Goal: Task Accomplishment & Management: Manage account settings

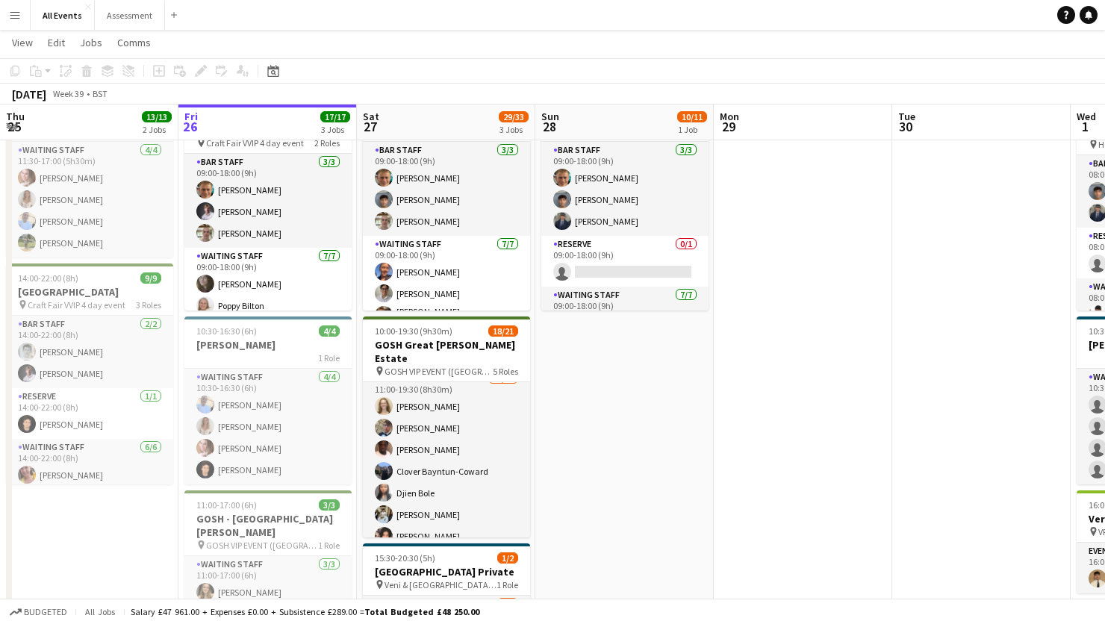
scroll to position [317, 0]
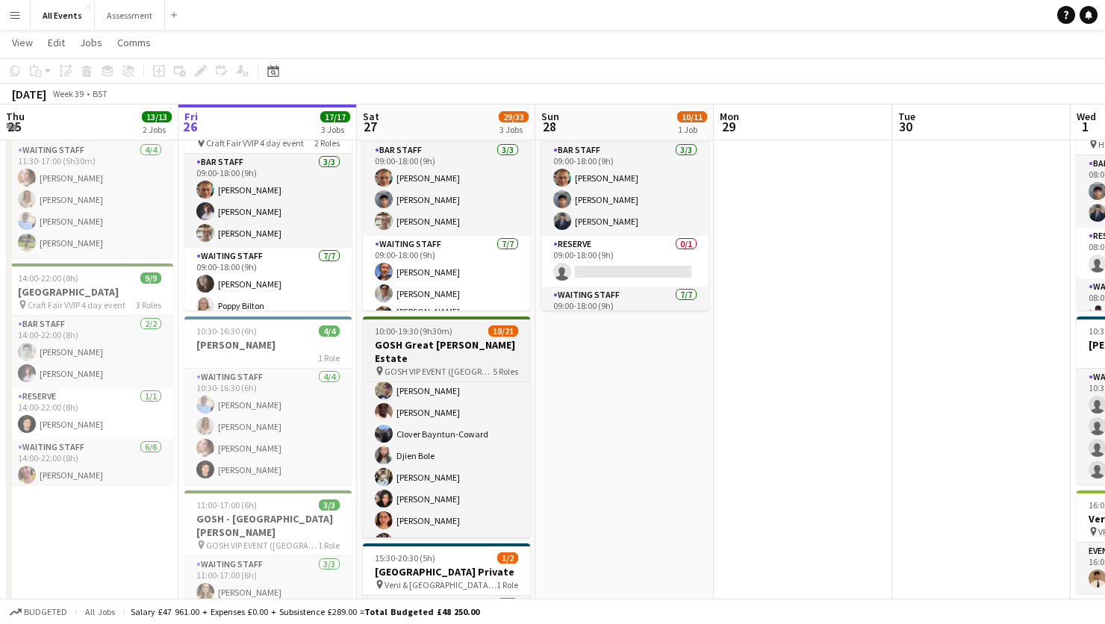
click at [430, 339] on h3 "GOSH Great [PERSON_NAME] Estate" at bounding box center [446, 351] width 167 height 27
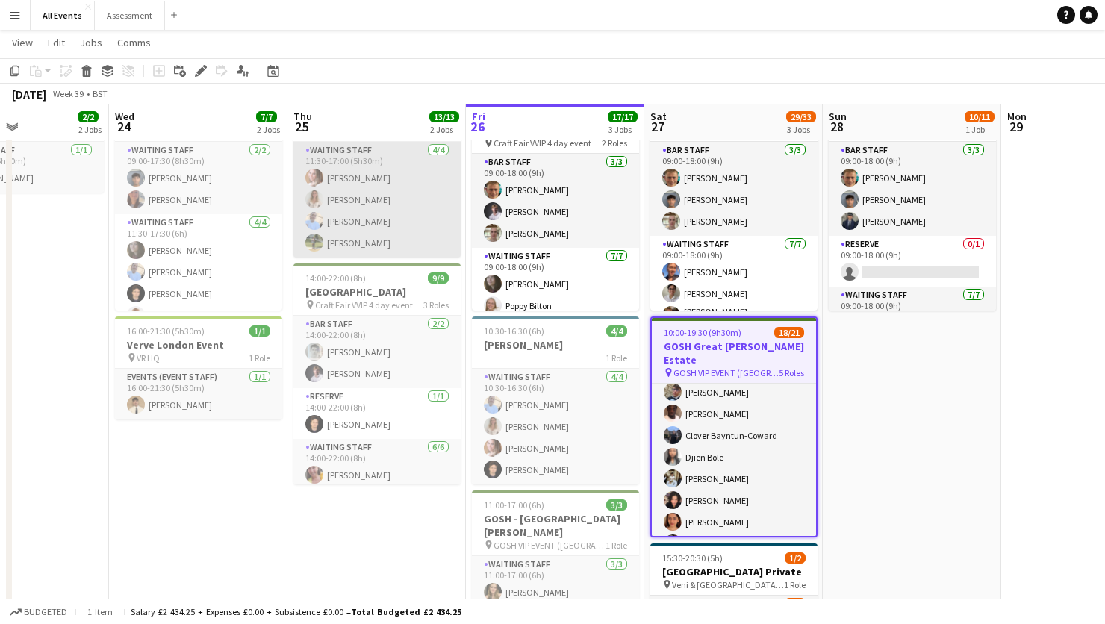
scroll to position [0, 427]
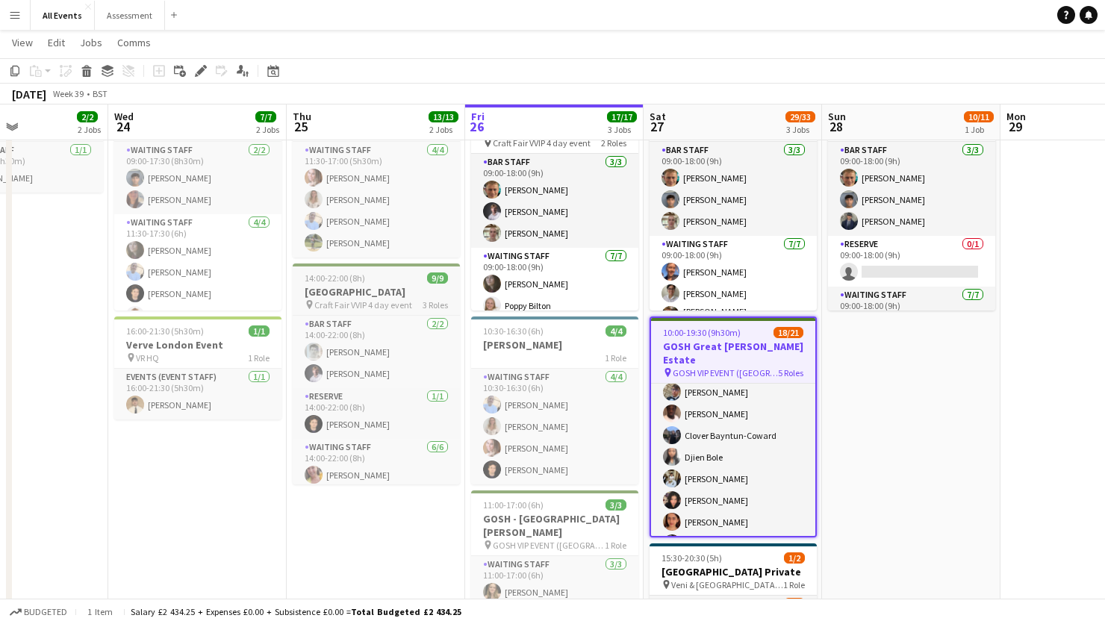
click at [395, 294] on h3 "[GEOGRAPHIC_DATA]" at bounding box center [376, 291] width 167 height 13
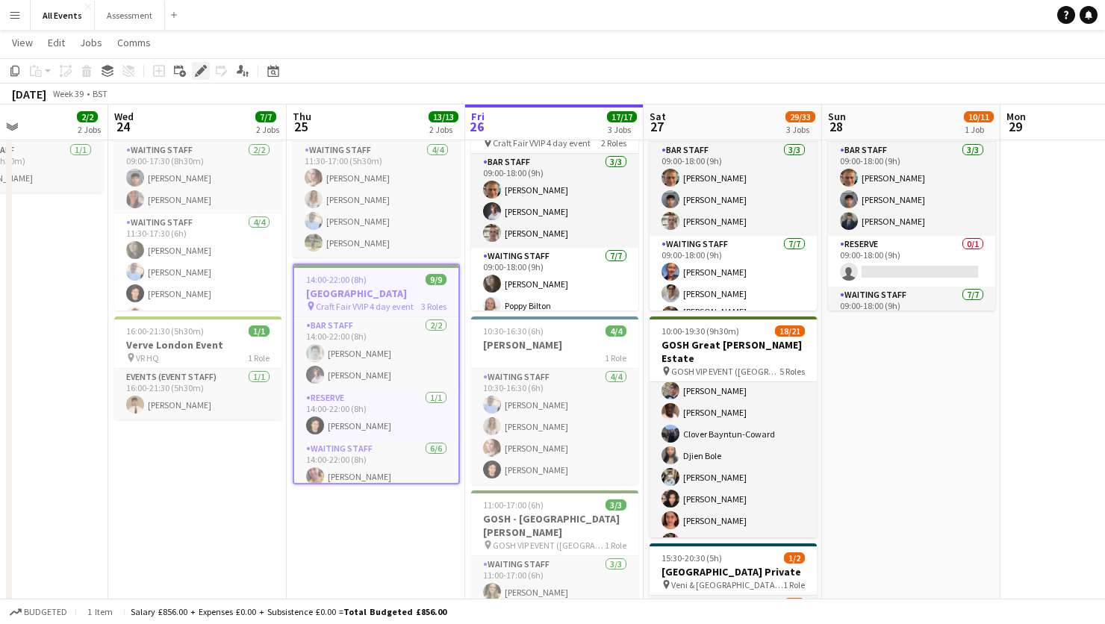
click at [202, 72] on icon at bounding box center [200, 71] width 8 height 8
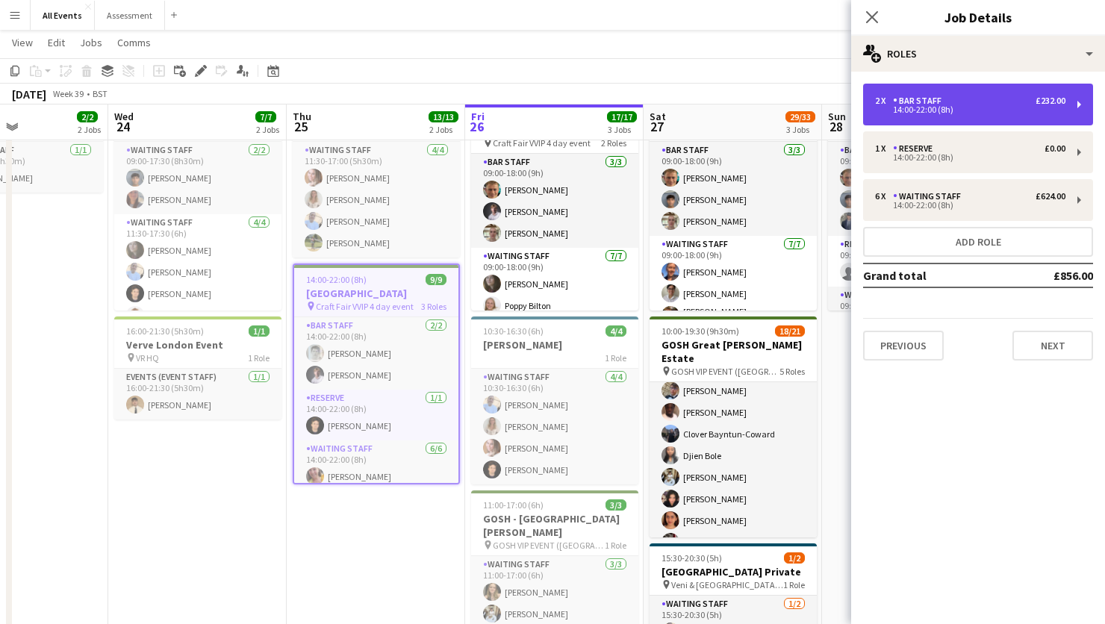
click at [936, 101] on div "Bar Staff" at bounding box center [920, 101] width 55 height 10
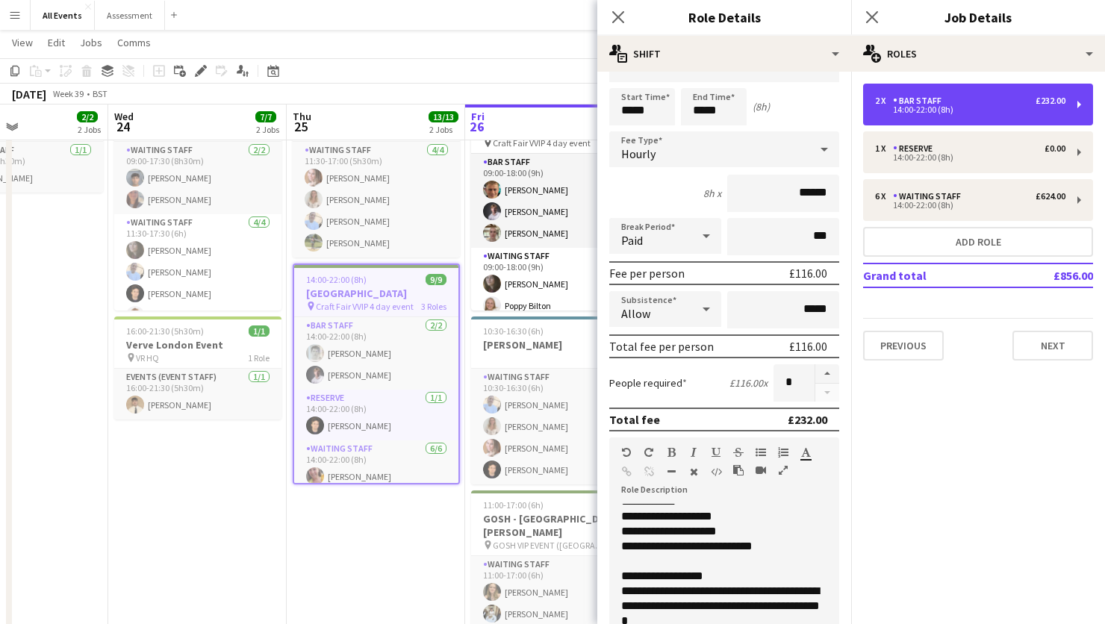
scroll to position [0, 0]
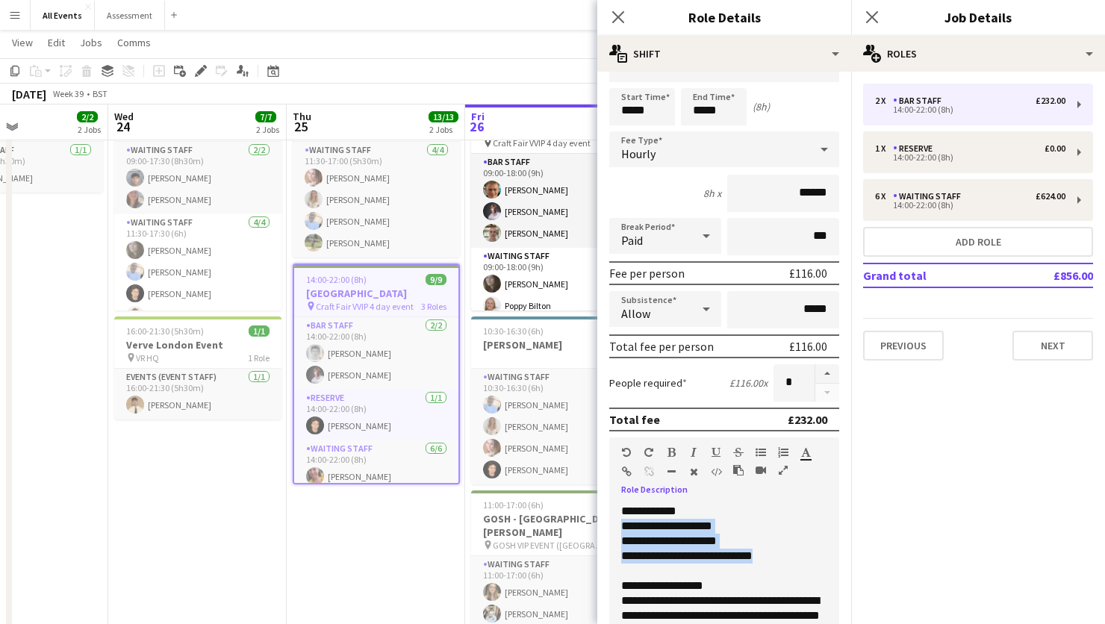
drag, startPoint x: 784, startPoint y: 562, endPoint x: 609, endPoint y: 530, distance: 177.8
click at [609, 530] on div "**********" at bounding box center [724, 593] width 230 height 179
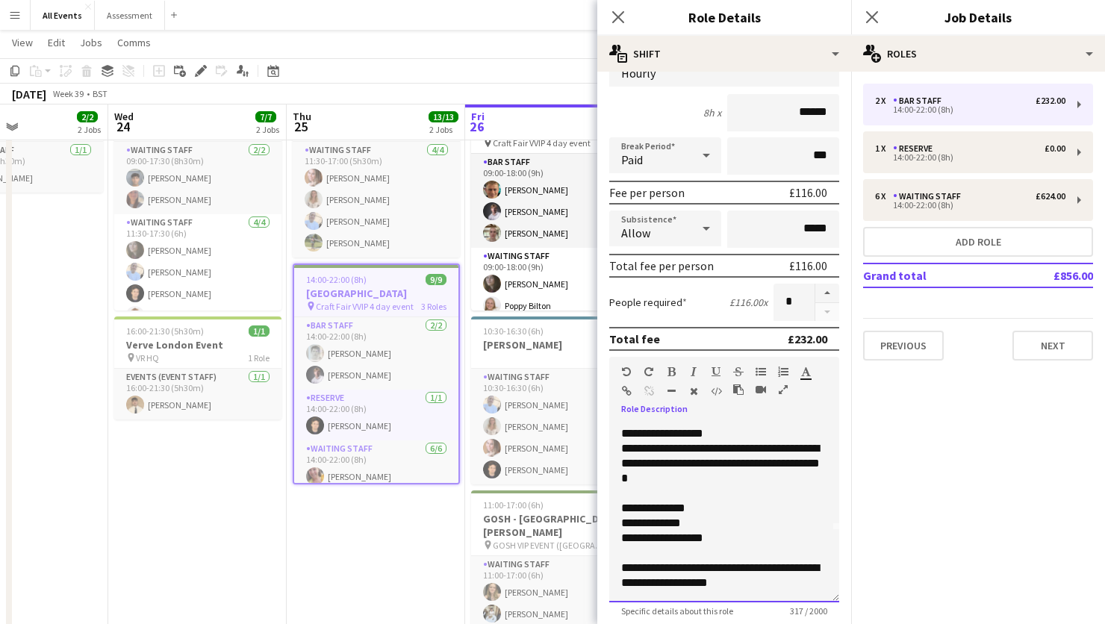
scroll to position [123, 0]
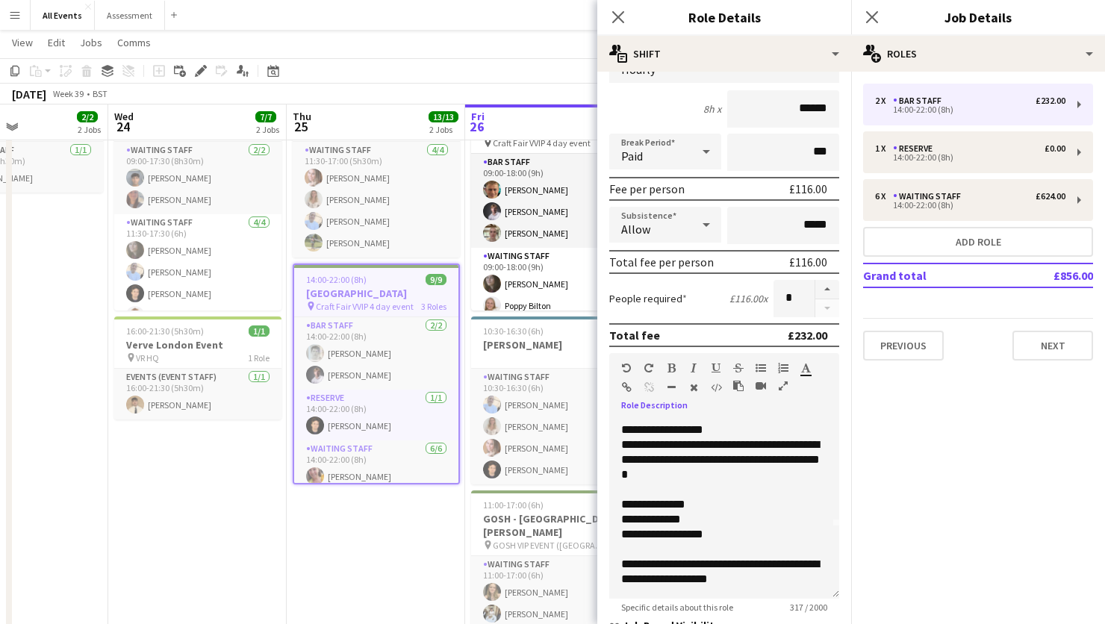
click at [429, 587] on app-date-cell "11:30-17:00 (5h30m) 4/4 E.J. Churchill 1 Role Waiting Staff 4/4 11:30-17:00 (5h…" at bounding box center [376, 399] width 179 height 630
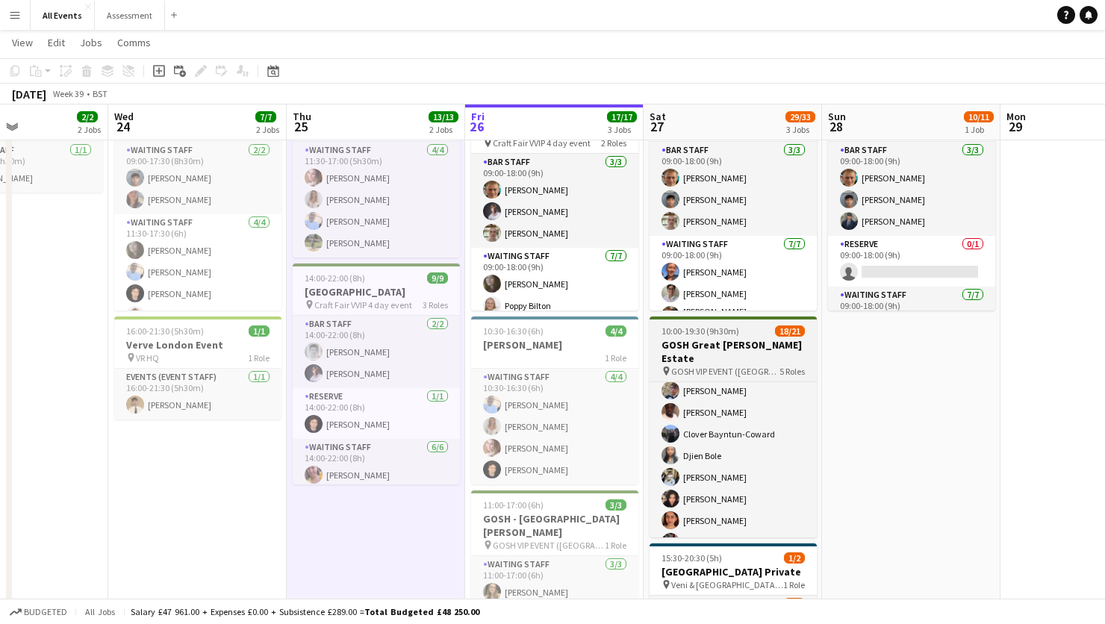
click at [753, 349] on h3 "GOSH Great [PERSON_NAME] Estate" at bounding box center [733, 351] width 167 height 27
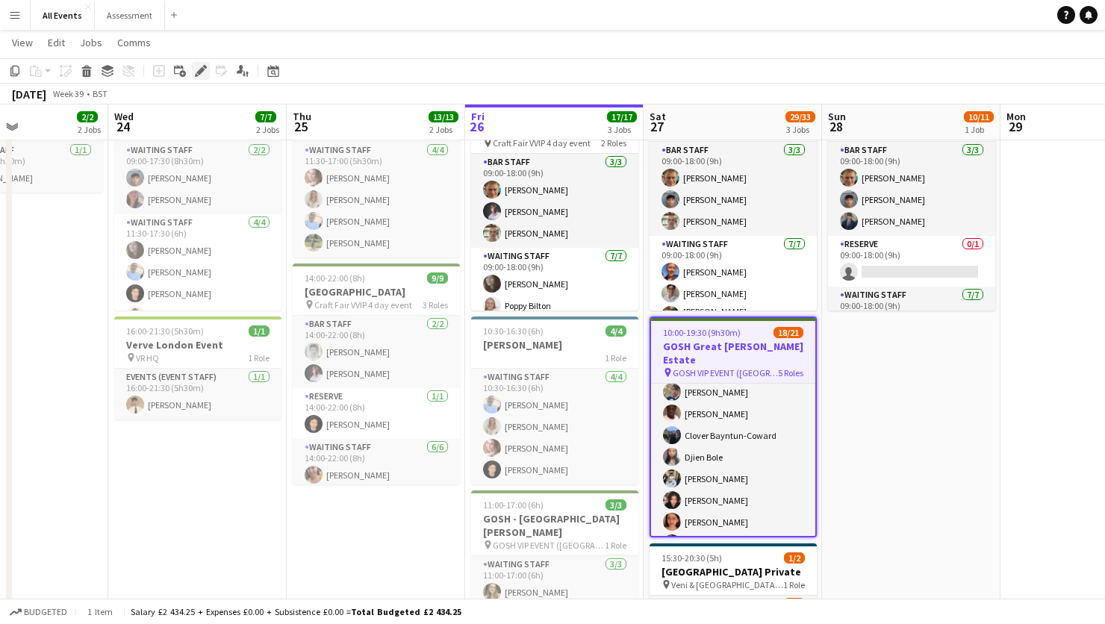
click at [199, 72] on icon at bounding box center [200, 71] width 8 height 8
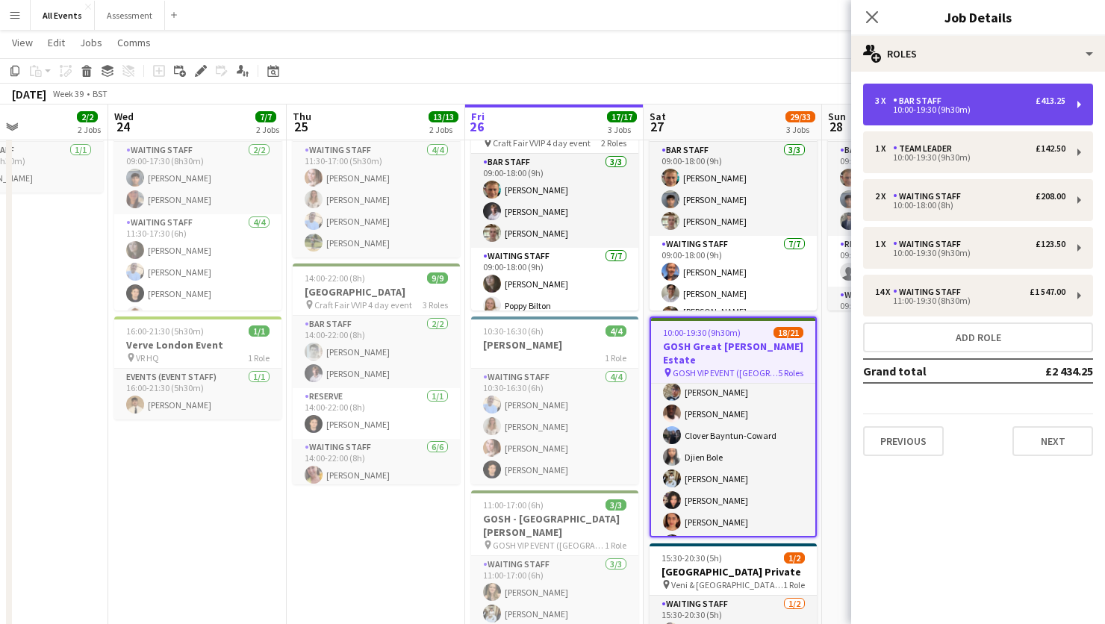
click at [881, 106] on div "10:00-19:30 (9h30m)" at bounding box center [970, 109] width 190 height 7
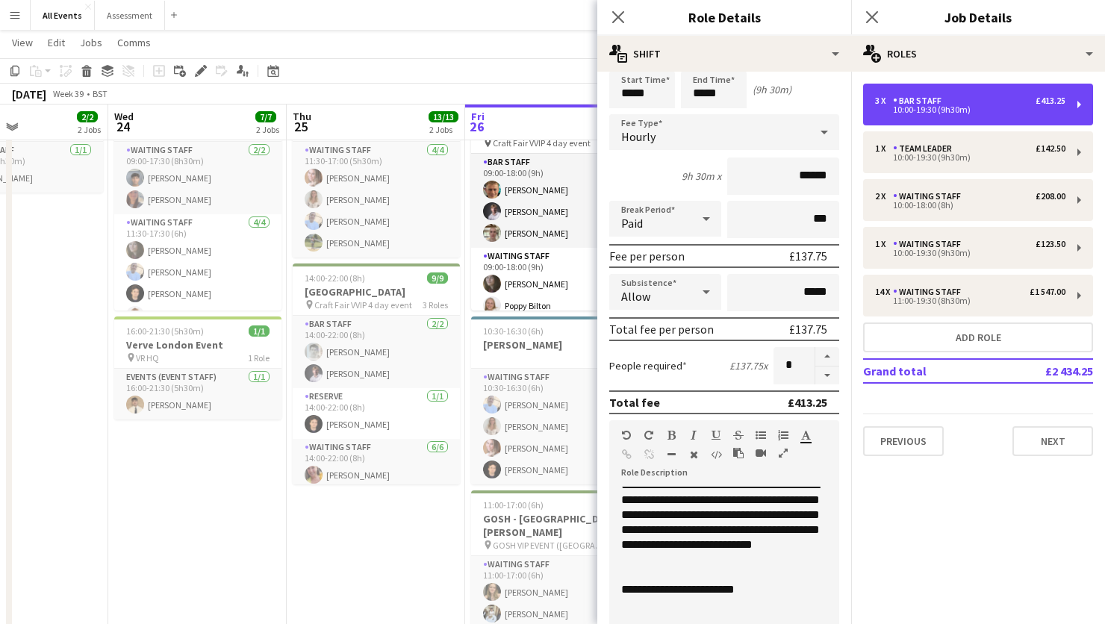
scroll to position [237, 0]
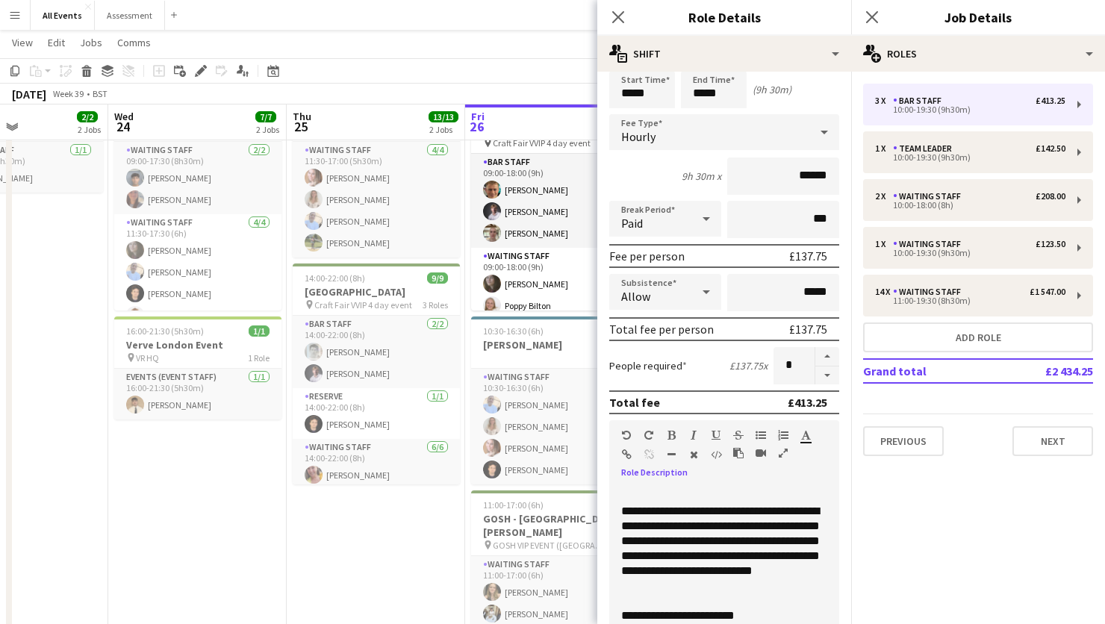
drag, startPoint x: 686, startPoint y: 590, endPoint x: 599, endPoint y: 515, distance: 115.4
click at [599, 515] on form "**********" at bounding box center [724, 470] width 254 height 885
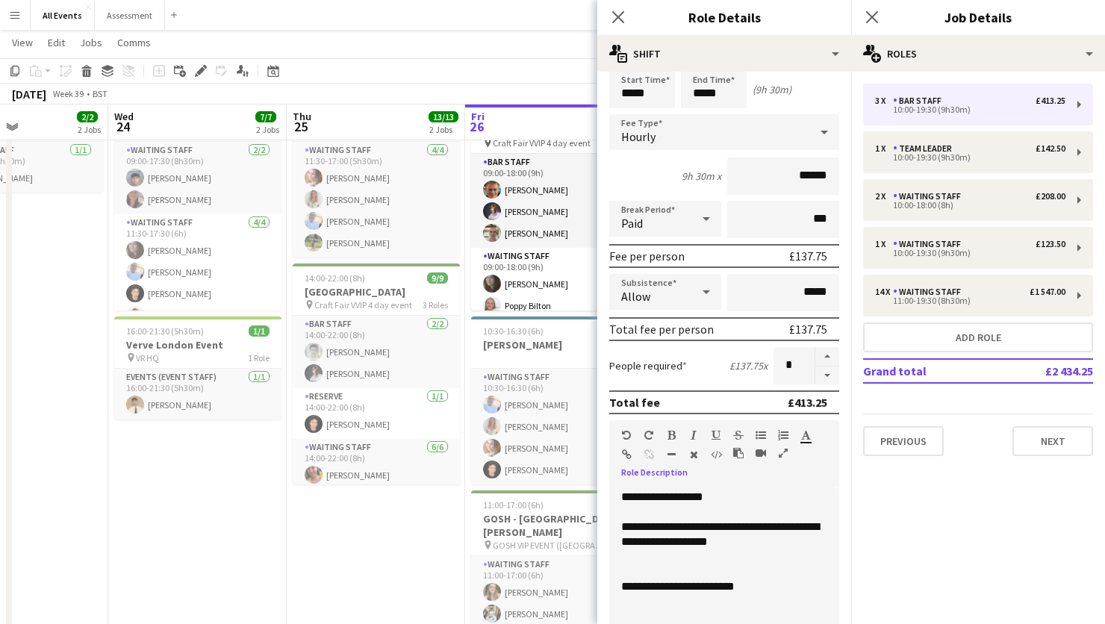
scroll to position [161, 0]
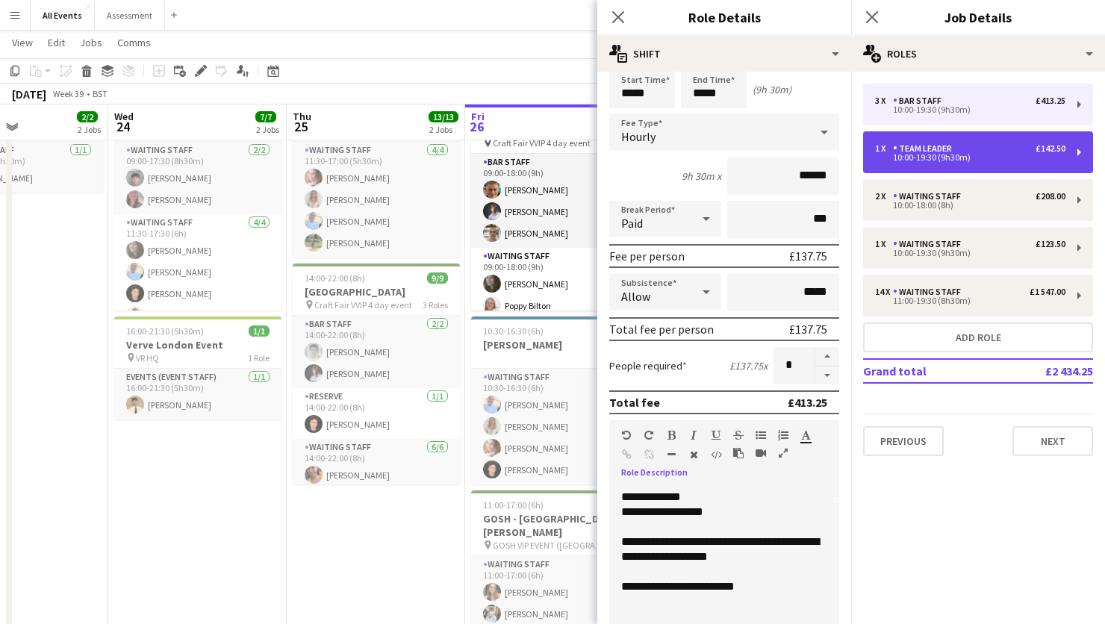
click at [966, 154] on div "10:00-19:30 (9h30m)" at bounding box center [970, 157] width 190 height 7
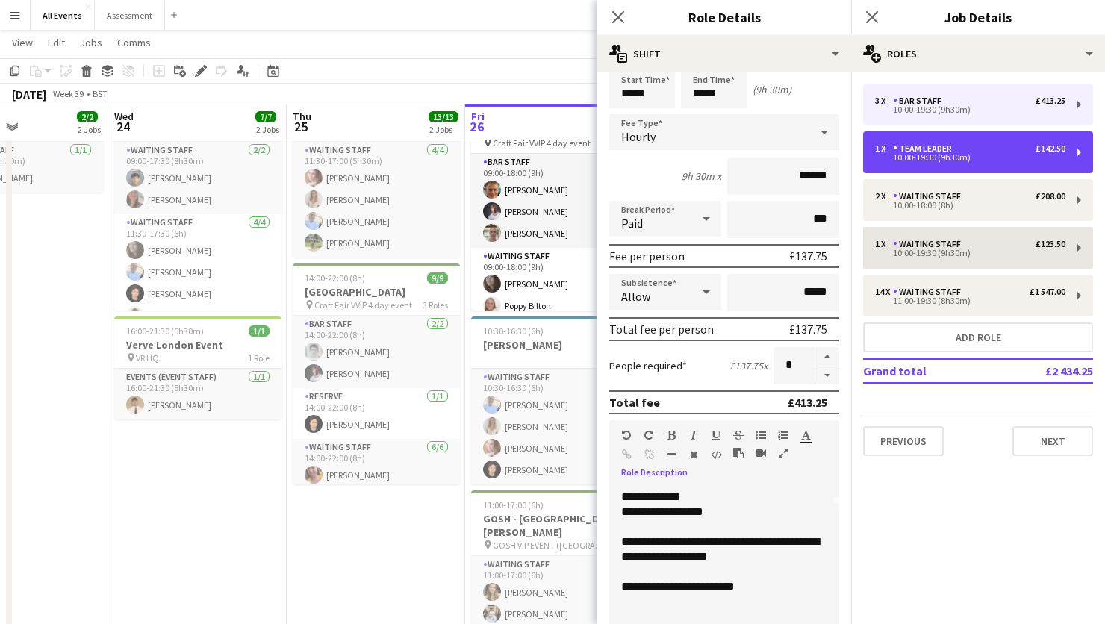
type input "**********"
type input "******"
type input "*"
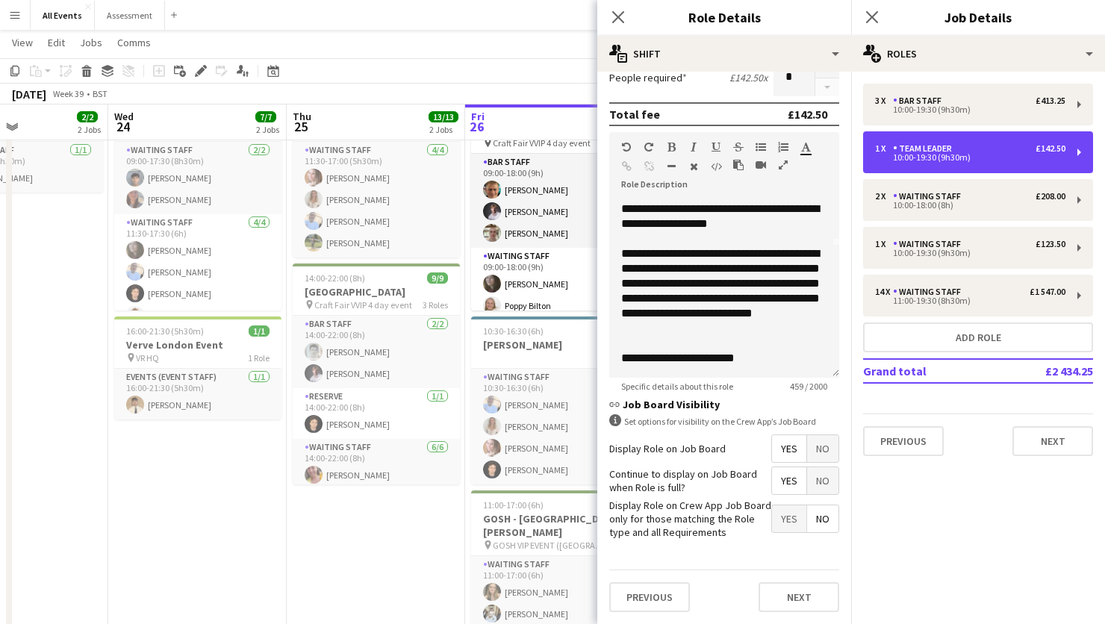
scroll to position [344, 0]
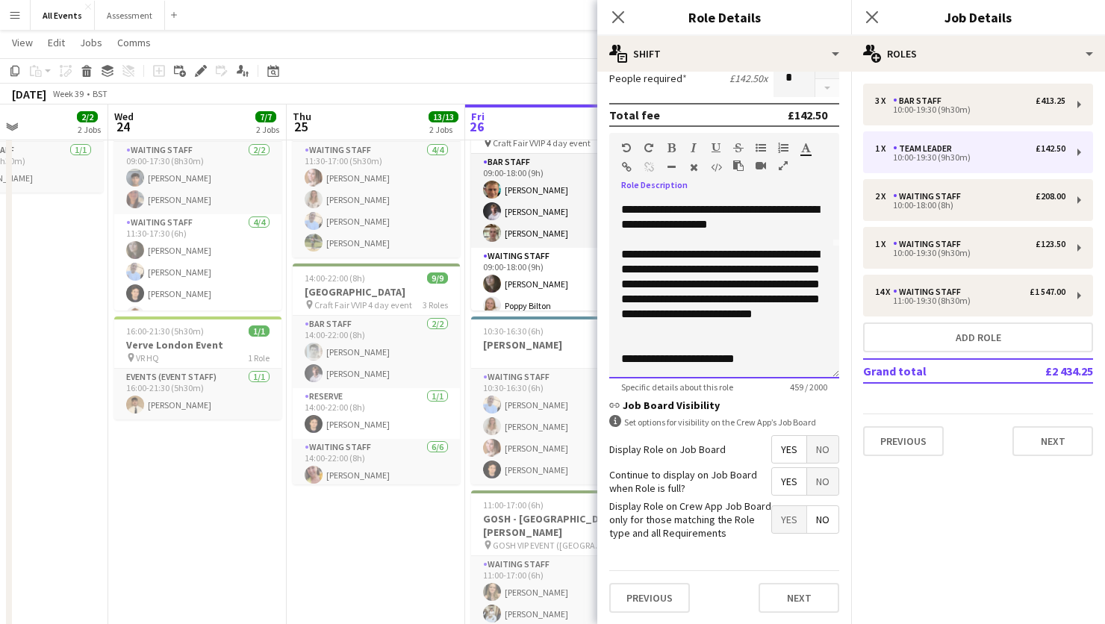
drag, startPoint x: 665, startPoint y: 323, endPoint x: 610, endPoint y: 253, distance: 88.3
click at [610, 253] on div "**********" at bounding box center [724, 288] width 230 height 179
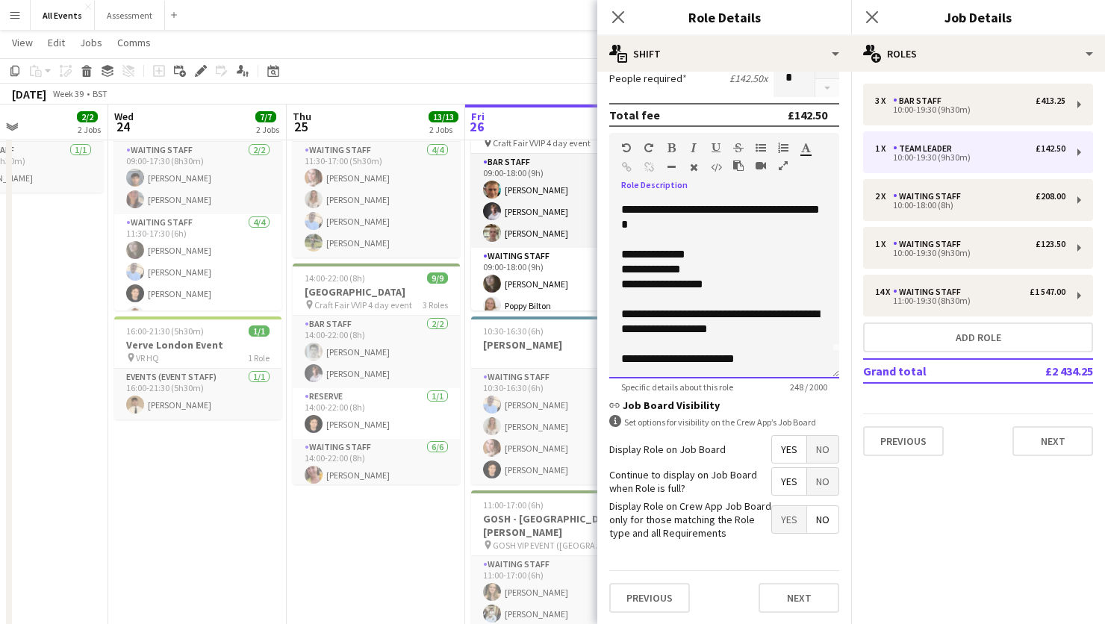
scroll to position [27, 0]
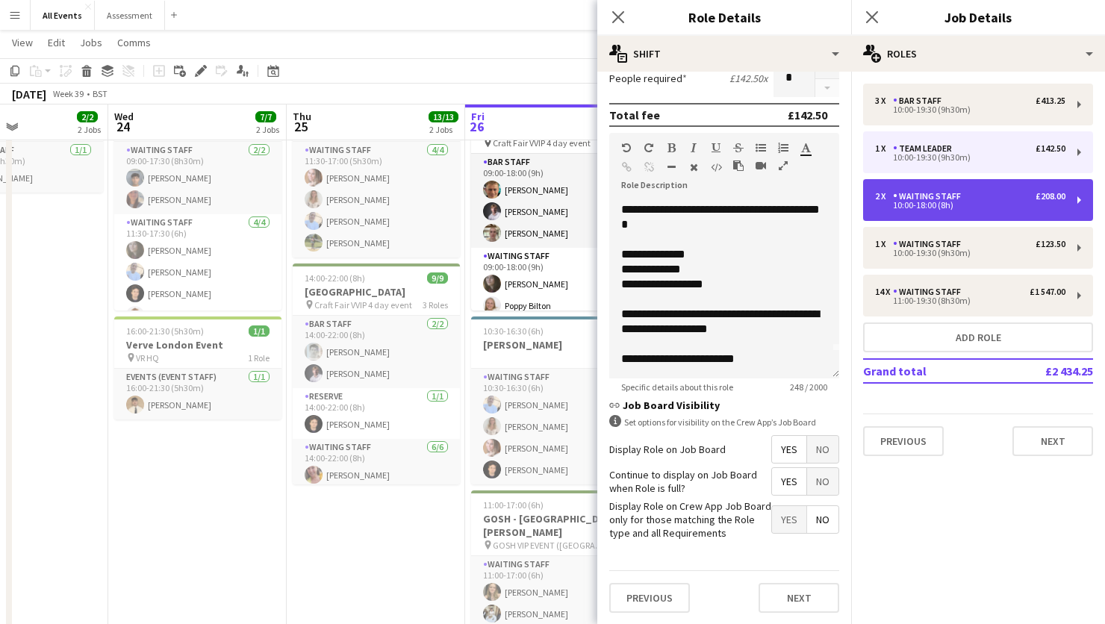
click at [977, 199] on div "2 x Waiting Staff £208.00" at bounding box center [970, 196] width 190 height 10
type input "**********"
type input "*****"
type input "******"
type input "*"
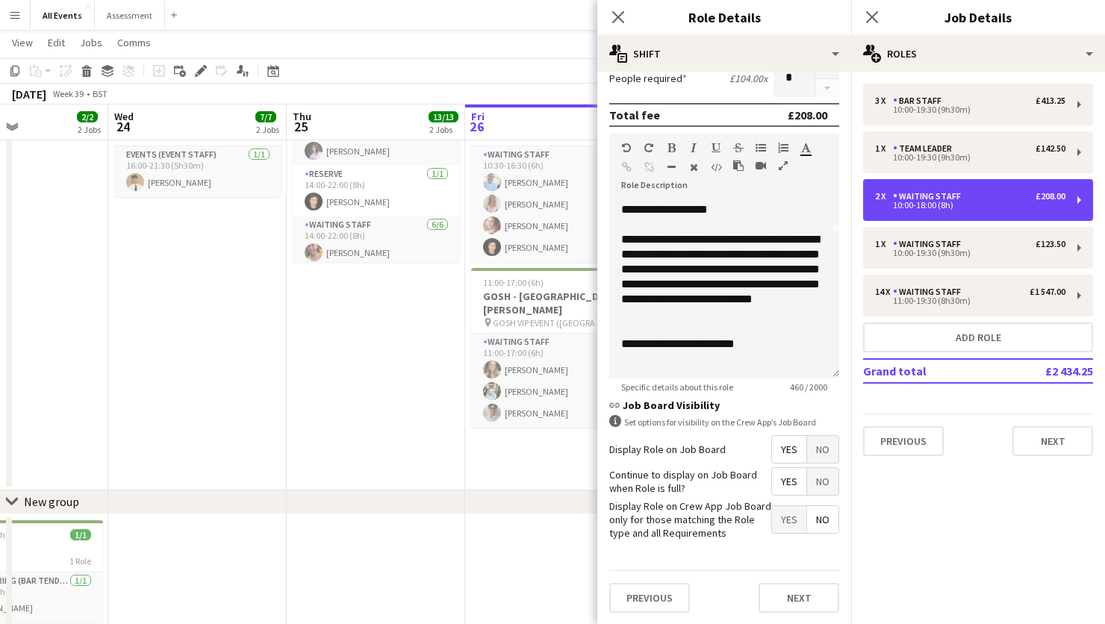
scroll to position [146, 0]
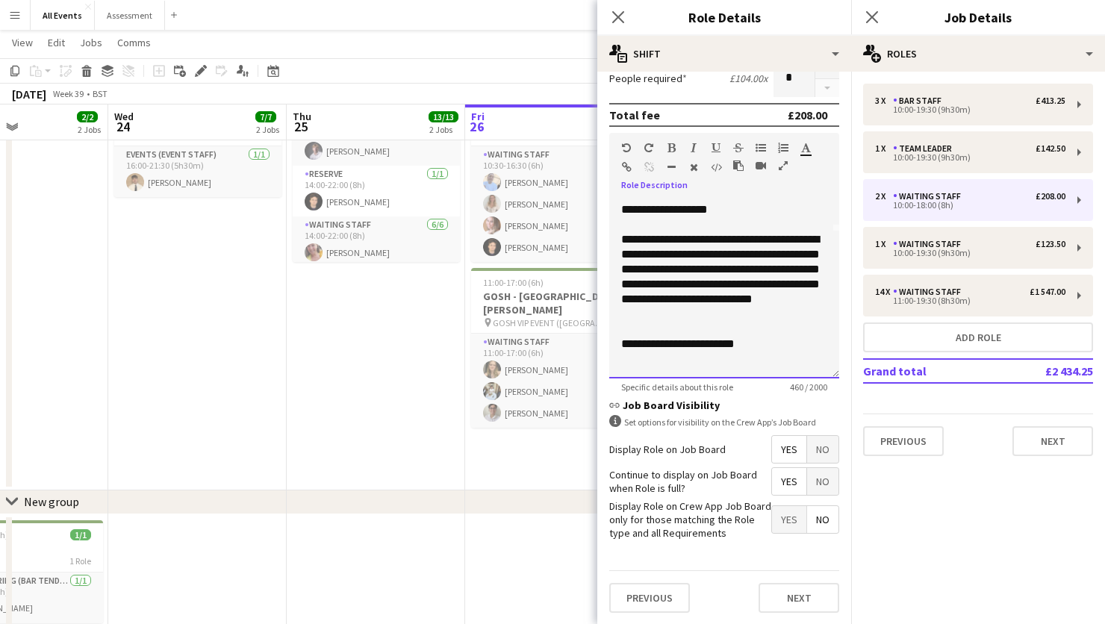
drag, startPoint x: 701, startPoint y: 323, endPoint x: 603, endPoint y: 234, distance: 132.7
click at [603, 234] on form "**********" at bounding box center [724, 182] width 254 height 885
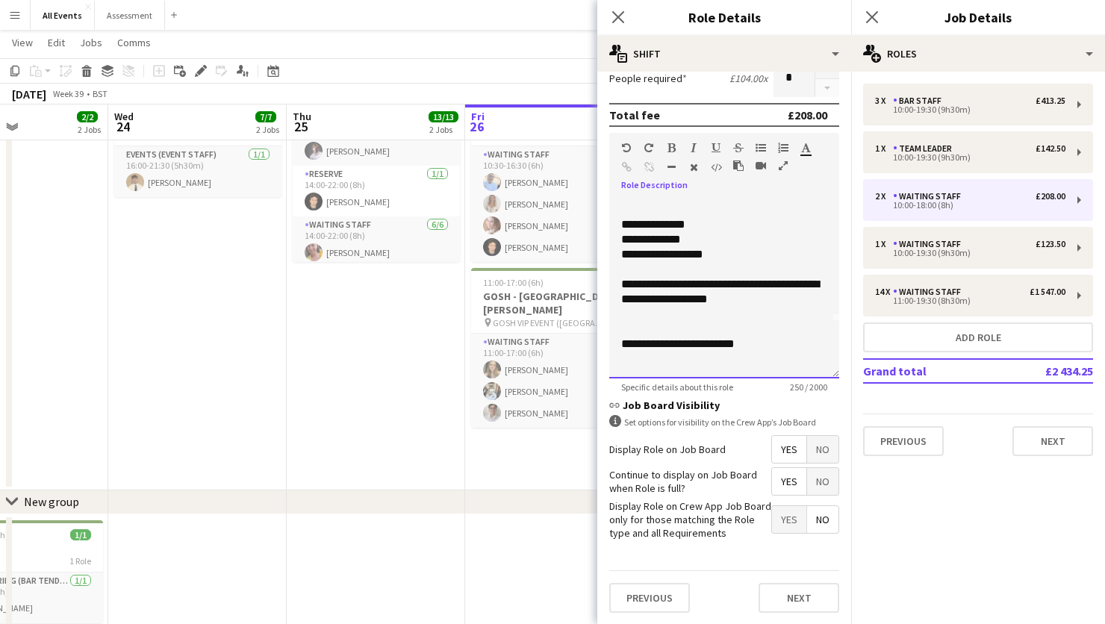
scroll to position [42, 0]
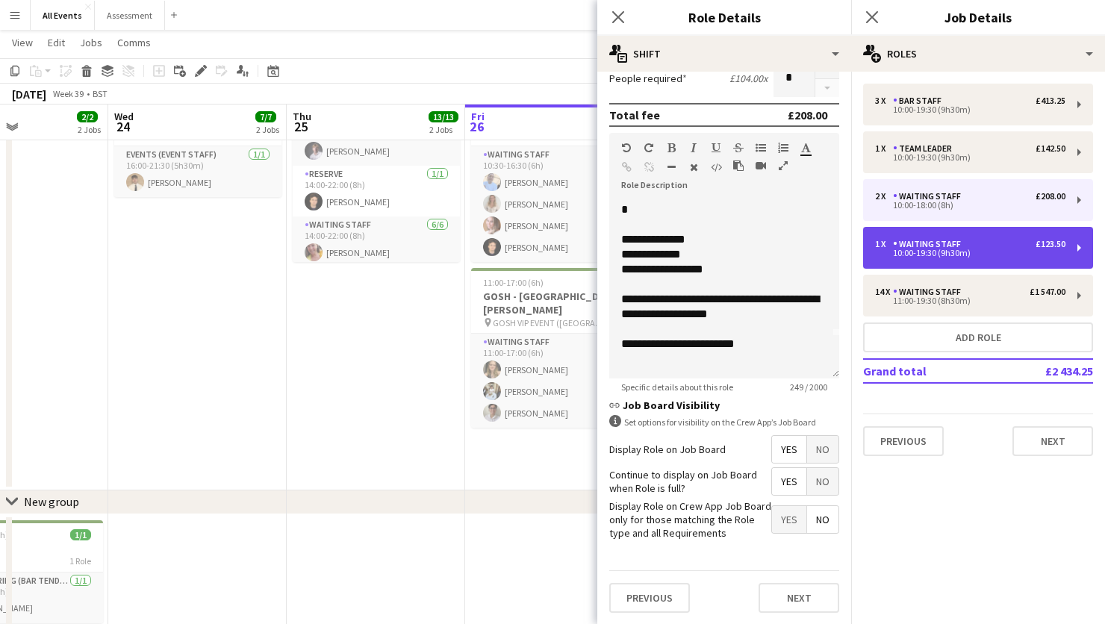
click at [987, 248] on div "1 x Waiting Staff £123.50" at bounding box center [970, 244] width 190 height 10
type input "*****"
type input "*"
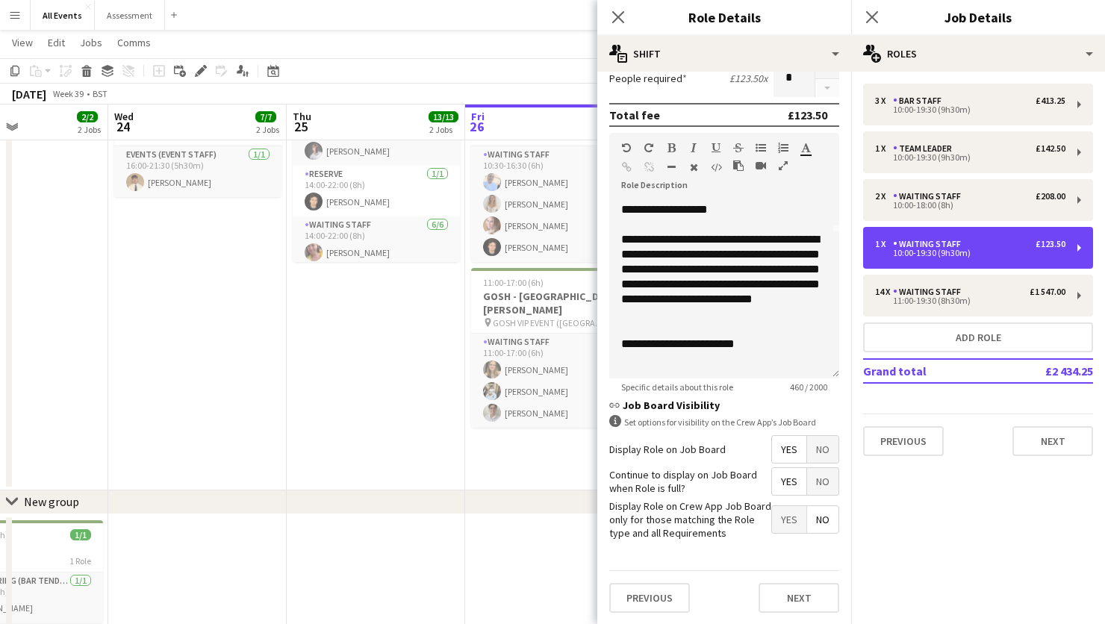
scroll to position [146, 0]
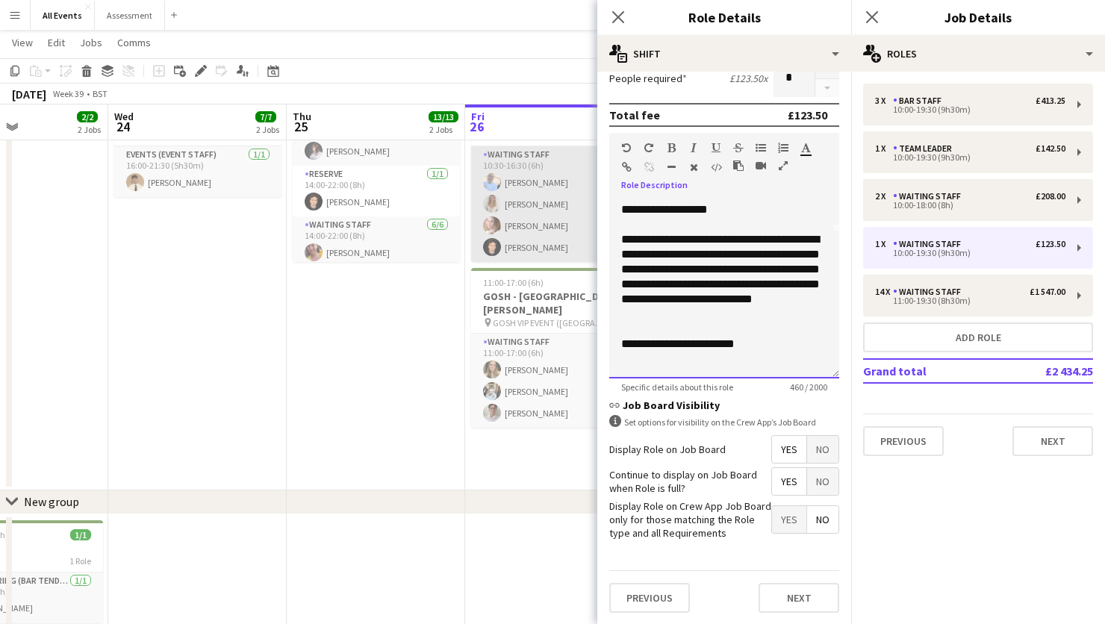
drag, startPoint x: 720, startPoint y: 326, endPoint x: 575, endPoint y: 231, distance: 173.2
click at [576, 231] on body "Menu Boards Boards Boards All jobs Status Workforce Workforce My Workforce Recr…" at bounding box center [552, 187] width 1105 height 986
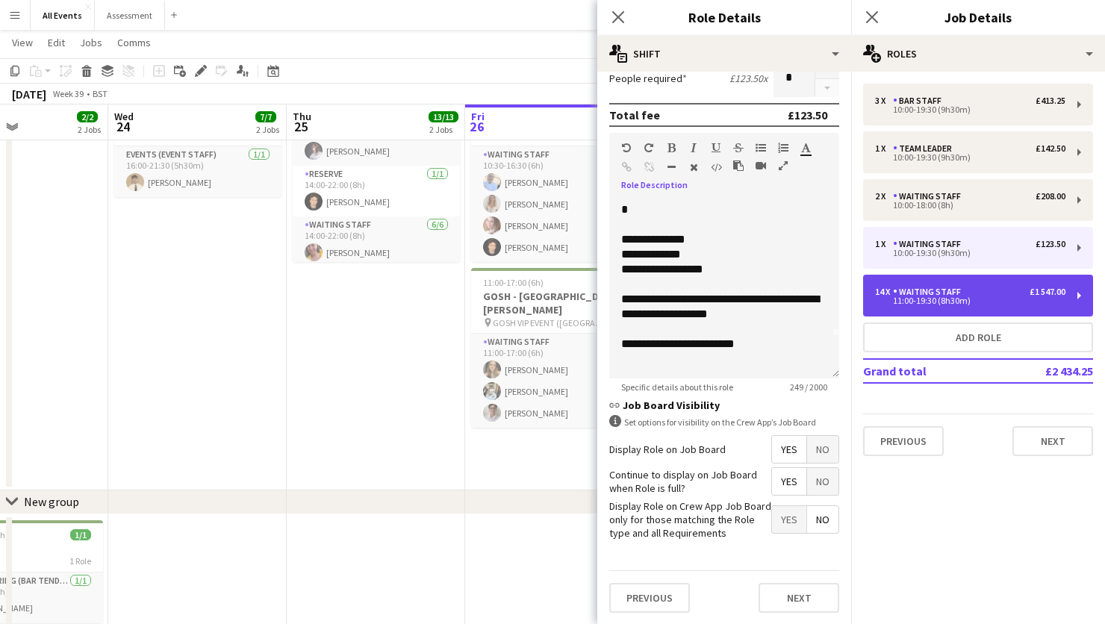
click at [1006, 299] on div "11:00-19:30 (8h30m)" at bounding box center [970, 300] width 190 height 7
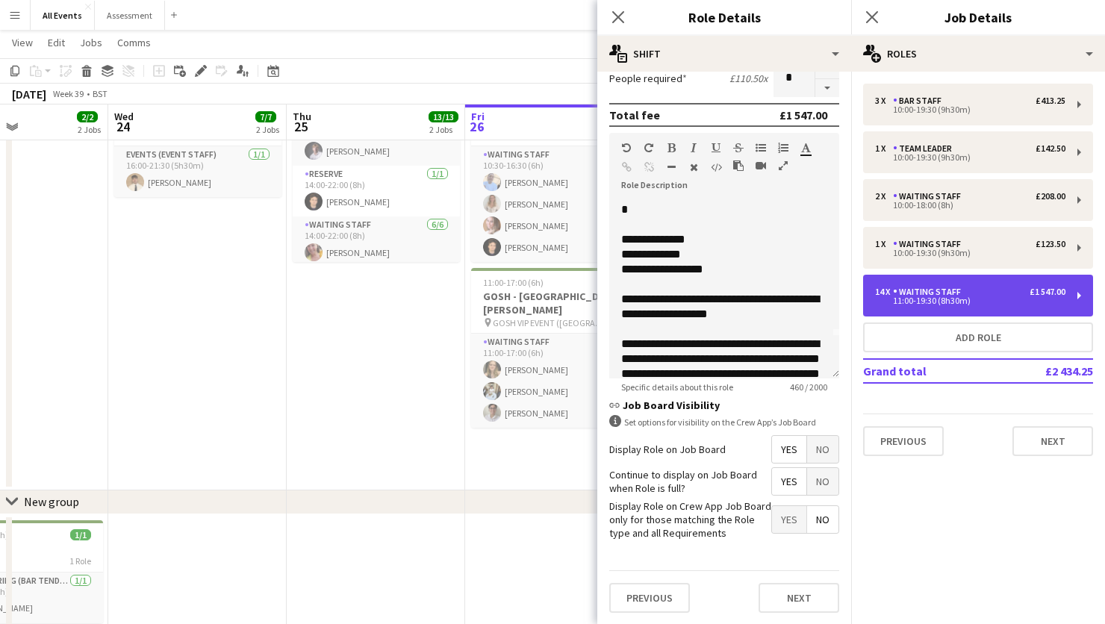
type input "*****"
type input "**"
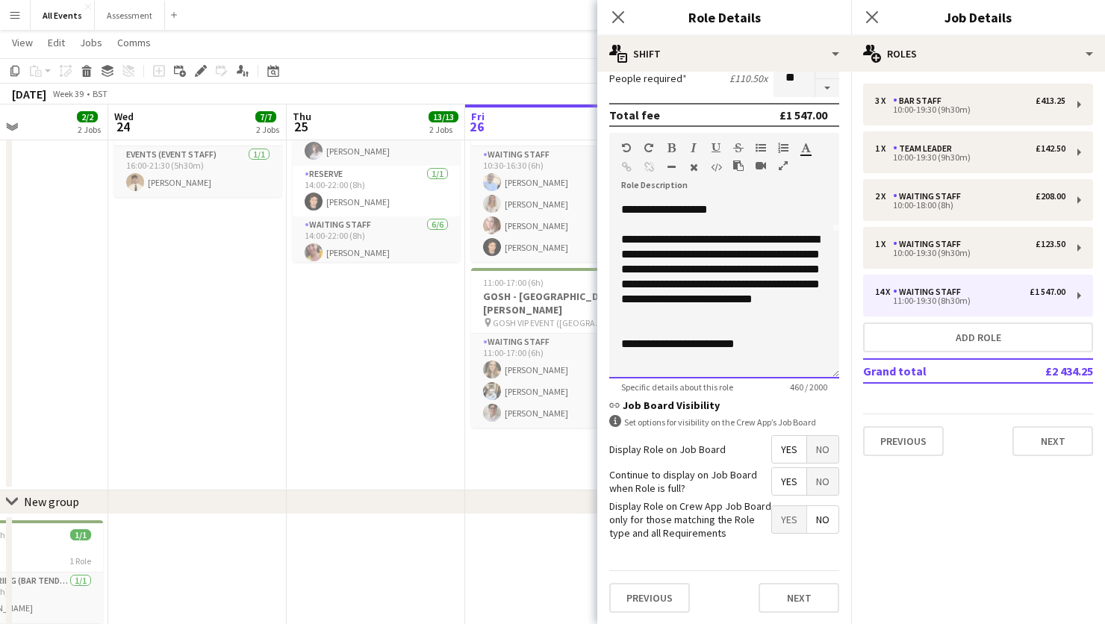
scroll to position [146, 0]
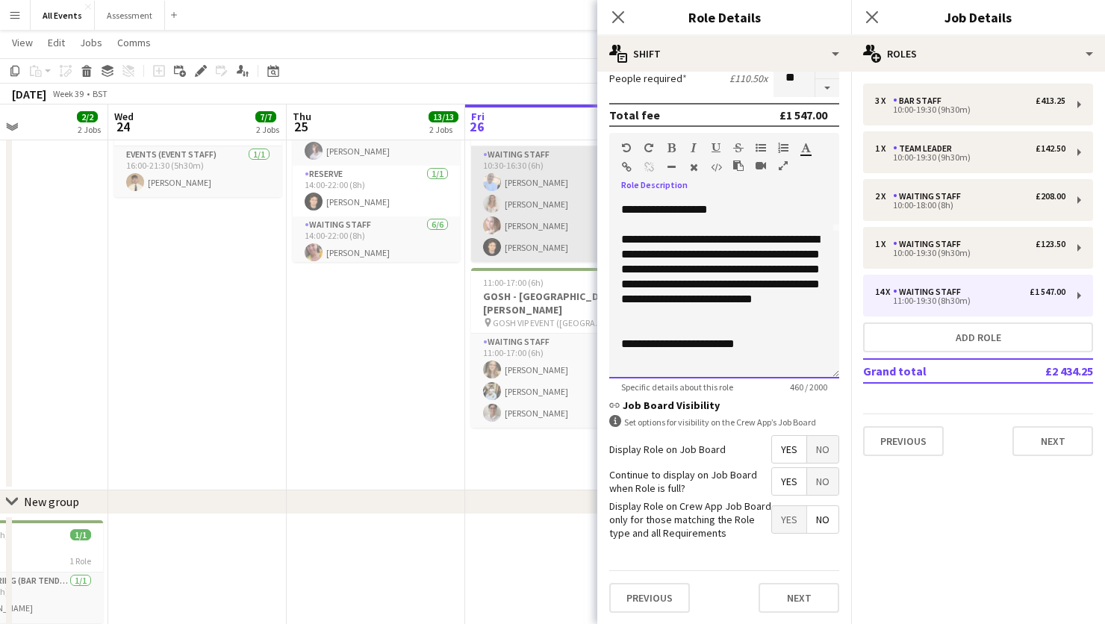
drag, startPoint x: 663, startPoint y: 301, endPoint x: 591, endPoint y: 234, distance: 98.8
click at [591, 234] on body "Menu Boards Boards Boards All jobs Status Workforce Workforce My Workforce Recr…" at bounding box center [552, 187] width 1105 height 986
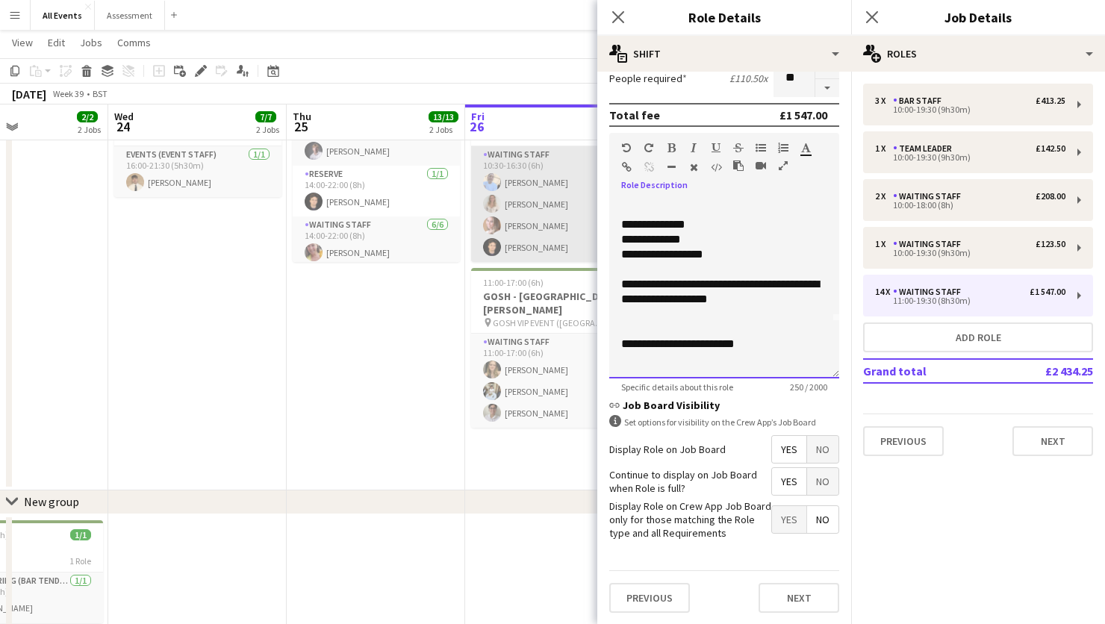
scroll to position [42, 0]
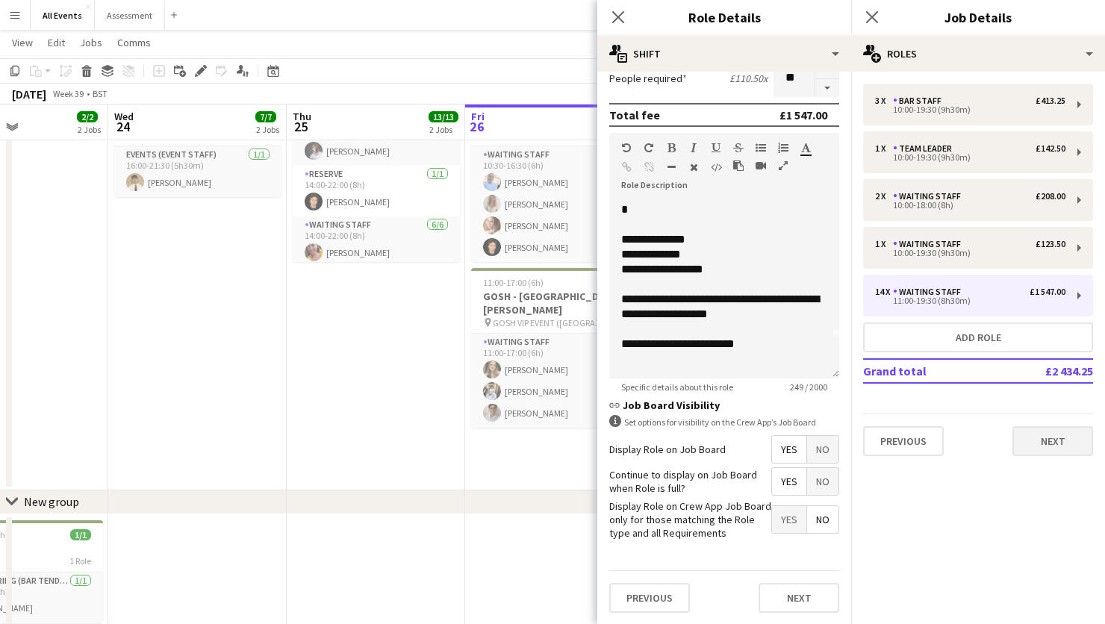
click at [1042, 433] on button "Next" at bounding box center [1053, 441] width 81 height 30
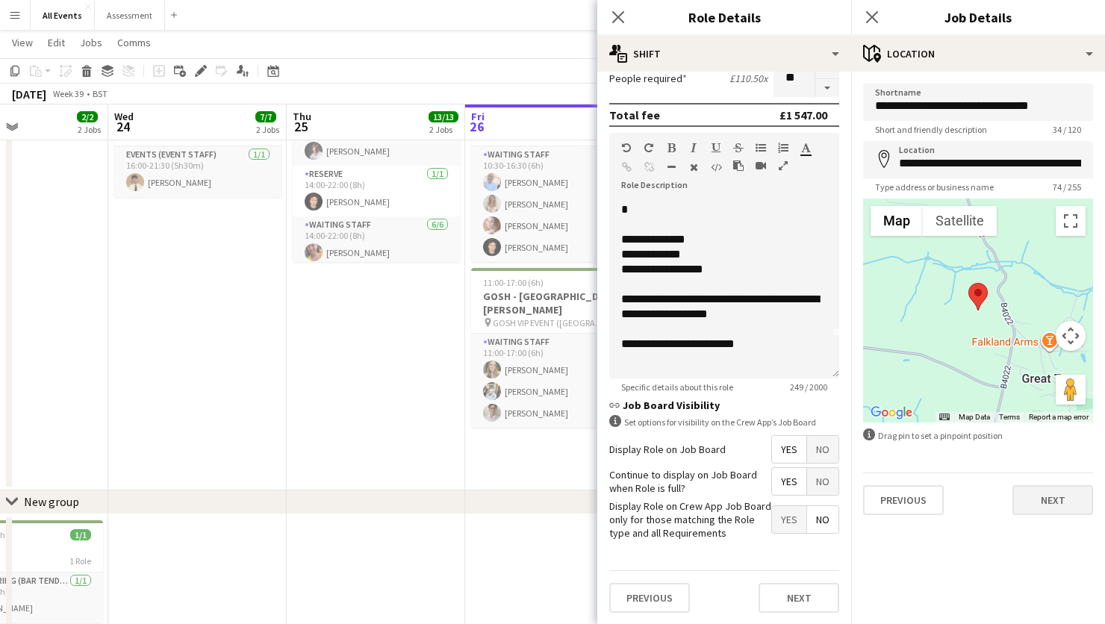
click at [1046, 497] on button "Next" at bounding box center [1053, 500] width 81 height 30
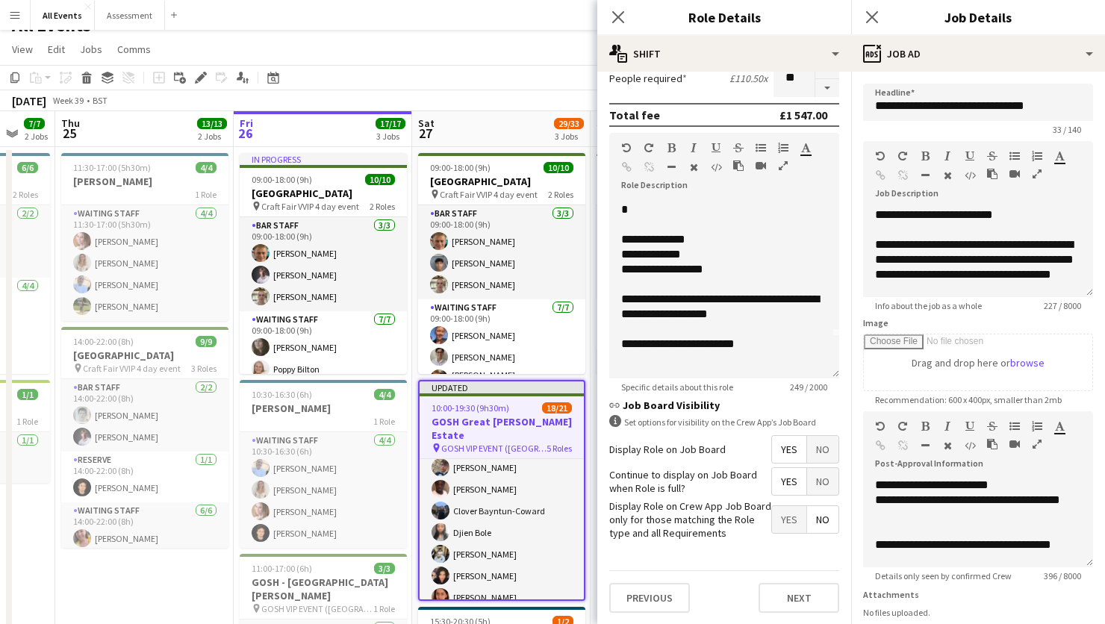
scroll to position [0, 0]
click at [877, 217] on div "**********" at bounding box center [978, 253] width 230 height 90
paste div
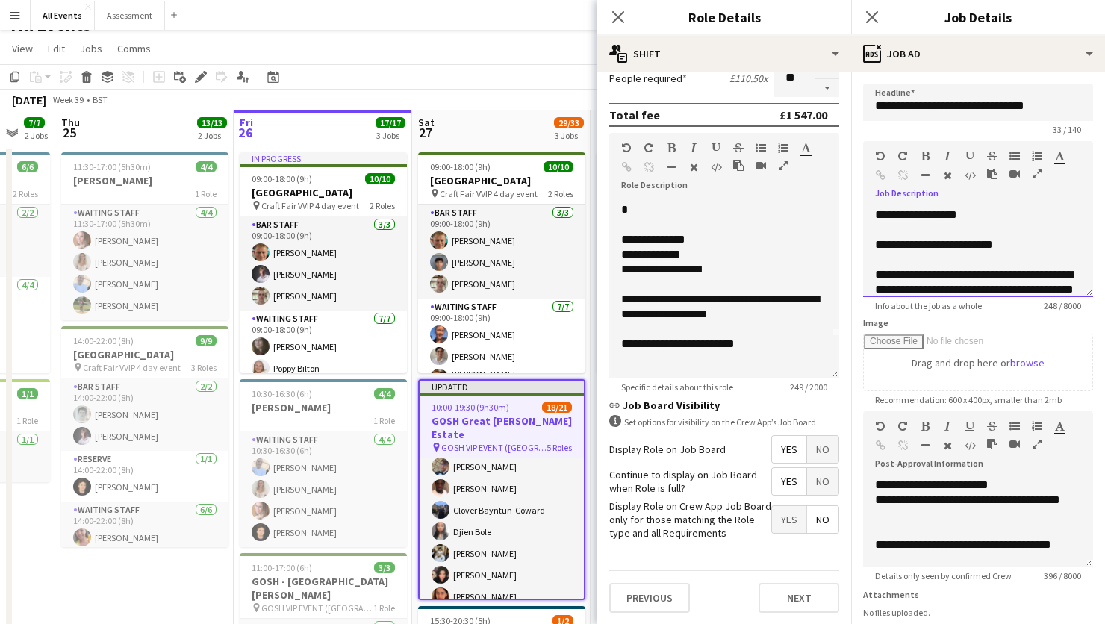
scroll to position [26, 0]
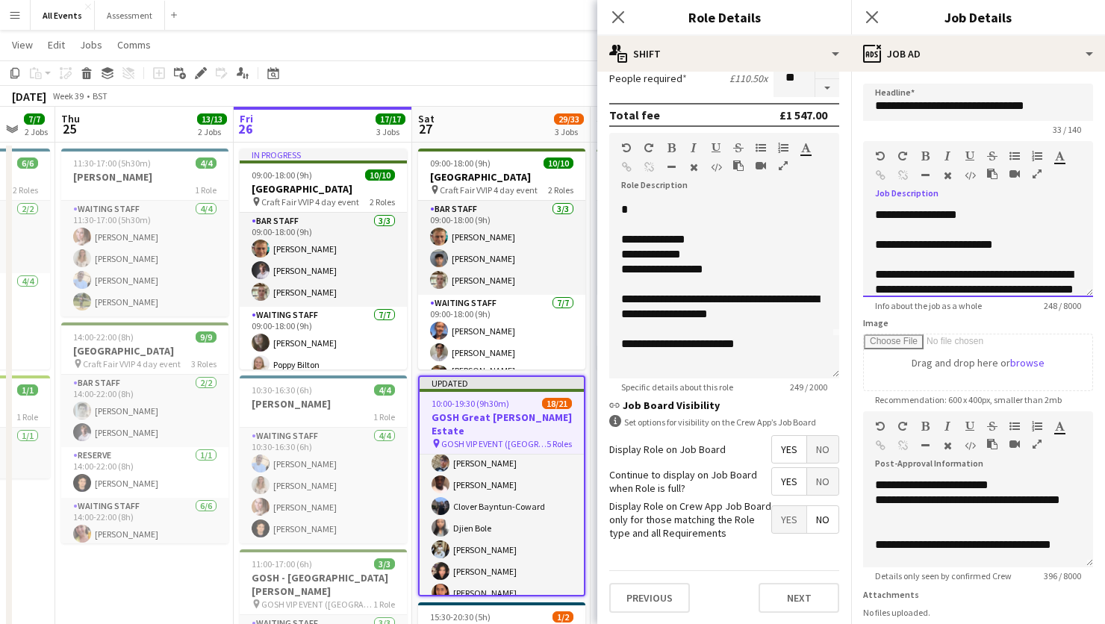
click at [929, 213] on div "**********" at bounding box center [978, 253] width 230 height 90
click at [941, 227] on div at bounding box center [978, 230] width 206 height 15
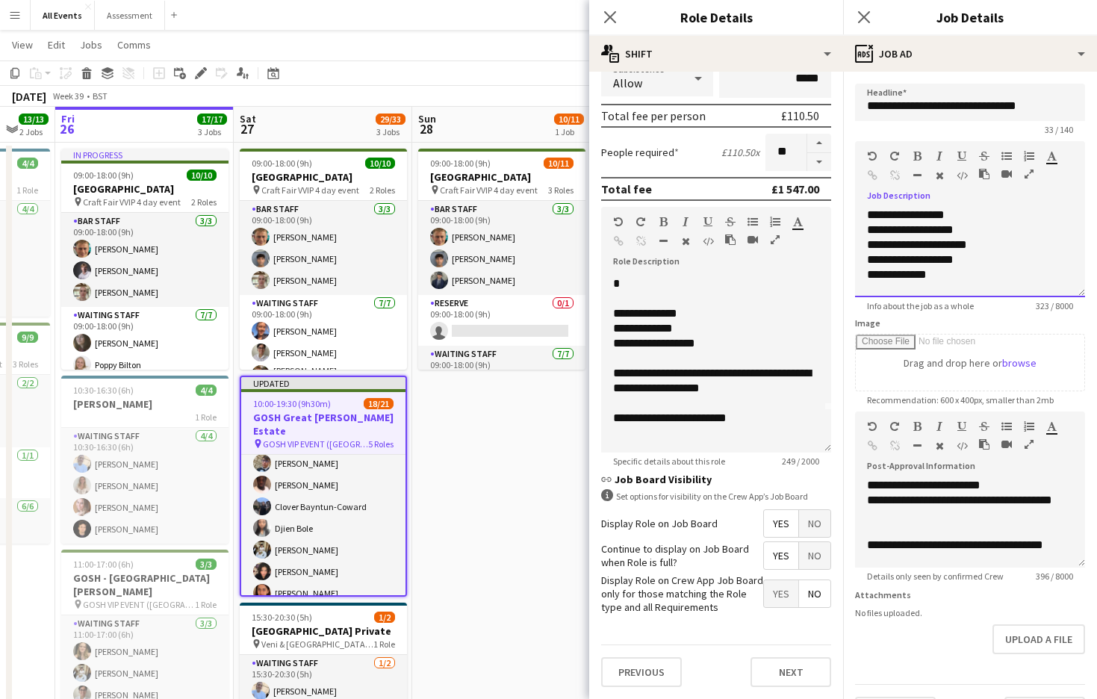
scroll to position [0, 0]
drag, startPoint x: 961, startPoint y: 271, endPoint x: 849, endPoint y: 209, distance: 128.0
click at [849, 209] on form "**********" at bounding box center [970, 405] width 254 height 643
copy div "**********"
click at [973, 273] on div "**********" at bounding box center [970, 274] width 206 height 15
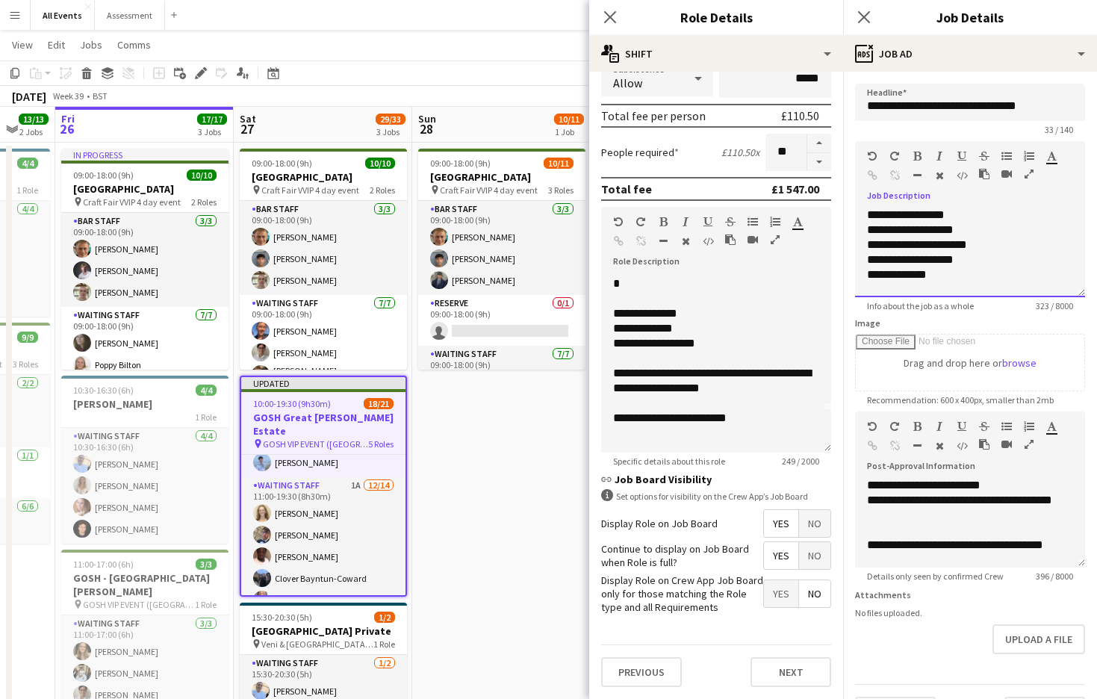
scroll to position [0, 664]
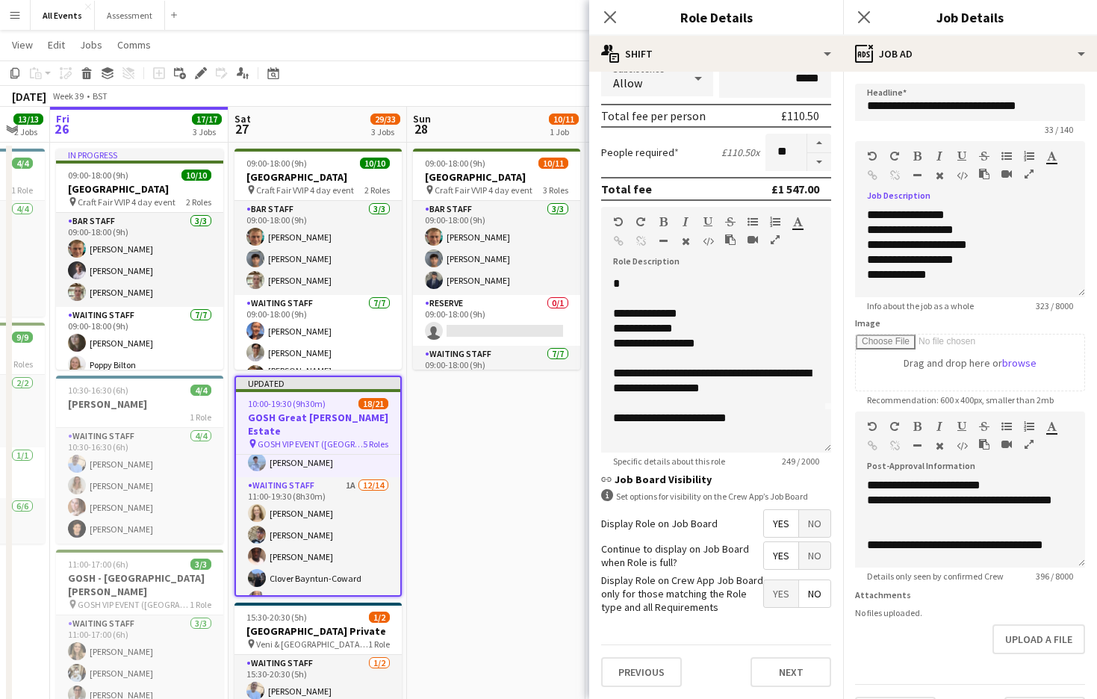
click at [517, 541] on app-date-cell "09:00-18:00 (9h) 10/11 Heritage House pin Craft Fair VVIP 4 day event 3 Roles B…" at bounding box center [496, 458] width 179 height 630
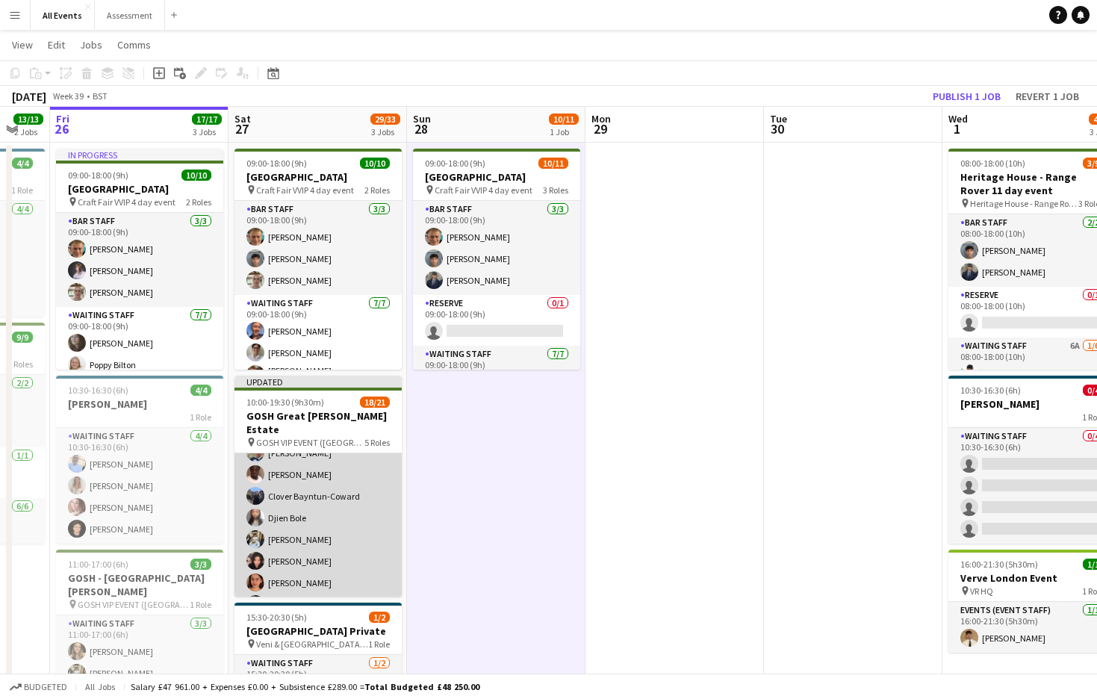
scroll to position [294, 0]
click at [352, 534] on app-card-role "Waiting Staff 1A 12/14 11:00-19:30 (8h30m) Annabel Smith Daniel Varga Olamide O…" at bounding box center [318, 593] width 167 height 332
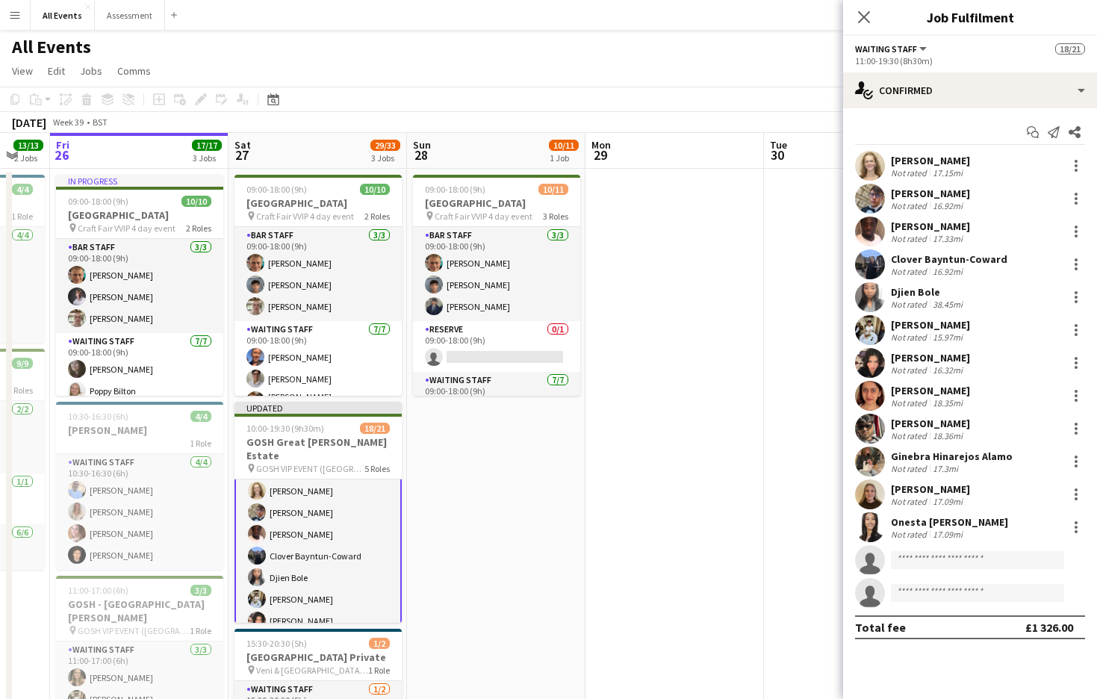
scroll to position [0, 0]
click at [1080, 301] on div at bounding box center [1076, 297] width 18 height 18
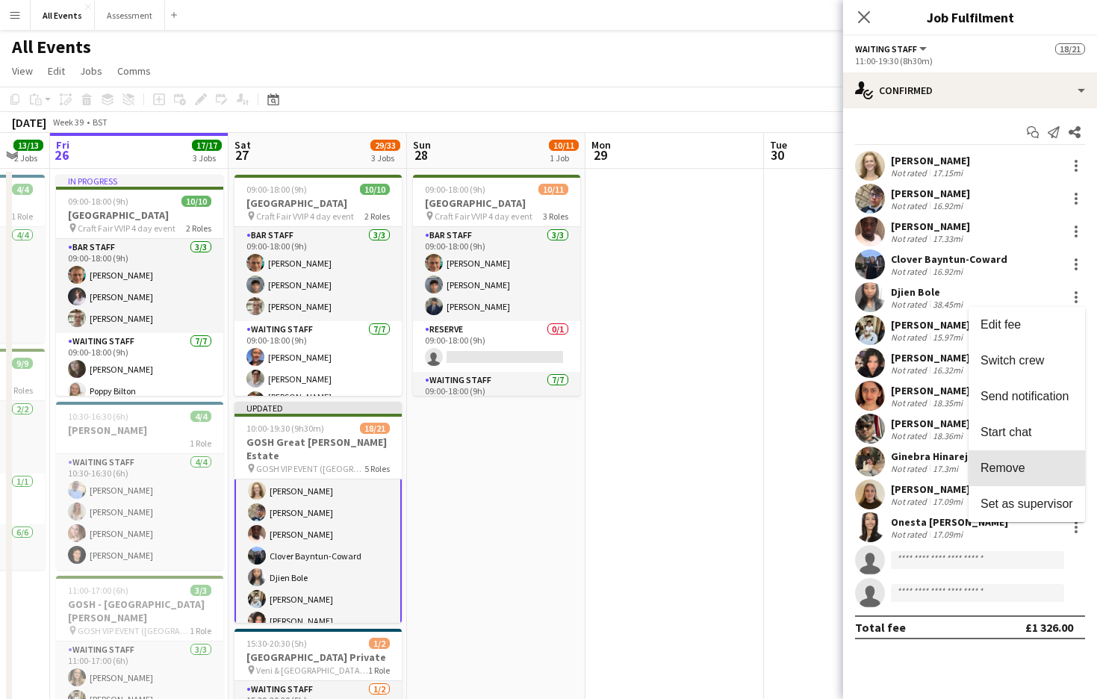
click at [1037, 463] on span "Remove" at bounding box center [1027, 468] width 93 height 13
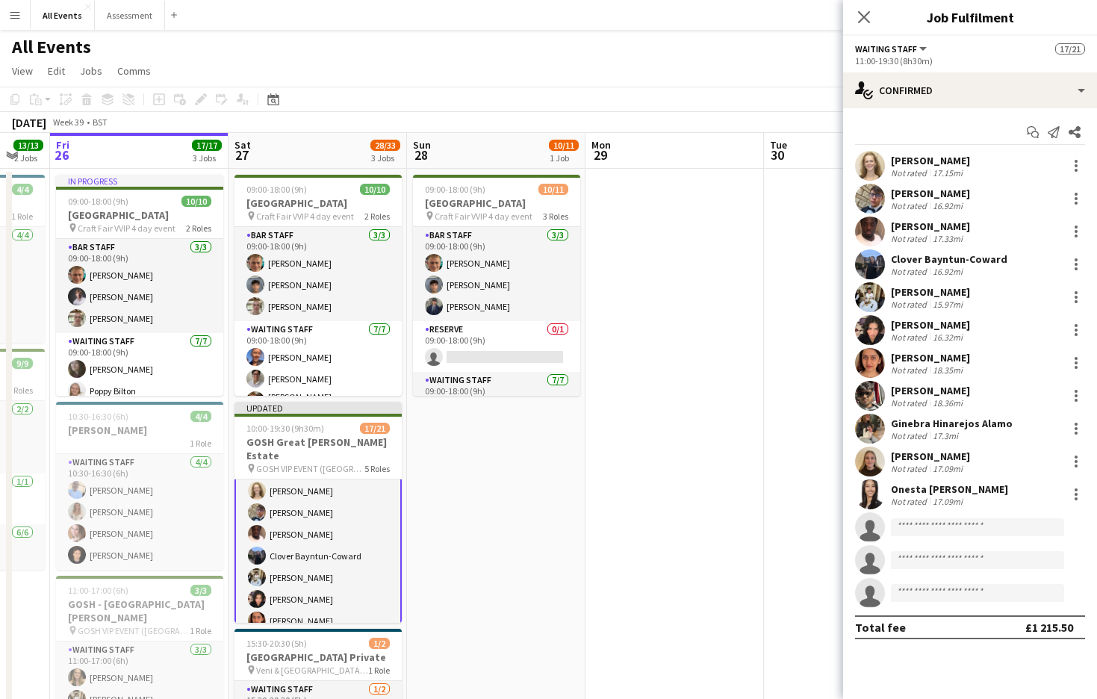
click at [766, 424] on app-date-cell at bounding box center [853, 484] width 179 height 630
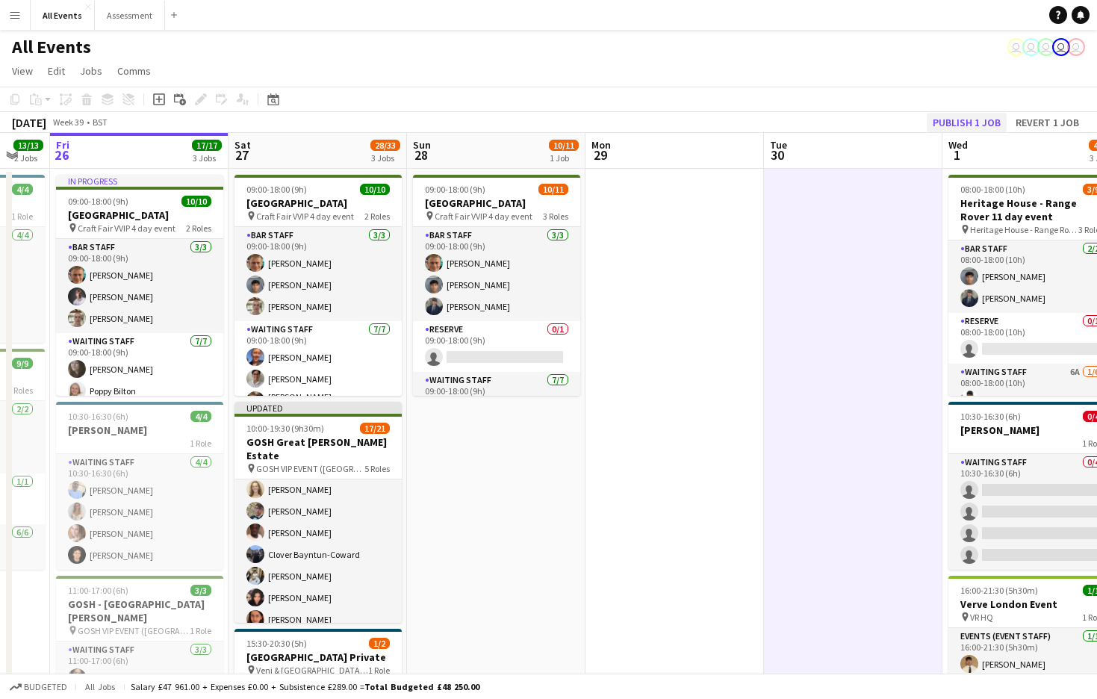
click at [978, 122] on button "Publish 1 job" at bounding box center [967, 122] width 80 height 19
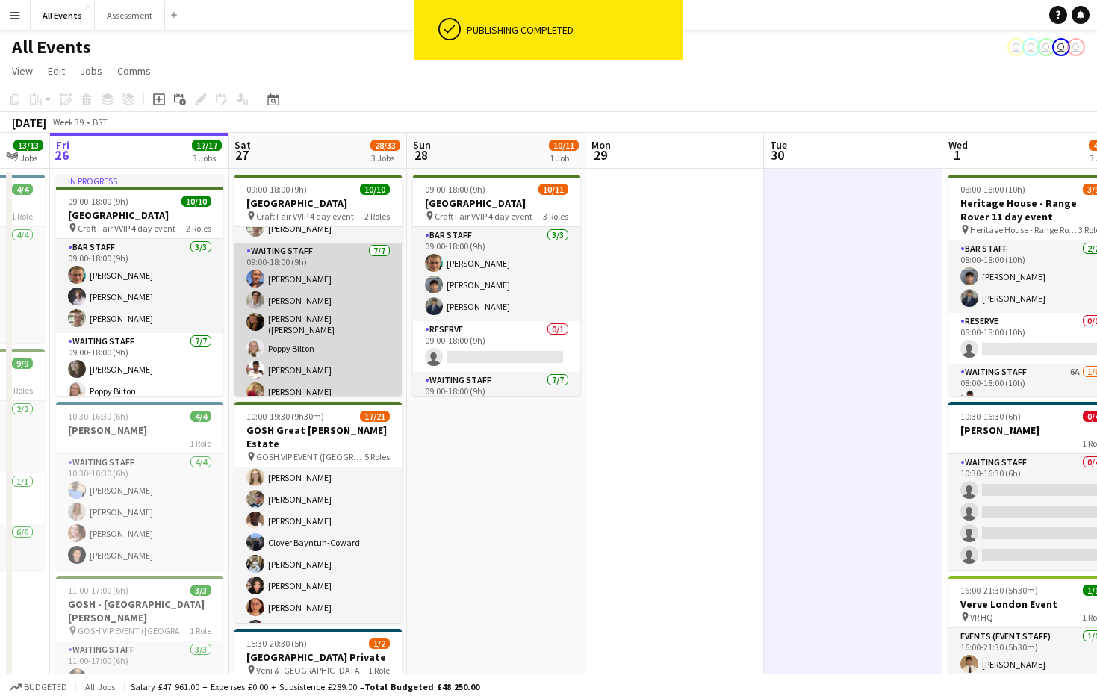
scroll to position [106, 0]
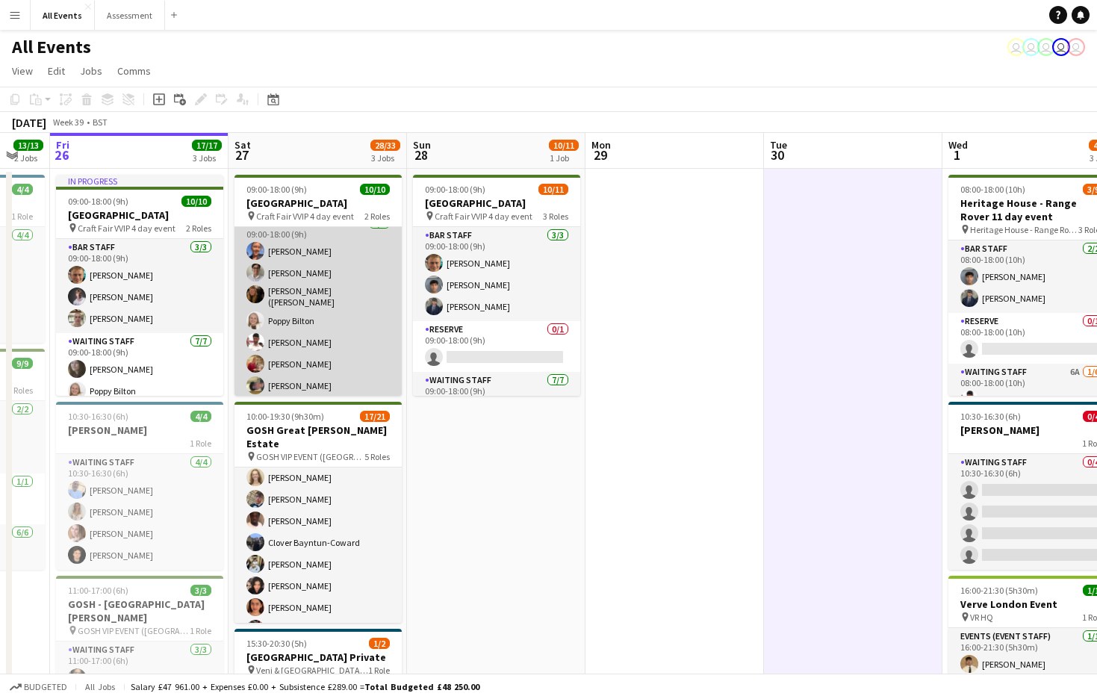
click at [358, 338] on app-card-role "Waiting Staff 7/7 09:00-18:00 (9h) Erin Lambourn Emily Reeve Alexandra (Ali) Mo…" at bounding box center [318, 307] width 167 height 185
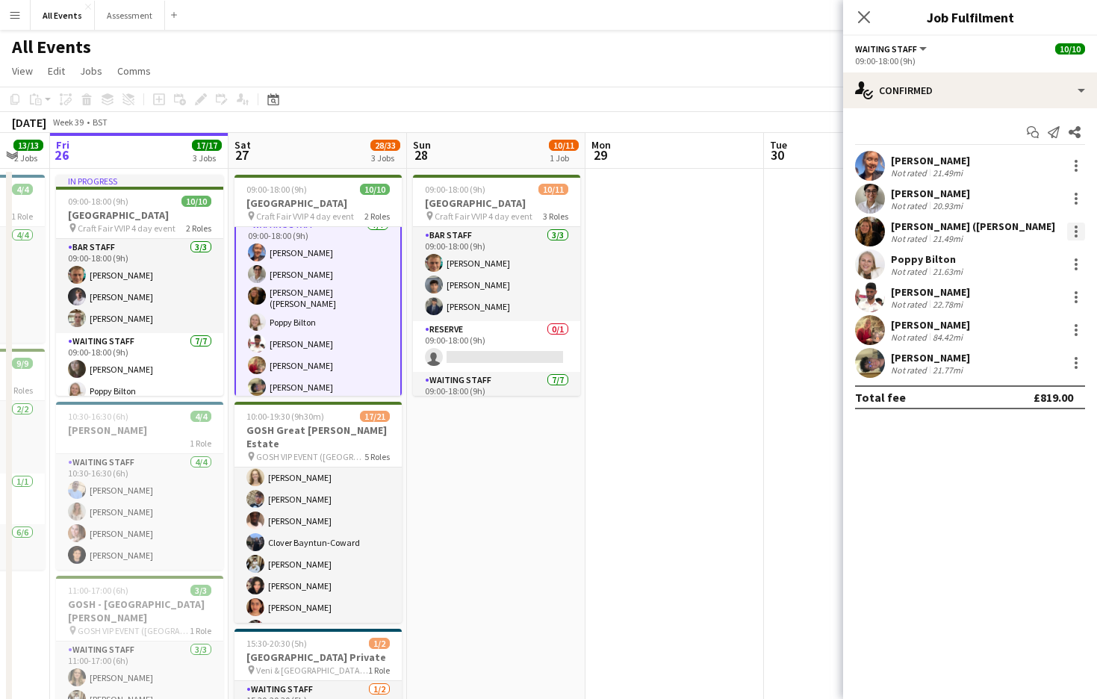
click at [1079, 233] on div at bounding box center [1076, 232] width 18 height 18
click at [1032, 403] on span "Remove" at bounding box center [1027, 402] width 93 height 13
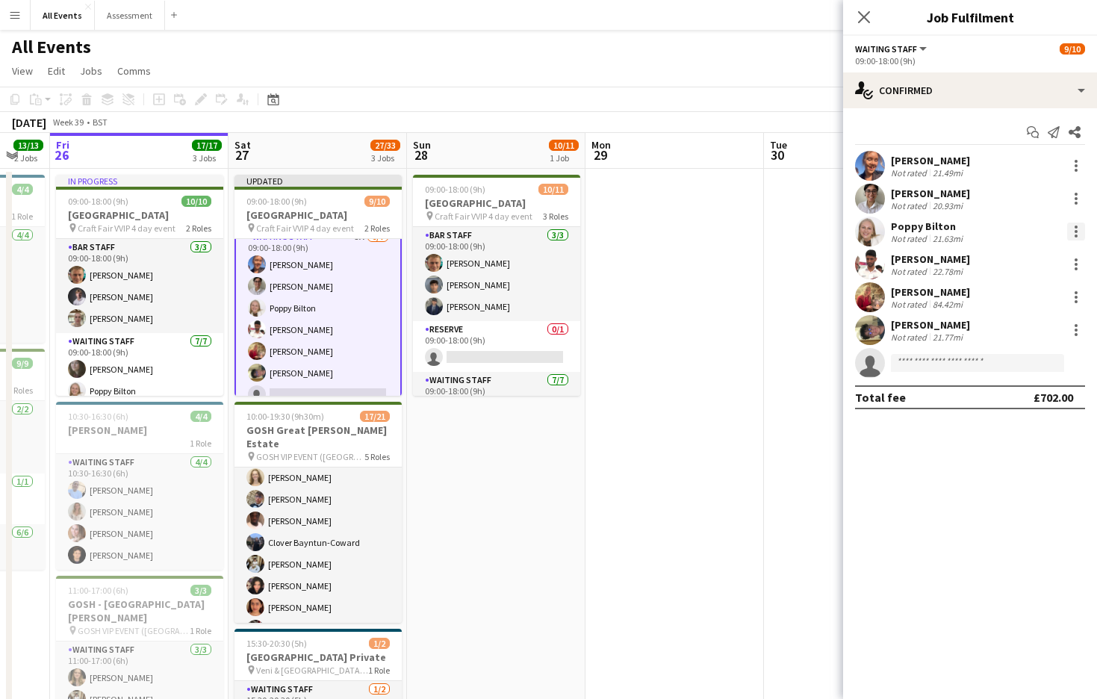
click at [1075, 229] on div at bounding box center [1076, 232] width 18 height 18
click at [1039, 410] on button "Remove" at bounding box center [1027, 403] width 117 height 36
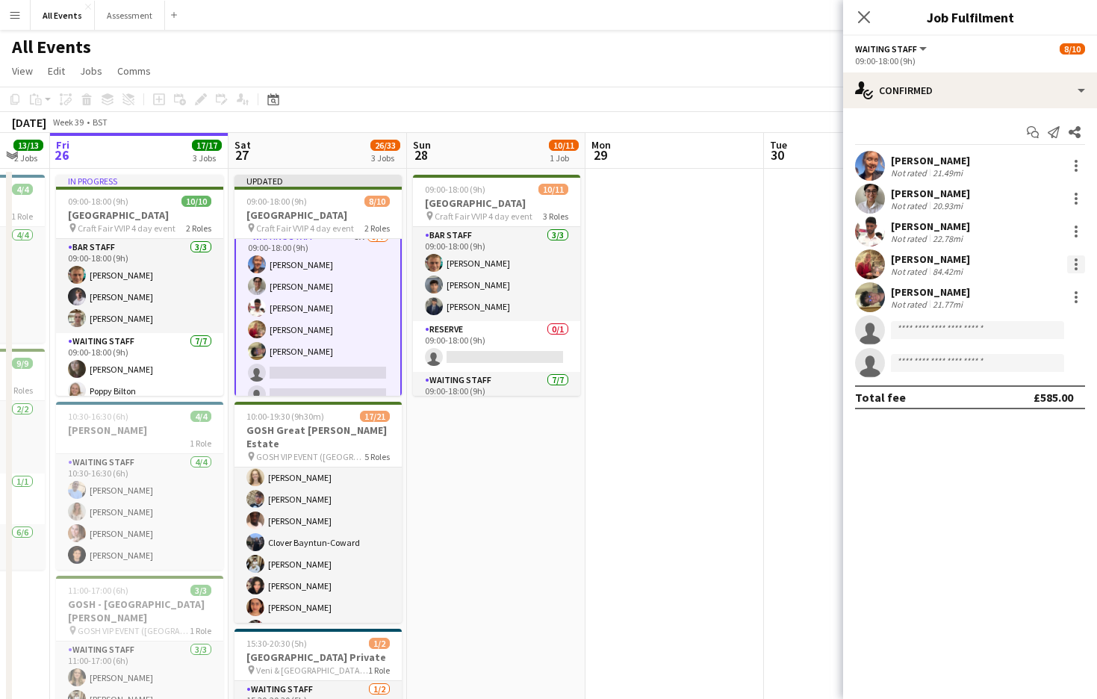
click at [1075, 265] on div at bounding box center [1076, 264] width 3 height 3
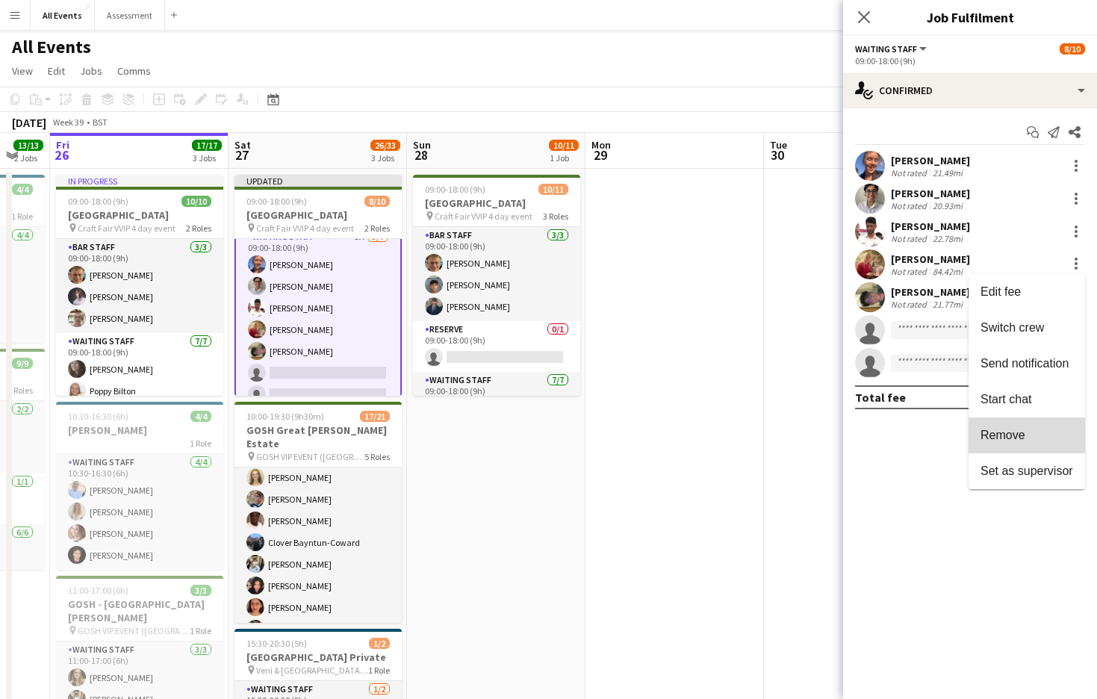
click at [1028, 436] on span "Remove" at bounding box center [1027, 435] width 93 height 13
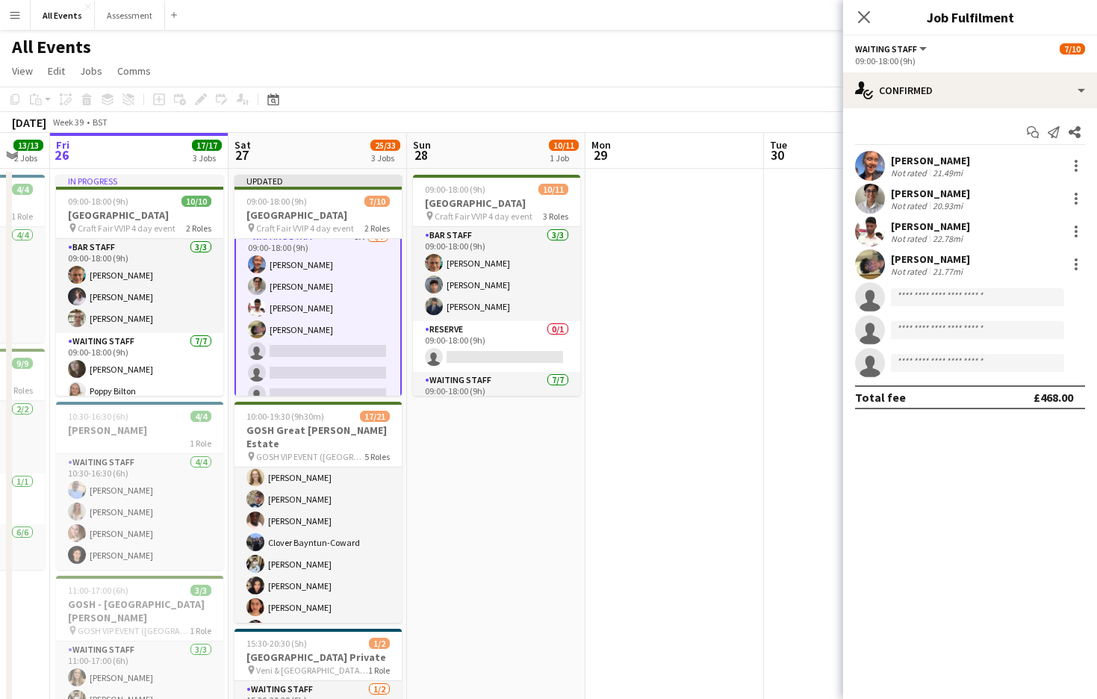
drag, startPoint x: 786, startPoint y: 373, endPoint x: 796, endPoint y: 362, distance: 14.8
click at [786, 373] on app-date-cell at bounding box center [853, 484] width 179 height 630
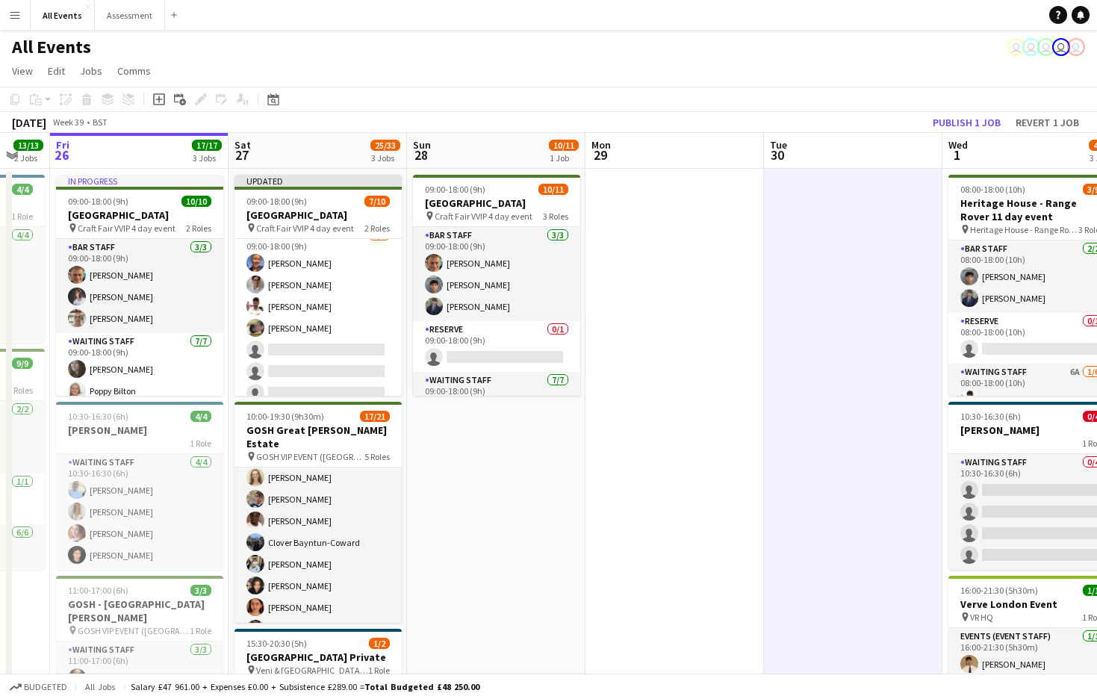
scroll to position [0, 665]
click at [963, 114] on button "Publish 1 job" at bounding box center [967, 122] width 80 height 19
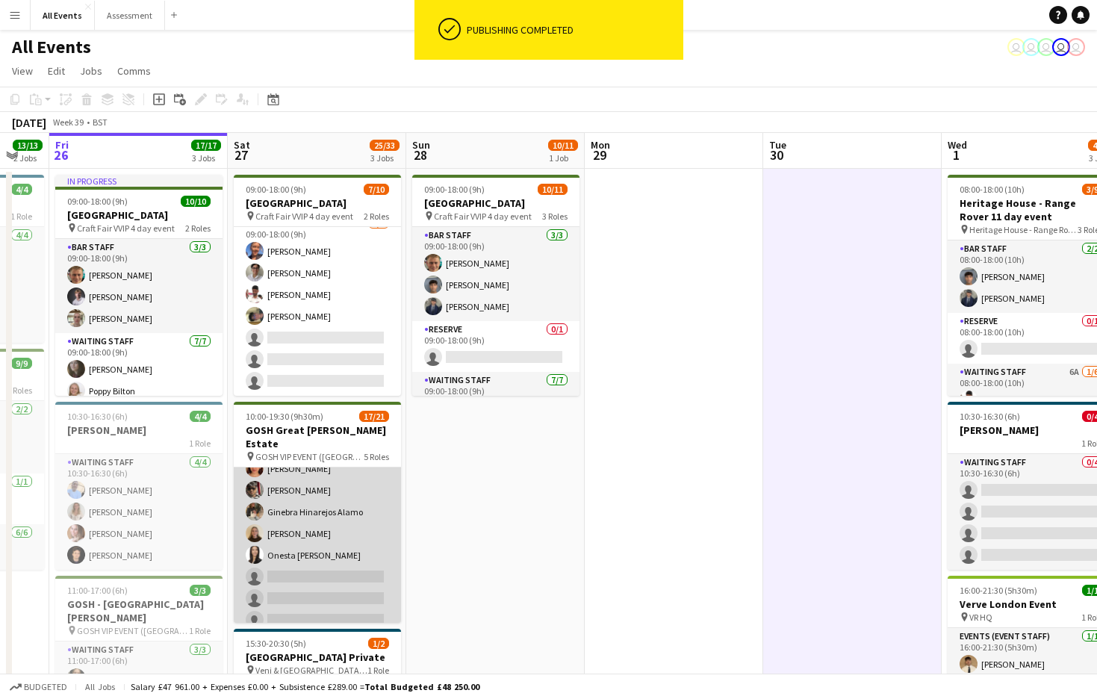
scroll to position [432, 0]
click at [342, 565] on app-card-role "Waiting Staff 1A 11/14 11:00-19:30 (8h30m) Annabel Smith Daniel Varga Olamide O…" at bounding box center [317, 470] width 167 height 332
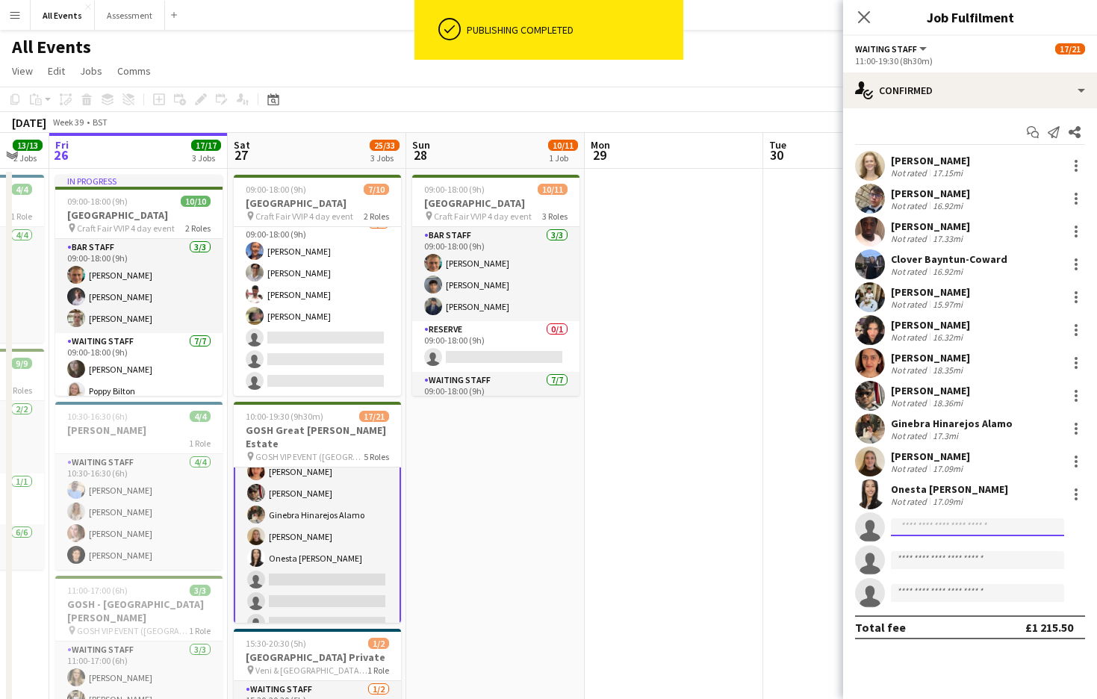
click at [924, 530] on input at bounding box center [977, 527] width 173 height 18
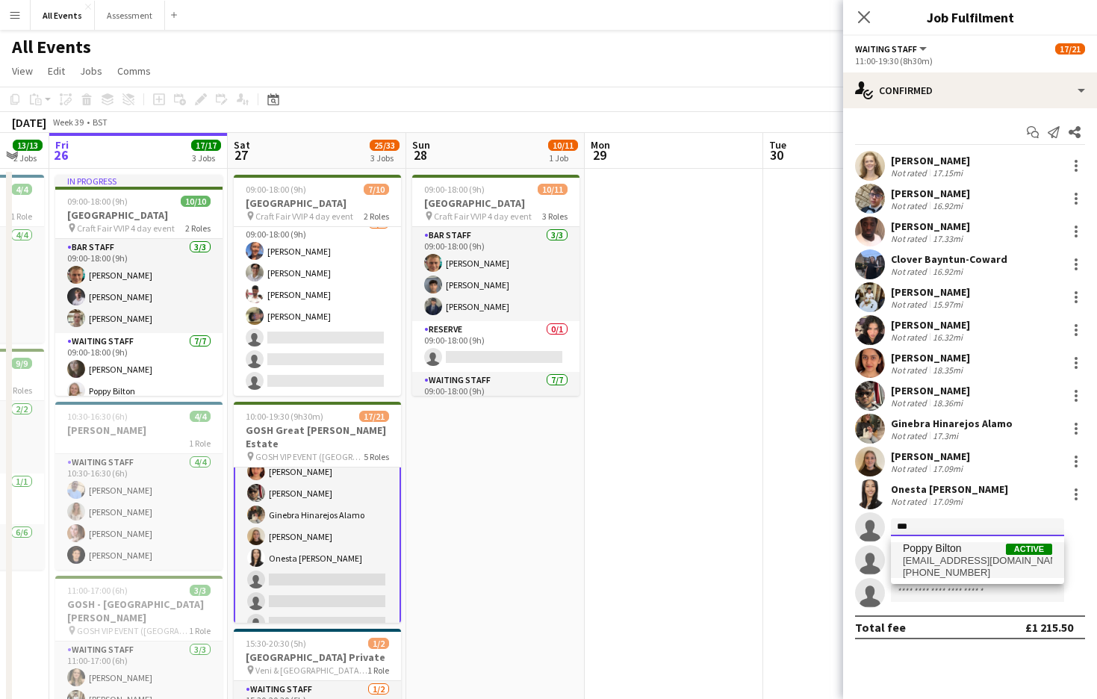
type input "***"
click at [933, 545] on span "Poppy Bilton" at bounding box center [932, 548] width 59 height 13
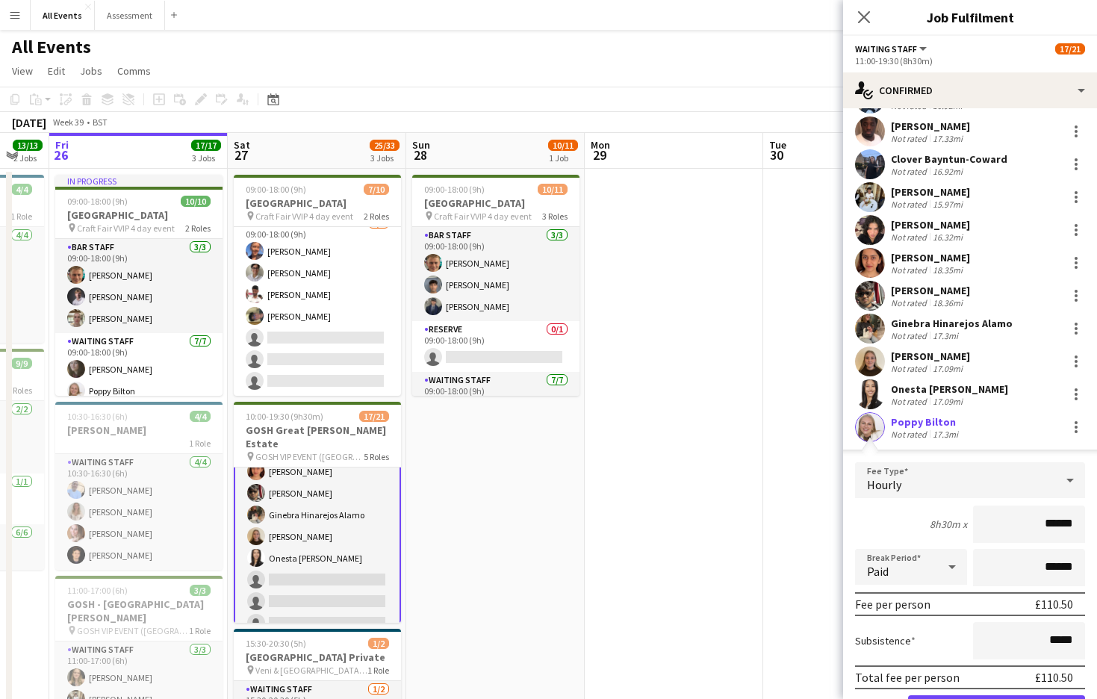
scroll to position [196, 0]
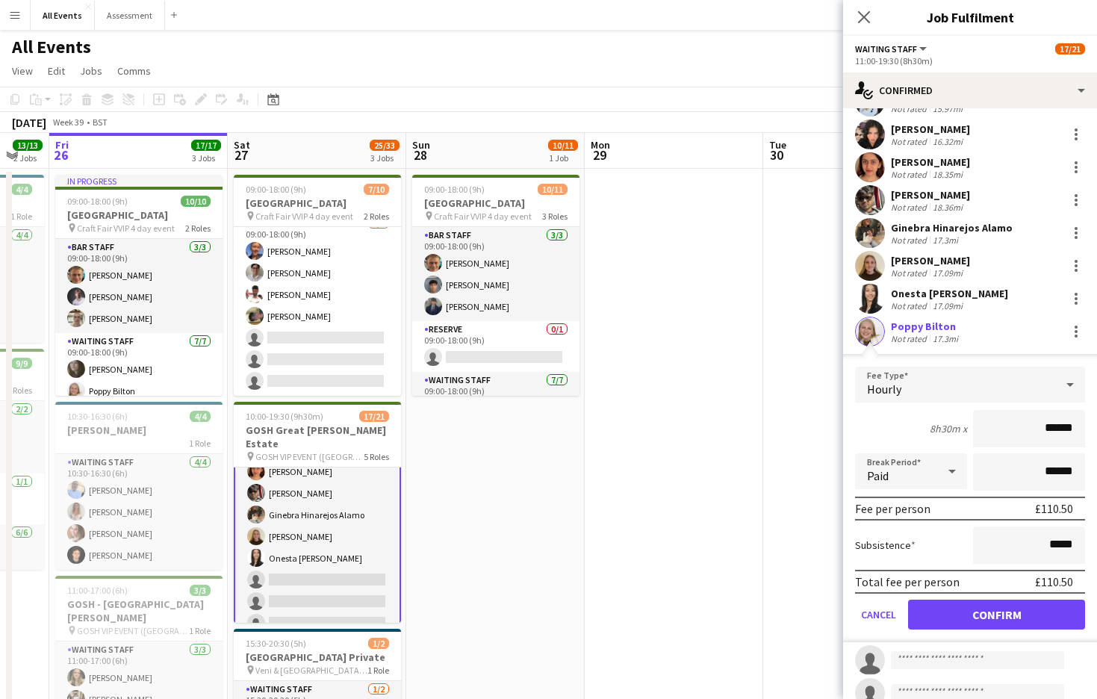
click at [1009, 624] on button "Confirm" at bounding box center [996, 615] width 177 height 30
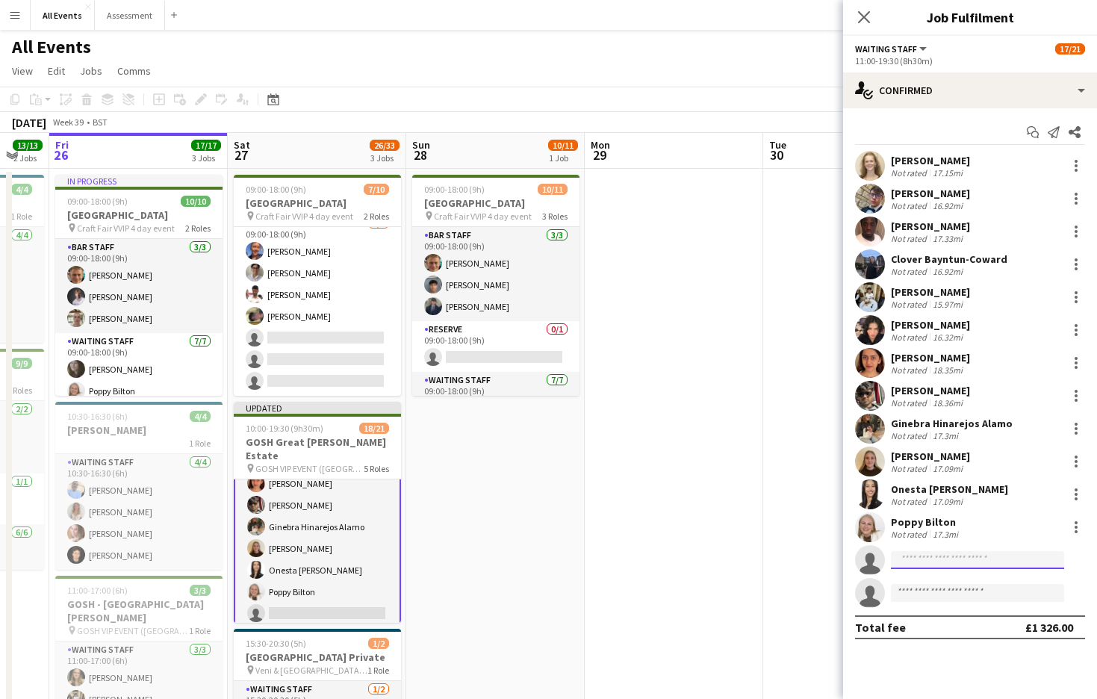
click at [934, 559] on input at bounding box center [977, 560] width 173 height 18
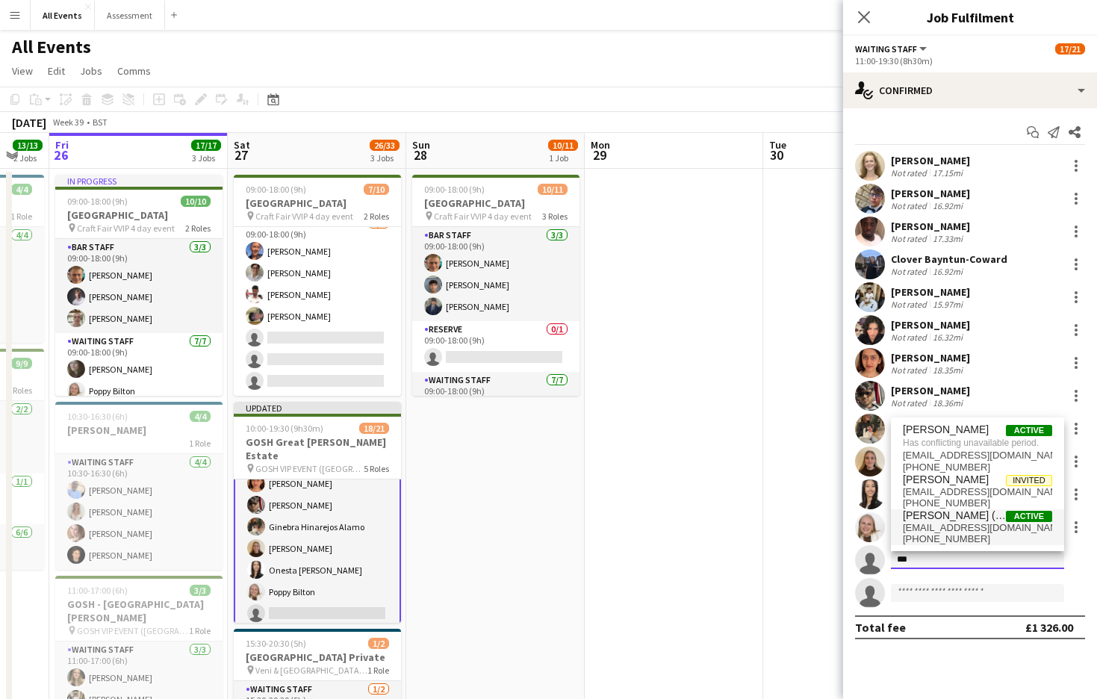
type input "***"
click at [955, 536] on span "[PHONE_NUMBER]" at bounding box center [977, 539] width 149 height 12
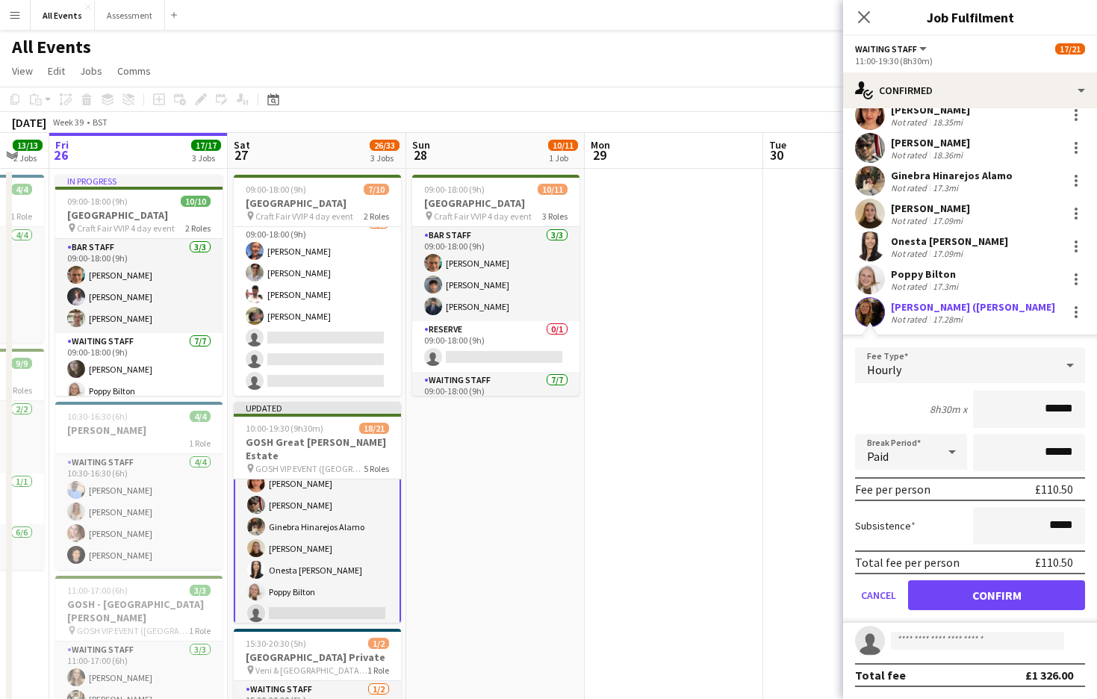
scroll to position [248, 0]
click at [976, 602] on button "Confirm" at bounding box center [996, 595] width 177 height 30
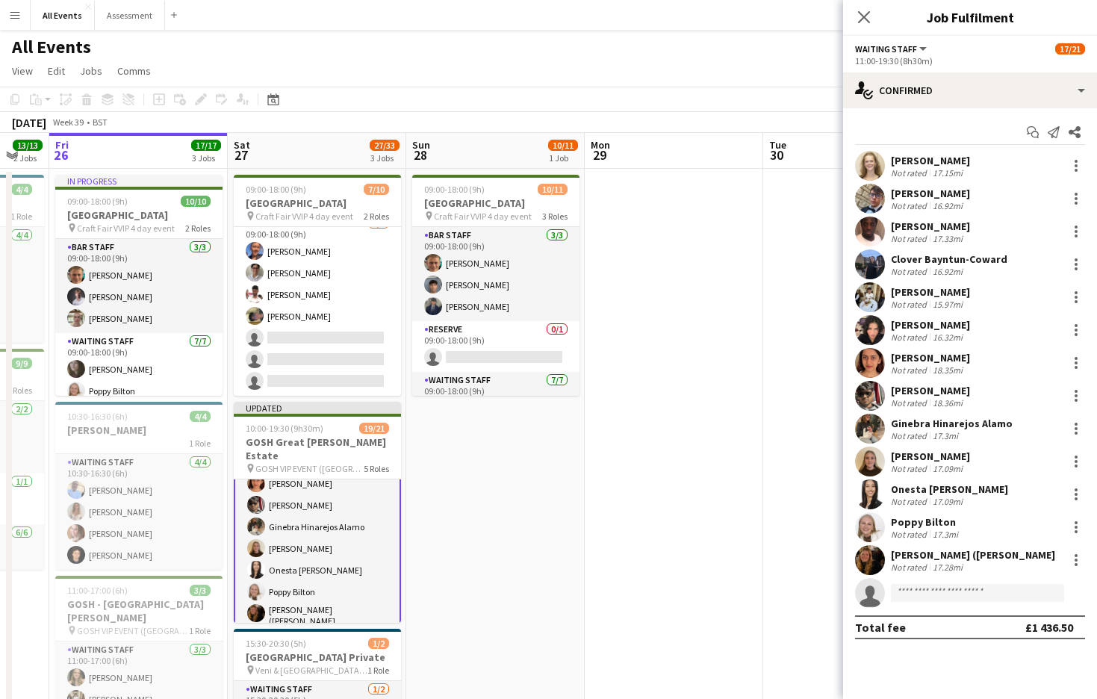
scroll to position [0, 0]
click at [944, 592] on input at bounding box center [977, 593] width 173 height 18
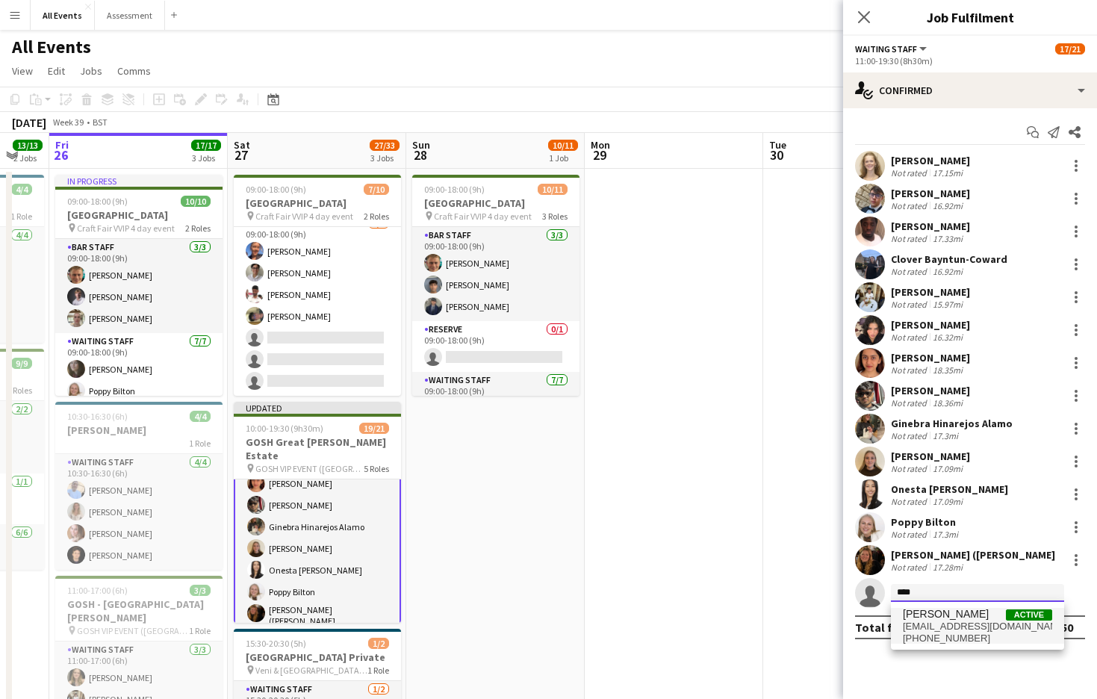
type input "****"
click at [944, 624] on span "[EMAIL_ADDRESS][DOMAIN_NAME]" at bounding box center [977, 627] width 149 height 12
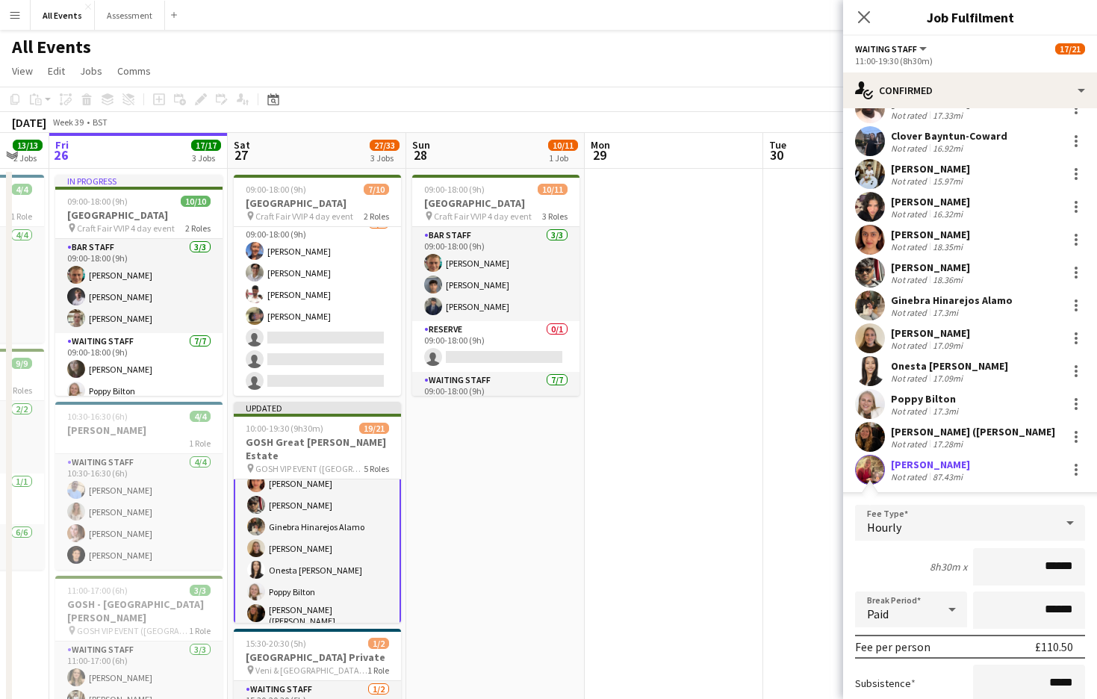
scroll to position [191, 0]
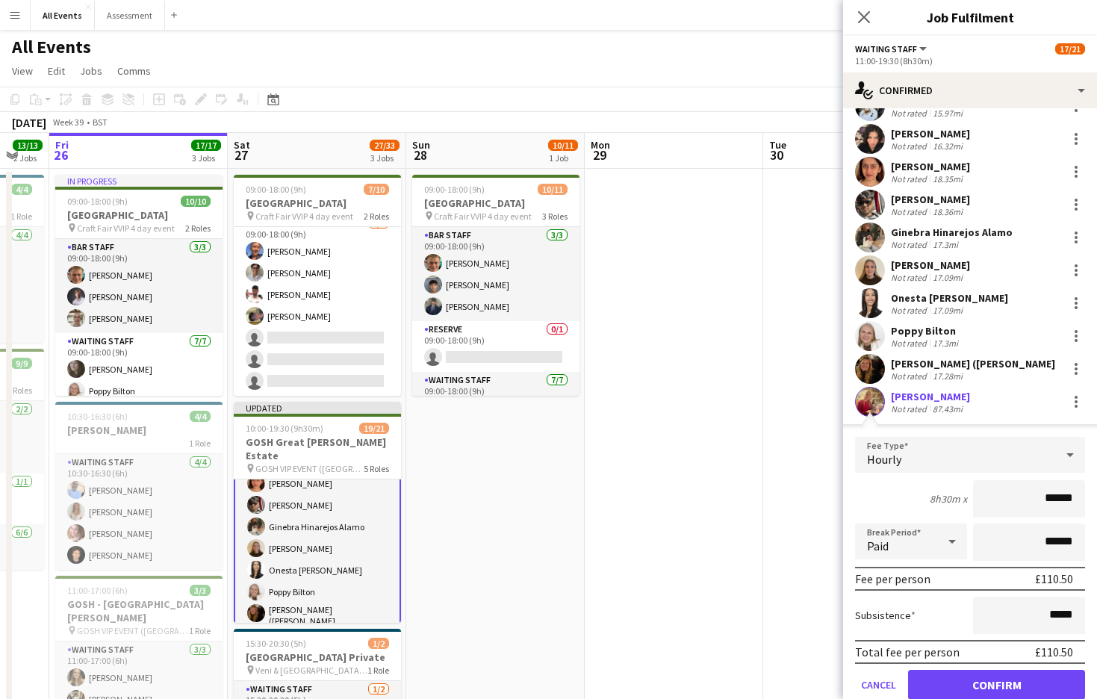
click at [969, 624] on button "Confirm" at bounding box center [996, 685] width 177 height 30
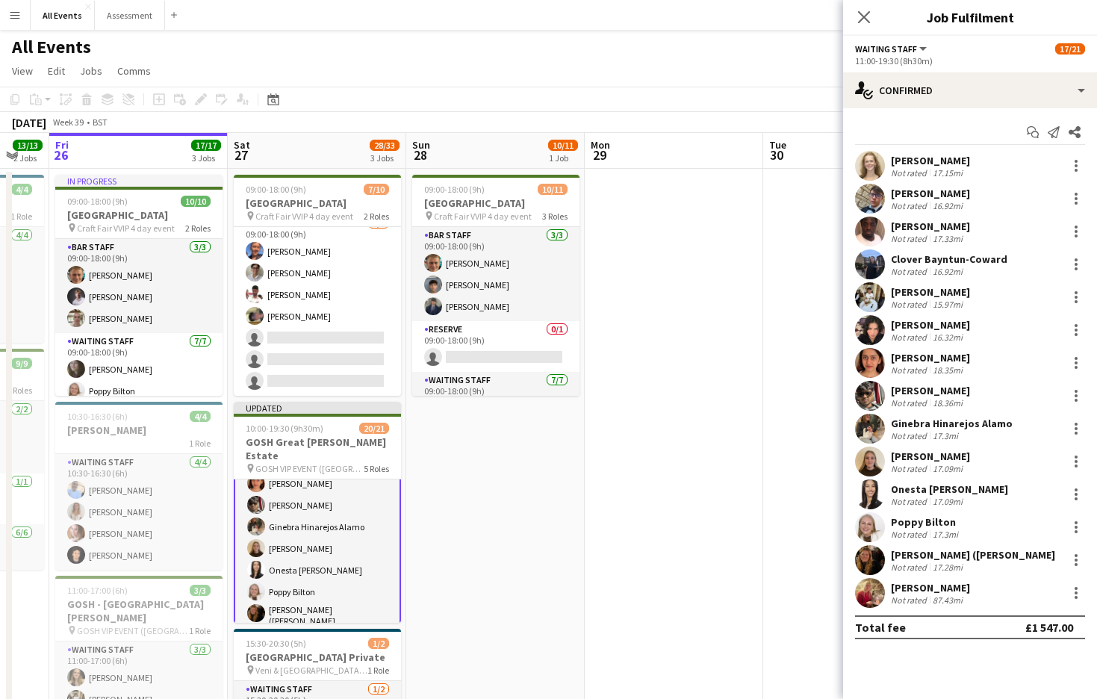
scroll to position [0, 668]
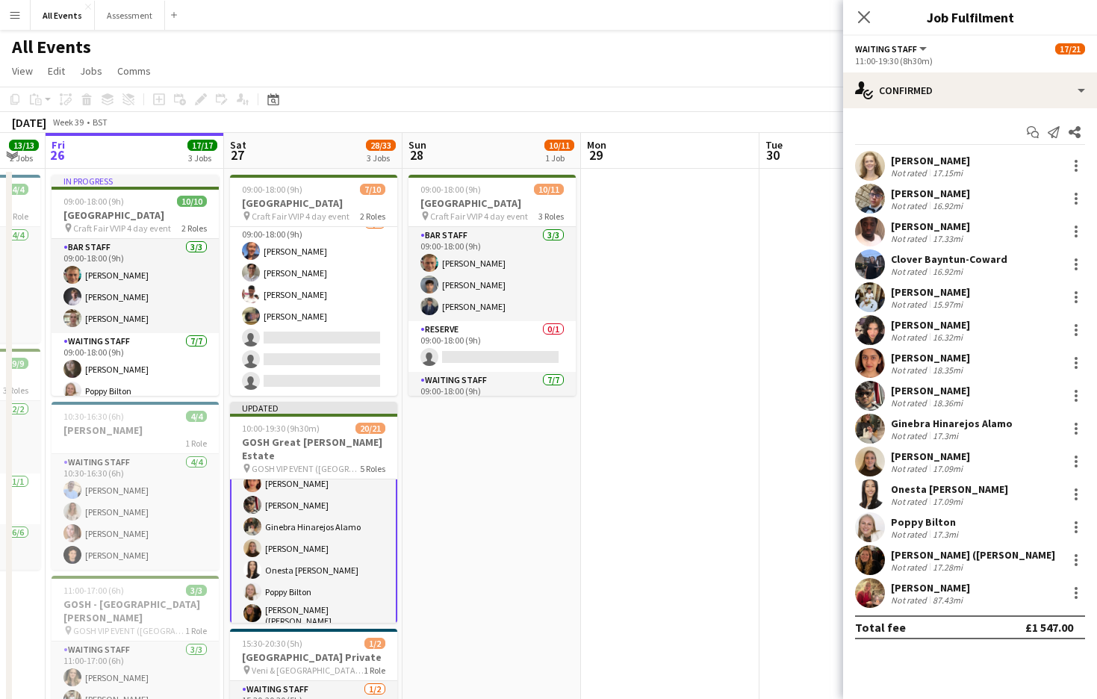
click at [737, 580] on app-date-cell at bounding box center [670, 484] width 179 height 630
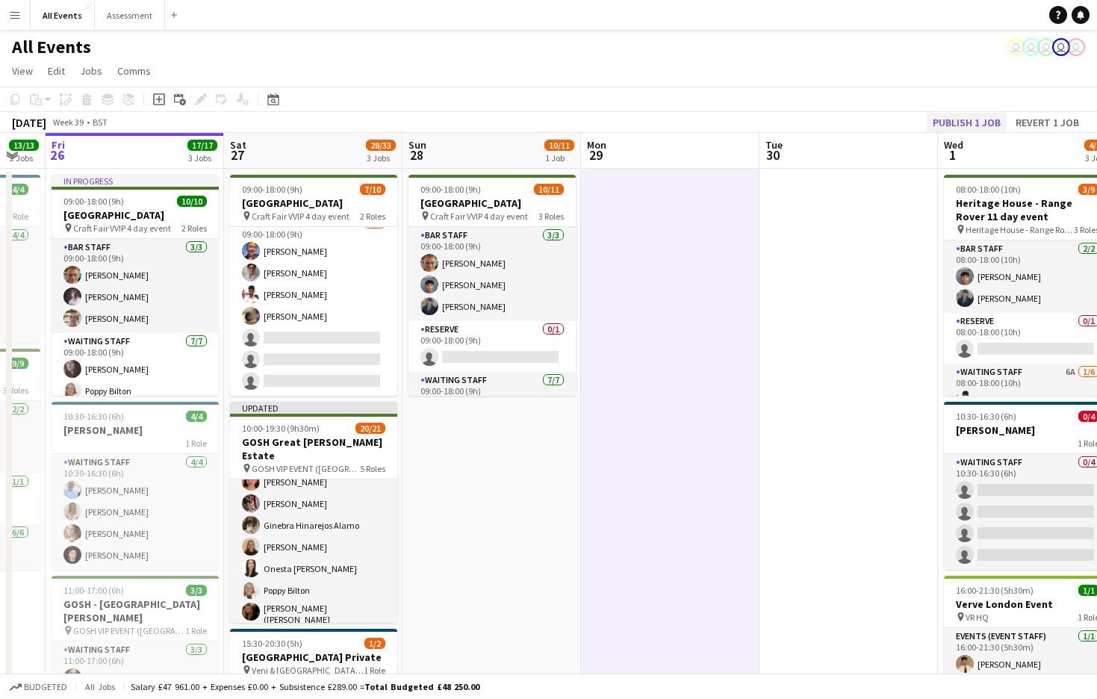
click at [953, 123] on button "Publish 1 job" at bounding box center [967, 122] width 80 height 19
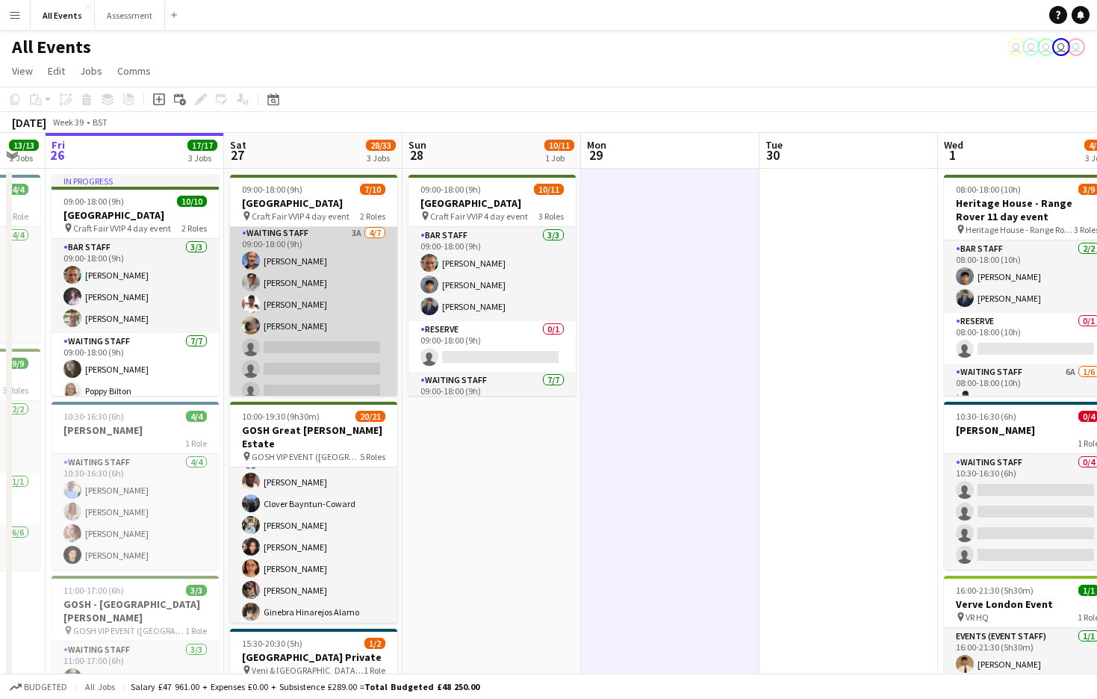
scroll to position [66, 0]
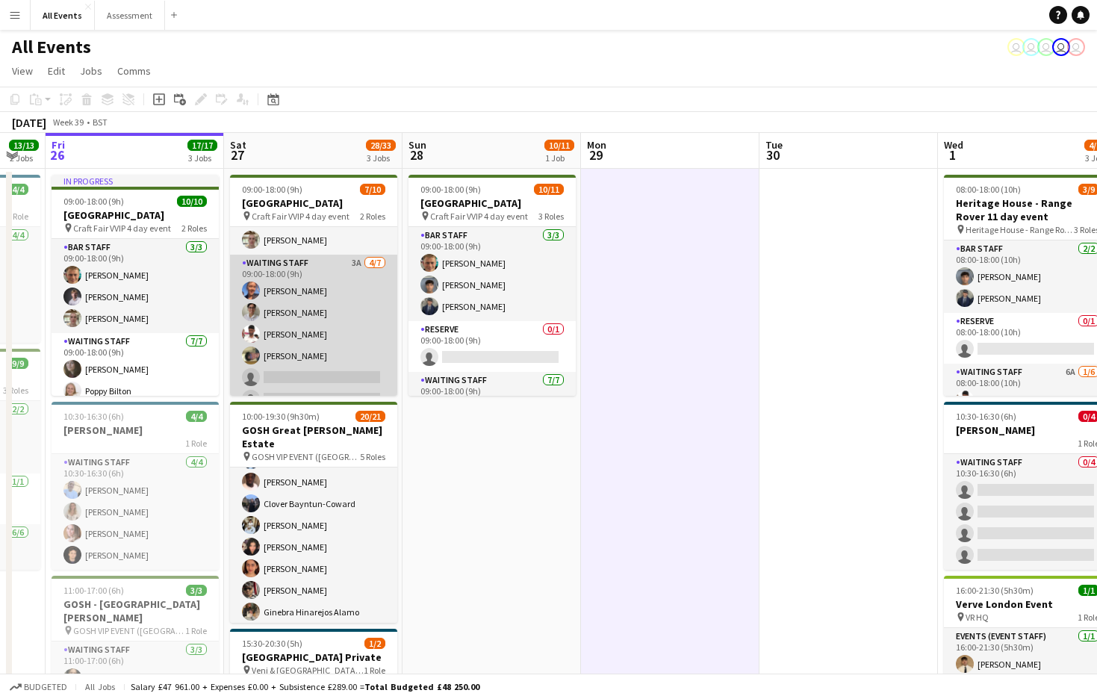
click at [329, 370] on app-card-role "Waiting Staff 3A 4/7 09:00-18:00 (9h) Erin Lambourn Emily Reeve Ahmed Al-Khayat…" at bounding box center [313, 345] width 167 height 181
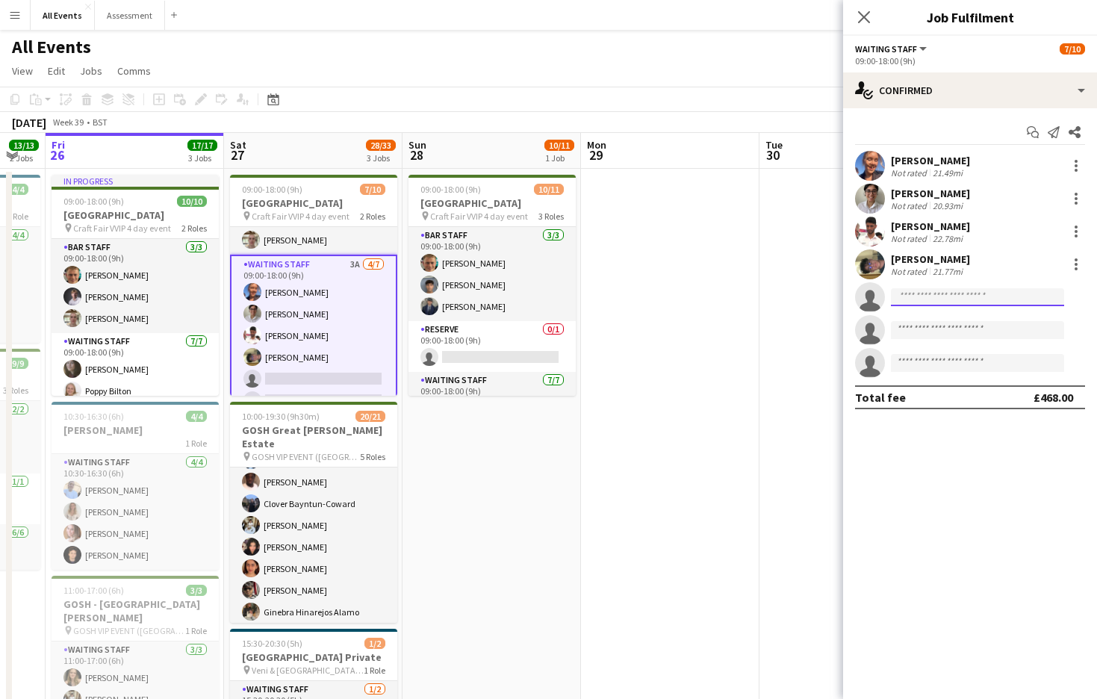
click at [940, 295] on input at bounding box center [977, 297] width 173 height 18
type input "***"
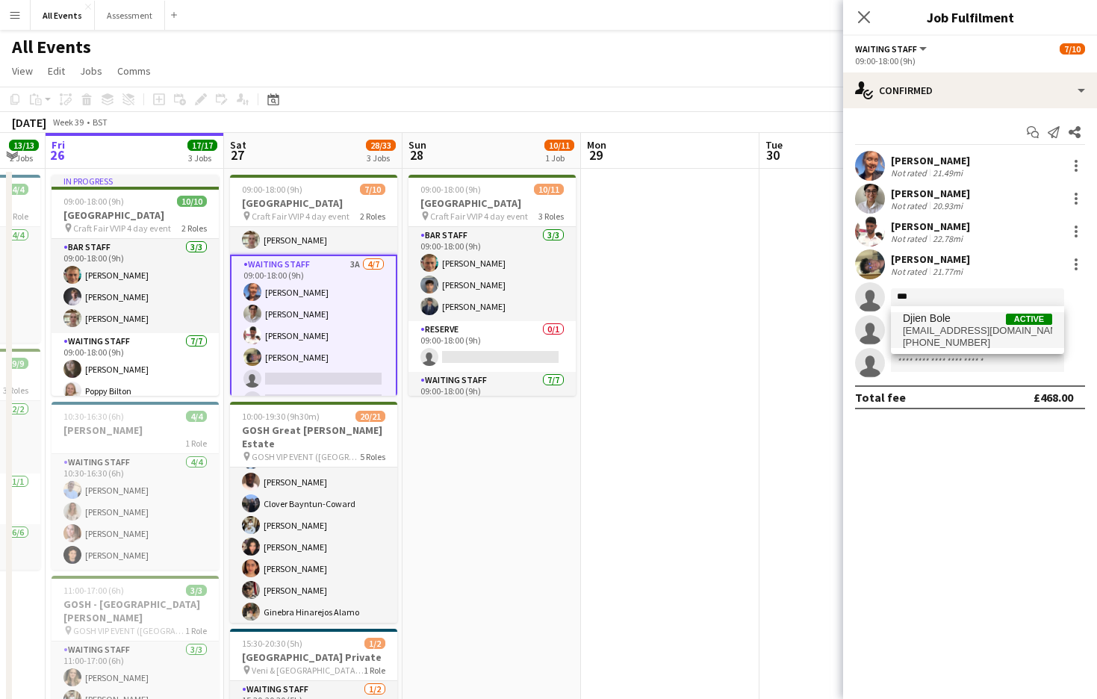
drag, startPoint x: 940, startPoint y: 295, endPoint x: 951, endPoint y: 341, distance: 46.9
click at [951, 341] on span "[PHONE_NUMBER]" at bounding box center [977, 343] width 149 height 12
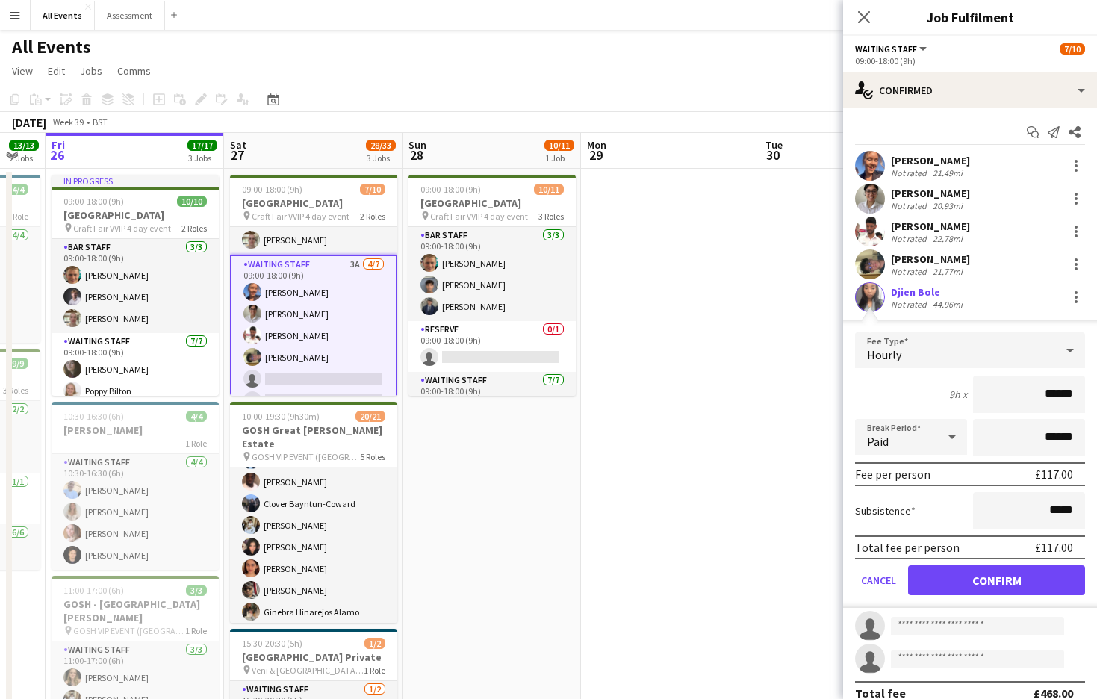
click at [1040, 587] on button "Confirm" at bounding box center [996, 580] width 177 height 30
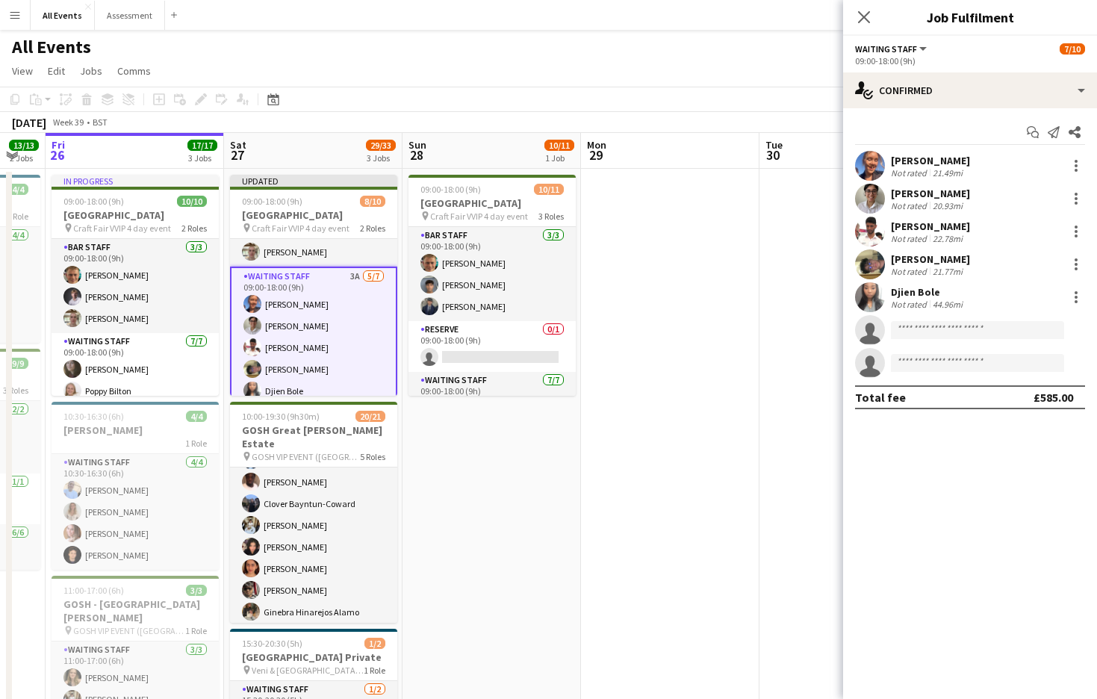
scroll to position [0, 0]
click at [745, 536] on app-date-cell at bounding box center [670, 484] width 179 height 630
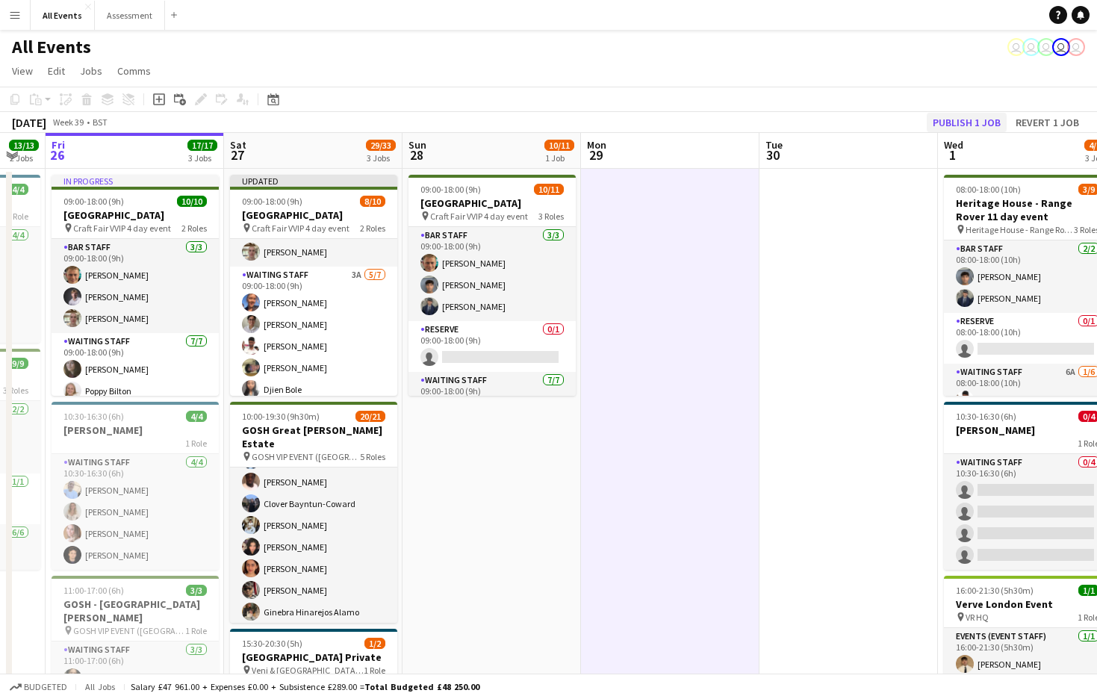
click at [967, 119] on button "Publish 1 job" at bounding box center [967, 122] width 80 height 19
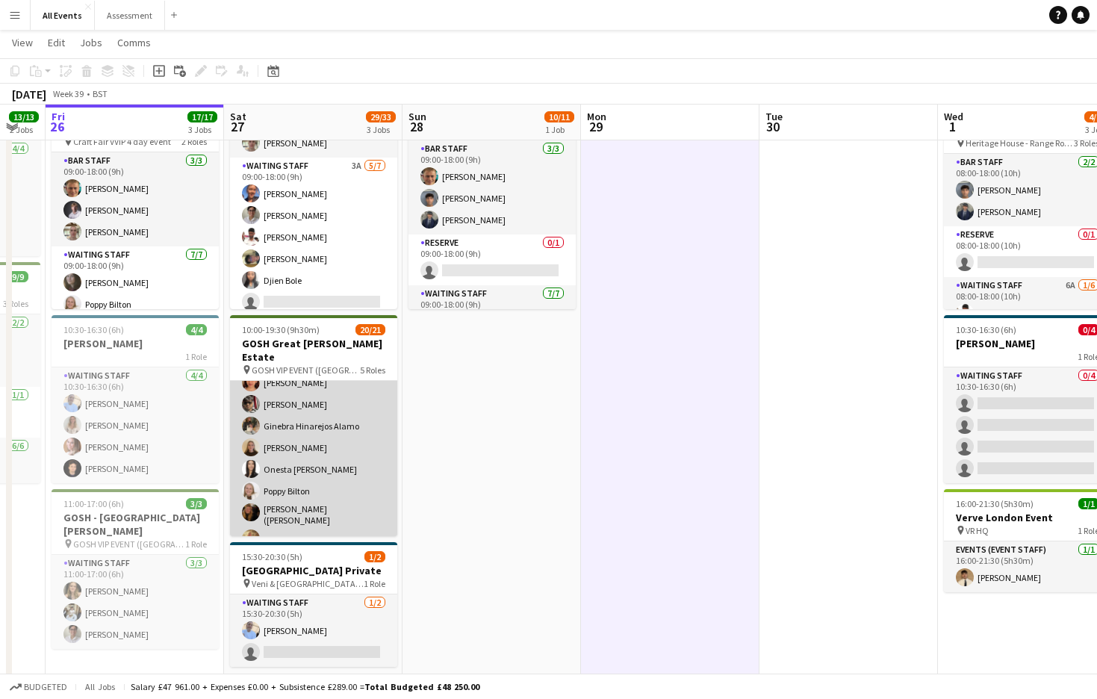
scroll to position [432, 0]
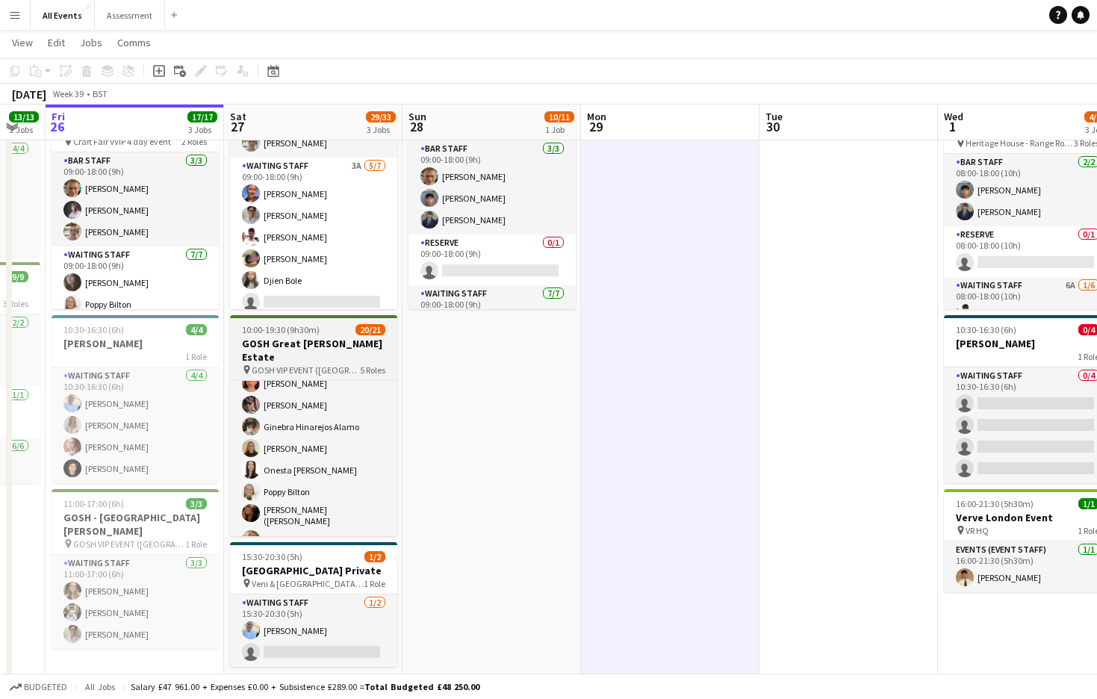
click at [330, 336] on app-job-card "10:00-19:30 (9h30m) 20/21 GOSH Great Tew Estate pin GOSH VIP EVENT (Great Tew E…" at bounding box center [313, 425] width 167 height 221
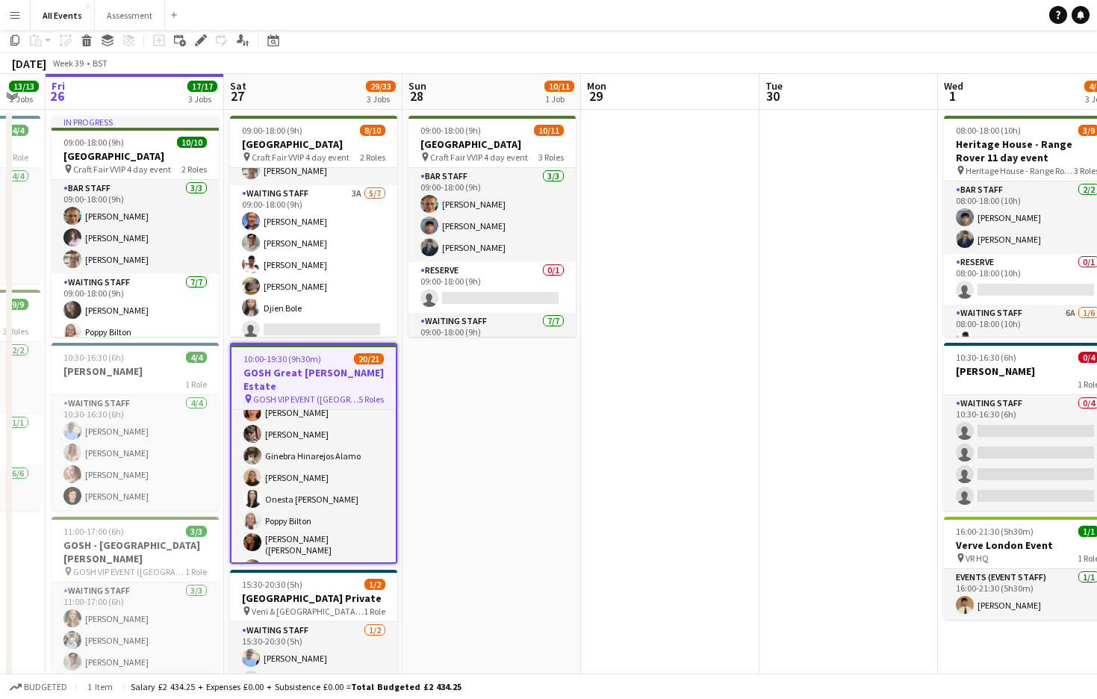
scroll to position [0, 0]
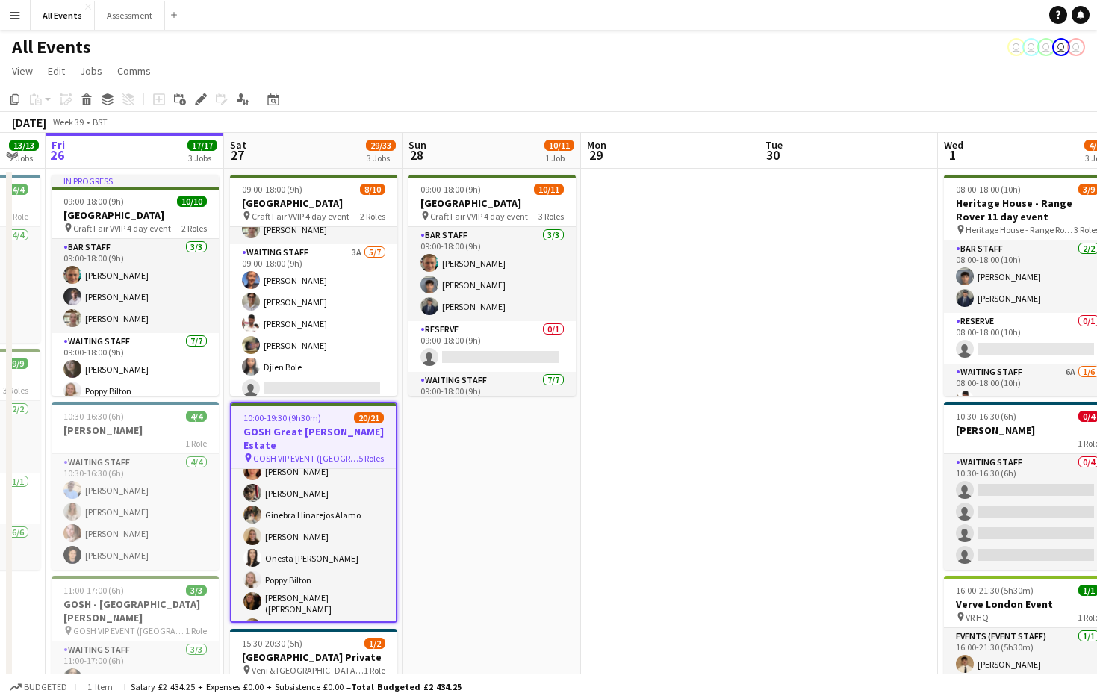
click at [19, 18] on app-icon "Menu" at bounding box center [15, 15] width 12 height 12
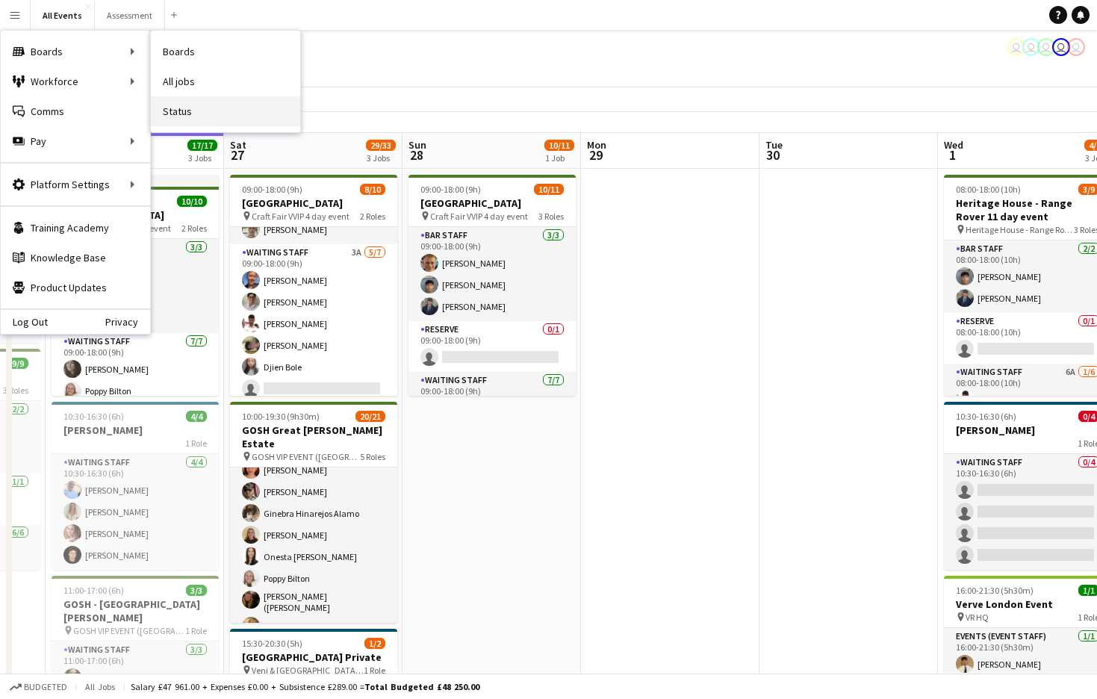
click at [196, 114] on link "Status" at bounding box center [225, 111] width 149 height 30
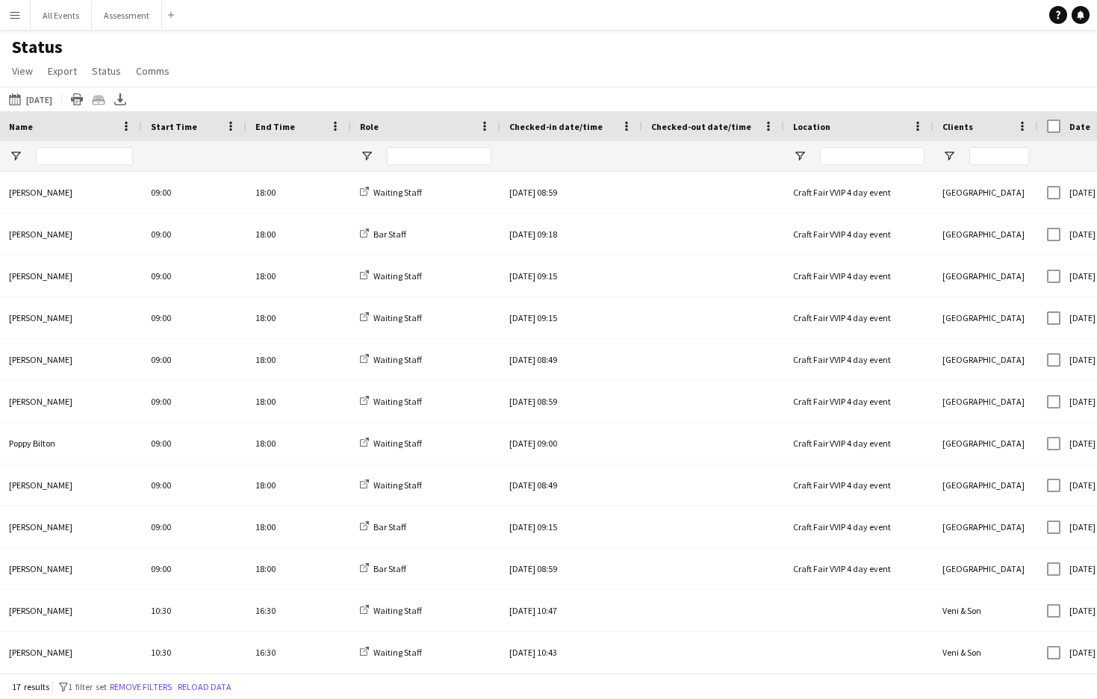
scroll to position [0, 1]
click at [47, 98] on button "26-09-2025 to 02-10-2025 Today" at bounding box center [30, 99] width 49 height 18
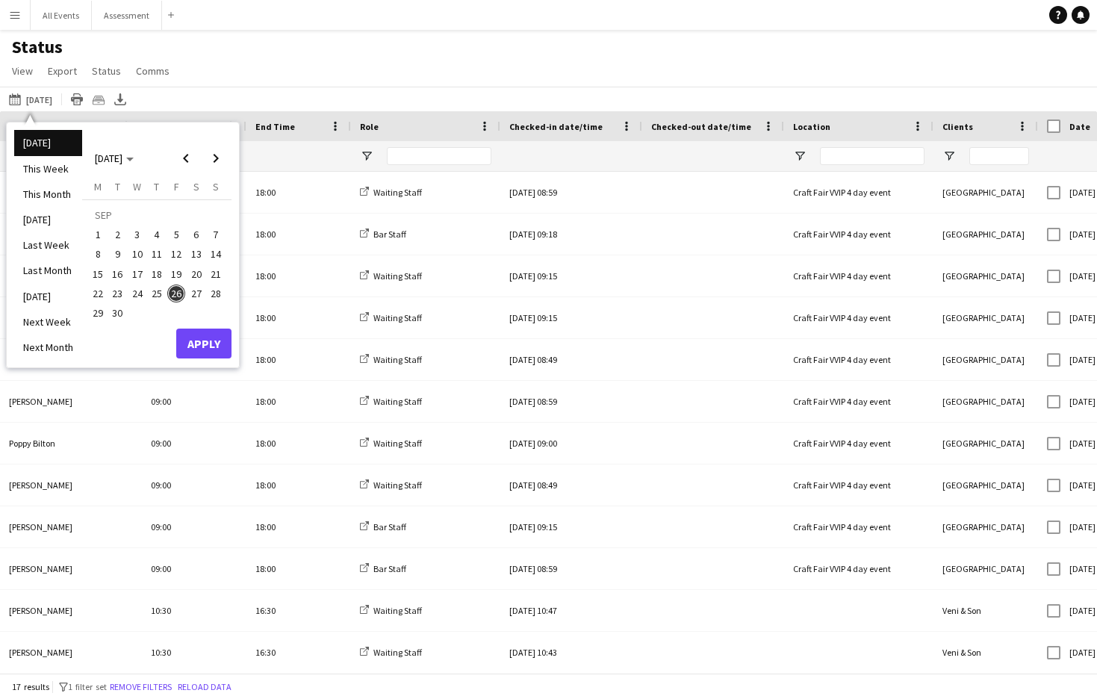
click at [196, 299] on span "27" at bounding box center [196, 294] width 18 height 18
click at [213, 342] on button "Apply" at bounding box center [203, 344] width 55 height 30
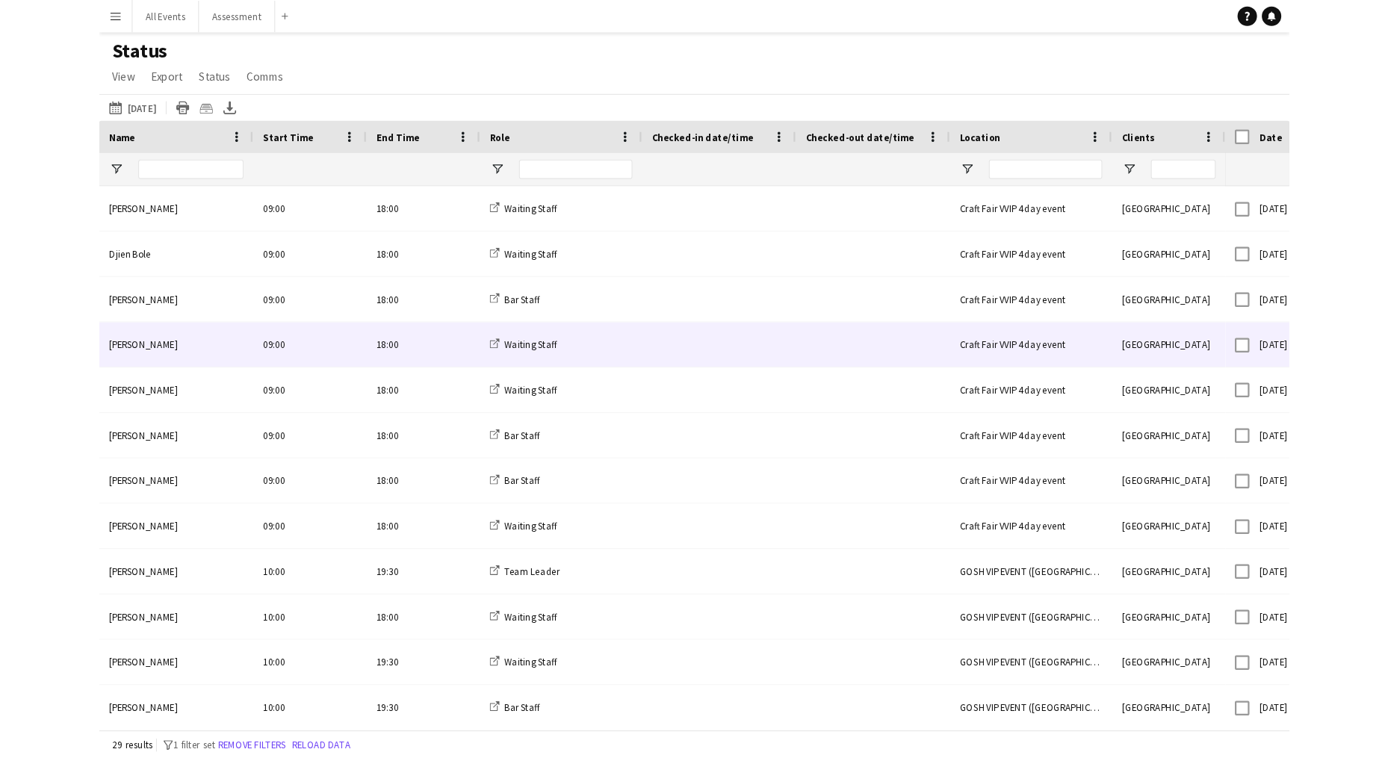
scroll to position [0, 0]
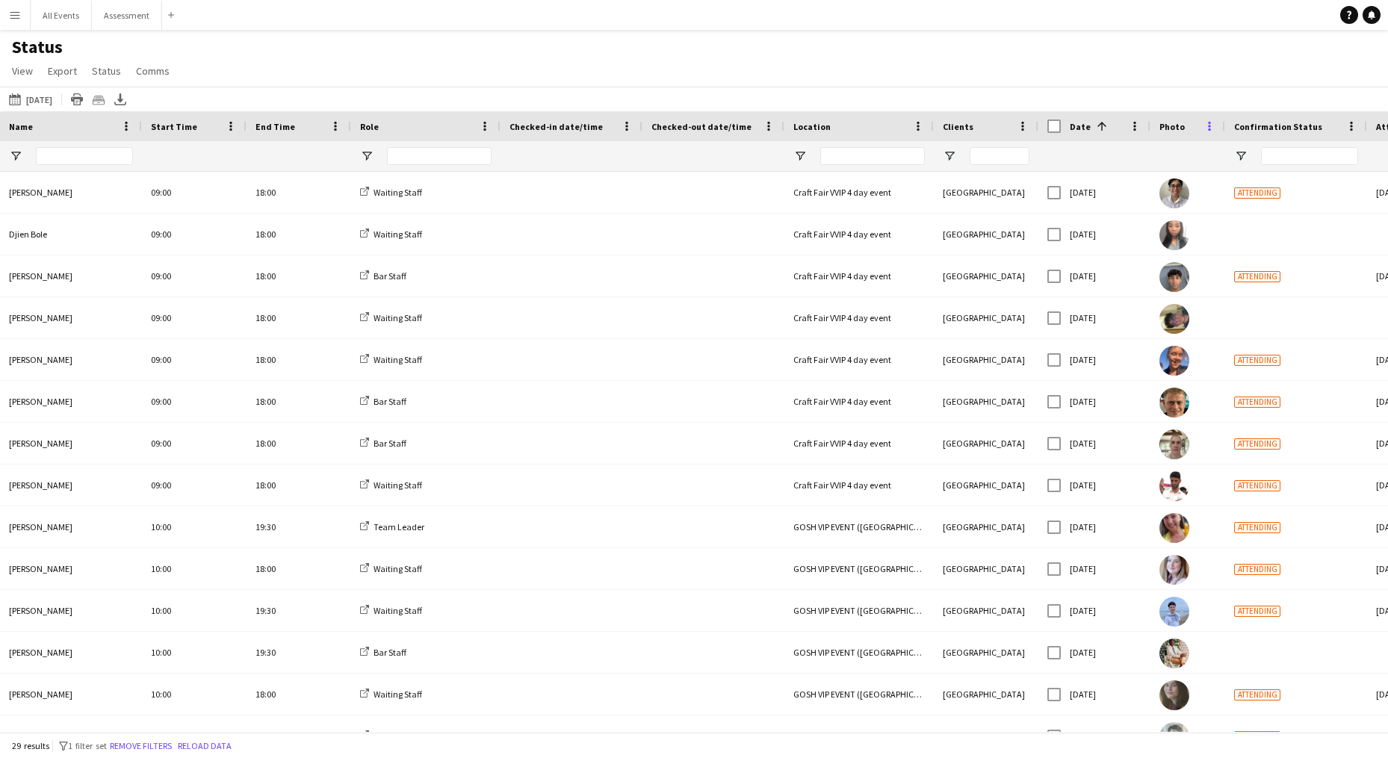
click at [1105, 122] on span at bounding box center [1208, 125] width 13 height 13
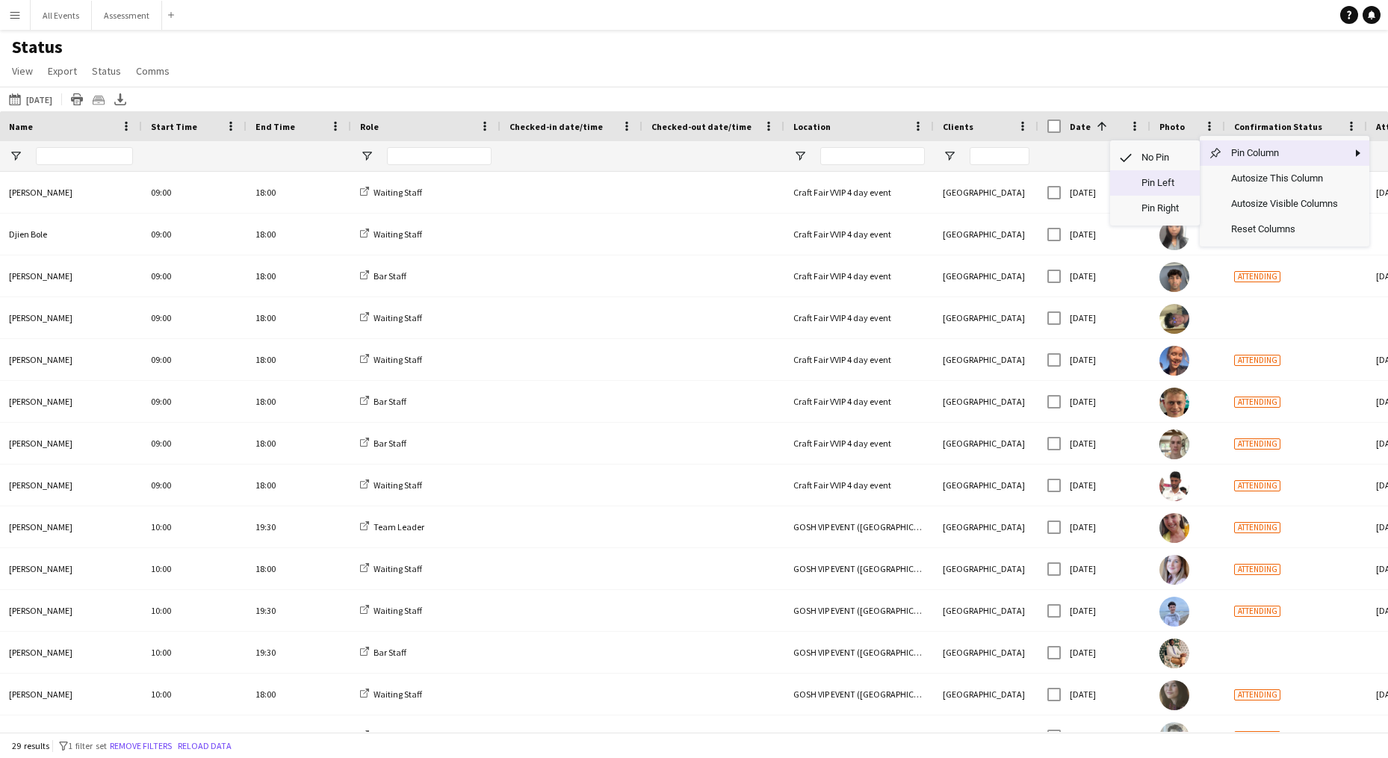
click at [1105, 181] on span "Pin Left" at bounding box center [1161, 182] width 58 height 25
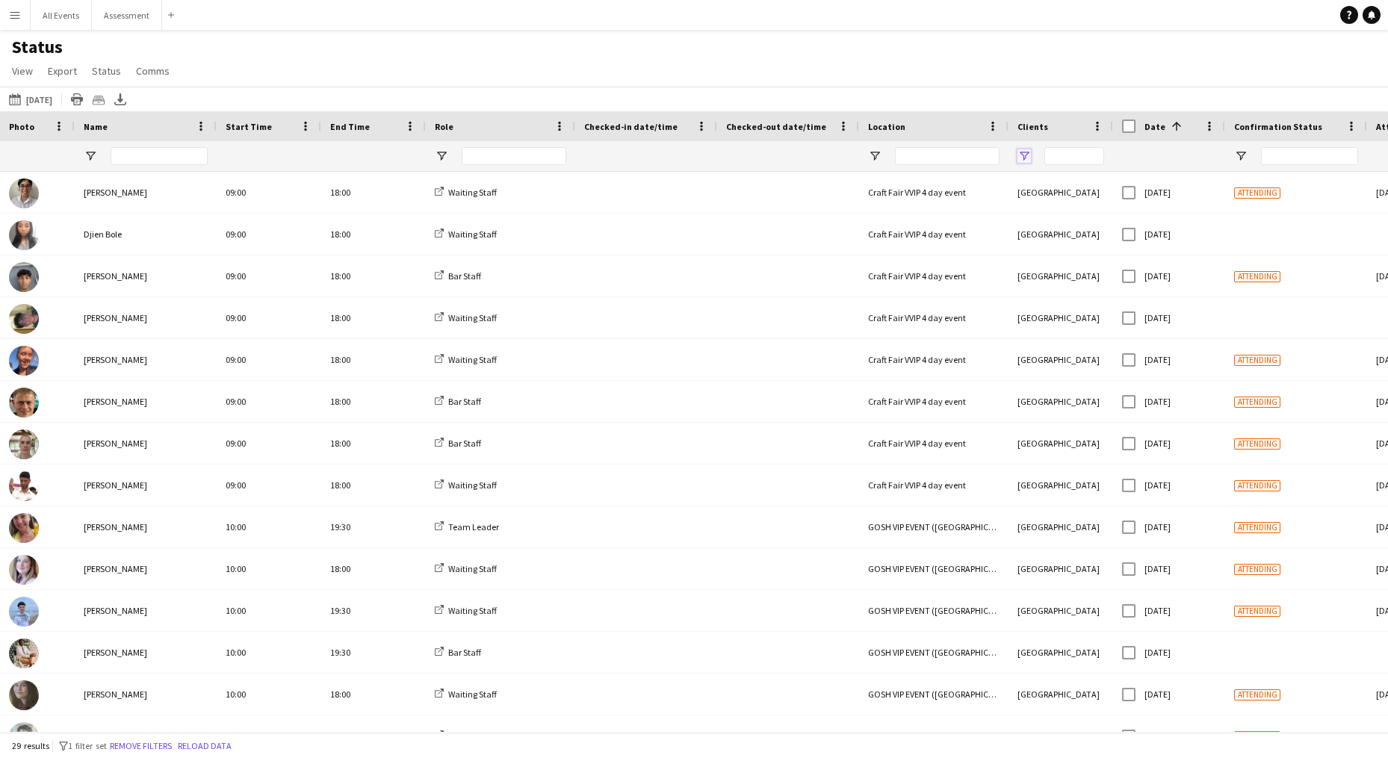
click at [1025, 158] on span "Open Filter Menu" at bounding box center [1023, 155] width 13 height 13
click at [1071, 249] on div "(Select All)" at bounding box center [1100, 247] width 118 height 11
type input "***"
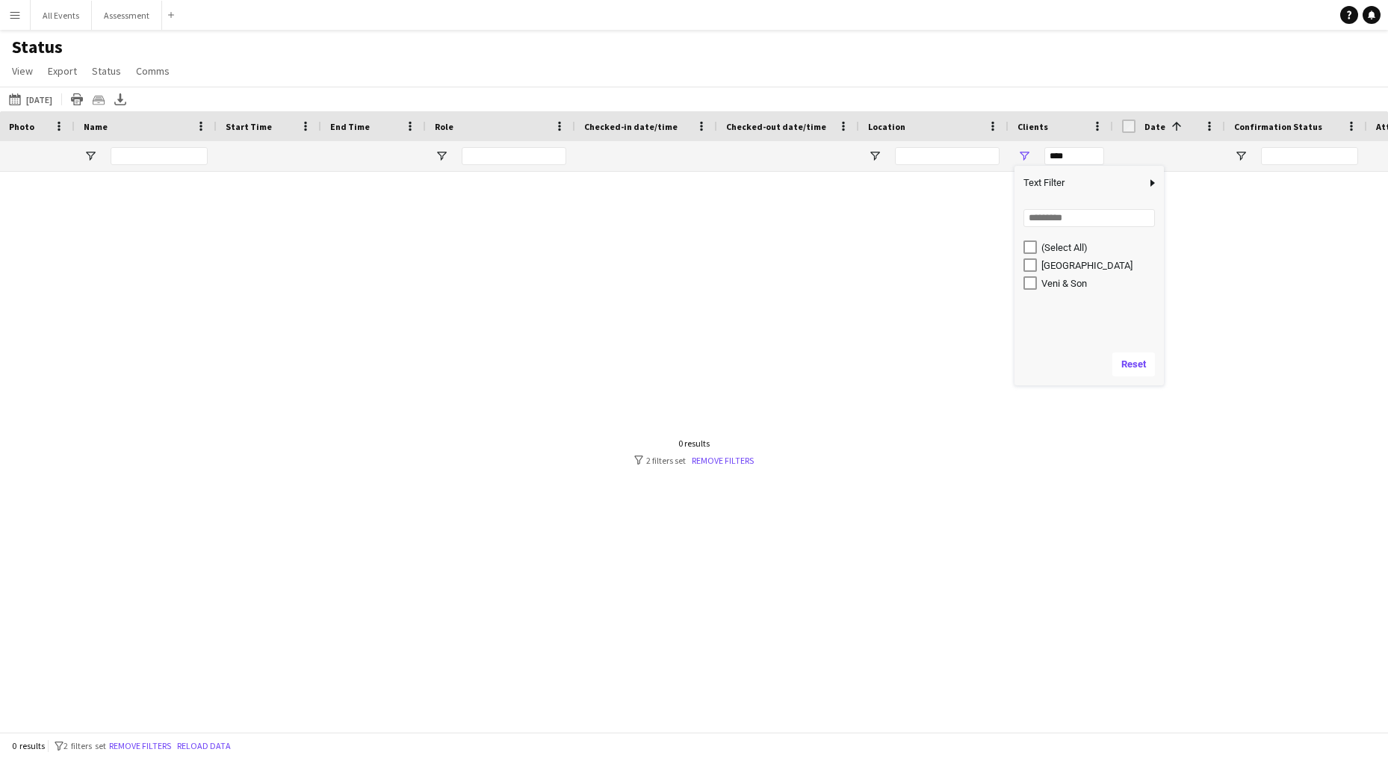
click at [1071, 249] on div "(Select All)" at bounding box center [1100, 247] width 118 height 11
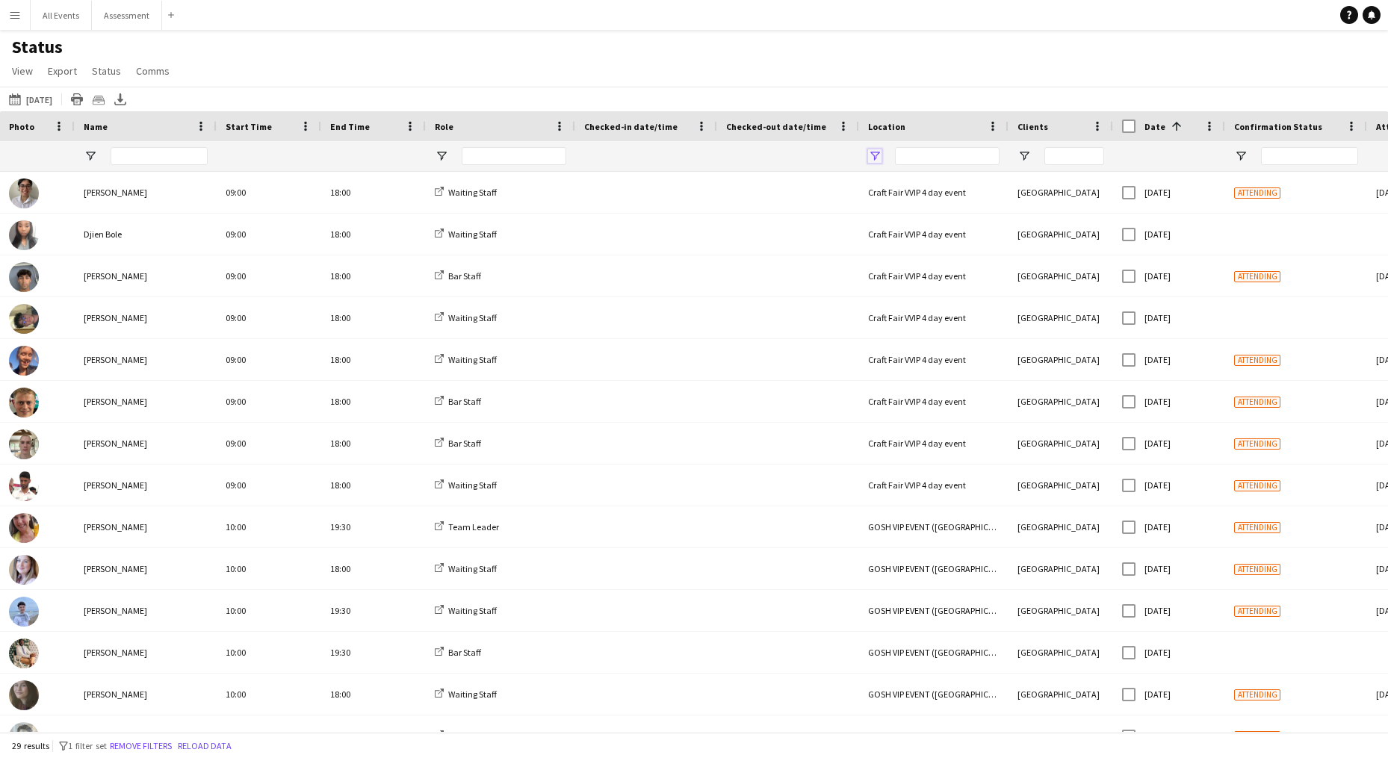
click at [876, 157] on span "Open Filter Menu" at bounding box center [874, 155] width 13 height 13
click at [920, 264] on div "Craft Fair VVIP 4 day event" at bounding box center [951, 265] width 118 height 11
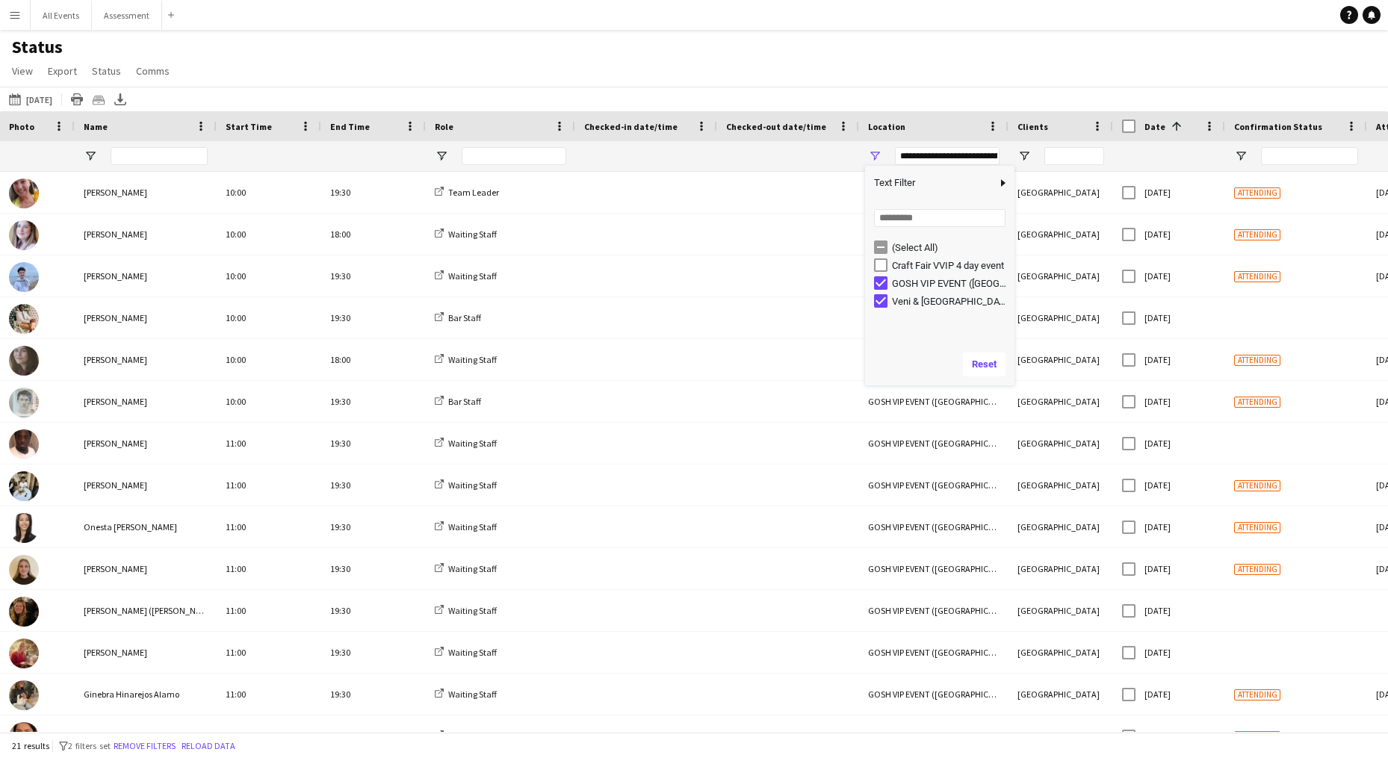
click at [916, 301] on div "Veni & [GEOGRAPHIC_DATA] Private" at bounding box center [951, 301] width 118 height 11
type input "**********"
click at [881, 72] on div "Status View Views Default view New view Update view Delete view Edit name Custo…" at bounding box center [694, 61] width 1388 height 51
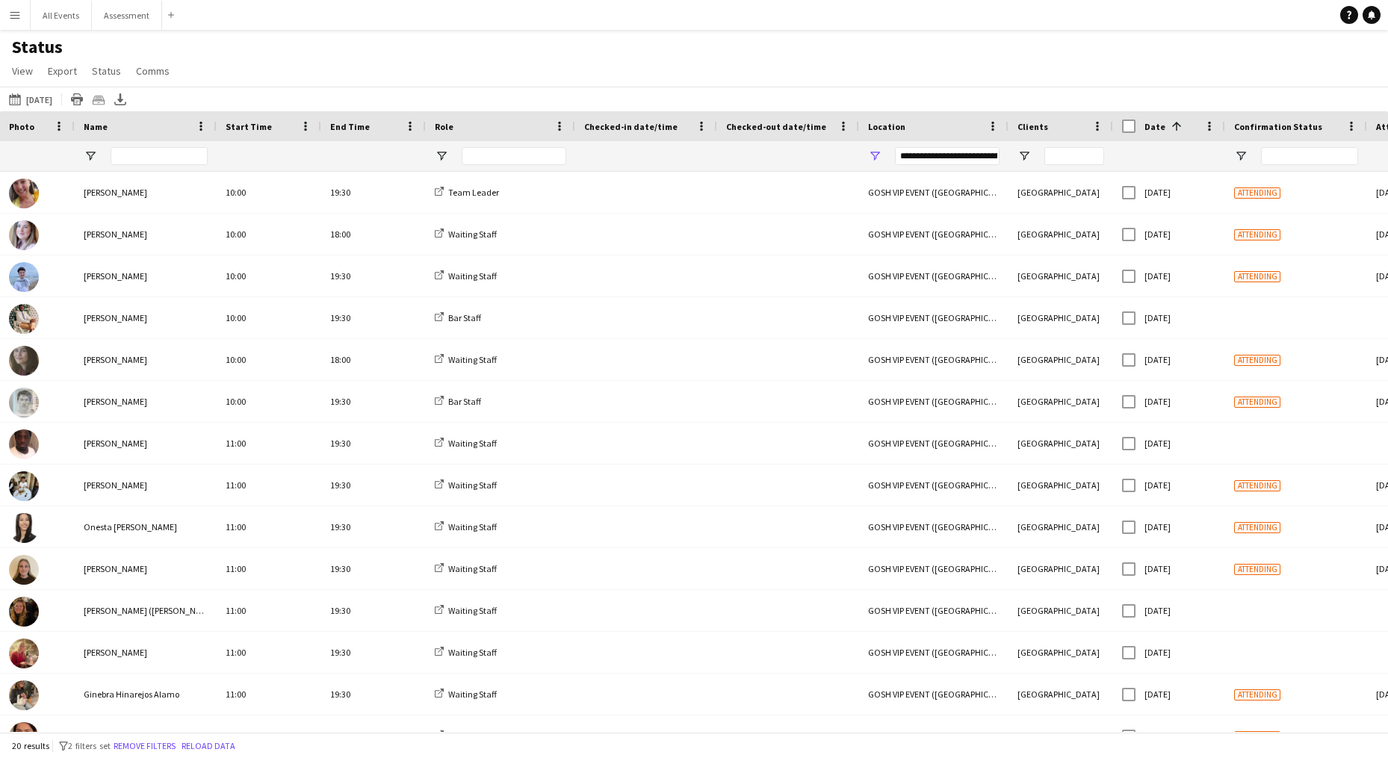
click at [443, 129] on span "Role" at bounding box center [444, 126] width 19 height 11
click at [65, 75] on span "Export" at bounding box center [62, 70] width 29 height 13
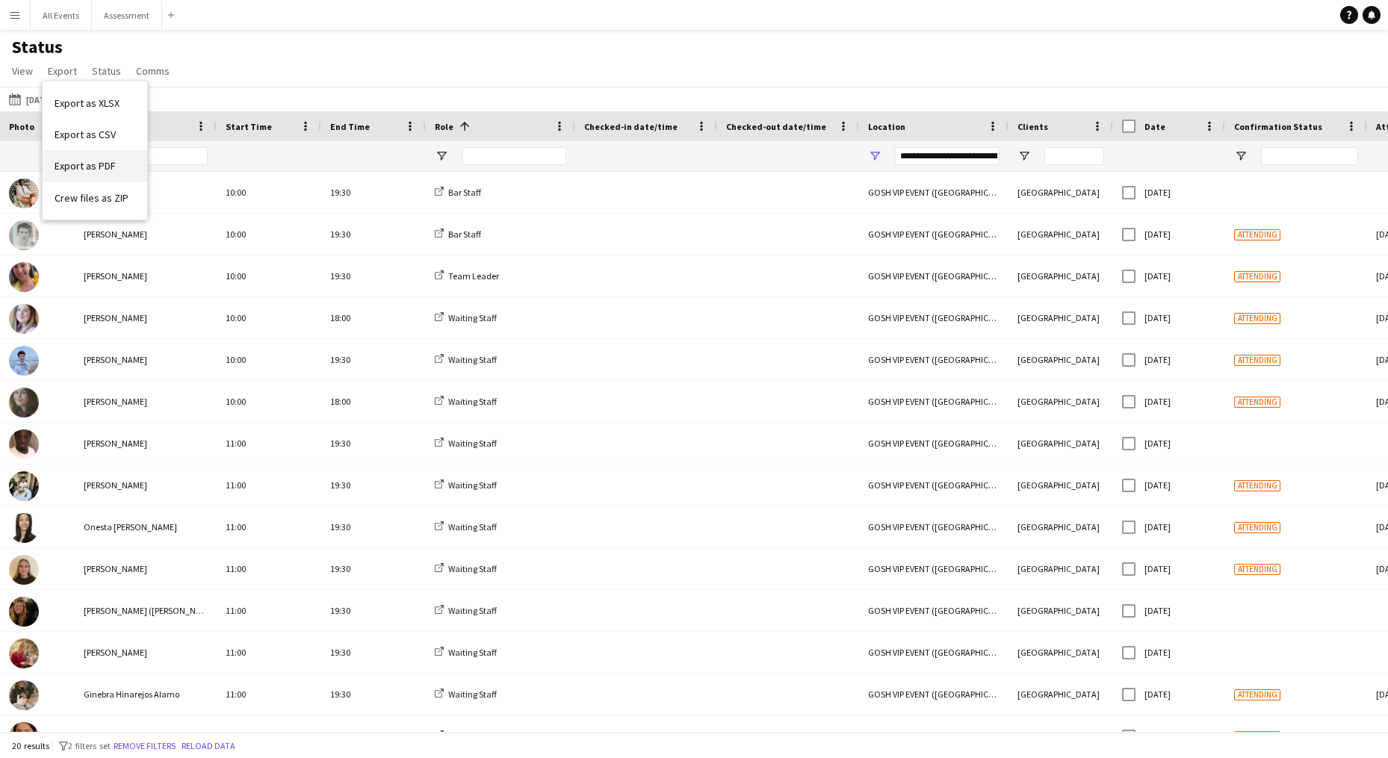
click at [95, 158] on link "Export as PDF" at bounding box center [95, 165] width 105 height 31
click at [74, 75] on span "Export" at bounding box center [62, 70] width 29 height 13
click at [109, 105] on span "Export as XLSX" at bounding box center [87, 102] width 65 height 13
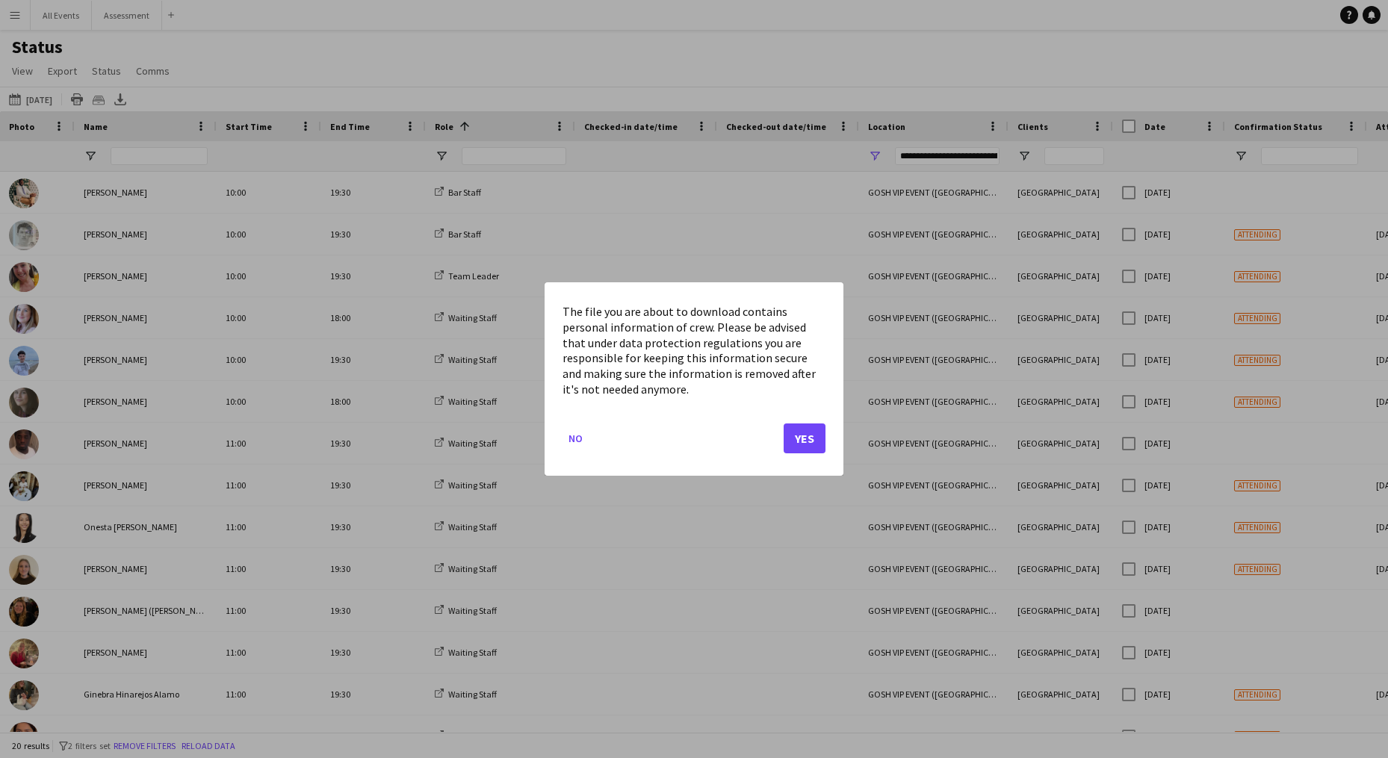
click at [802, 442] on button "Yes" at bounding box center [804, 438] width 42 height 30
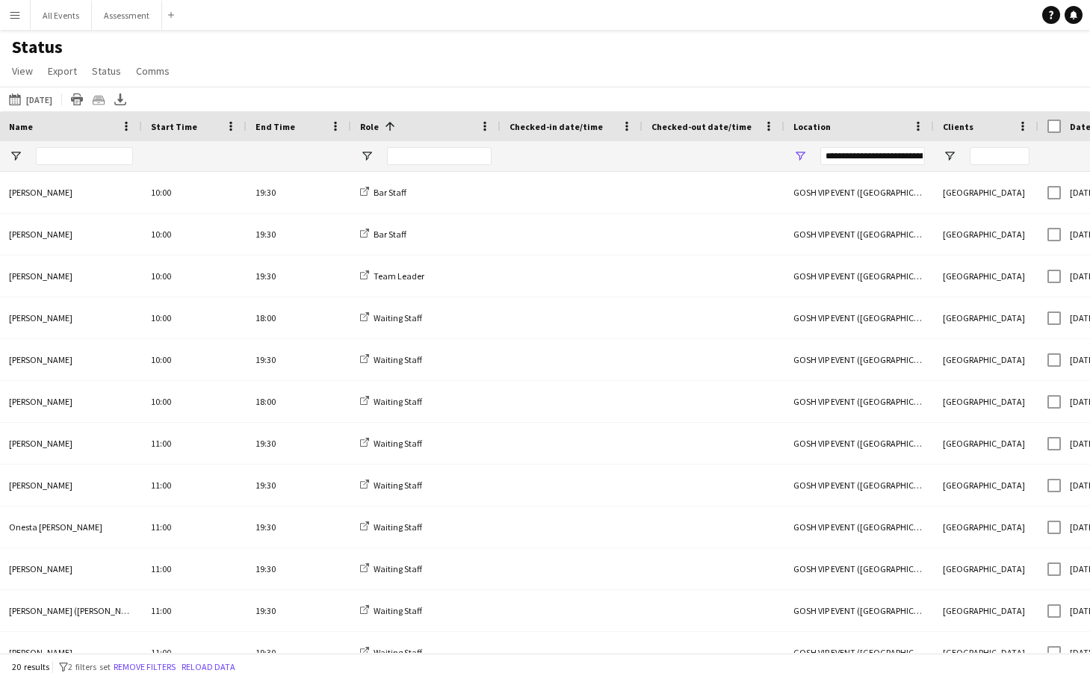
drag, startPoint x: 385, startPoint y: 66, endPoint x: 190, endPoint y: 32, distance: 197.8
click at [365, 64] on div "Status View Views Default view New view Update view Delete view Edit name Custo…" at bounding box center [545, 61] width 1090 height 51
click at [43, 14] on button "All Events Close" at bounding box center [61, 15] width 61 height 29
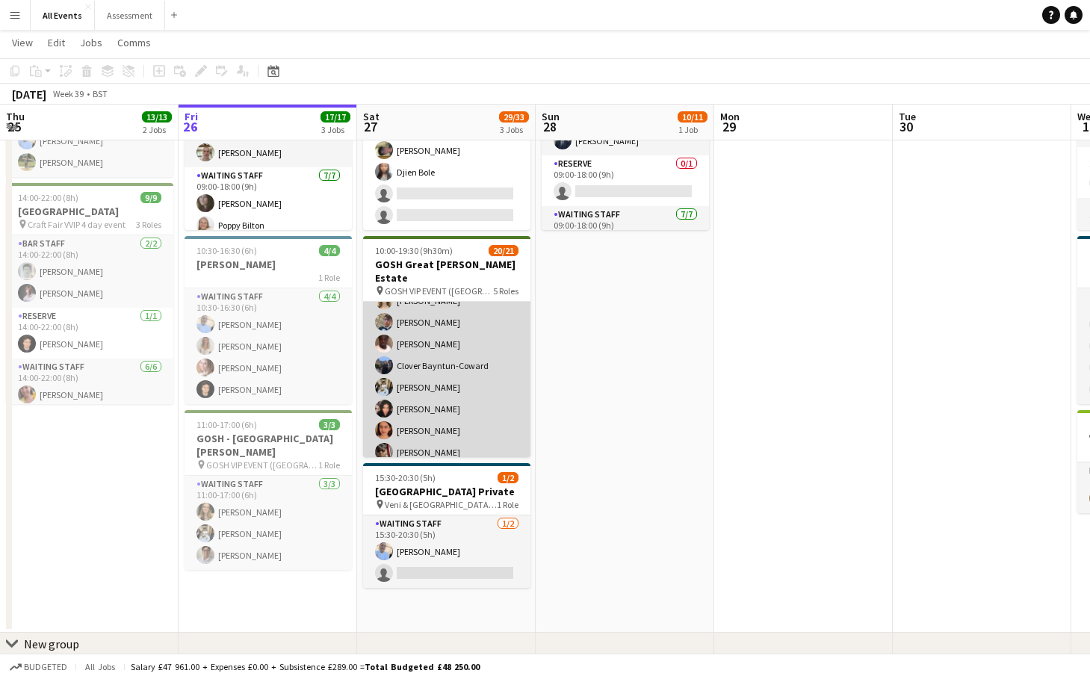
scroll to position [308, 0]
click at [440, 329] on app-card-role "Waiting Staff 14/14 11:00-19:30 (8h30m) [PERSON_NAME] [PERSON_NAME] [PERSON_NAM…" at bounding box center [446, 430] width 167 height 337
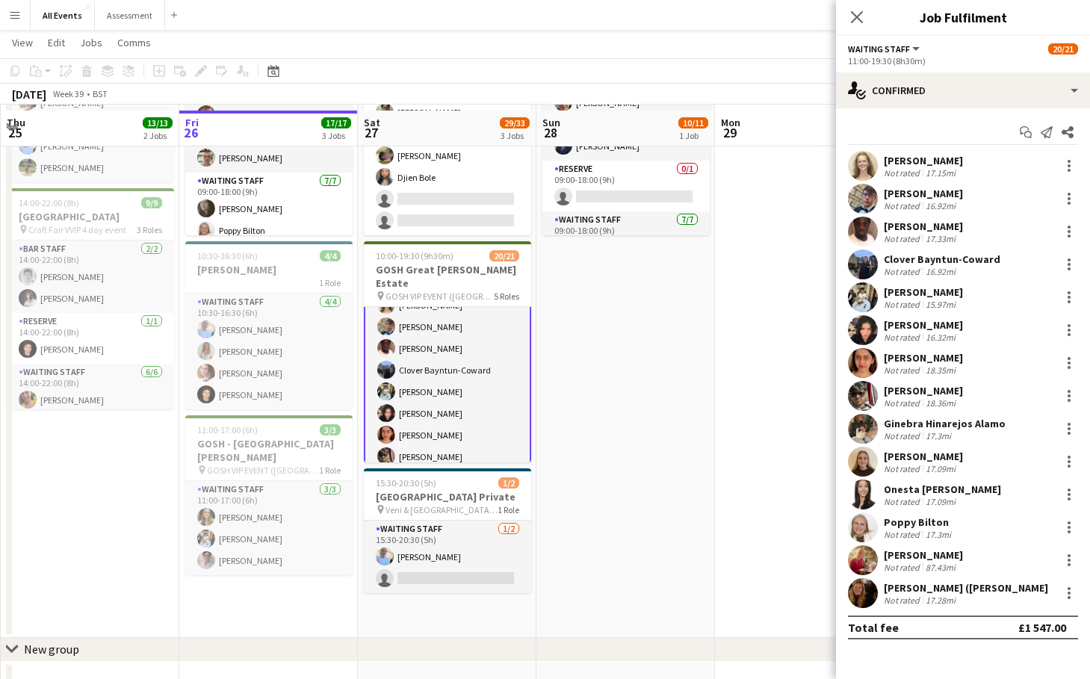
scroll to position [154, 0]
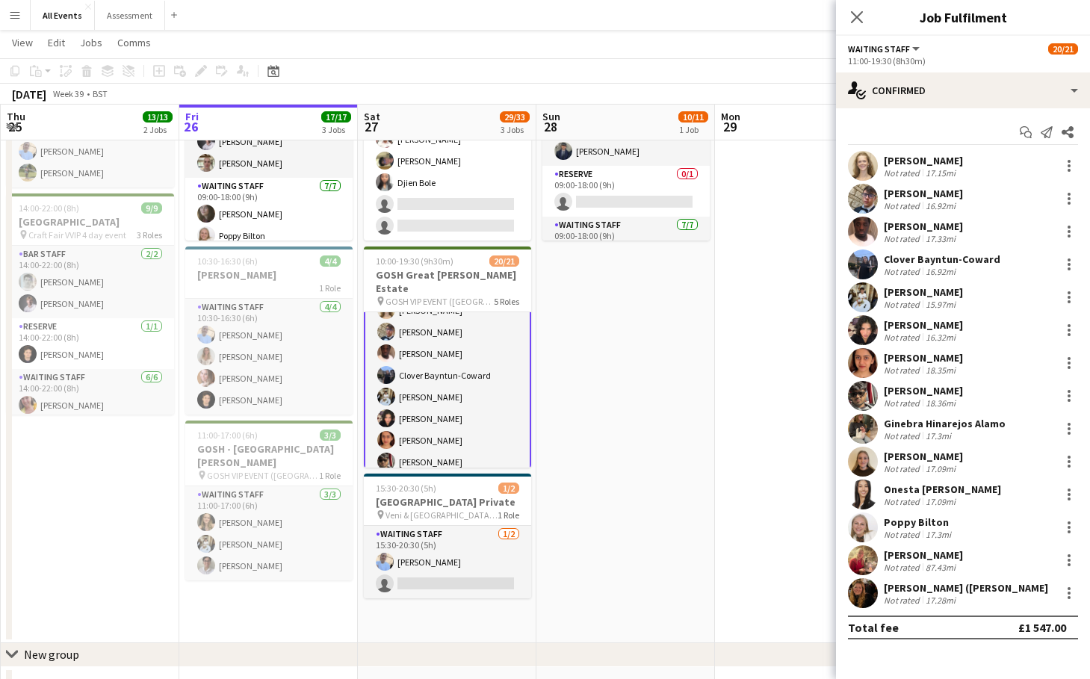
click at [937, 229] on div "[PERSON_NAME]" at bounding box center [923, 226] width 79 height 13
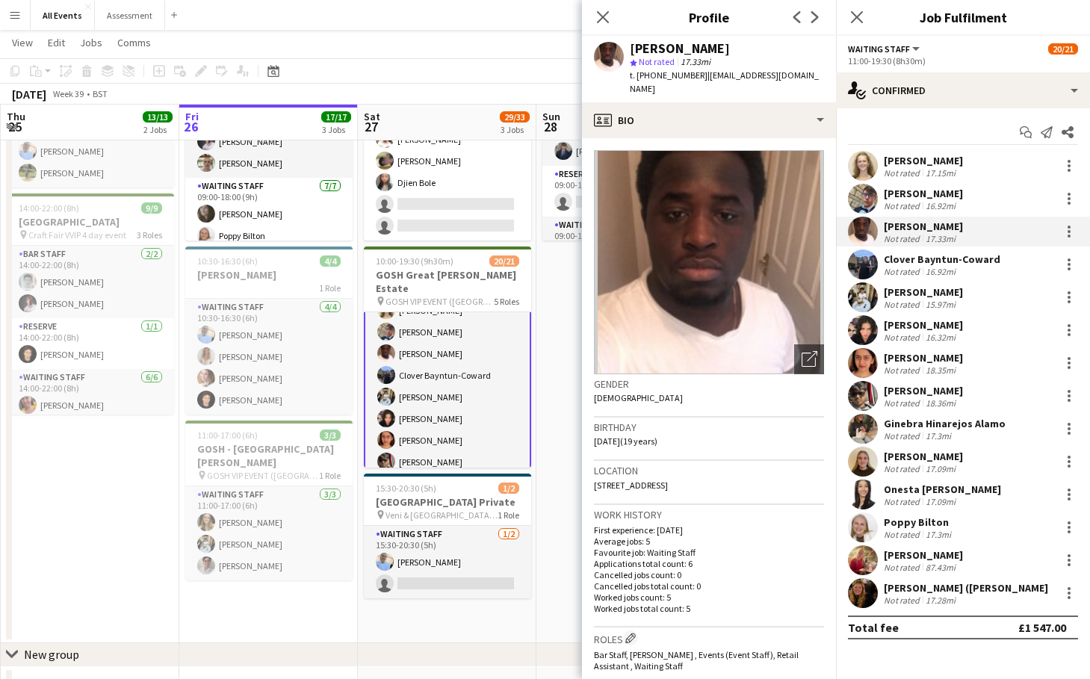
click at [675, 74] on span "t. +4407878898759" at bounding box center [669, 74] width 78 height 11
copy span "4407878898759"
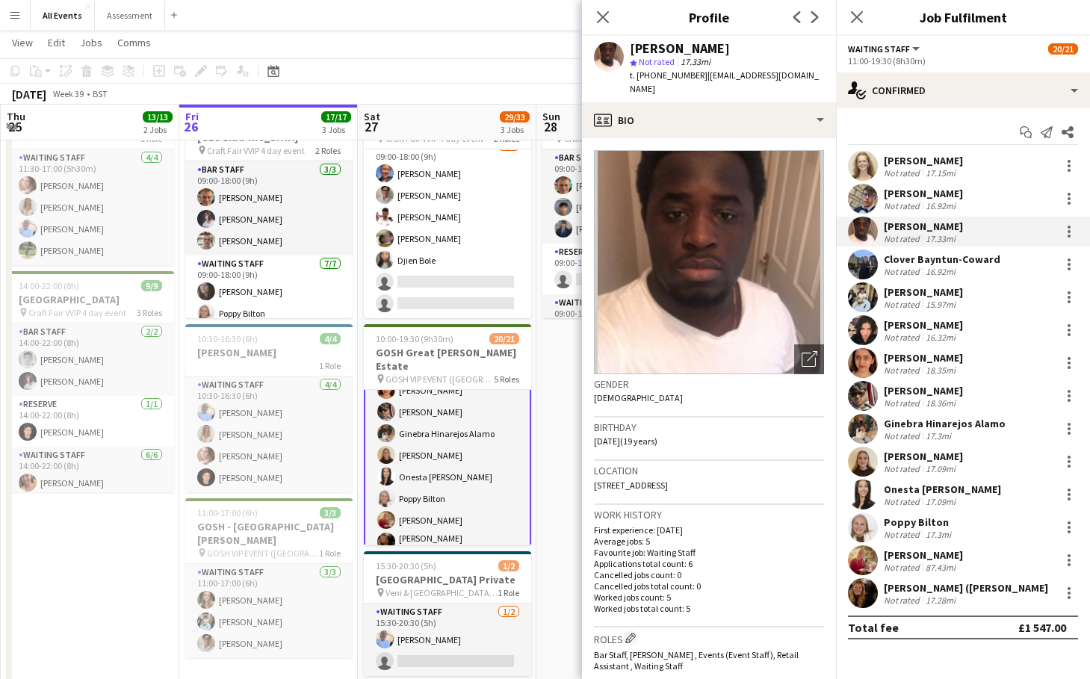
scroll to position [435, 0]
copy span "4407878898759"
click at [644, 77] on span "t. +4407878898759" at bounding box center [669, 74] width 78 height 11
drag, startPoint x: 638, startPoint y: 78, endPoint x: 704, endPoint y: 92, distance: 67.1
click at [698, 78] on span "t. +4407878898759" at bounding box center [669, 74] width 78 height 11
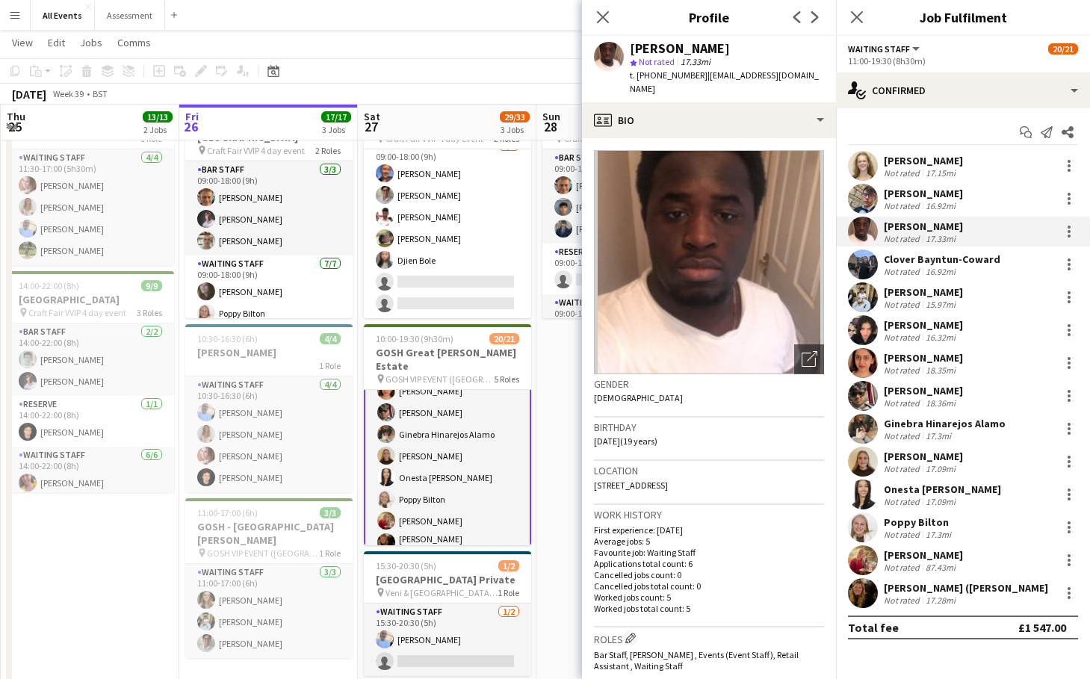
copy span "[PHONE_NUMBER]"
click at [488, 37] on app-page-menu "View Day view expanded Day view collapsed Month view Date picker Jump to [DATE]…" at bounding box center [545, 44] width 1090 height 28
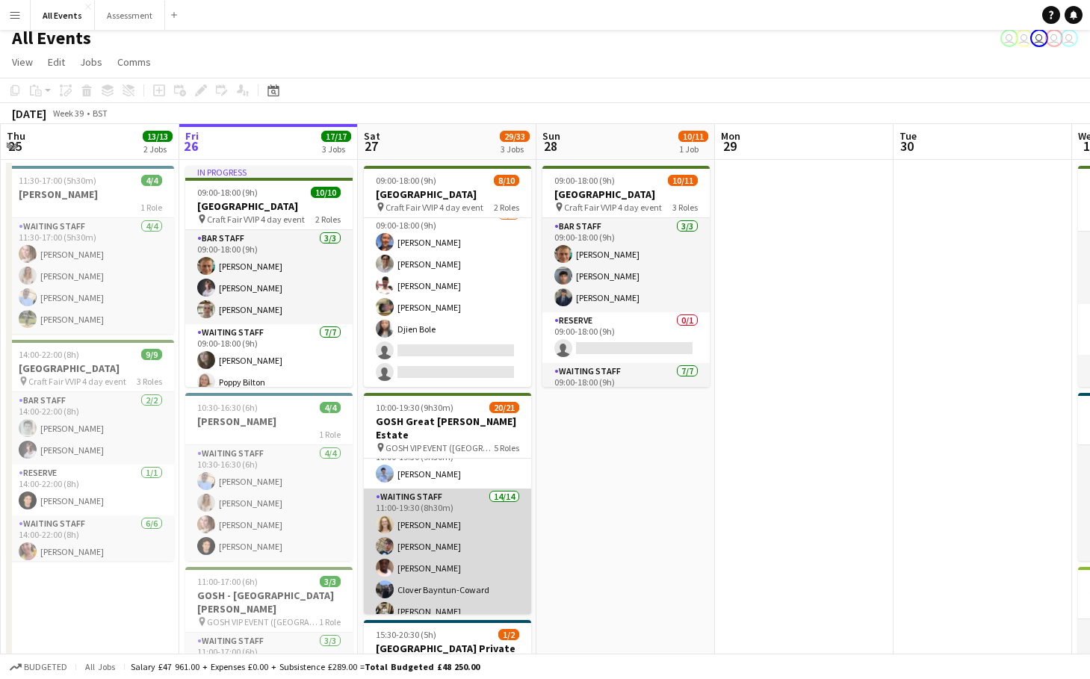
scroll to position [258, 0]
click at [454, 530] on app-card-role "Waiting Staff 14/14 11:00-19:30 (8h30m) [PERSON_NAME] [PERSON_NAME] [PERSON_NAM…" at bounding box center [447, 636] width 167 height 337
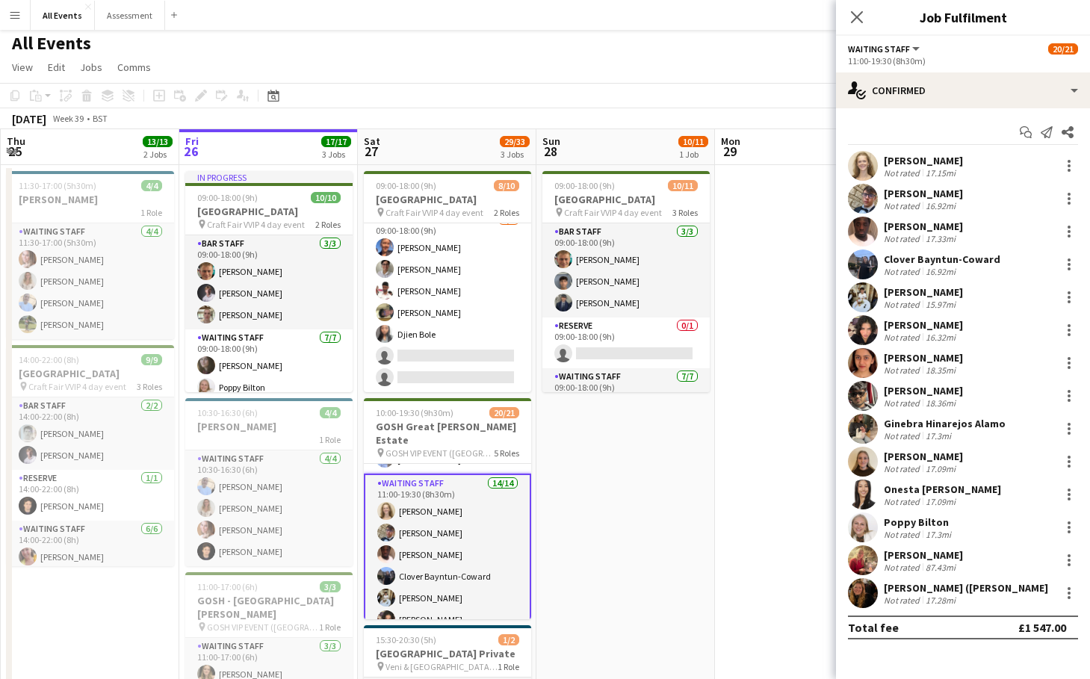
scroll to position [4, 0]
click at [923, 226] on div "[PERSON_NAME]" at bounding box center [923, 226] width 79 height 13
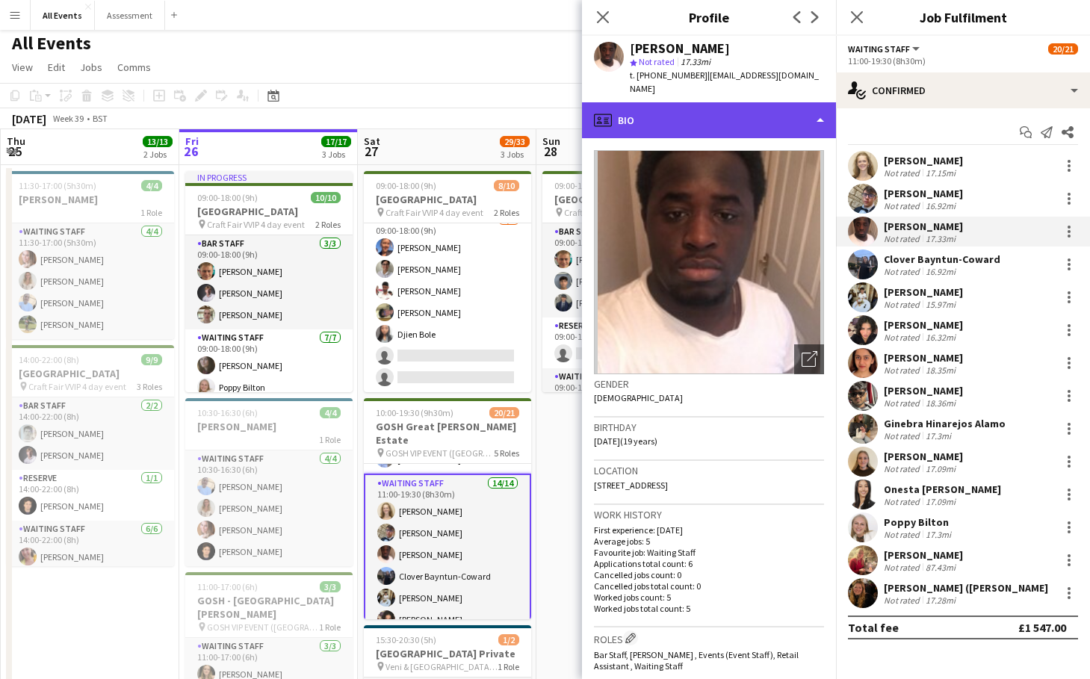
click at [713, 120] on div "profile Bio" at bounding box center [709, 120] width 254 height 36
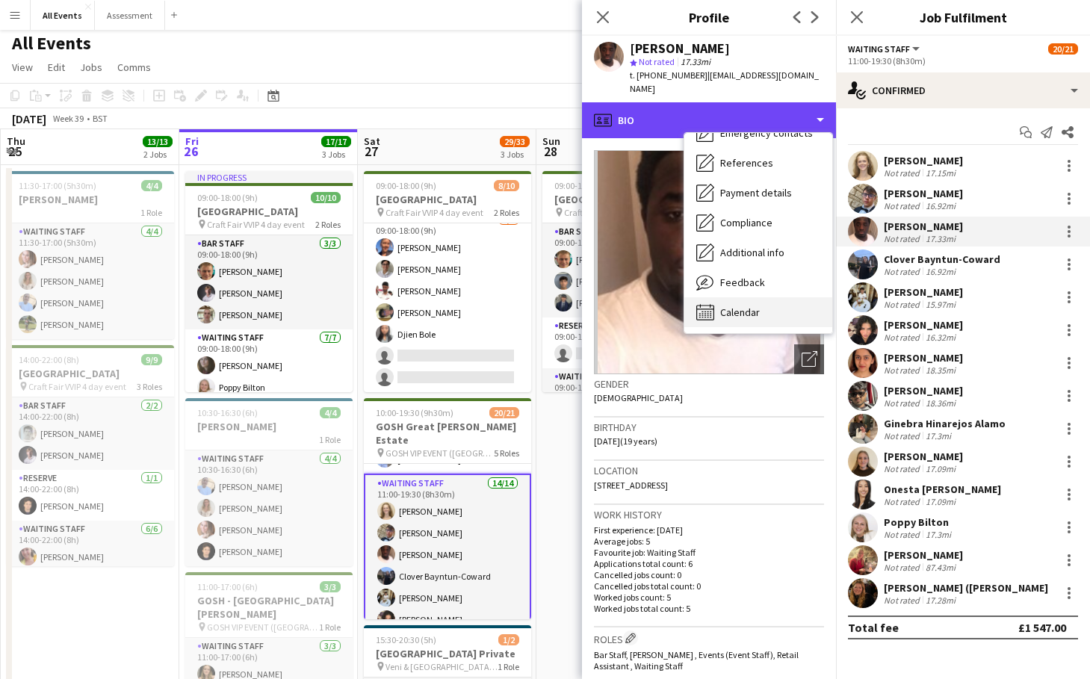
scroll to position [140, 0]
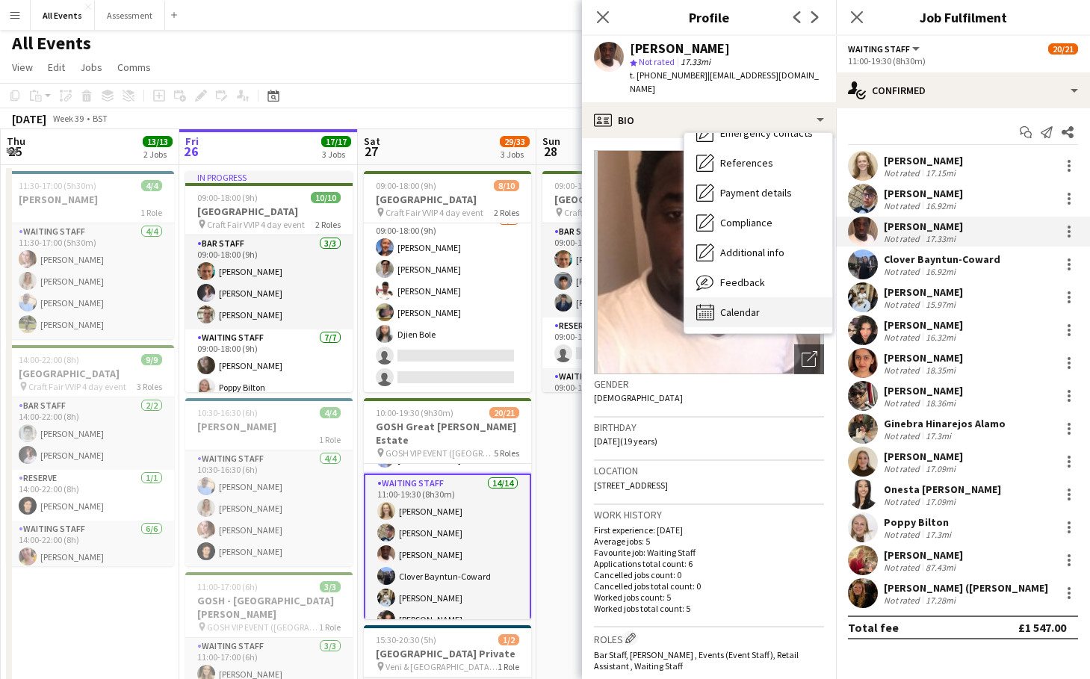
click at [745, 310] on span "Calendar" at bounding box center [740, 311] width 40 height 13
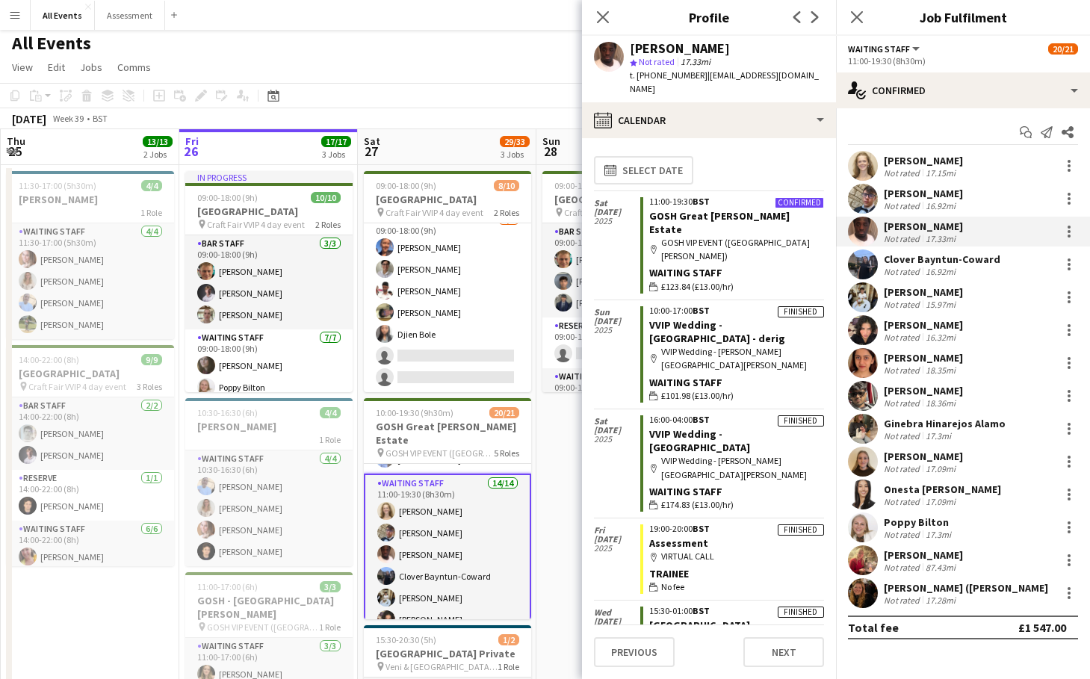
click at [536, 92] on app-toolbar "Copy Paste Paste Command V Paste with crew Command Shift V Paste linked Job Del…" at bounding box center [545, 95] width 1090 height 25
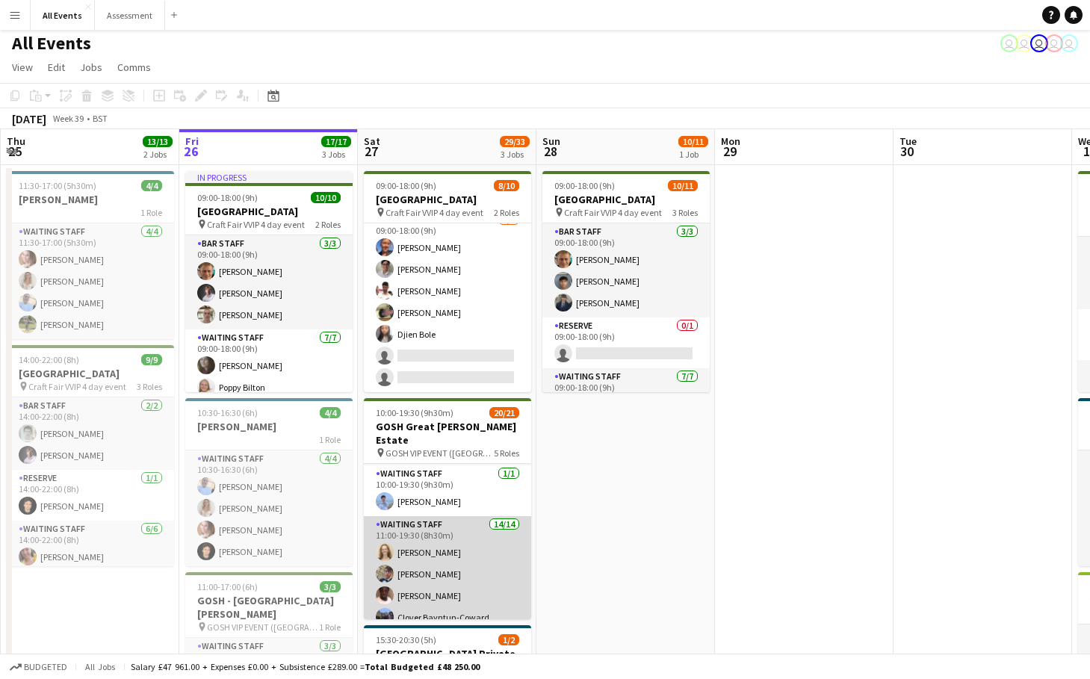
scroll to position [229, 0]
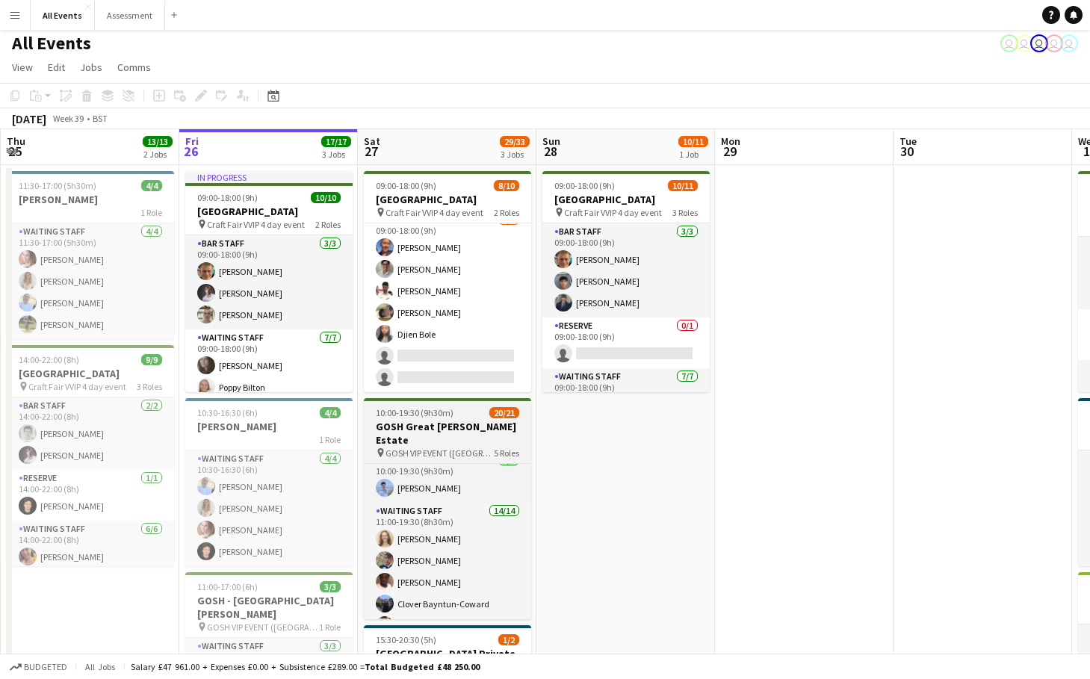
click at [444, 432] on h3 "GOSH Great [PERSON_NAME] Estate" at bounding box center [447, 433] width 167 height 27
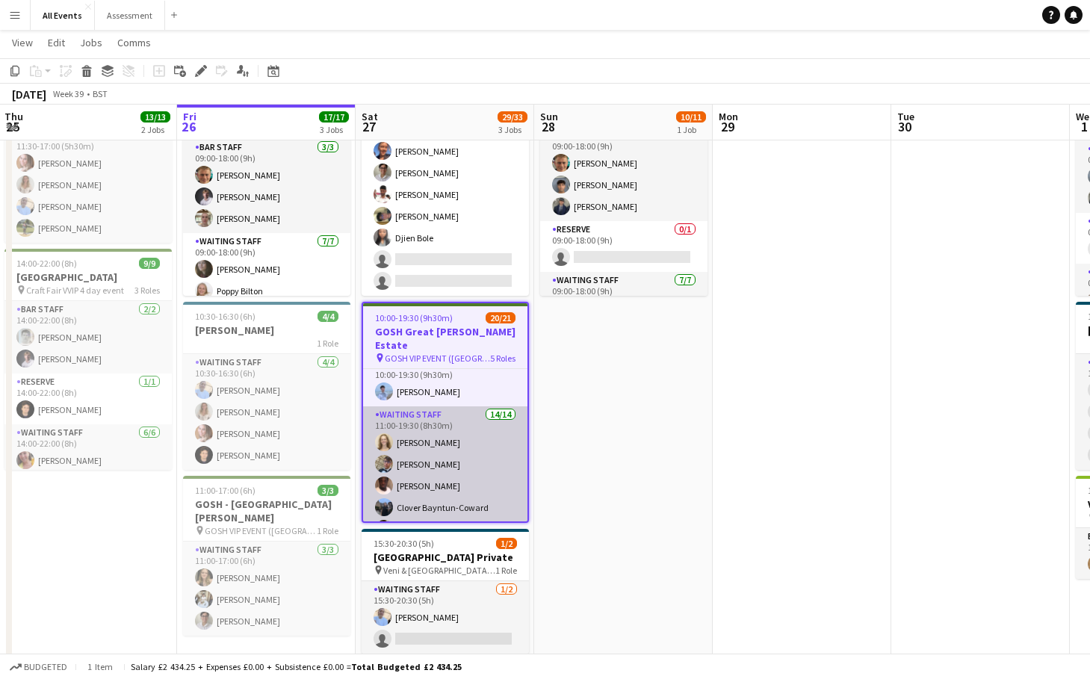
scroll to position [230, 0]
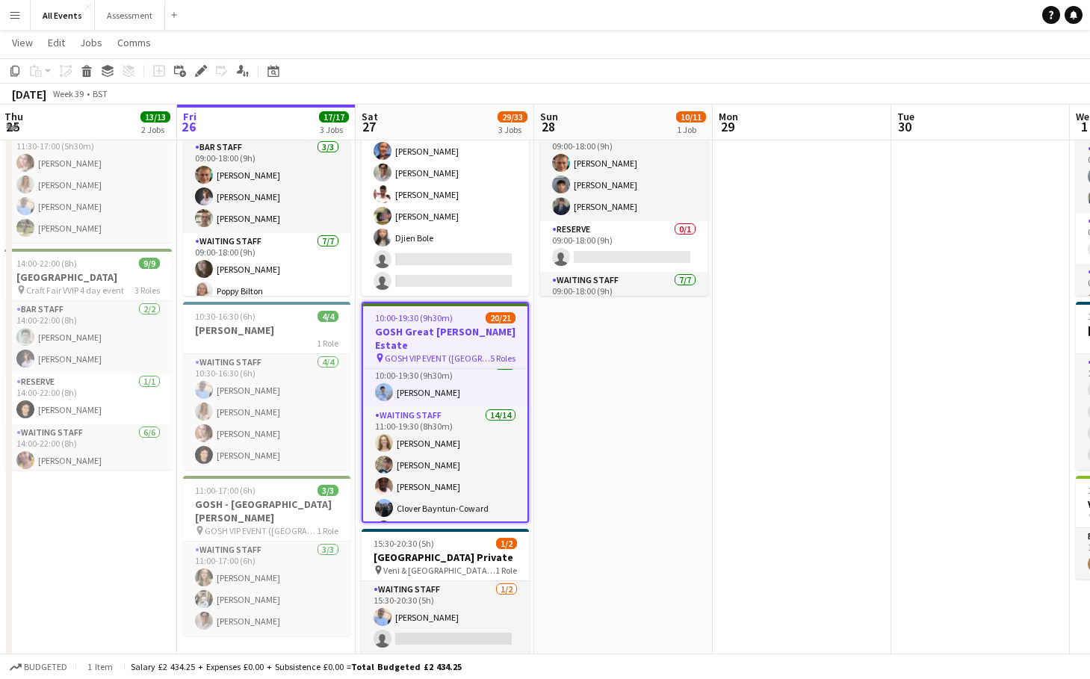
click at [465, 353] on span "GOSH VIP EVENT ([GEOGRAPHIC_DATA][PERSON_NAME])" at bounding box center [437, 358] width 105 height 11
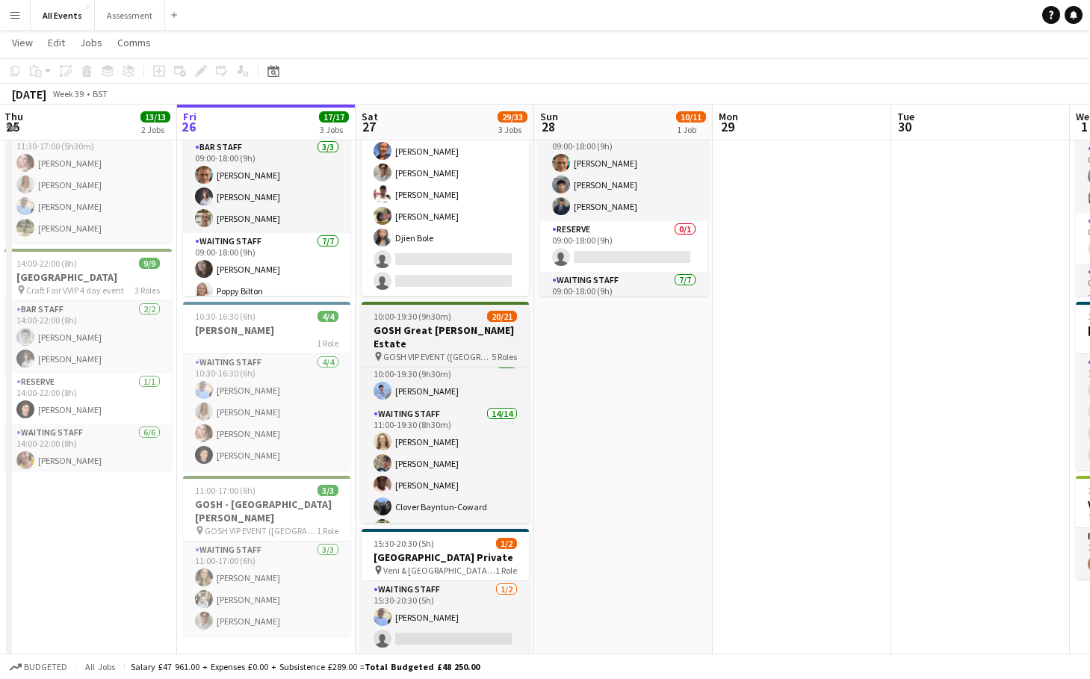
click at [469, 351] on span "GOSH VIP EVENT ([GEOGRAPHIC_DATA][PERSON_NAME])" at bounding box center [437, 356] width 108 height 11
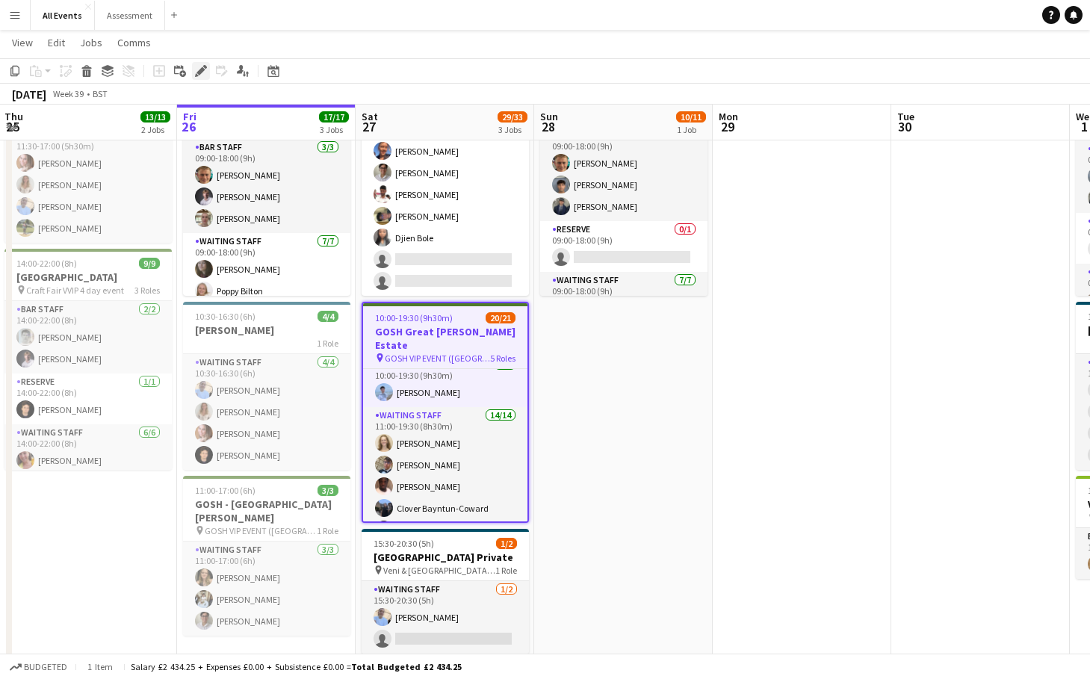
click at [196, 72] on icon "Edit" at bounding box center [201, 71] width 12 height 12
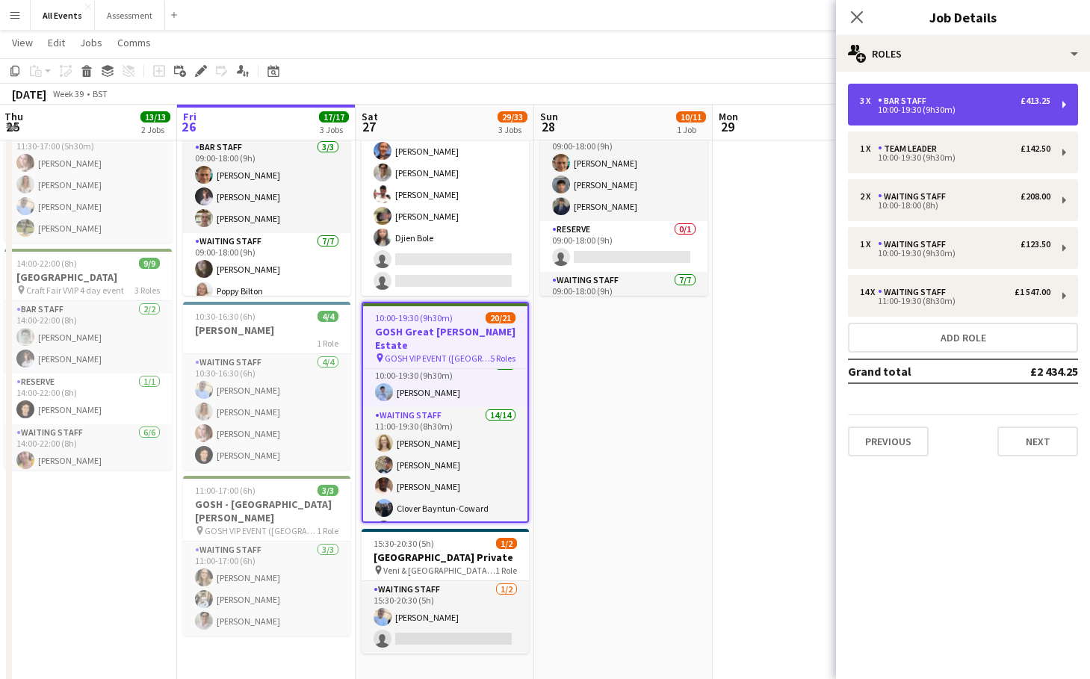
click at [901, 112] on div "10:00-19:30 (9h30m)" at bounding box center [955, 109] width 190 height 7
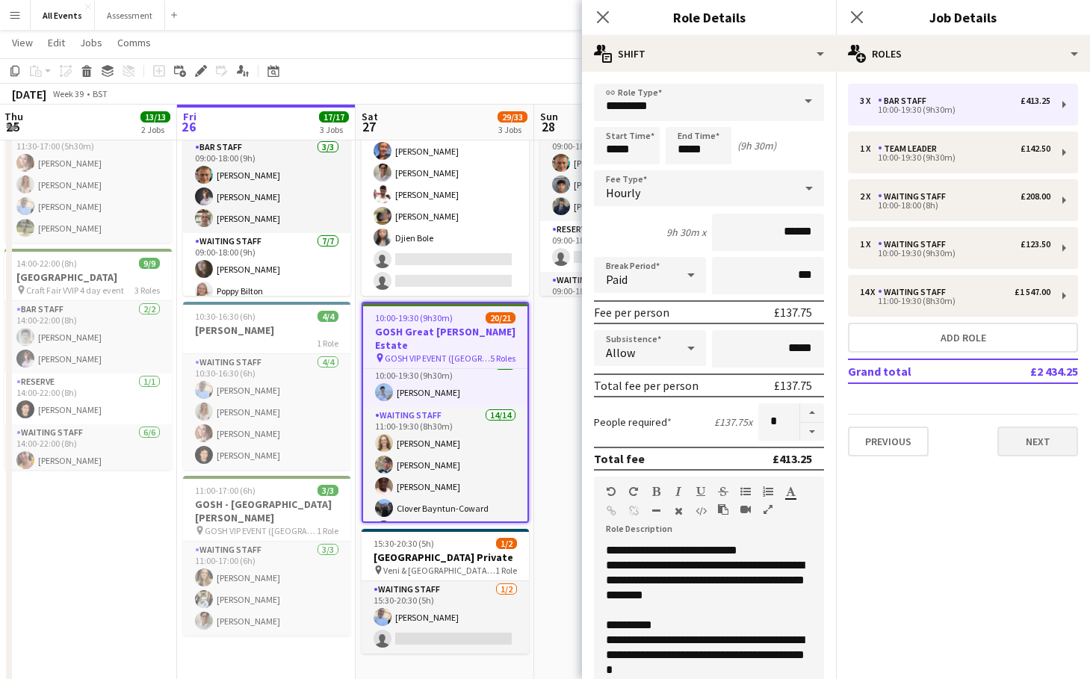
click at [1031, 448] on button "Next" at bounding box center [1037, 441] width 81 height 30
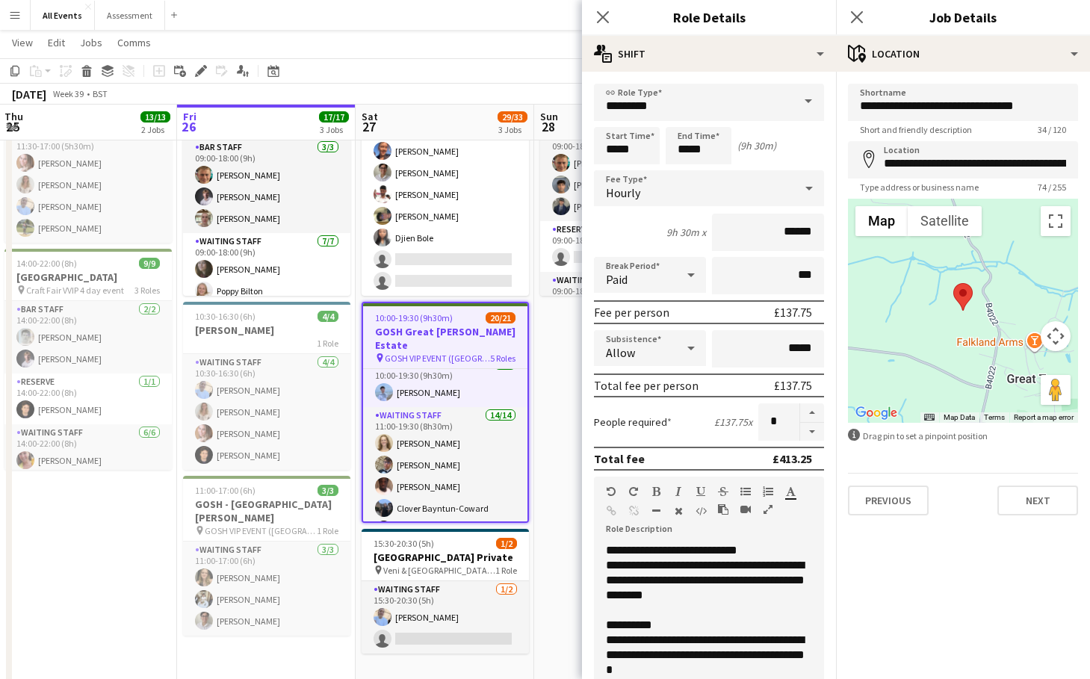
scroll to position [99, 0]
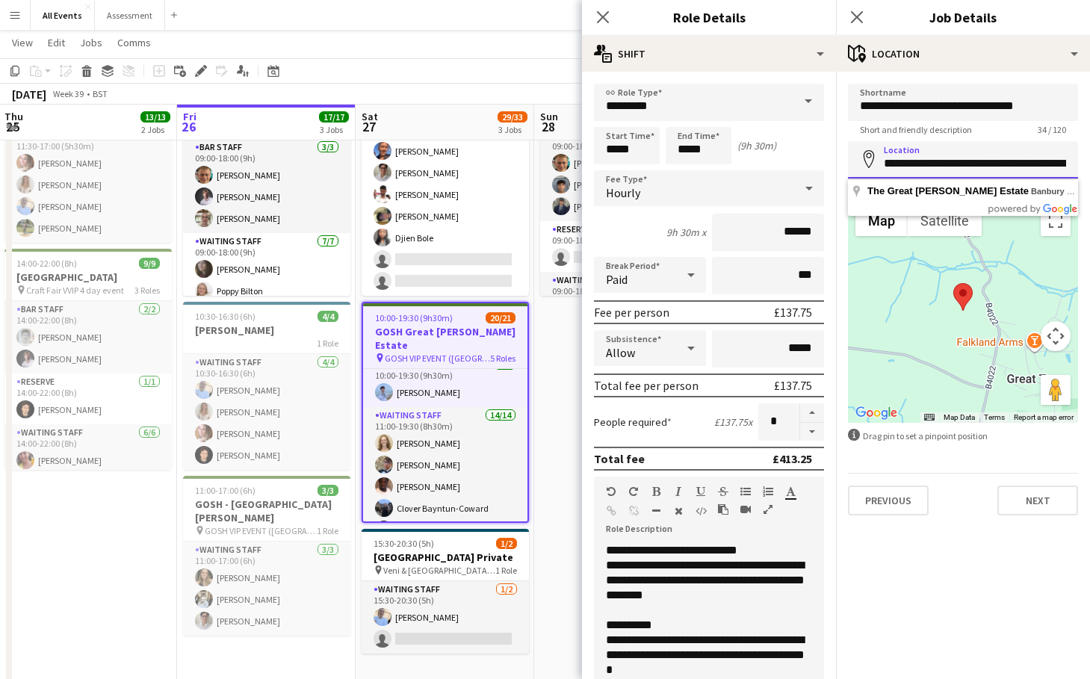
drag, startPoint x: 993, startPoint y: 158, endPoint x: 1099, endPoint y: 160, distance: 106.8
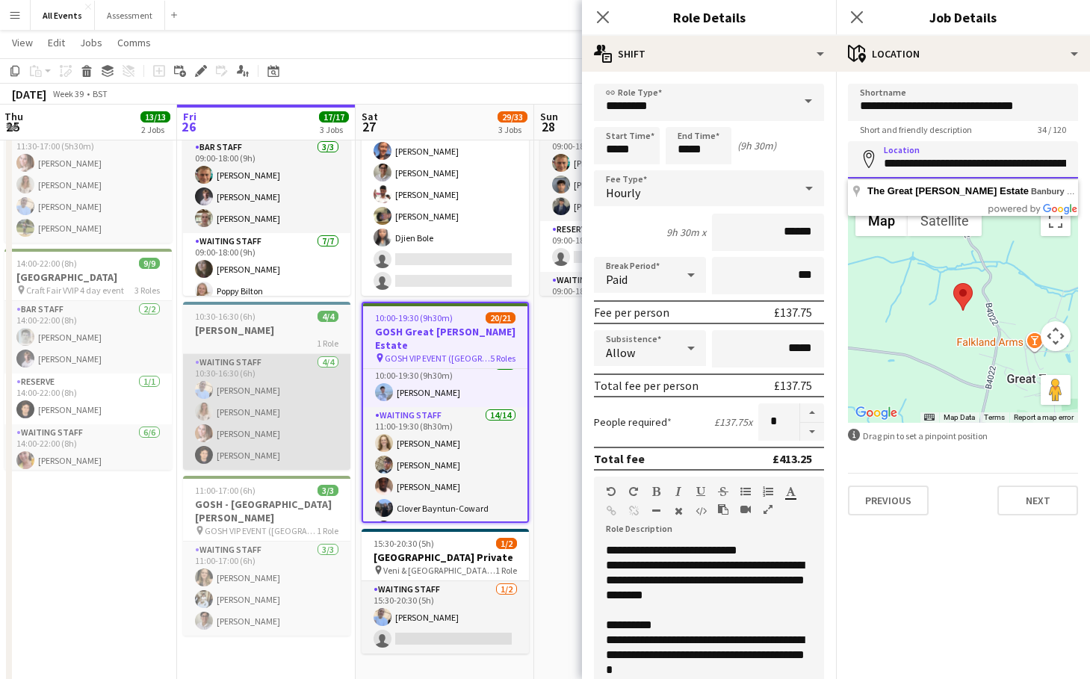
scroll to position [0, 355]
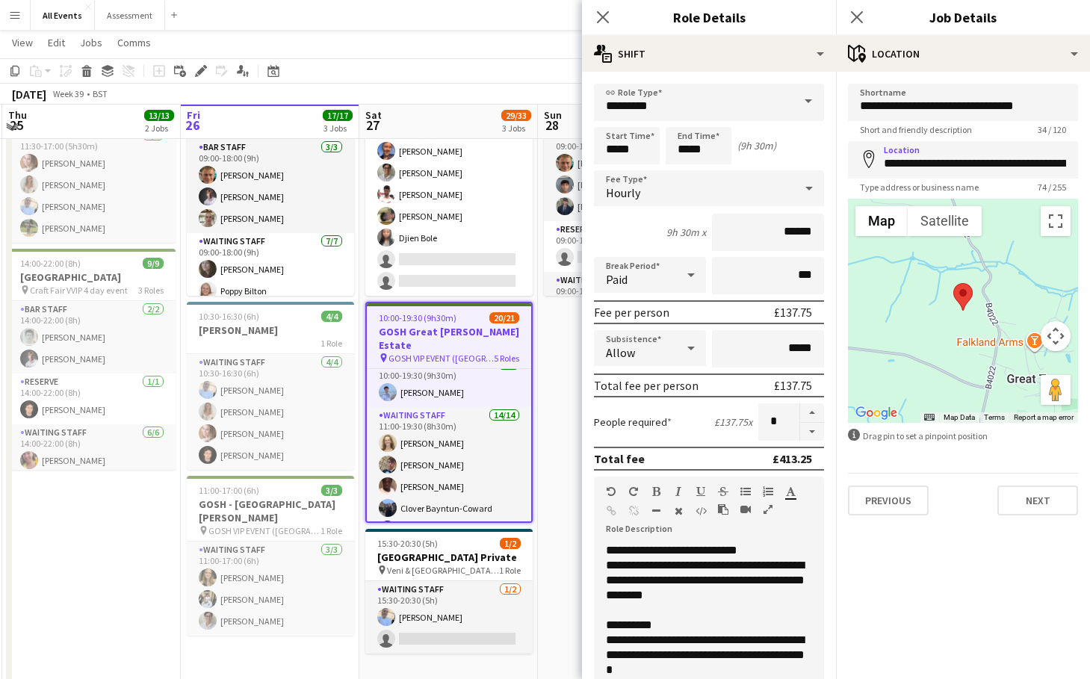
drag, startPoint x: 261, startPoint y: 675, endPoint x: 880, endPoint y: 162, distance: 803.5
click at [880, 162] on input "**********" at bounding box center [963, 159] width 230 height 37
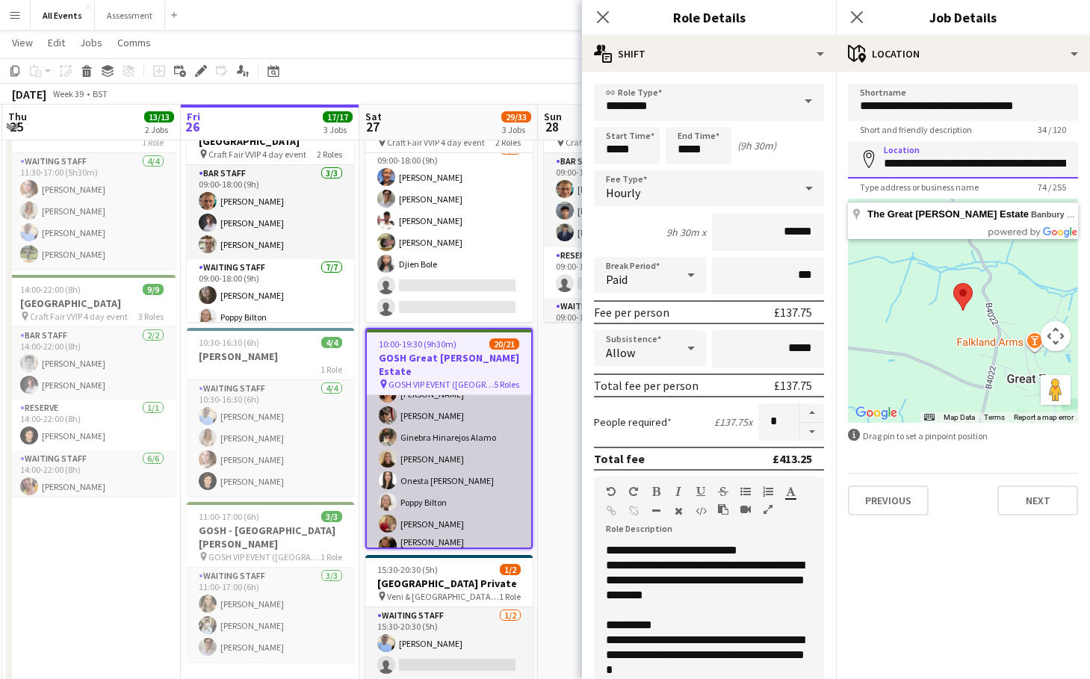
scroll to position [435, 0]
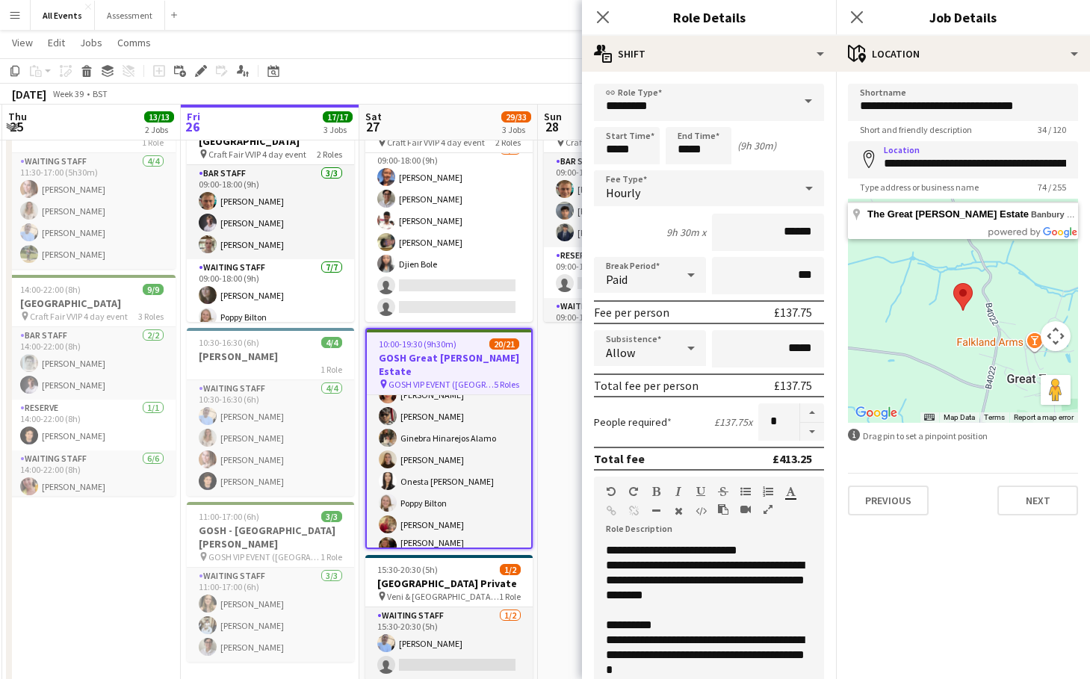
click at [580, 502] on app-date-cell "09:00-18:00 (9h) 10/11 Heritage House pin Craft Fair VVIP 4 day event 3 Roles B…" at bounding box center [627, 410] width 179 height 630
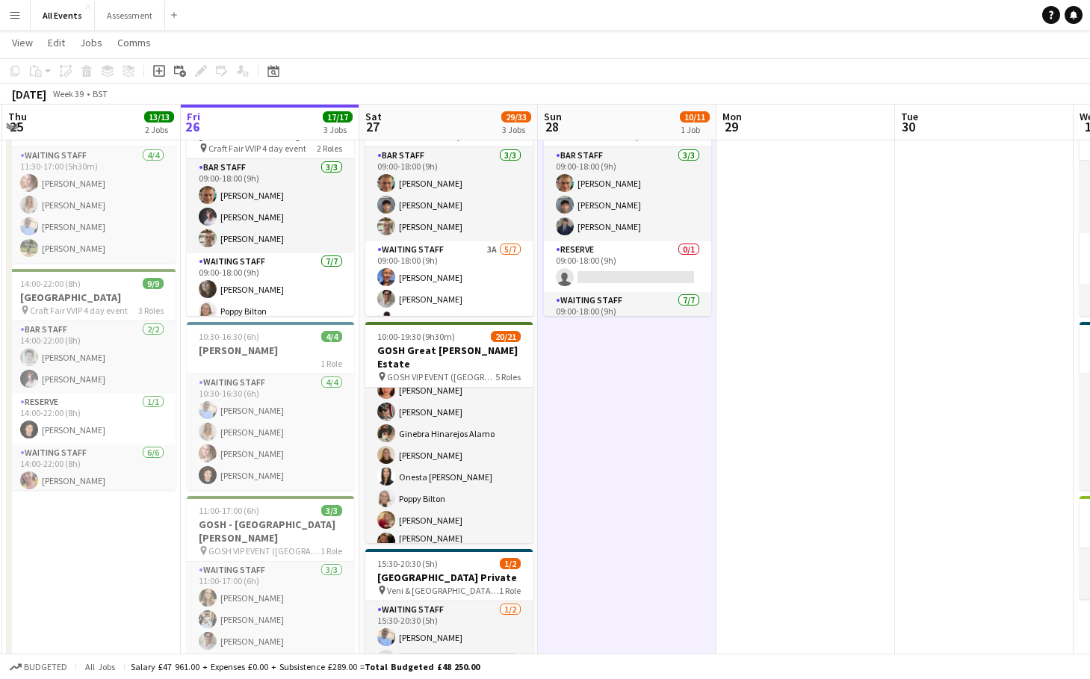
scroll to position [0, 0]
click at [18, 46] on span "View" at bounding box center [22, 42] width 21 height 13
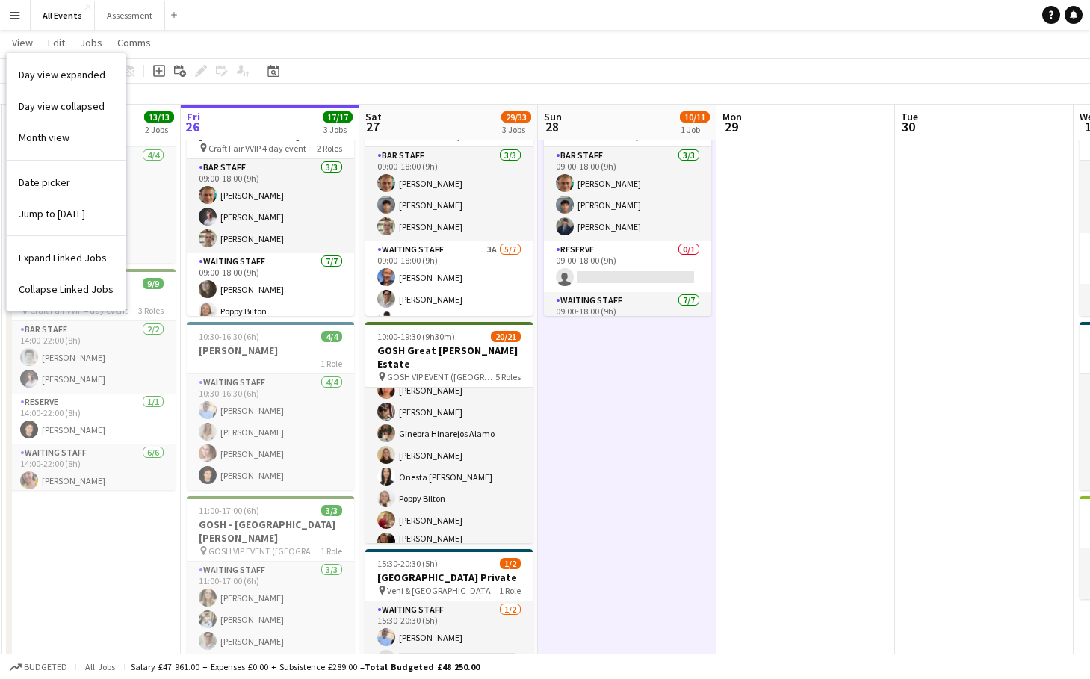
click at [10, 13] on app-icon "Menu" at bounding box center [15, 15] width 12 height 12
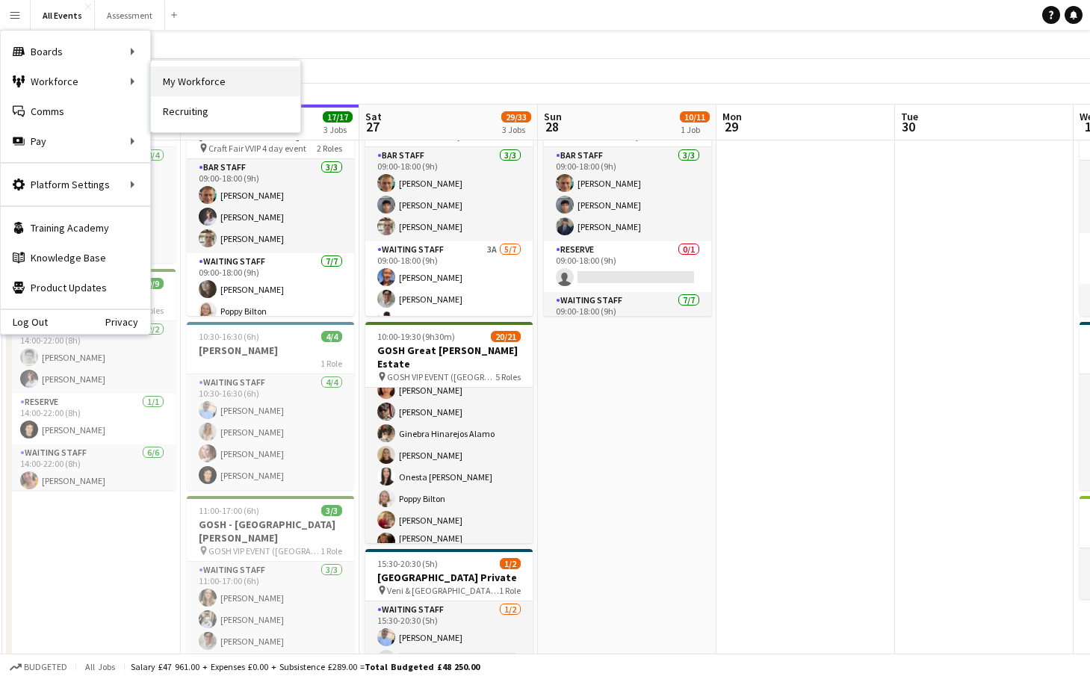
click at [189, 84] on link "My Workforce" at bounding box center [225, 81] width 149 height 30
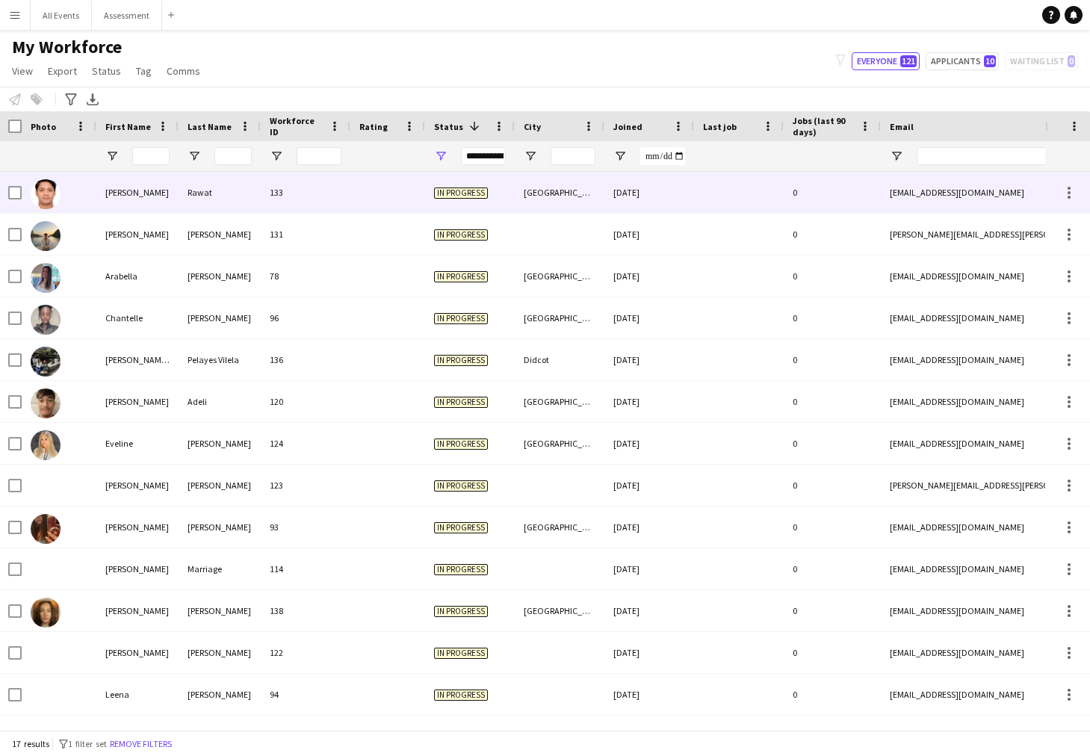
scroll to position [0, 1]
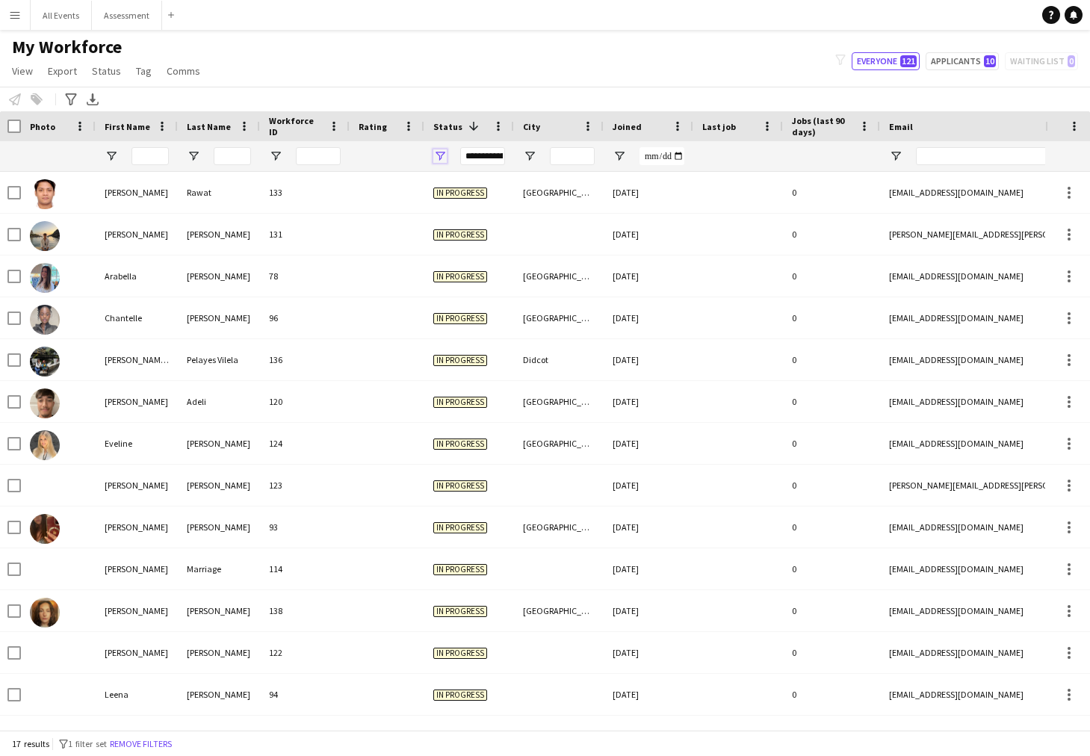
click at [444, 154] on span "Open Filter Menu" at bounding box center [439, 155] width 13 height 13
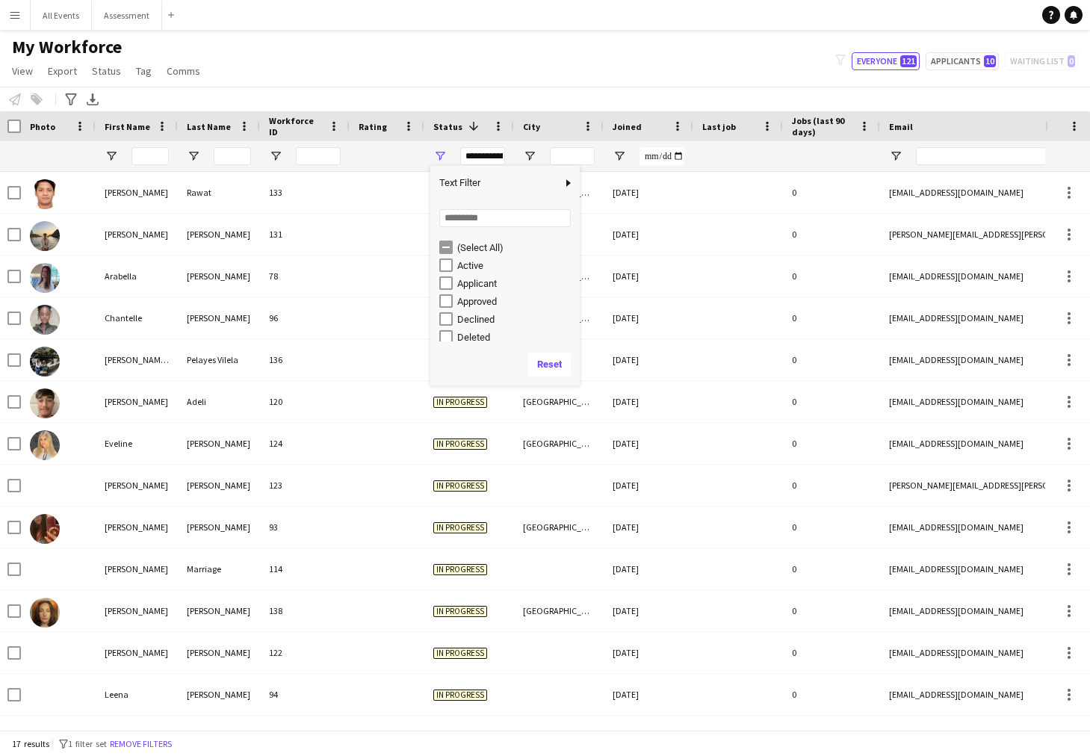
click at [454, 248] on div "(Select All)" at bounding box center [509, 247] width 140 height 18
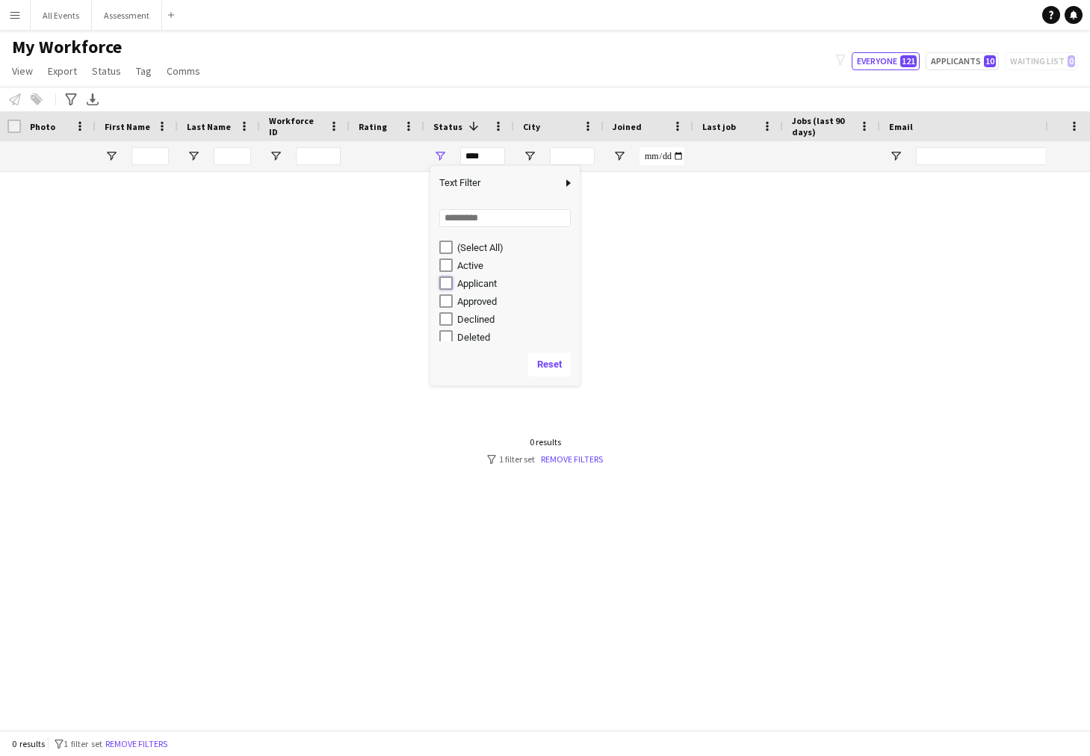
type input "**********"
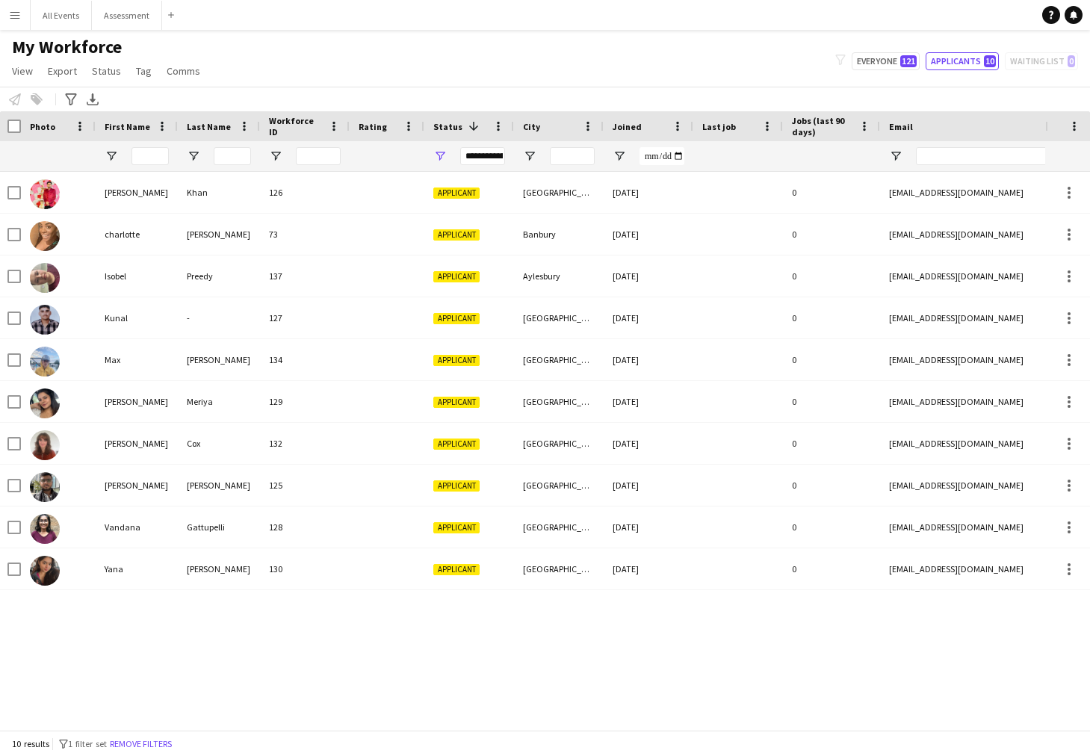
click at [477, 87] on div "Notify workforce Add to tag Select at least one crew to tag him or her. Advance…" at bounding box center [545, 99] width 1090 height 25
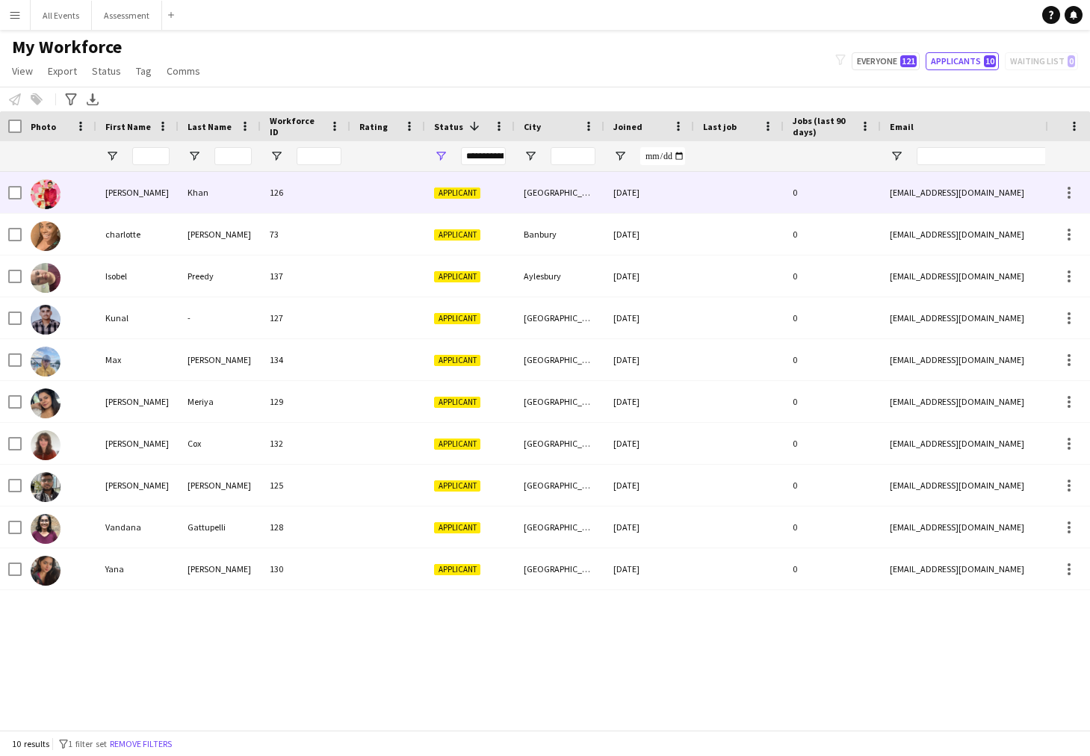
click at [140, 199] on div "[PERSON_NAME]" at bounding box center [137, 192] width 82 height 41
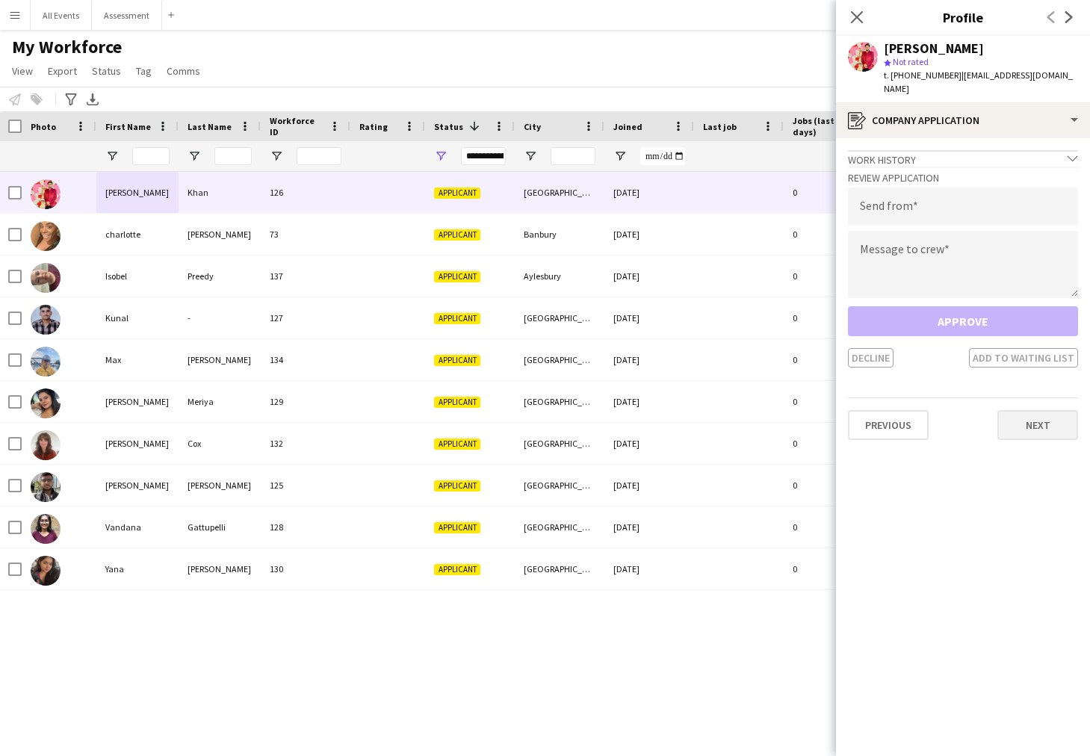
click at [1031, 424] on button "Next" at bounding box center [1037, 425] width 81 height 30
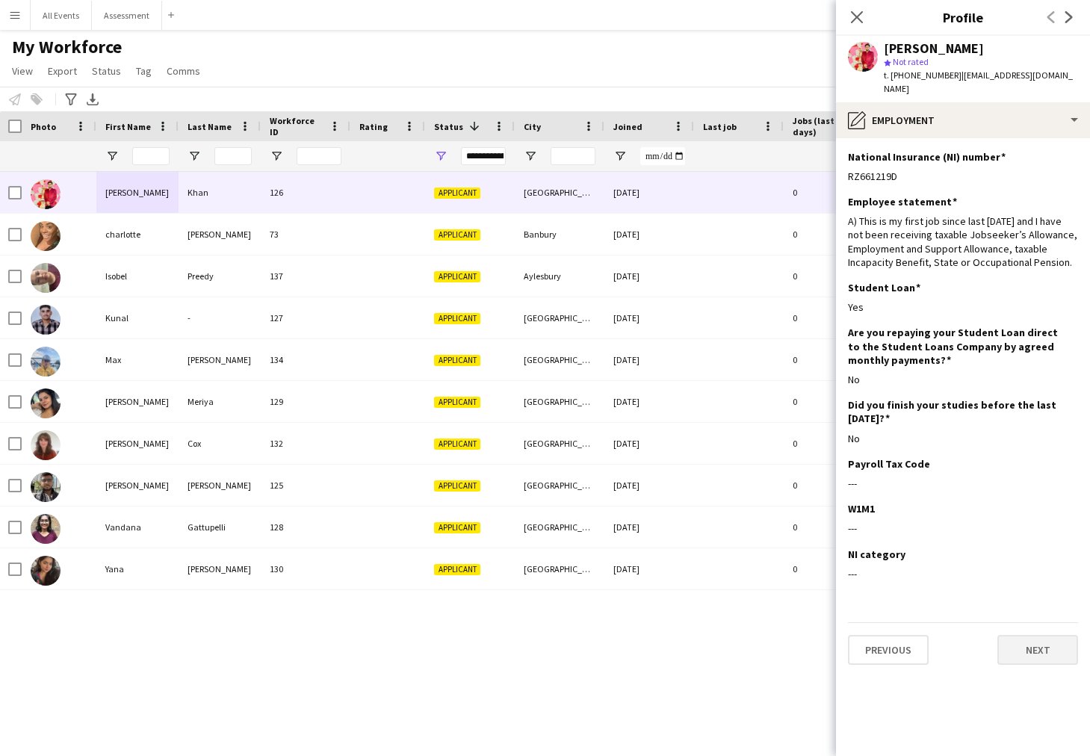
click at [1036, 624] on button "Next" at bounding box center [1037, 650] width 81 height 30
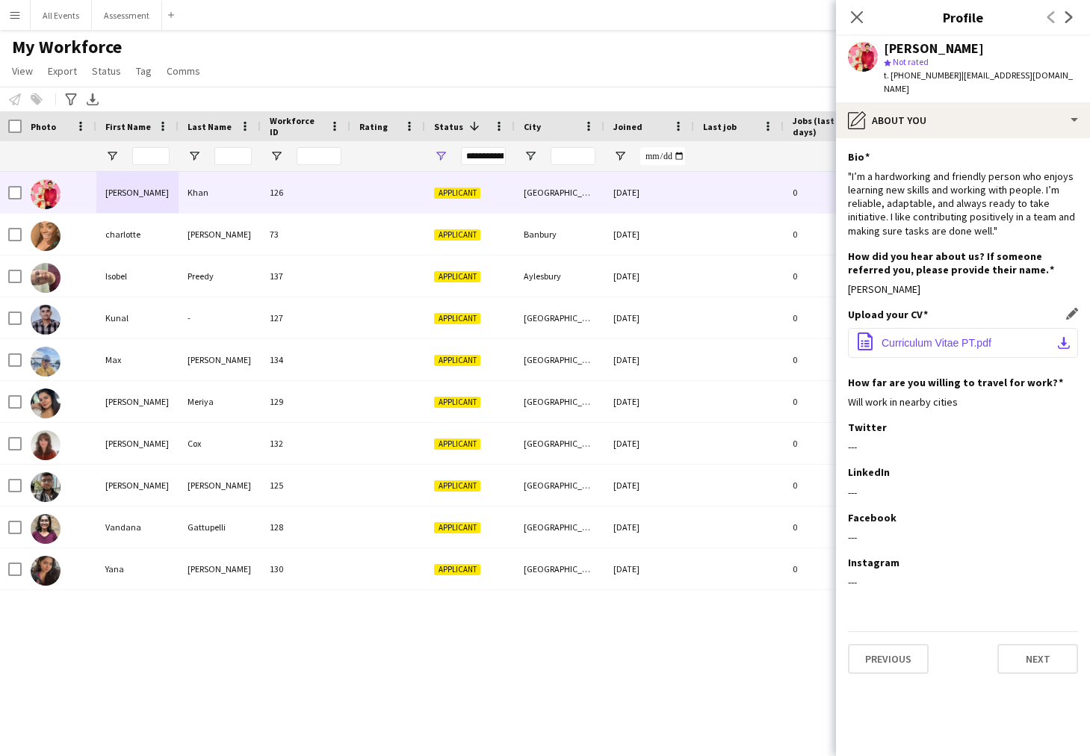
click at [956, 337] on span "Curriculum Vitae PT.pdf" at bounding box center [936, 343] width 110 height 12
click at [1028, 624] on button "Next" at bounding box center [1037, 659] width 81 height 30
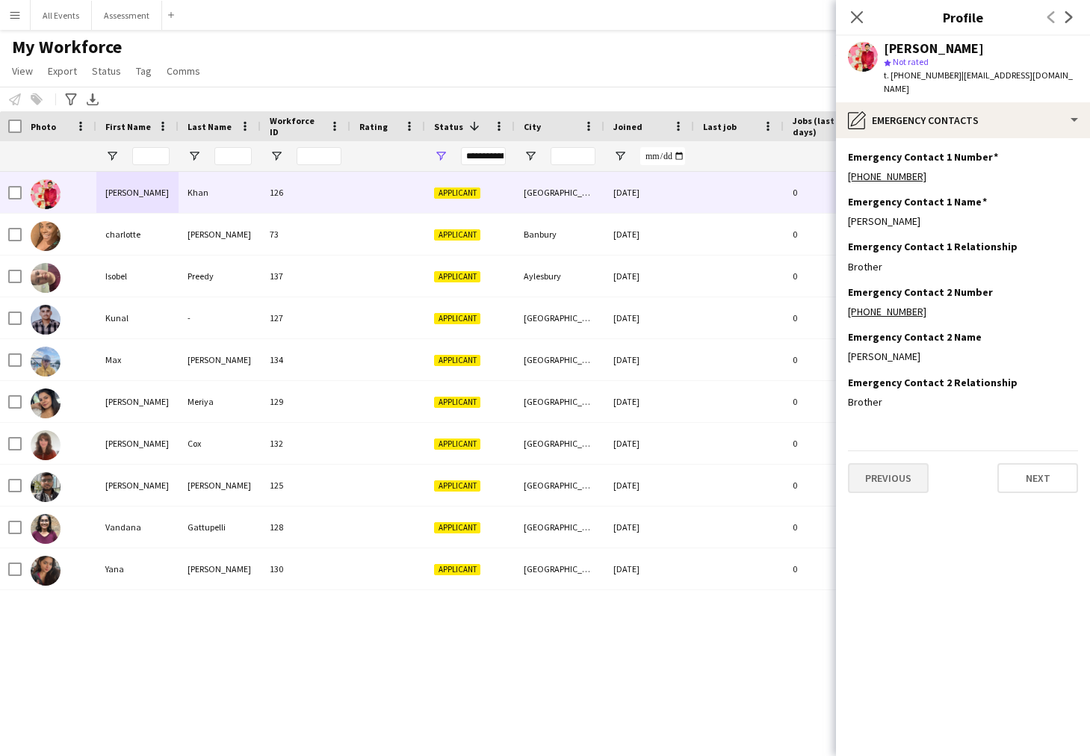
click at [897, 463] on button "Previous" at bounding box center [888, 478] width 81 height 30
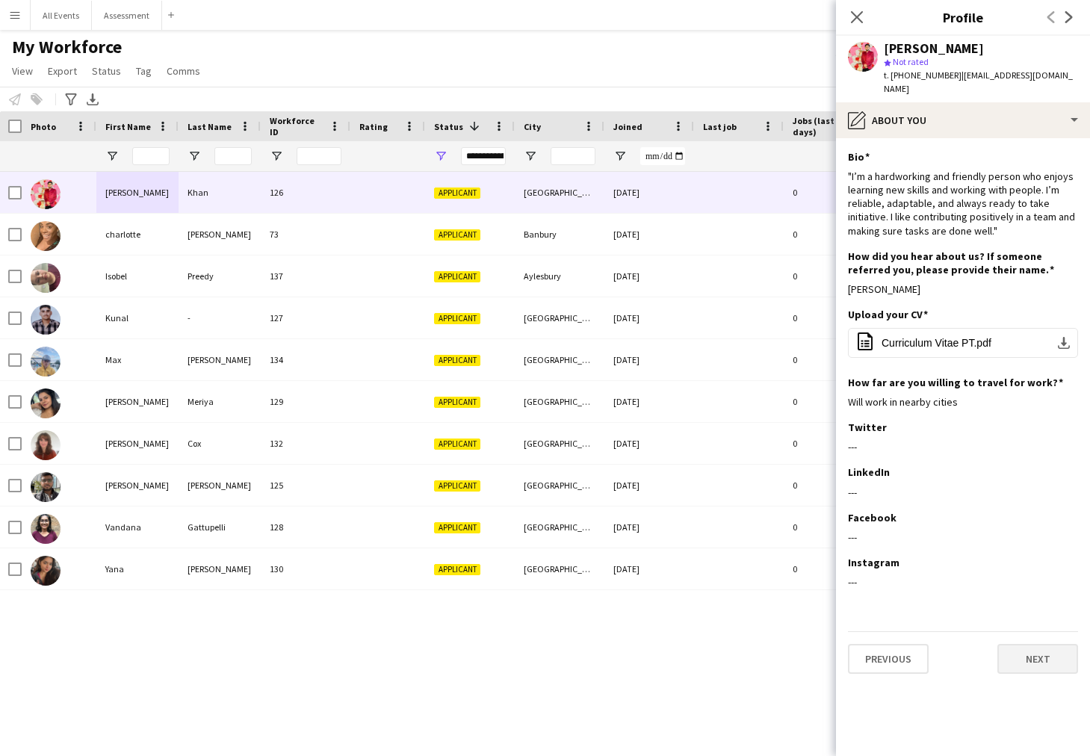
click at [1041, 624] on button "Next" at bounding box center [1037, 659] width 81 height 30
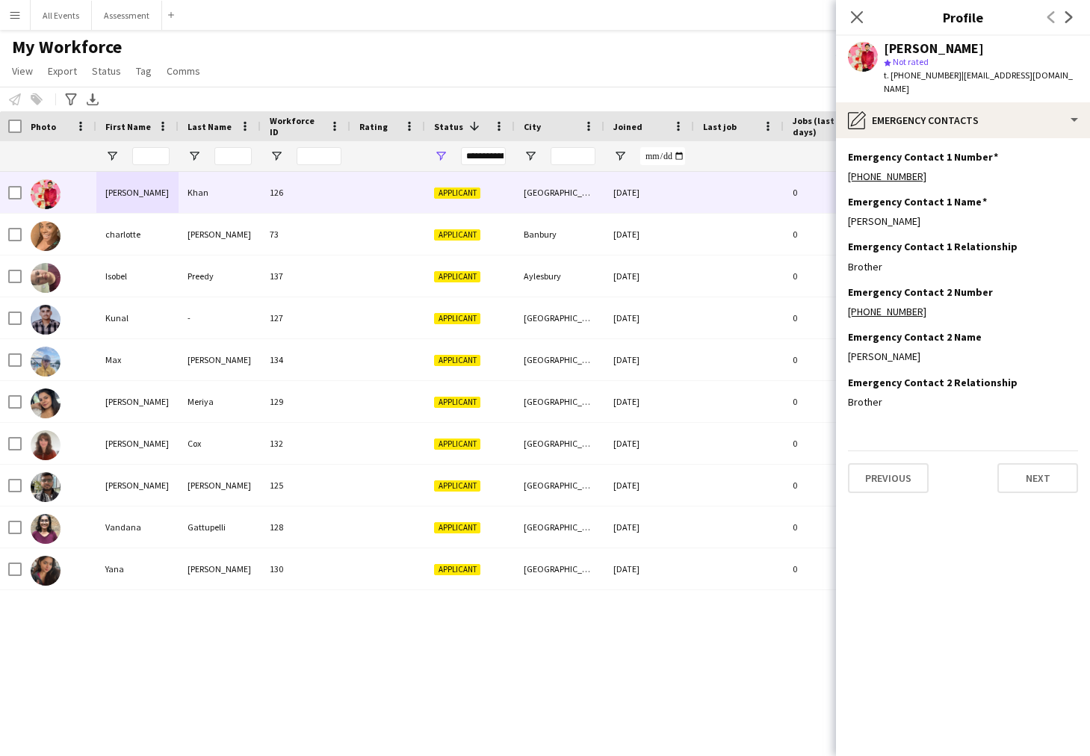
click at [1032, 478] on app-section-data-types "Emergency Contact 1 Number Edit this field +919826278603 Emergency Contact 1 Na…" at bounding box center [963, 447] width 254 height 618
click at [1034, 470] on button "Next" at bounding box center [1037, 478] width 81 height 30
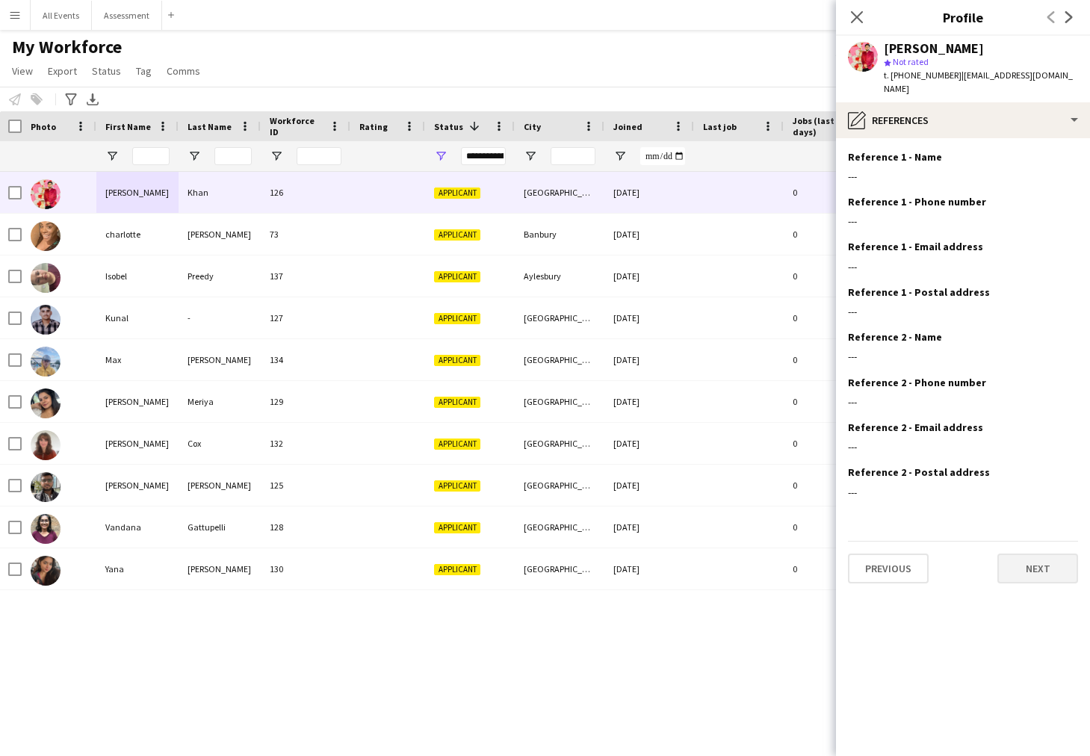
click at [1034, 559] on button "Next" at bounding box center [1037, 568] width 81 height 30
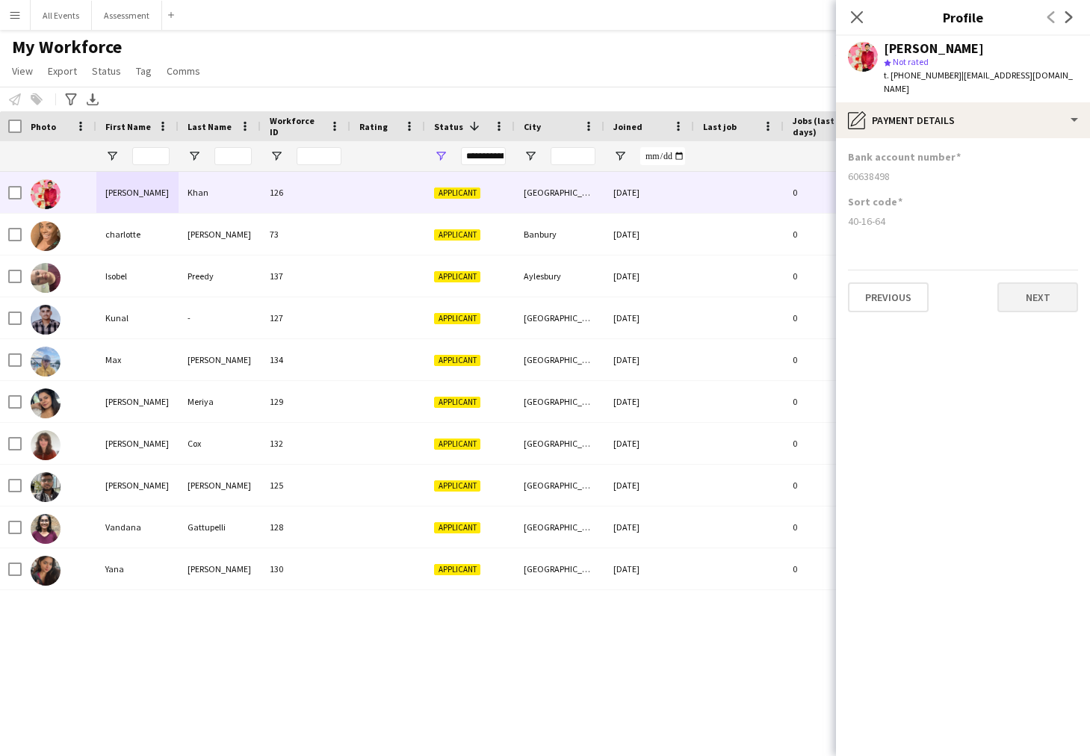
click at [1042, 294] on button "Next" at bounding box center [1037, 297] width 81 height 30
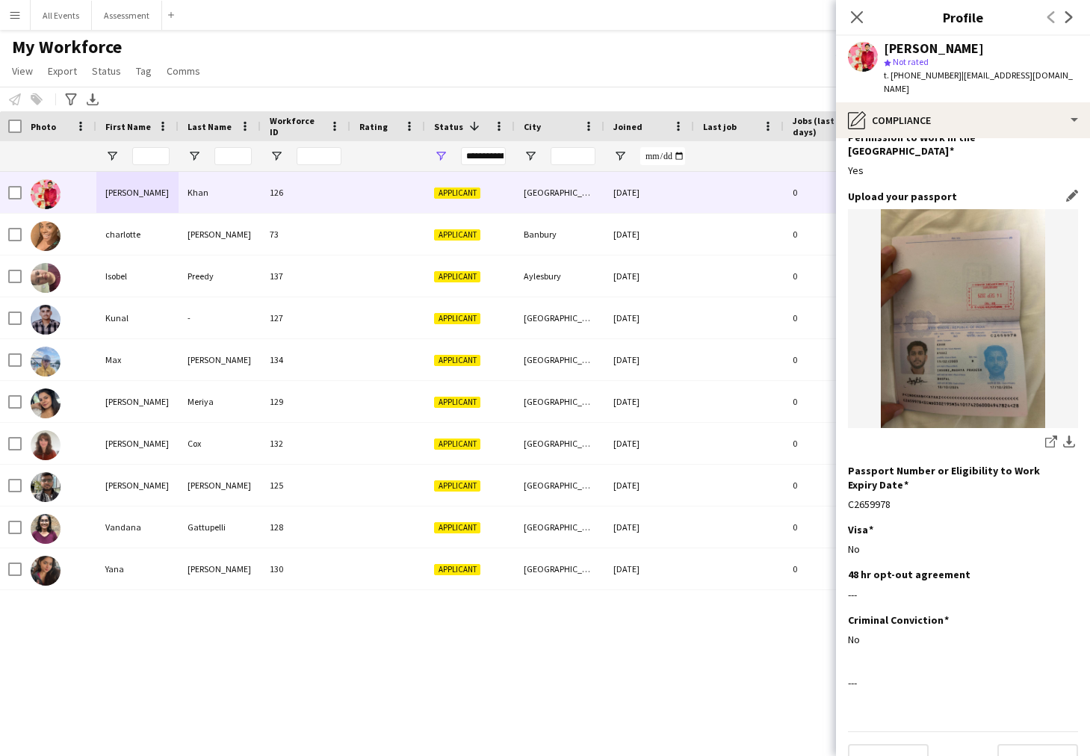
click at [992, 335] on img at bounding box center [963, 318] width 230 height 219
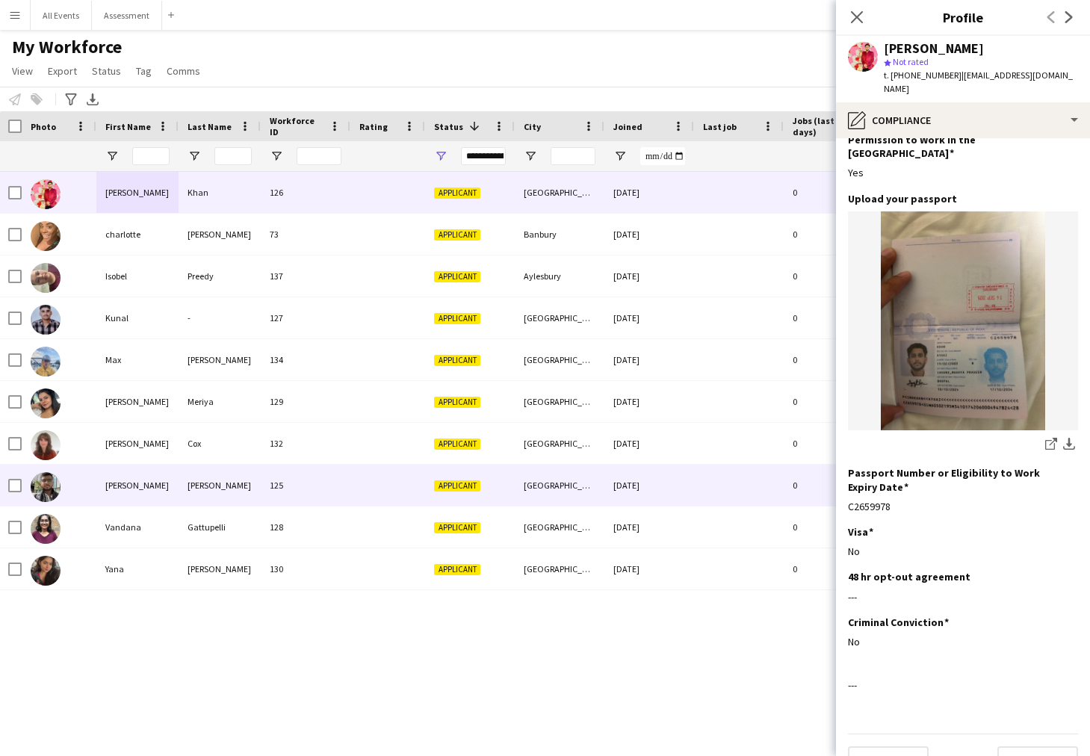
click at [130, 484] on div "[PERSON_NAME]" at bounding box center [137, 485] width 82 height 41
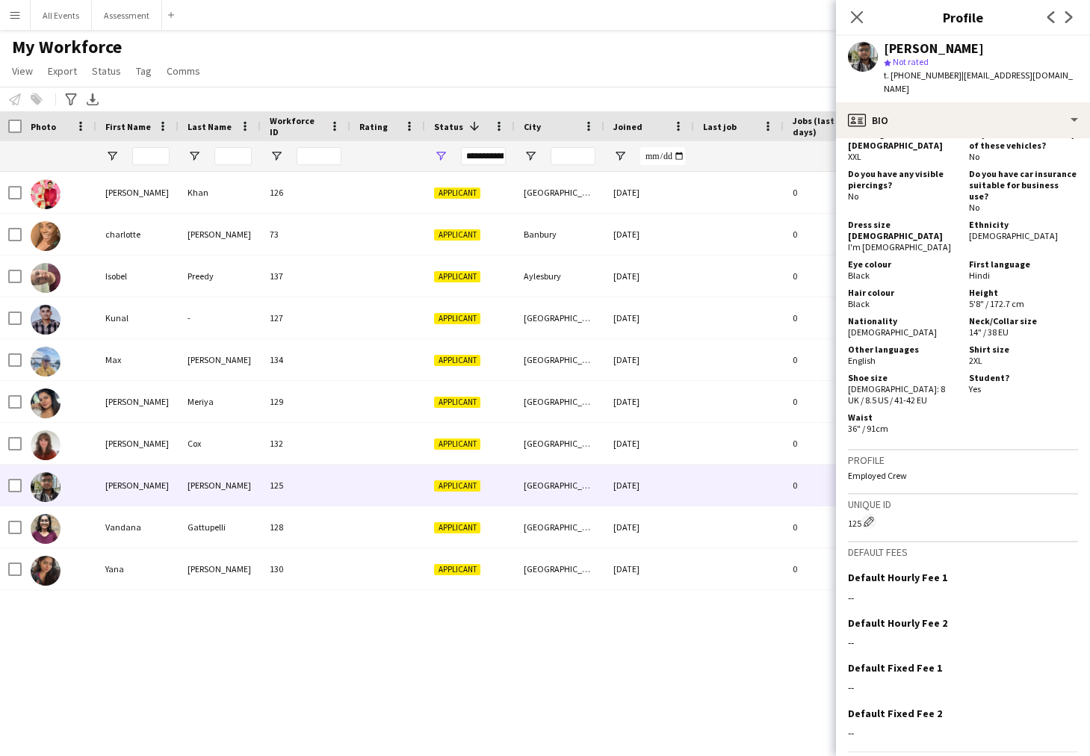
scroll to position [697, 0]
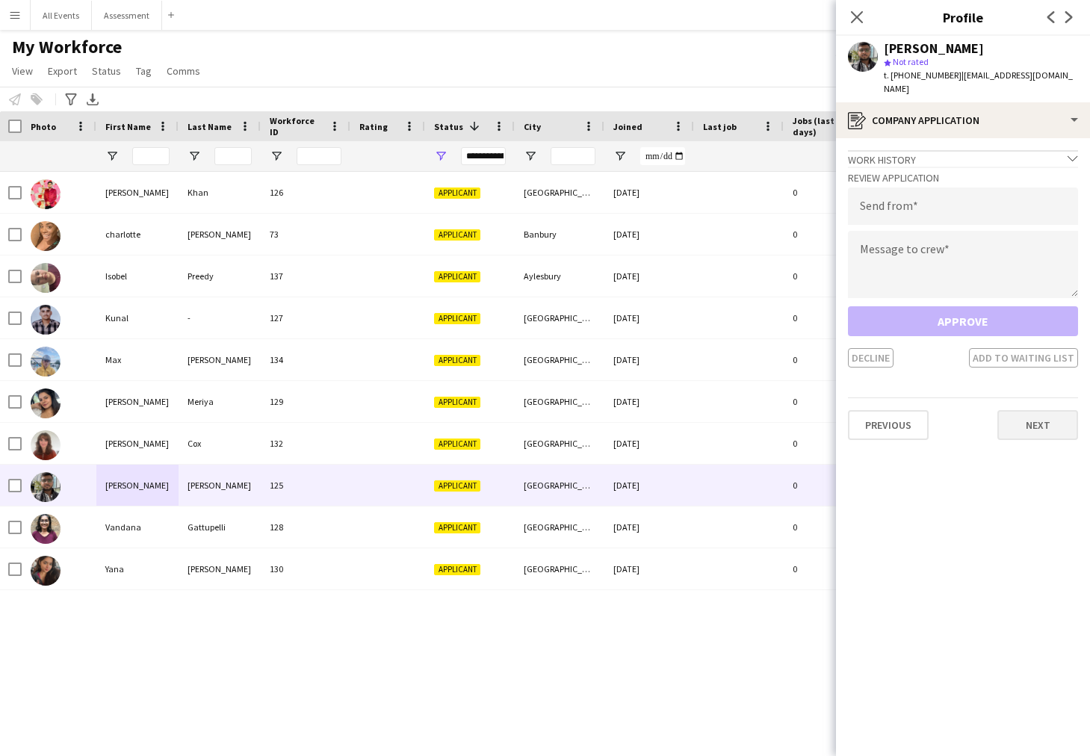
click at [1040, 420] on button "Next" at bounding box center [1037, 425] width 81 height 30
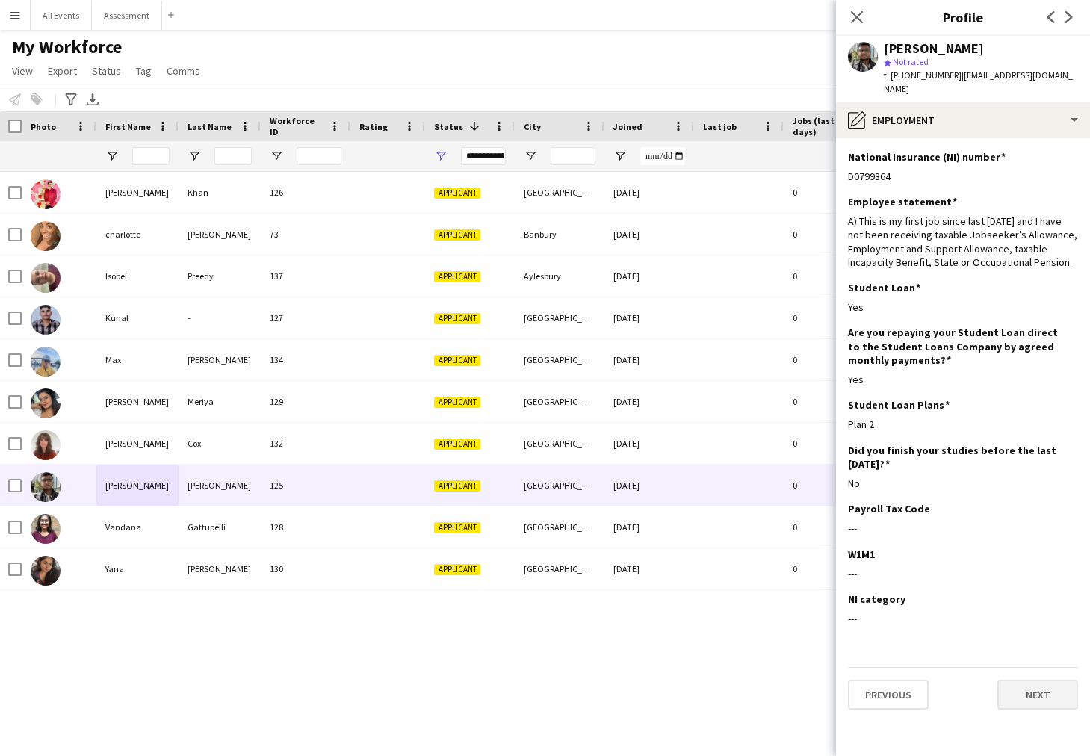
click at [1024, 624] on button "Next" at bounding box center [1037, 695] width 81 height 30
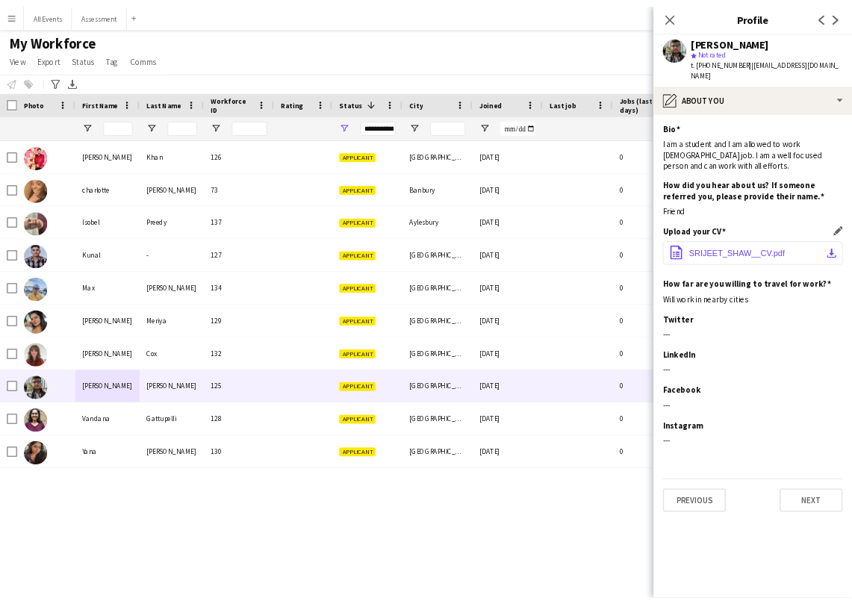
scroll to position [0, 0]
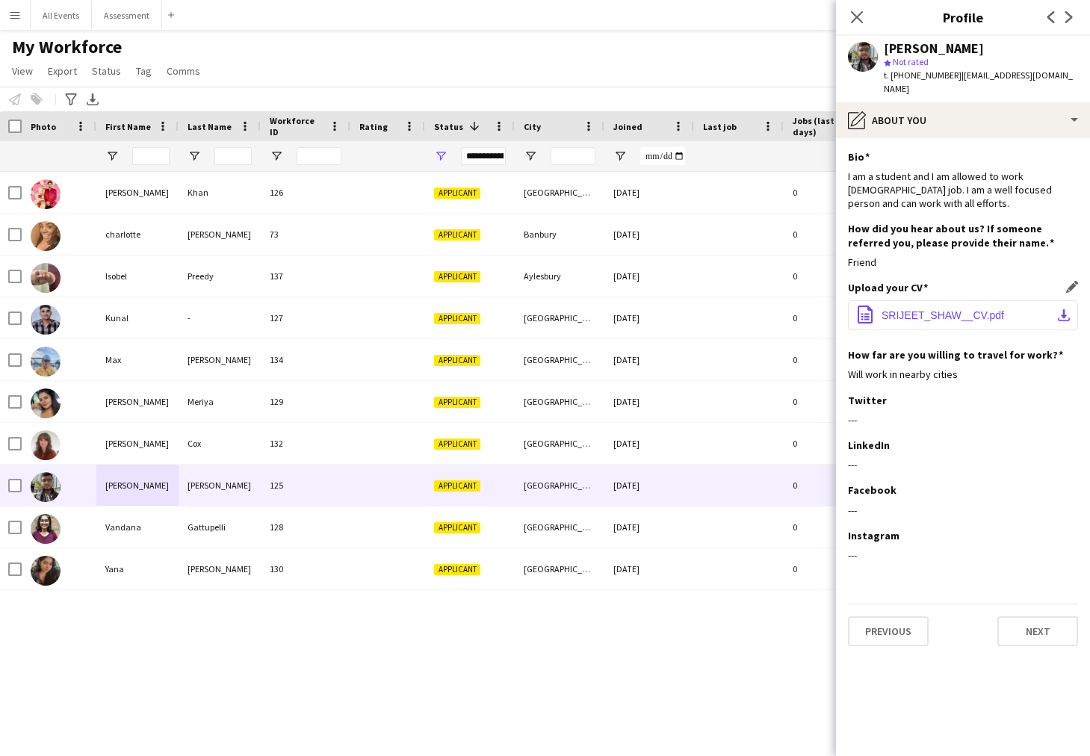
click at [984, 309] on span "SRIJEET_SHAW__CV.pdf" at bounding box center [942, 315] width 122 height 12
click at [364, 624] on div "Ayaaz Khan 126 Applicant Oxford 23-09-2025 0 aysa.0209@gmail.com +447799234289 …" at bounding box center [522, 451] width 1045 height 558
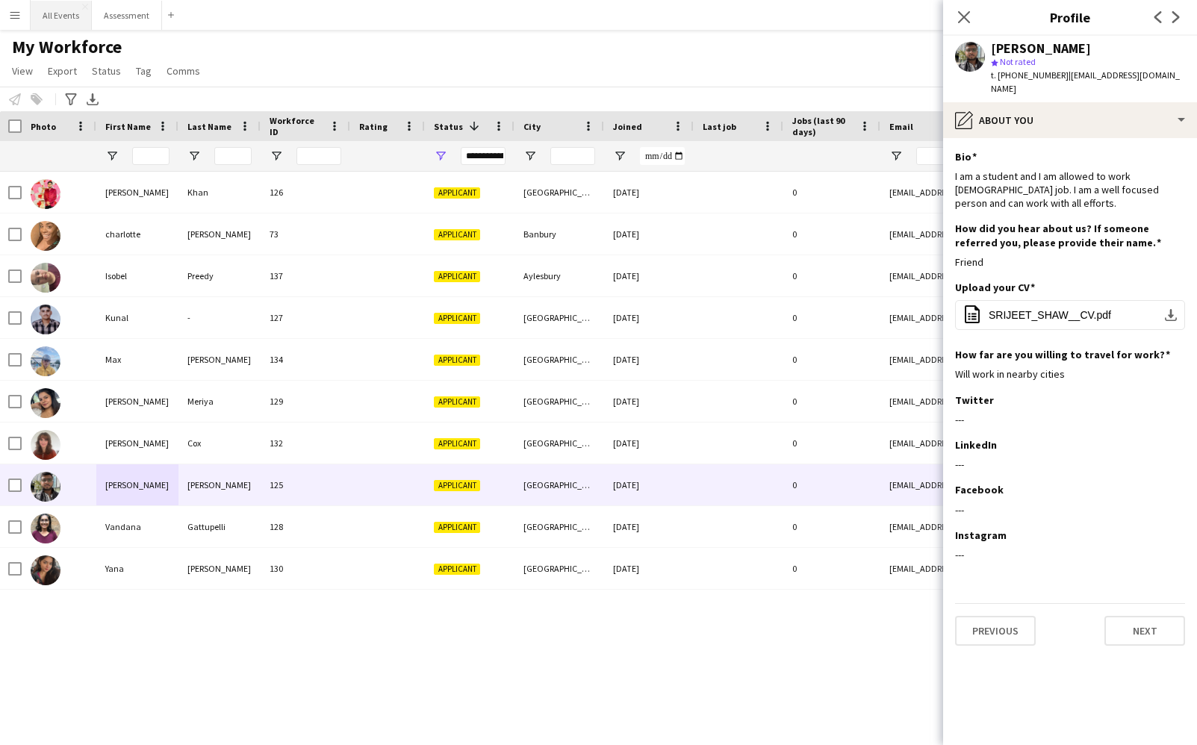
click at [43, 13] on button "All Events Close" at bounding box center [61, 15] width 61 height 29
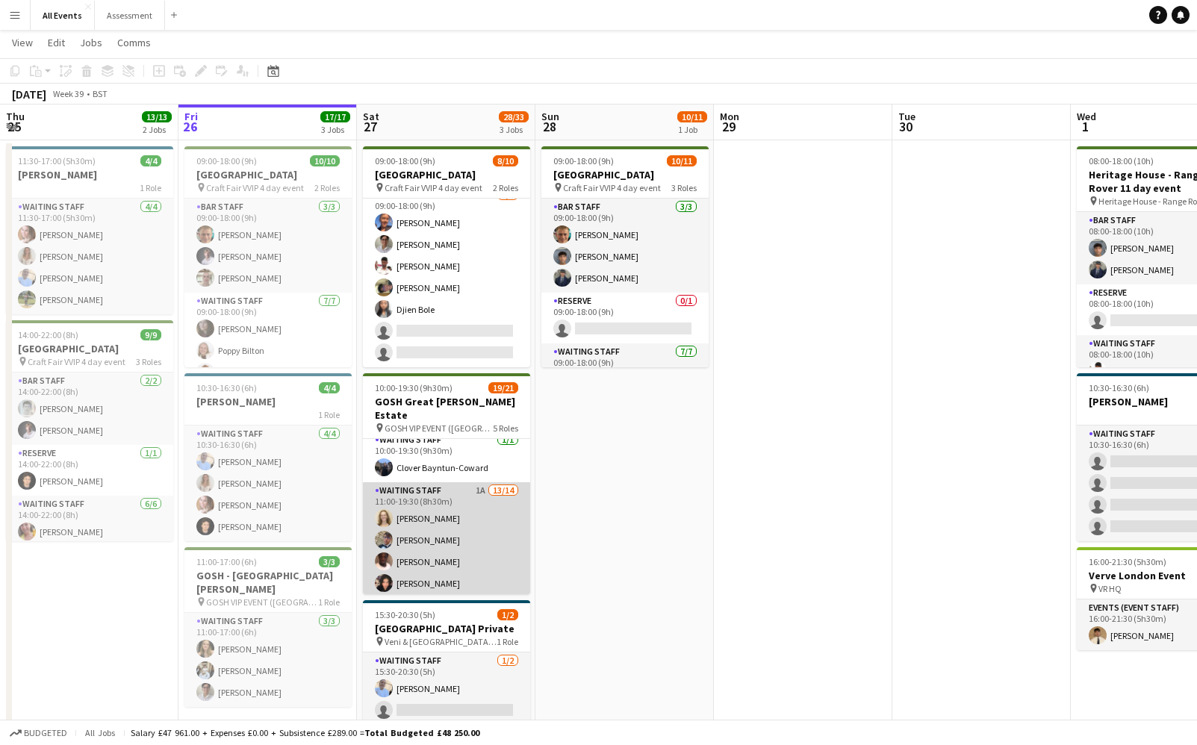
scroll to position [223, 0]
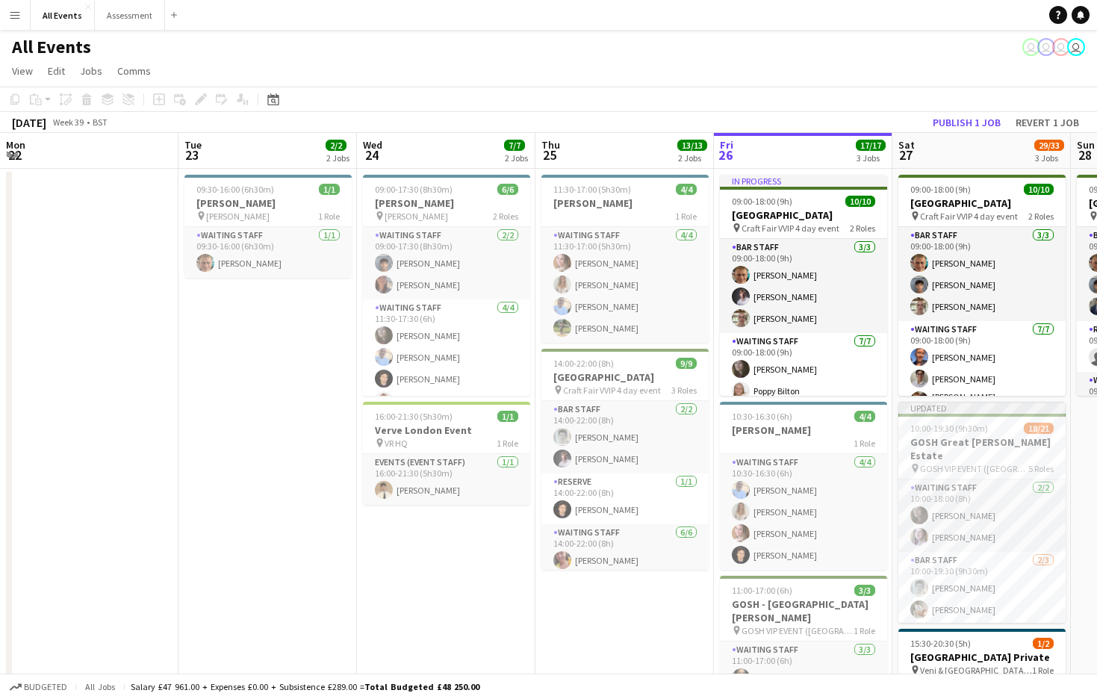
scroll to position [0, 338]
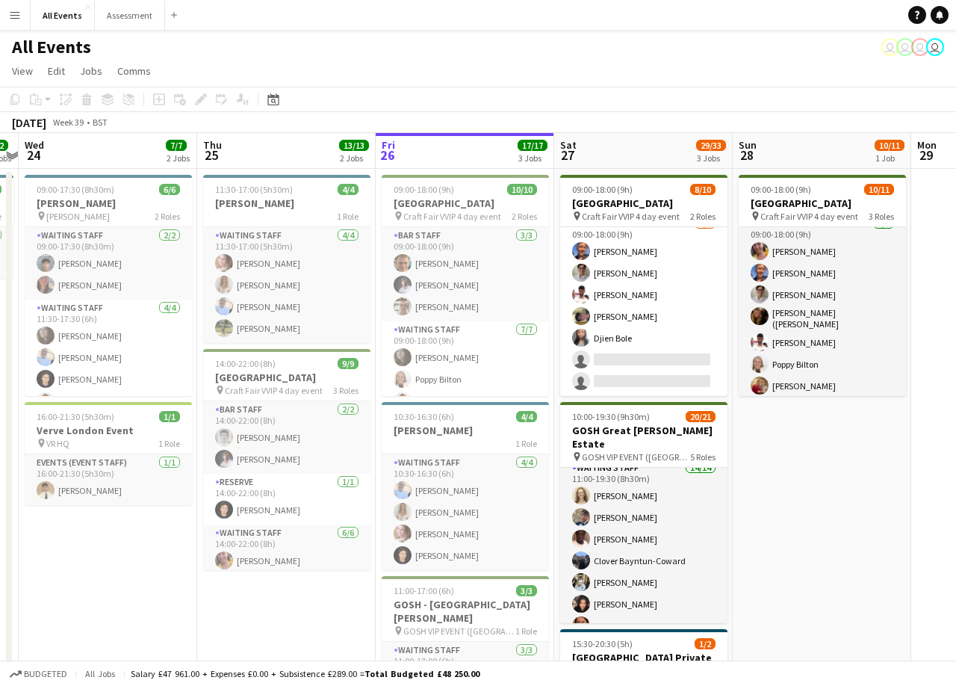
click at [859, 522] on app-date-cell "09:00-18:00 (9h) 10/11 Heritage House pin Craft Fair VVIP 4 day event 3 Roles B…" at bounding box center [822, 484] width 179 height 630
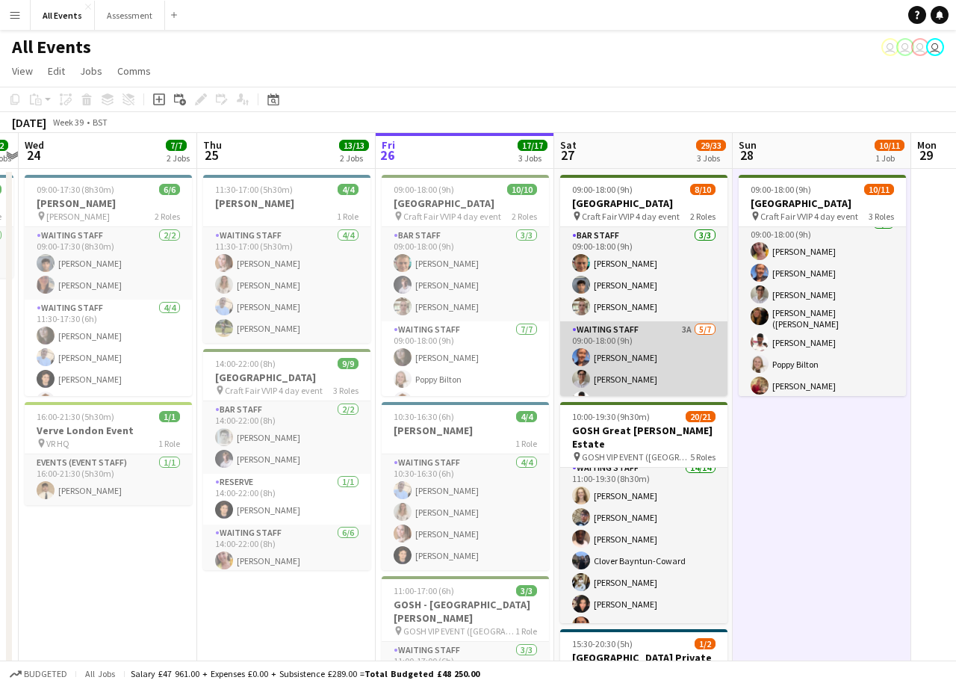
click at [634, 355] on app-card-role "Waiting Staff 3A [DATE] 09:00-18:00 (9h) [PERSON_NAME] [PERSON_NAME] [PERSON_NA…" at bounding box center [643, 411] width 167 height 181
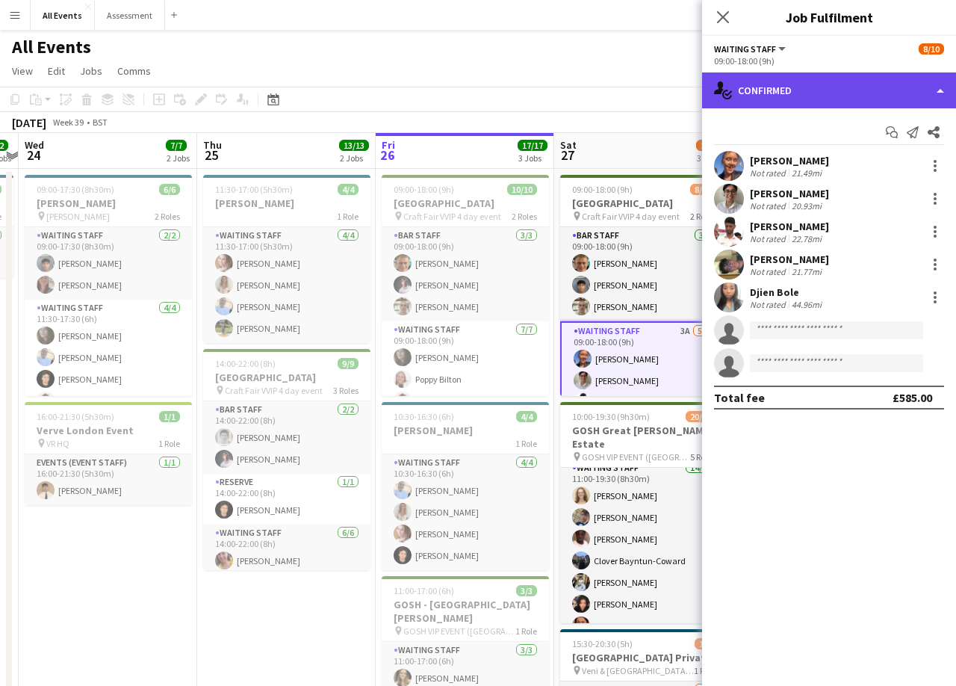
click at [822, 94] on div "single-neutral-actions-check-2 Confirmed" at bounding box center [829, 90] width 254 height 36
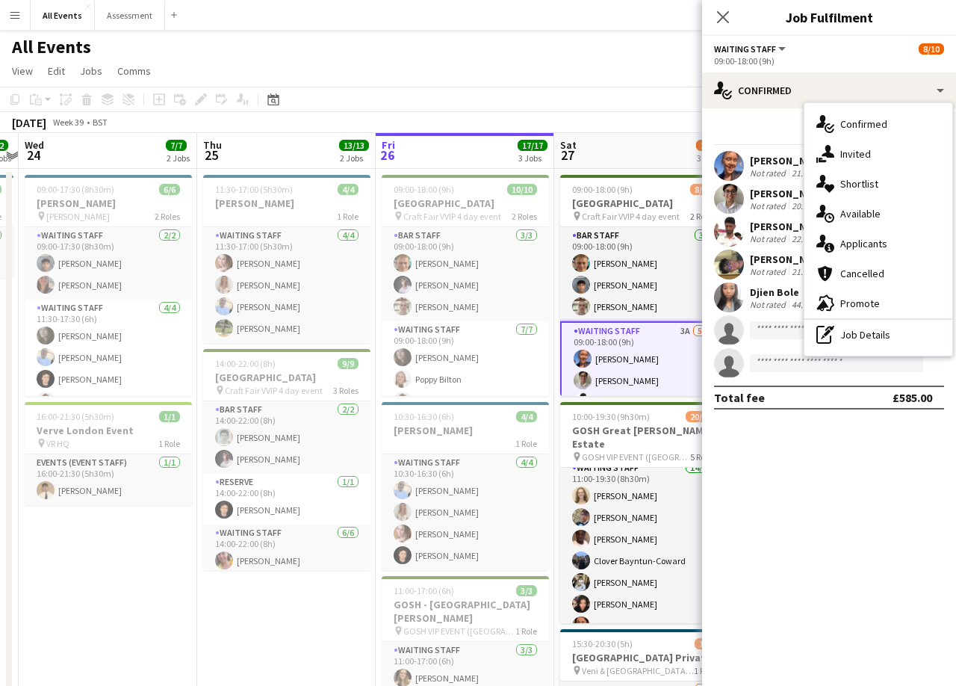
click at [862, 241] on span "Applicants" at bounding box center [863, 243] width 47 height 13
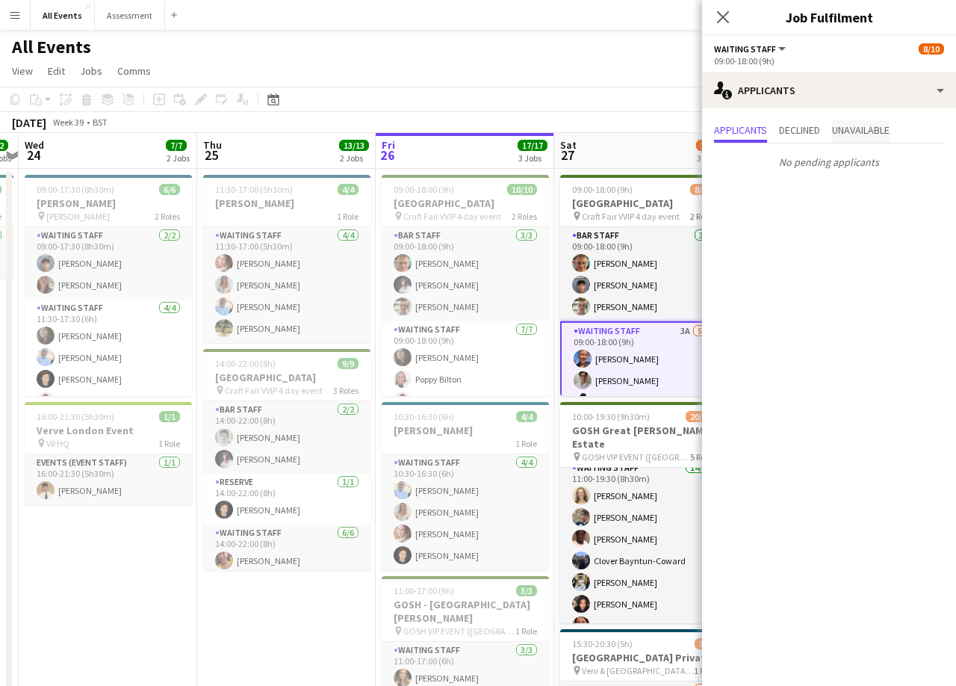
click at [866, 137] on span "Unavailable" at bounding box center [861, 131] width 58 height 22
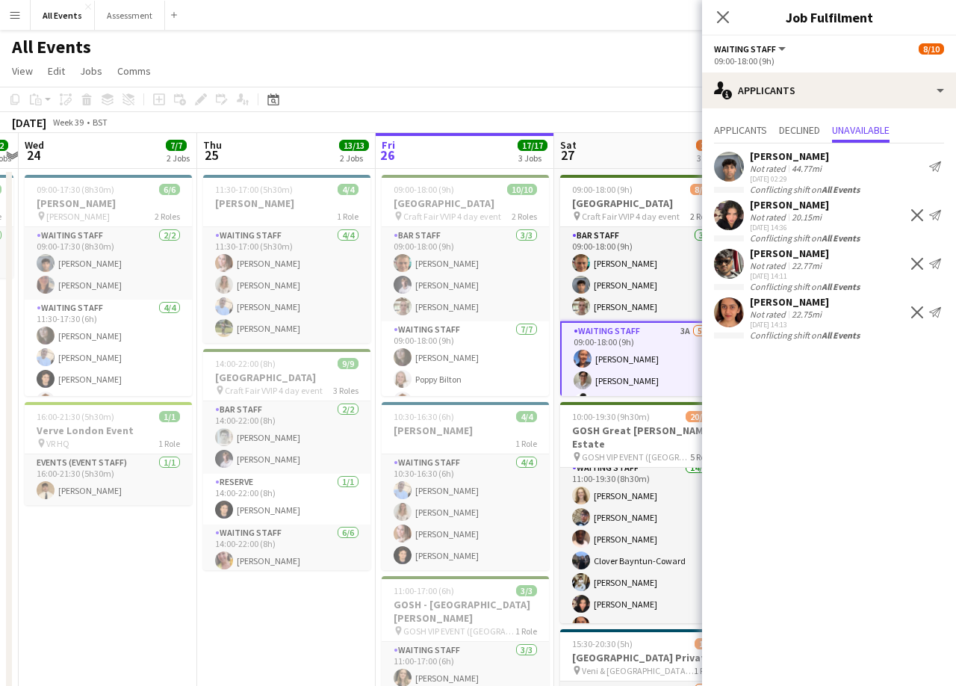
click at [606, 76] on app-page-menu "View Day view expanded Day view collapsed Month view Date picker Jump to [DATE]…" at bounding box center [478, 72] width 956 height 28
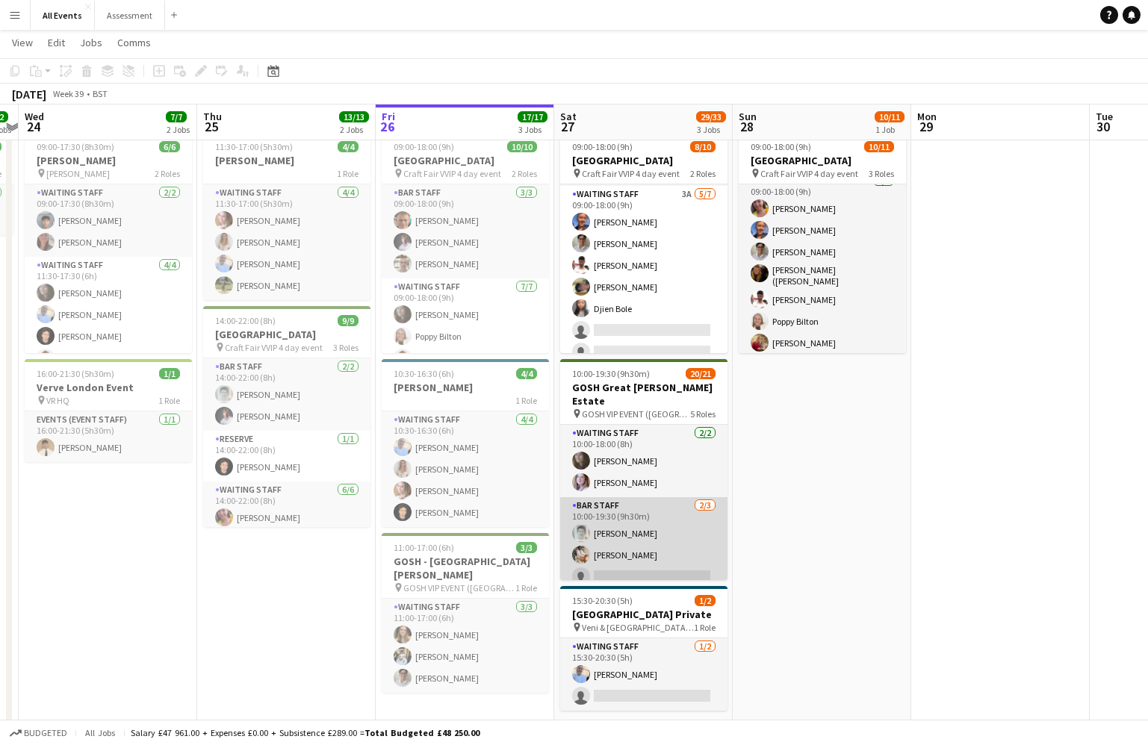
scroll to position [42, 0]
click at [659, 526] on app-card-role "Bar Staff [DATE] 10:00-19:30 (9h30m) [PERSON_NAME] single-neutral-actions" at bounding box center [643, 544] width 167 height 94
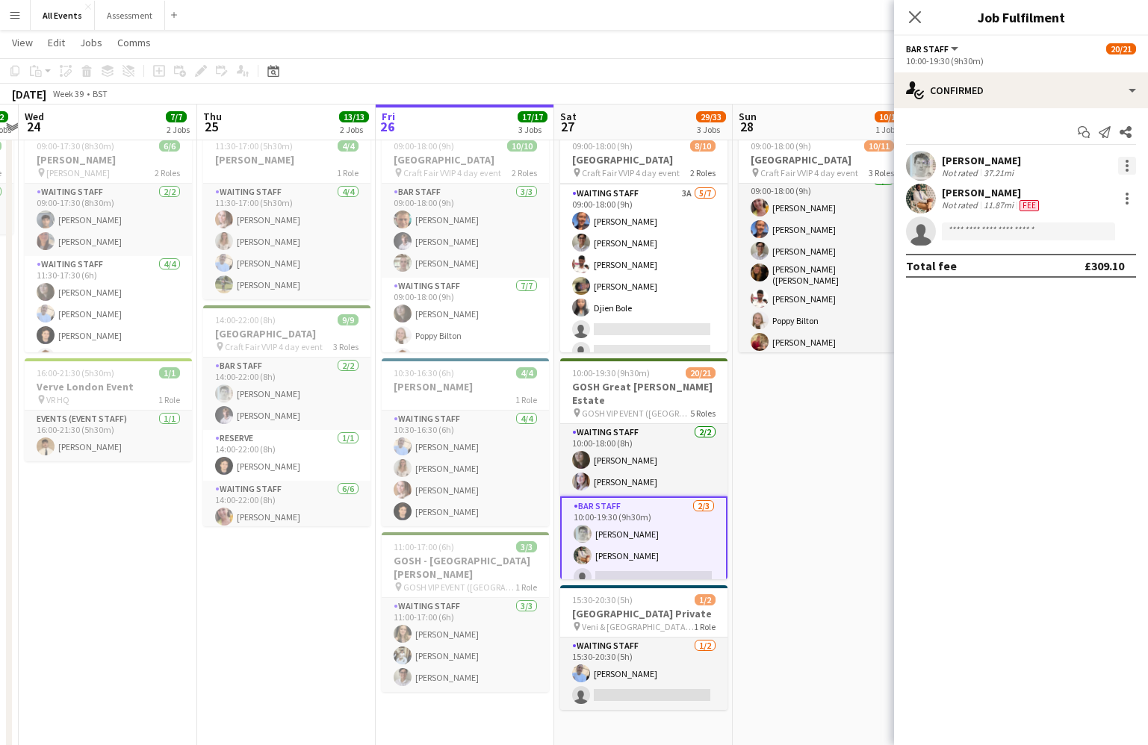
click at [1089, 163] on div at bounding box center [1127, 166] width 18 height 18
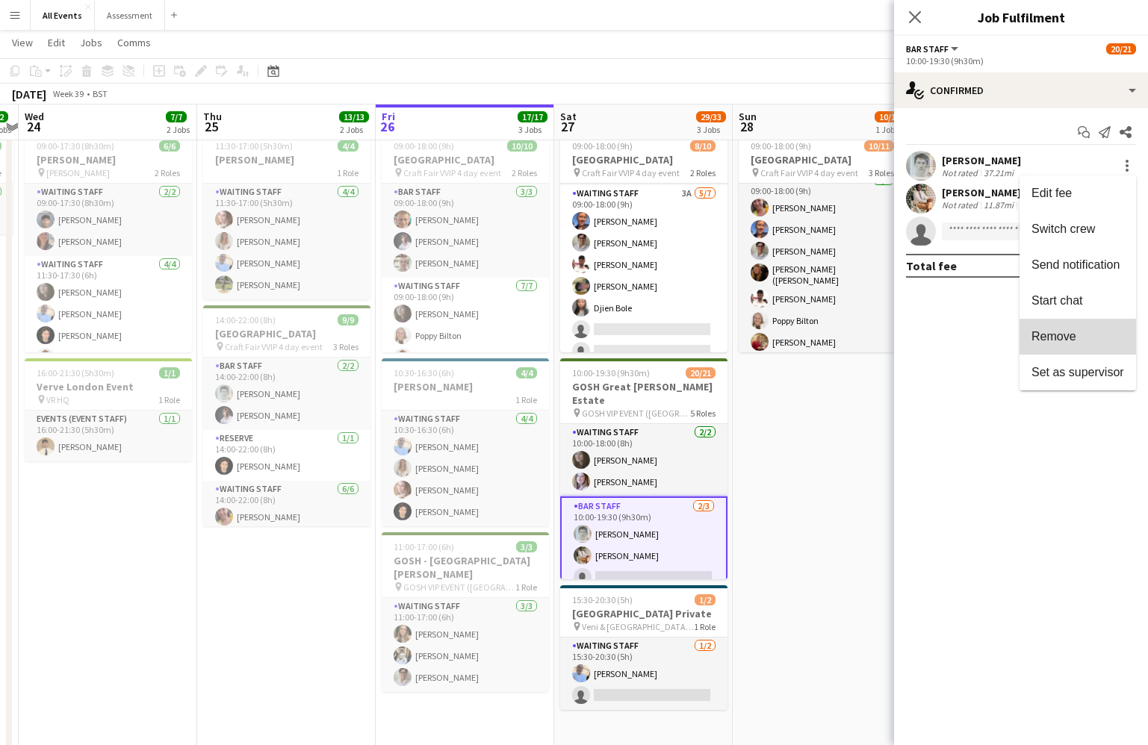
click at [1078, 335] on span "Remove" at bounding box center [1077, 336] width 93 height 13
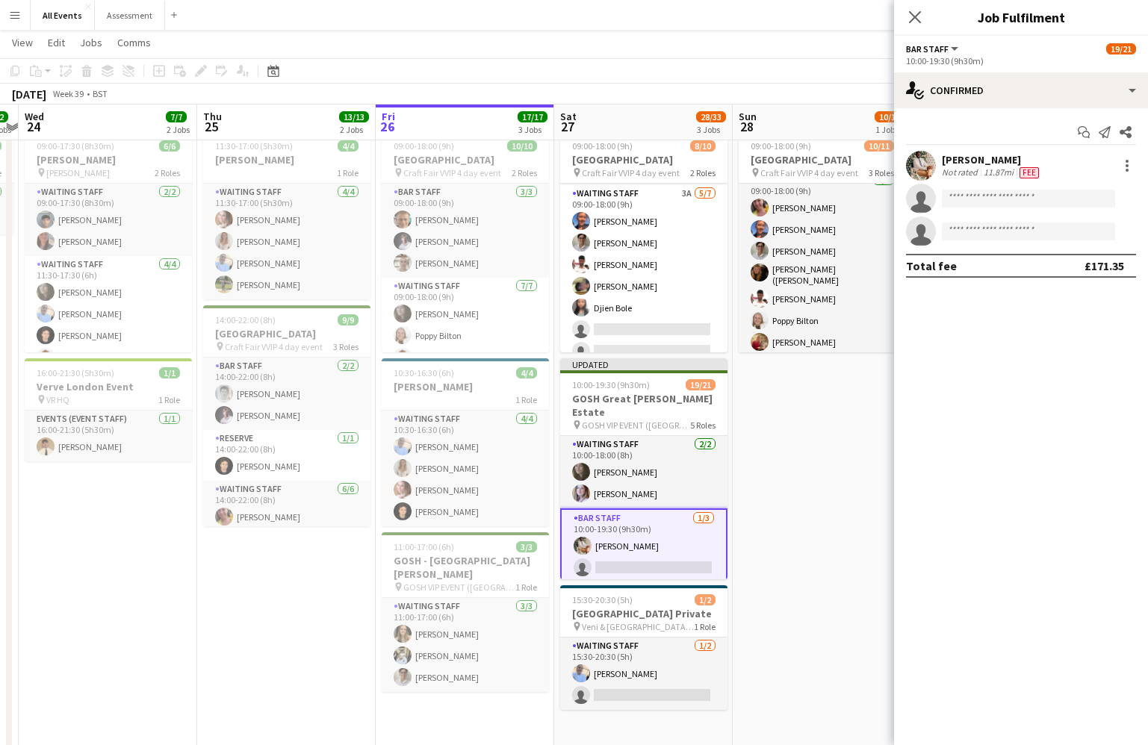
click at [825, 456] on app-date-cell "09:00-18:00 (9h) 10/11 Heritage House pin Craft Fair VVIP 4 day event 3 Roles B…" at bounding box center [822, 440] width 179 height 630
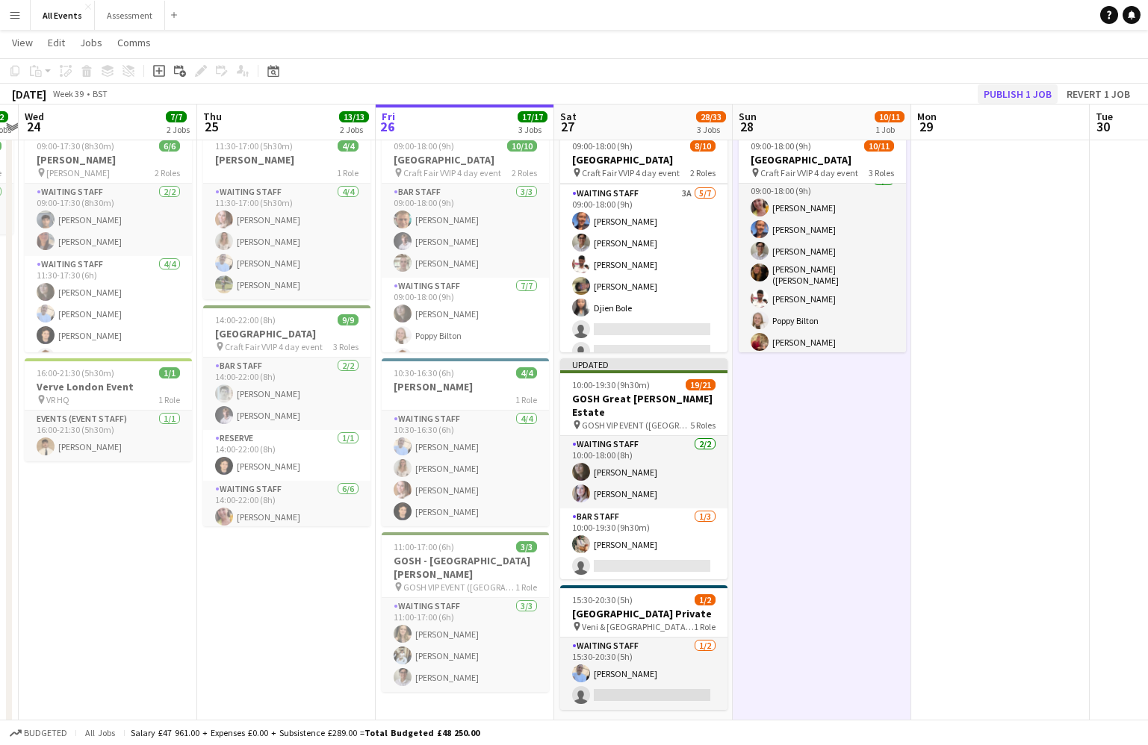
click at [1031, 91] on button "Publish 1 job" at bounding box center [1018, 93] width 80 height 19
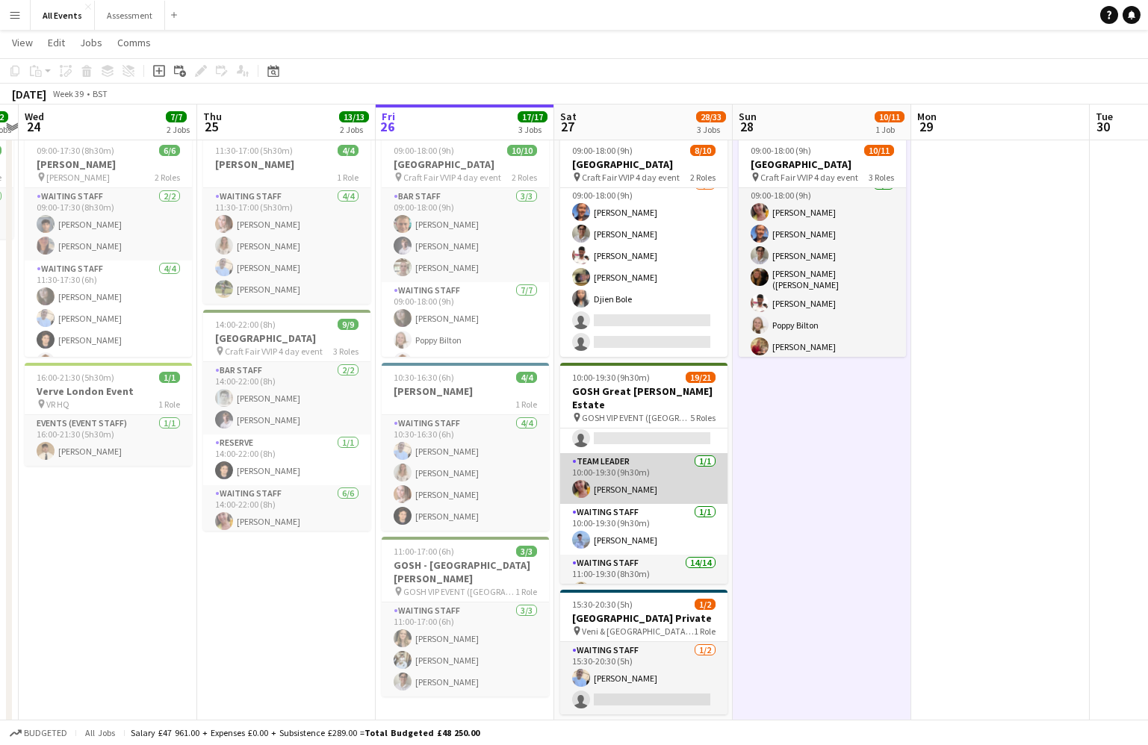
scroll to position [146, 0]
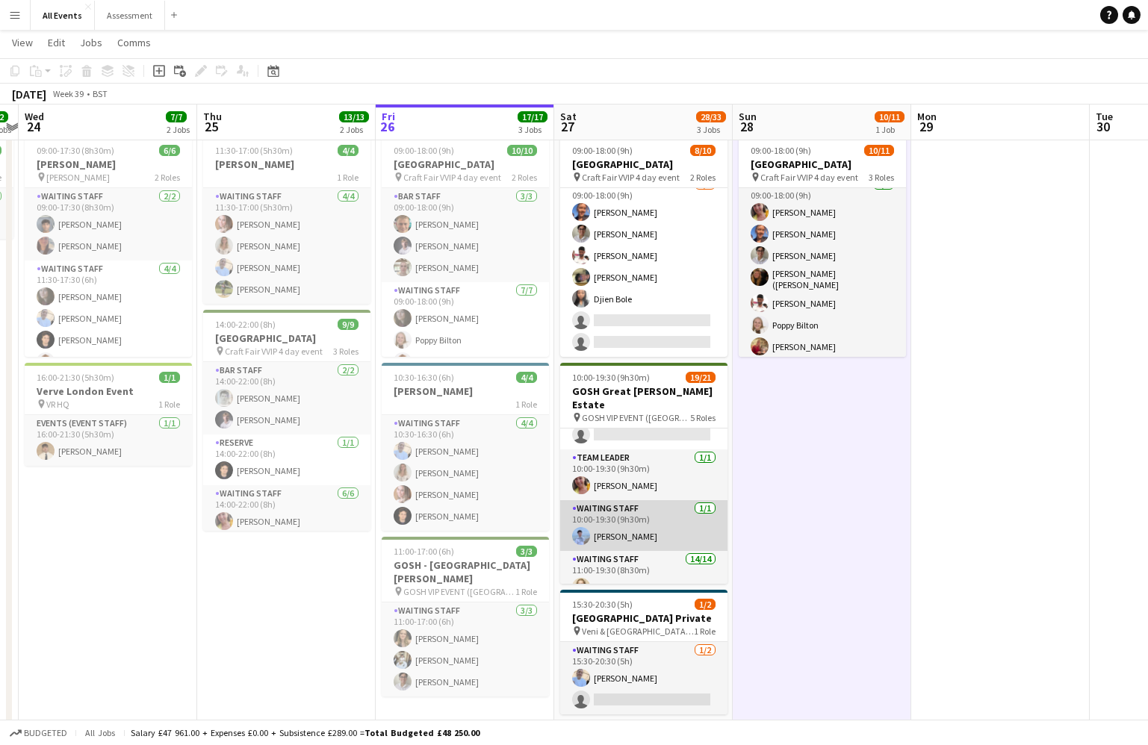
click at [679, 518] on app-card-role "Waiting Staff [DATE] 10:00-19:30 (9h30m) [PERSON_NAME]" at bounding box center [643, 525] width 167 height 51
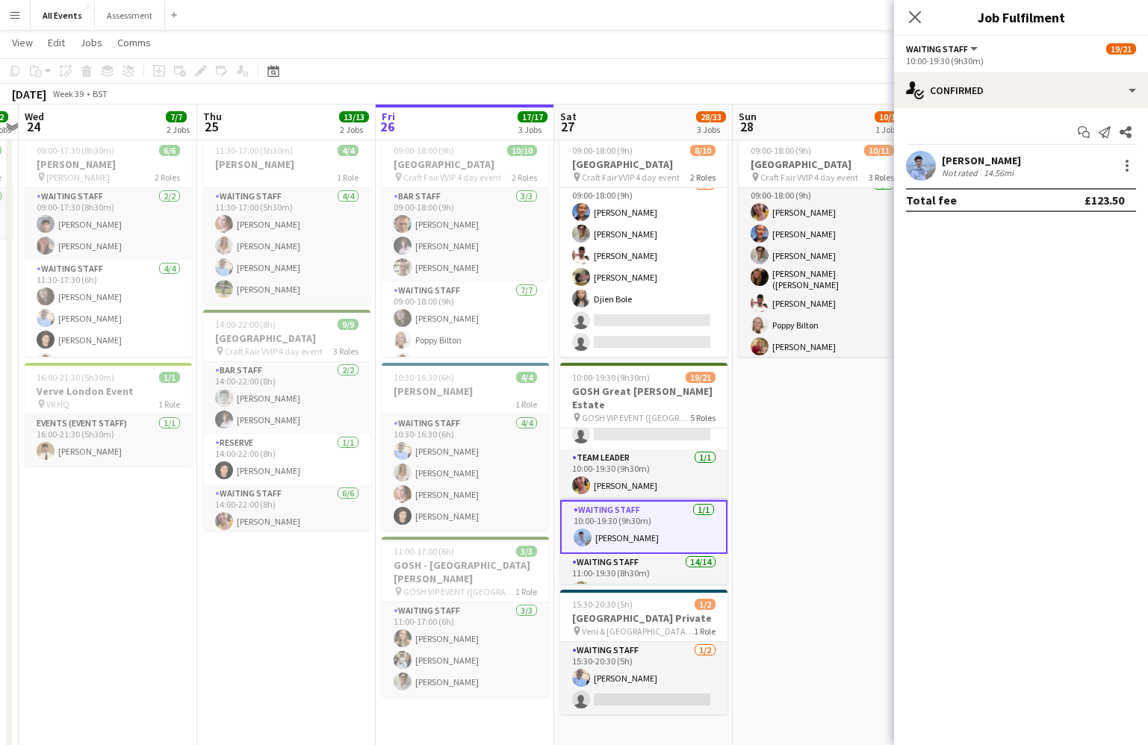
scroll to position [0, 348]
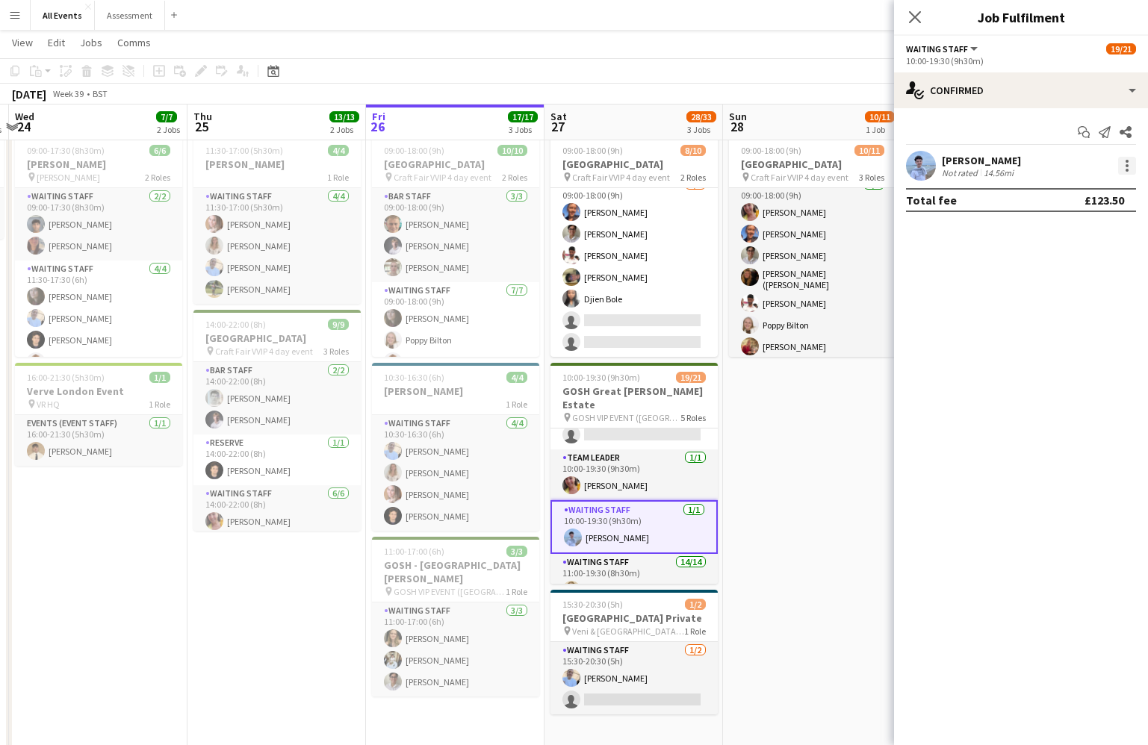
click at [1089, 170] on div at bounding box center [1127, 170] width 3 height 3
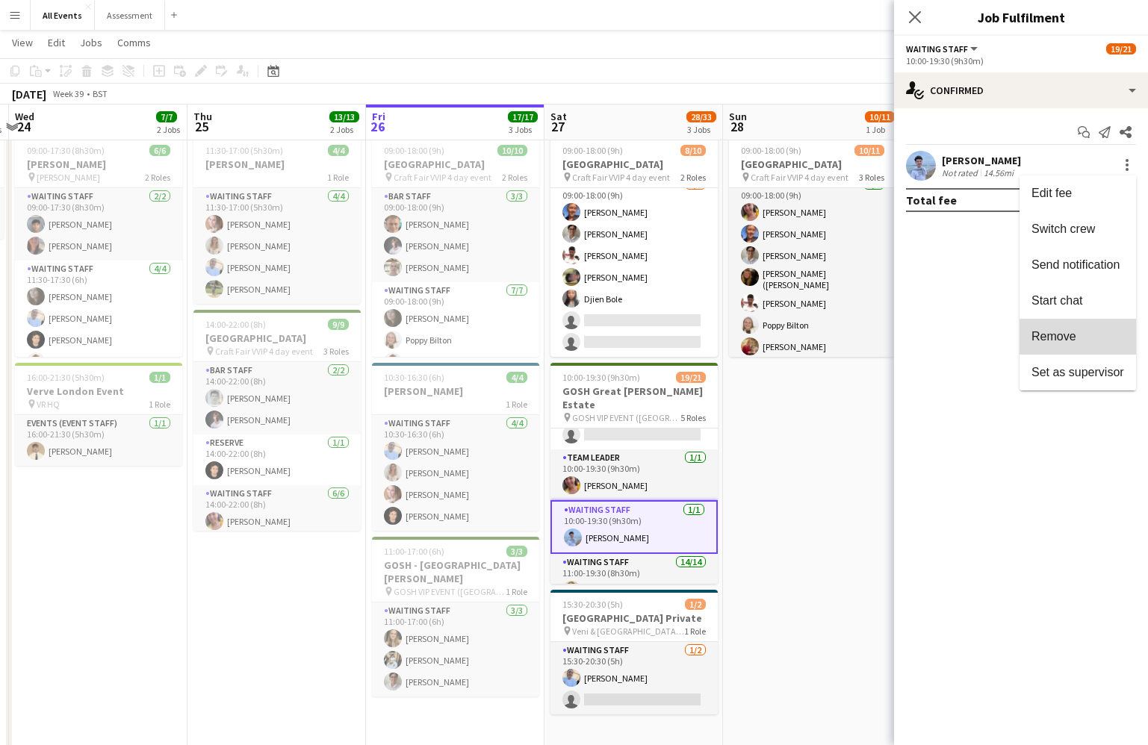
click at [1080, 332] on span "Remove" at bounding box center [1077, 336] width 93 height 13
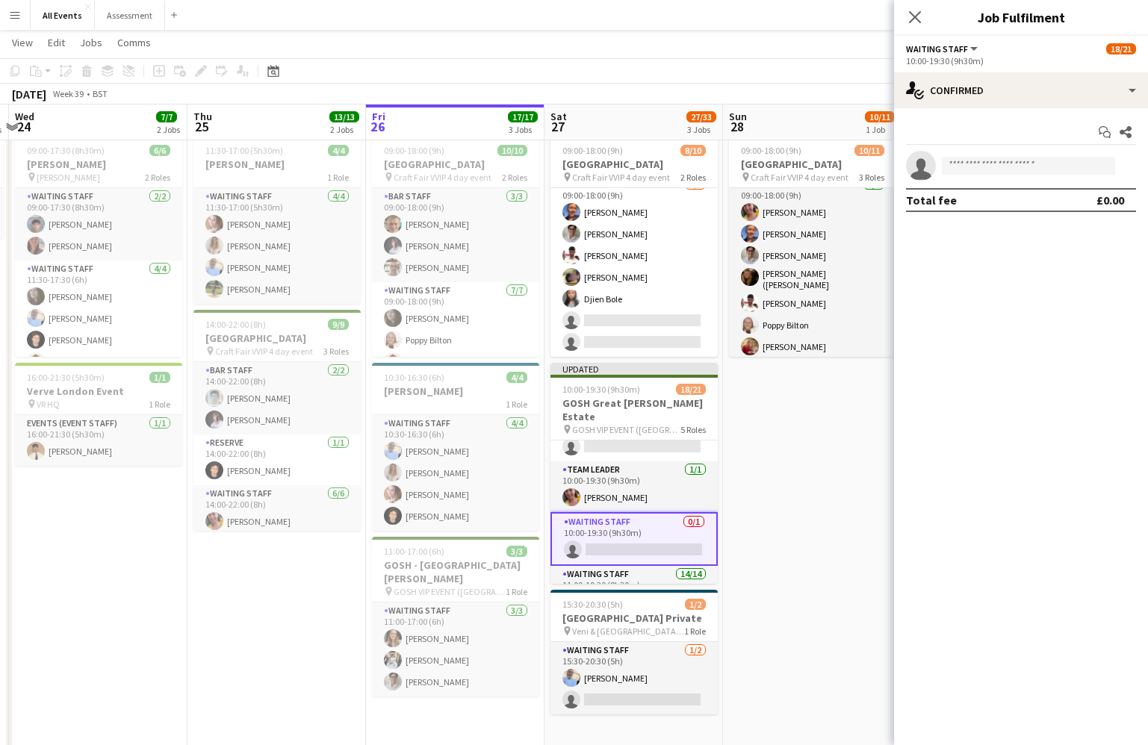
click at [834, 415] on app-date-cell "09:00-18:00 (9h) 10/11 Heritage House pin Craft Fair VVIP 4 day event 3 Roles B…" at bounding box center [812, 445] width 179 height 630
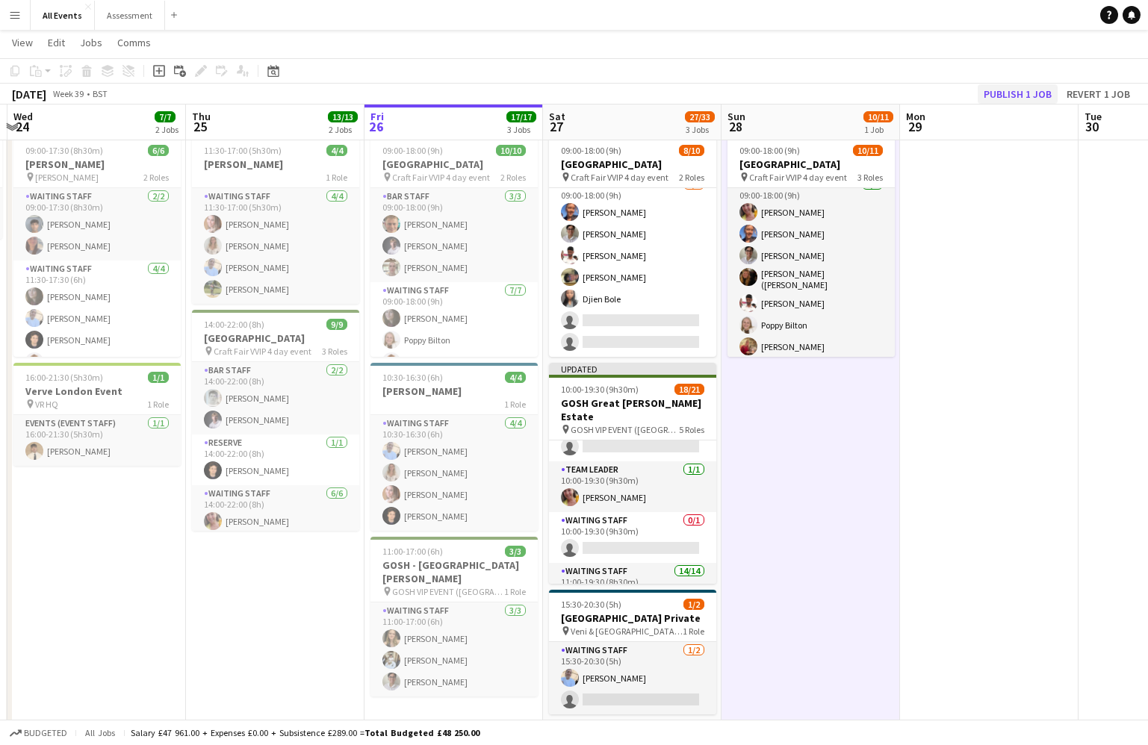
click at [1022, 92] on button "Publish 1 job" at bounding box center [1018, 93] width 80 height 19
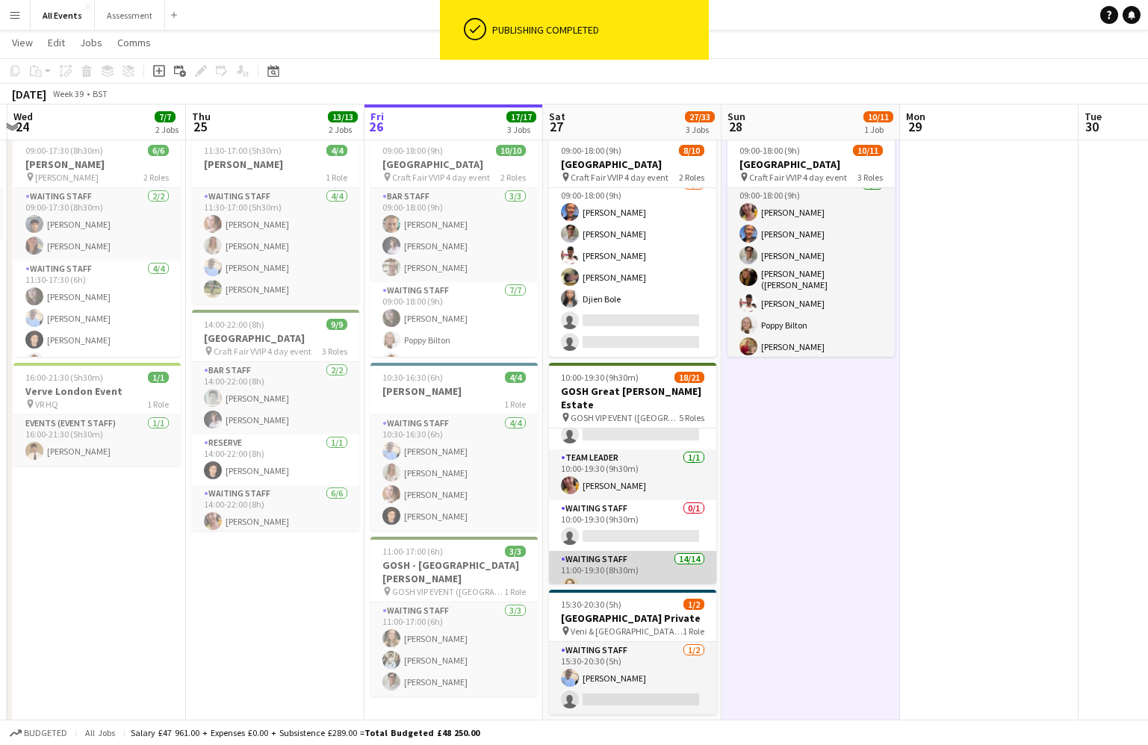
scroll to position [252, 0]
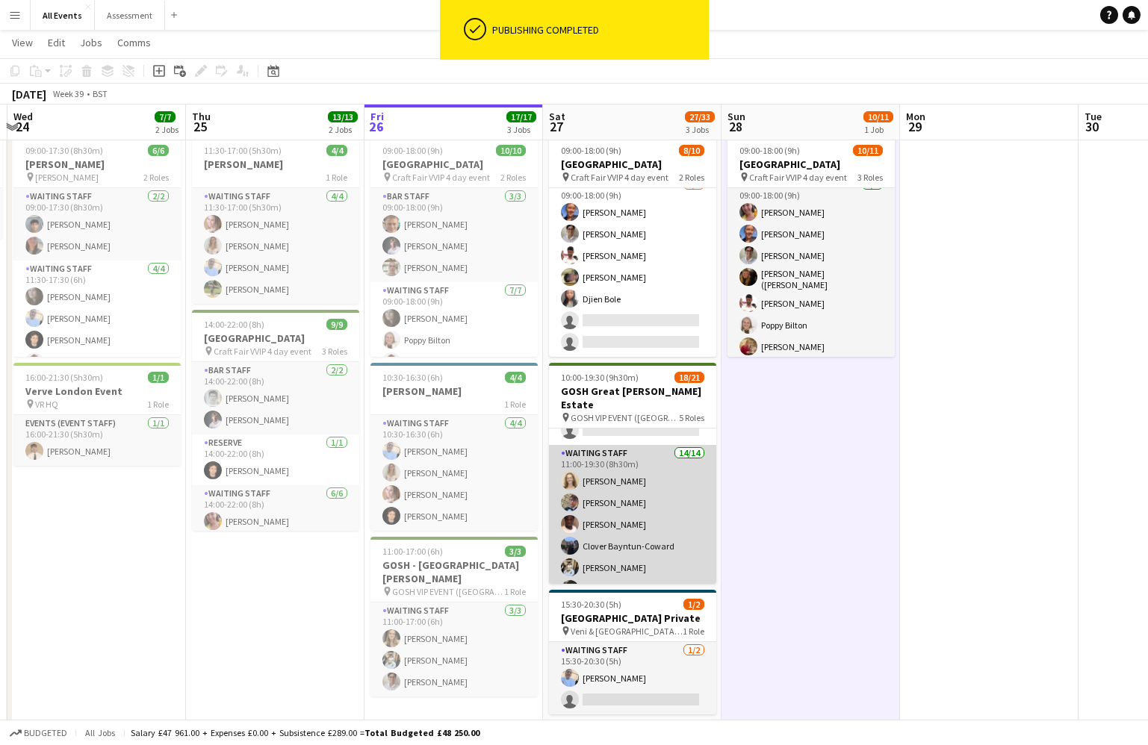
click at [661, 544] on app-card-role "Waiting Staff 14/14 11:00-19:30 (8h30m) [PERSON_NAME] [PERSON_NAME] [PERSON_NAM…" at bounding box center [632, 613] width 167 height 337
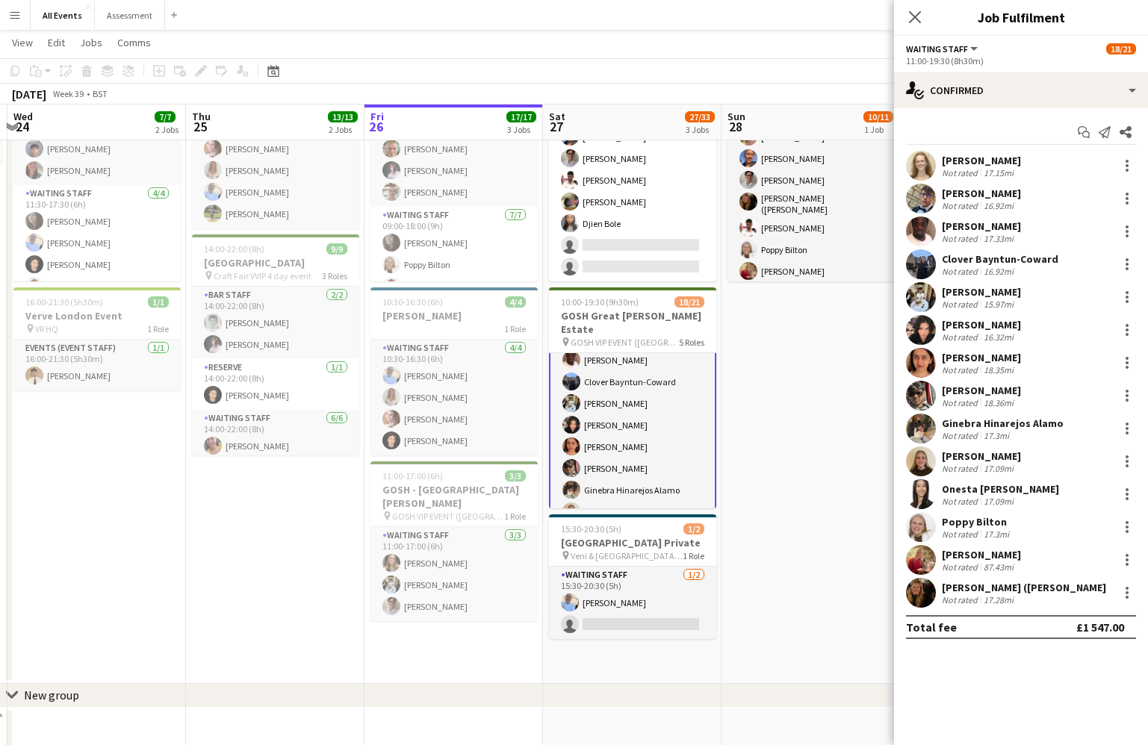
scroll to position [344, 0]
click at [650, 386] on app-card-role "Waiting Staff 14/14 11:00-19:30 (8h30m) [PERSON_NAME] [PERSON_NAME] [PERSON_NAM…" at bounding box center [632, 448] width 167 height 340
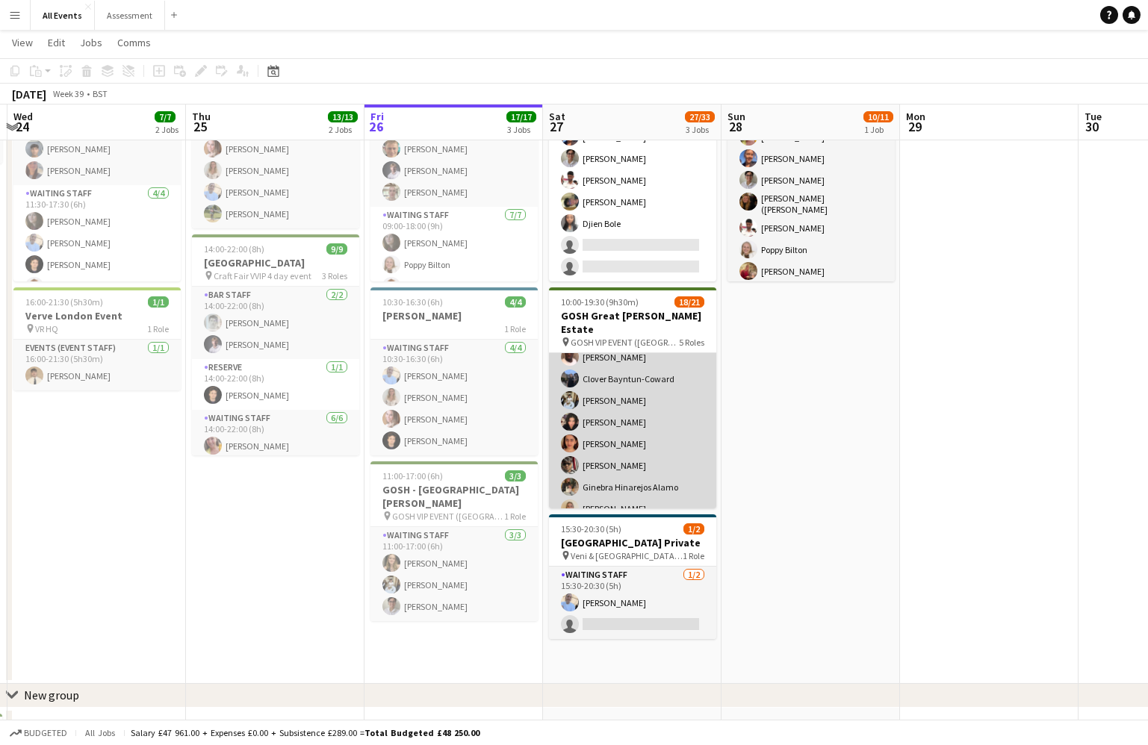
click at [636, 393] on app-card-role "Waiting Staff 14/14 11:00-19:30 (8h30m) [PERSON_NAME] [PERSON_NAME] [PERSON_NAM…" at bounding box center [632, 446] width 167 height 337
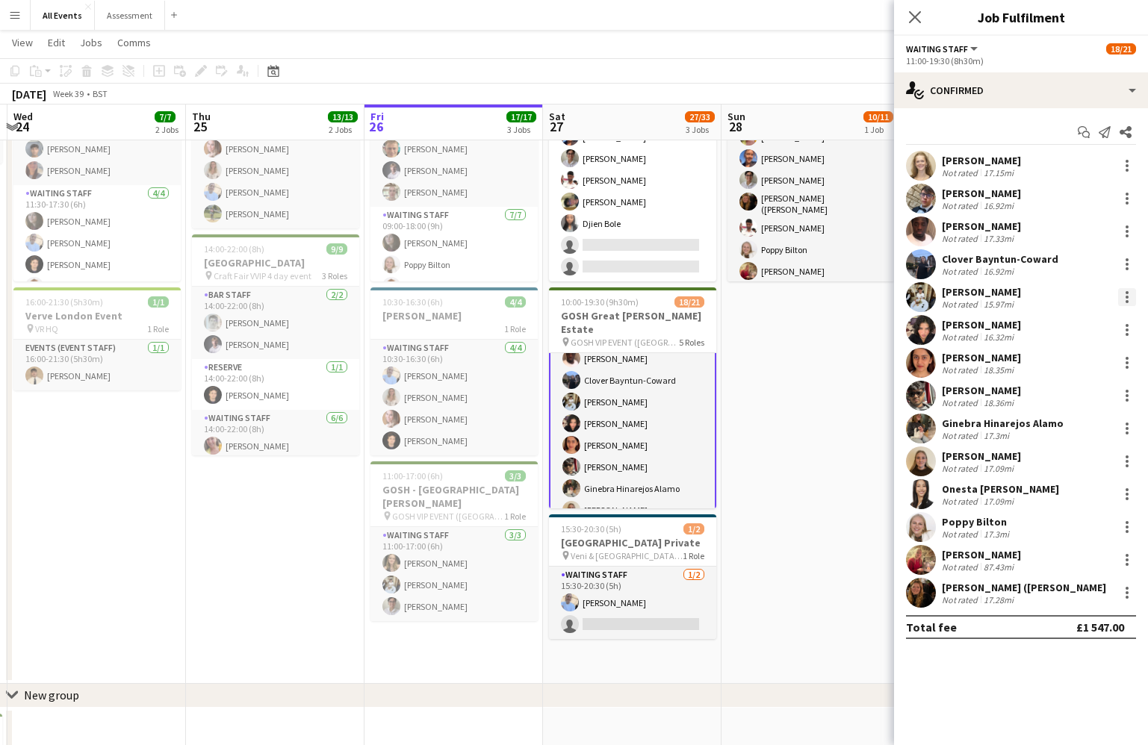
click at [1089, 295] on div at bounding box center [1127, 297] width 18 height 18
click at [810, 466] on div at bounding box center [574, 372] width 1148 height 745
click at [639, 406] on app-card-role "Waiting Staff 14/14 11:00-19:30 (8h30m) [PERSON_NAME] [PERSON_NAME] [PERSON_NAM…" at bounding box center [632, 488] width 167 height 340
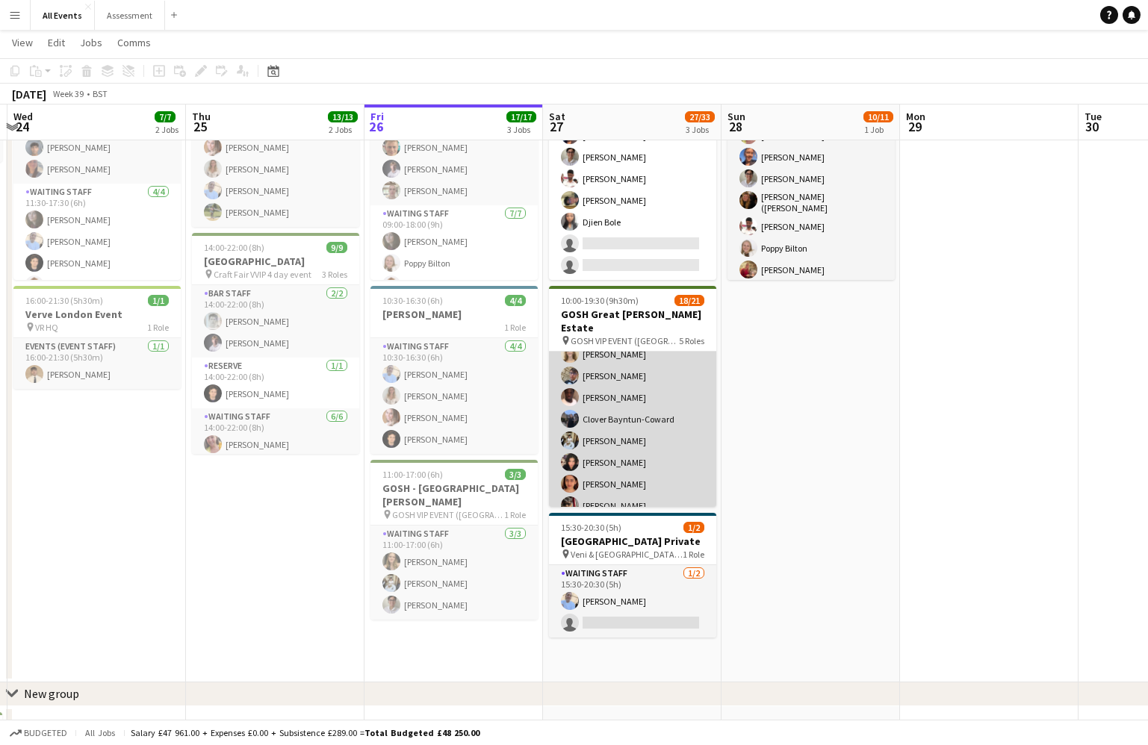
click at [634, 409] on app-card-role "Waiting Staff 14/14 11:00-19:30 (8h30m) [PERSON_NAME] [PERSON_NAME] [PERSON_NAM…" at bounding box center [632, 486] width 167 height 337
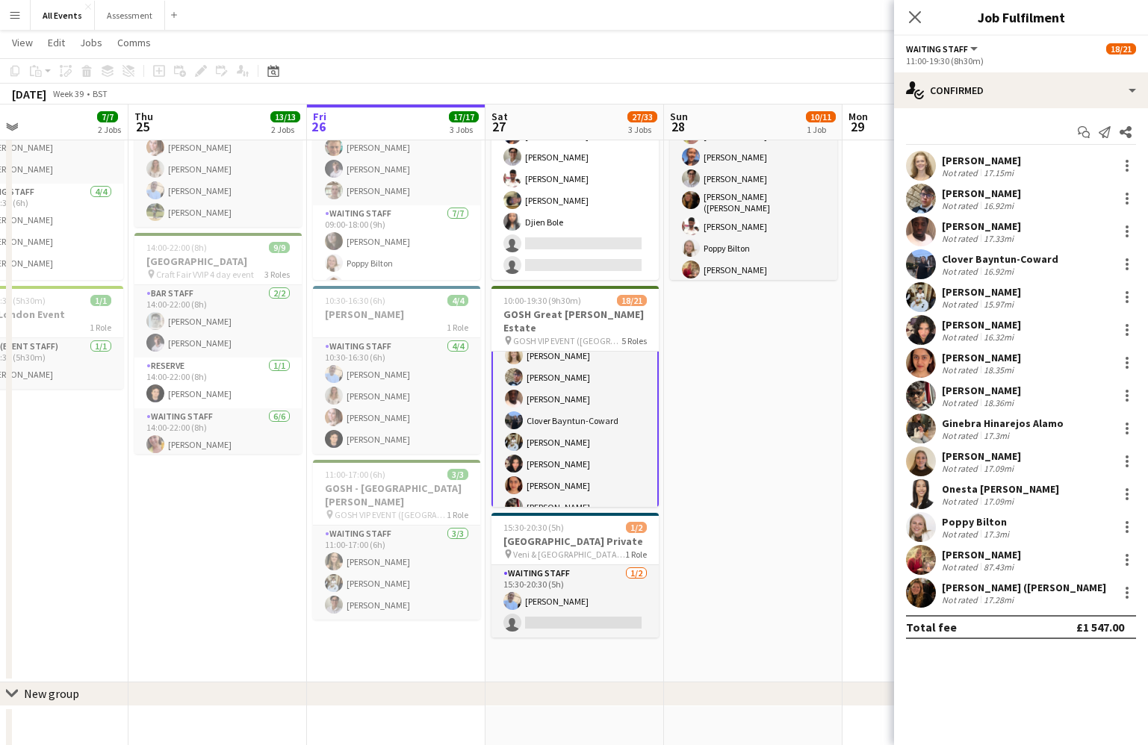
click at [1016, 261] on div "Clover Bayntun-Coward" at bounding box center [1000, 258] width 117 height 13
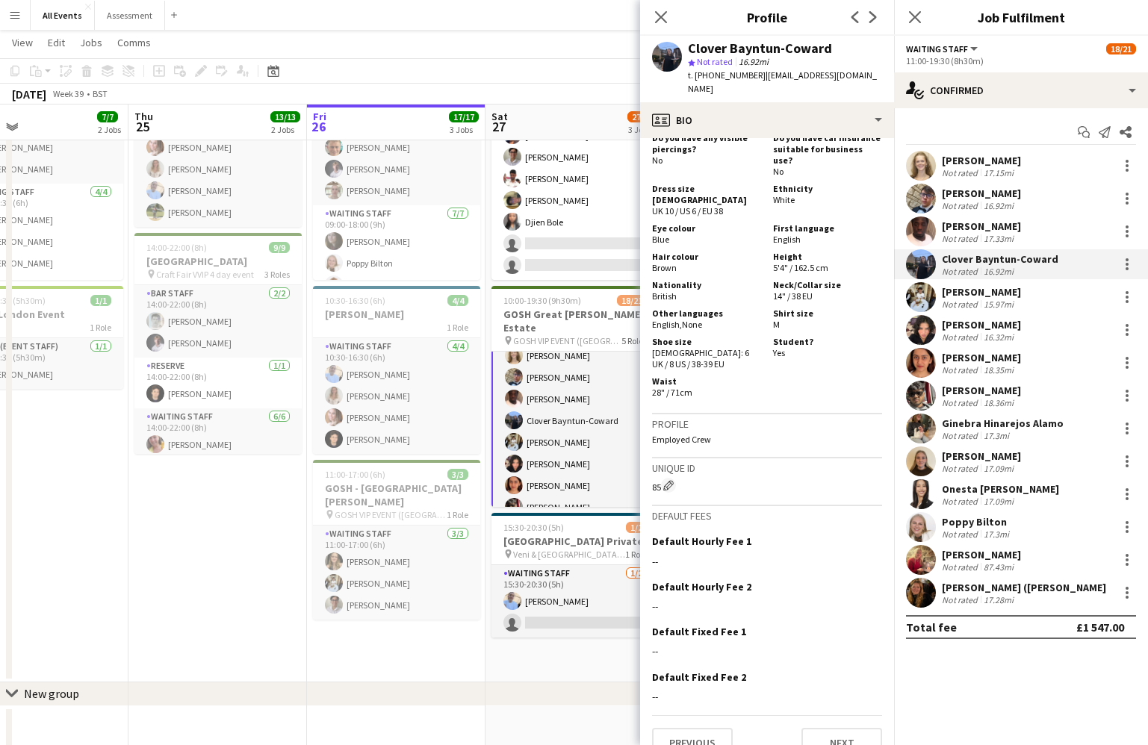
scroll to position [749, 0]
click at [842, 731] on button "Next" at bounding box center [841, 745] width 81 height 30
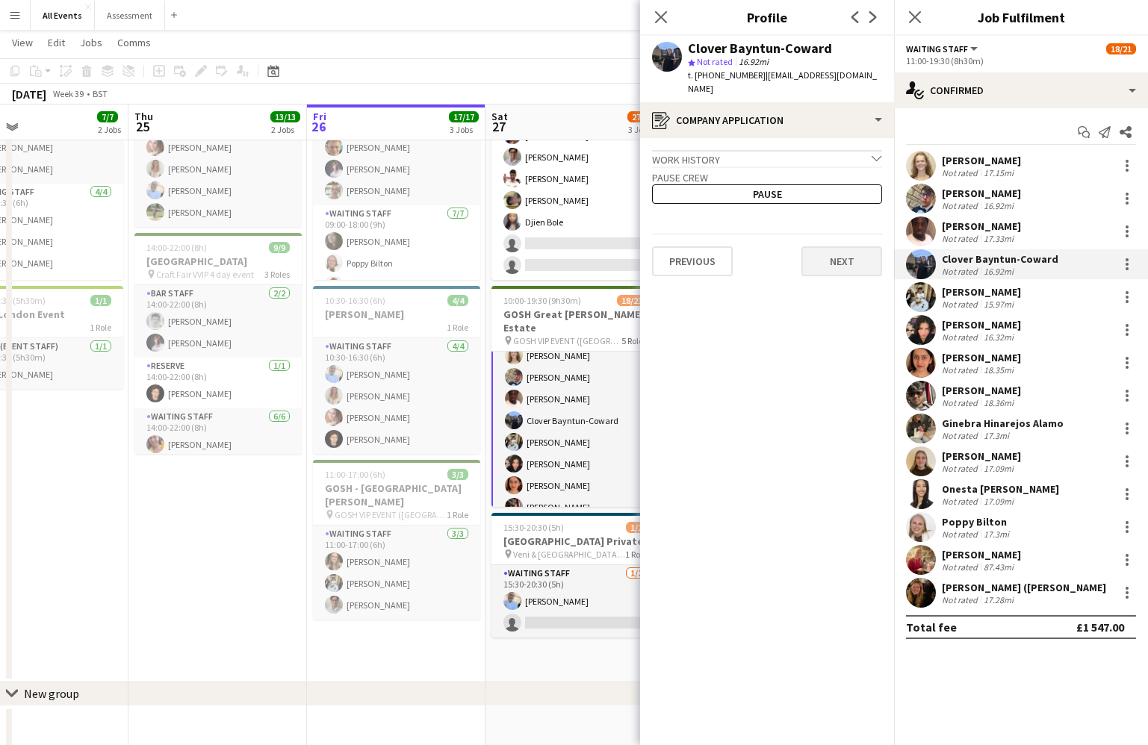
click at [854, 255] on button "Next" at bounding box center [841, 261] width 81 height 30
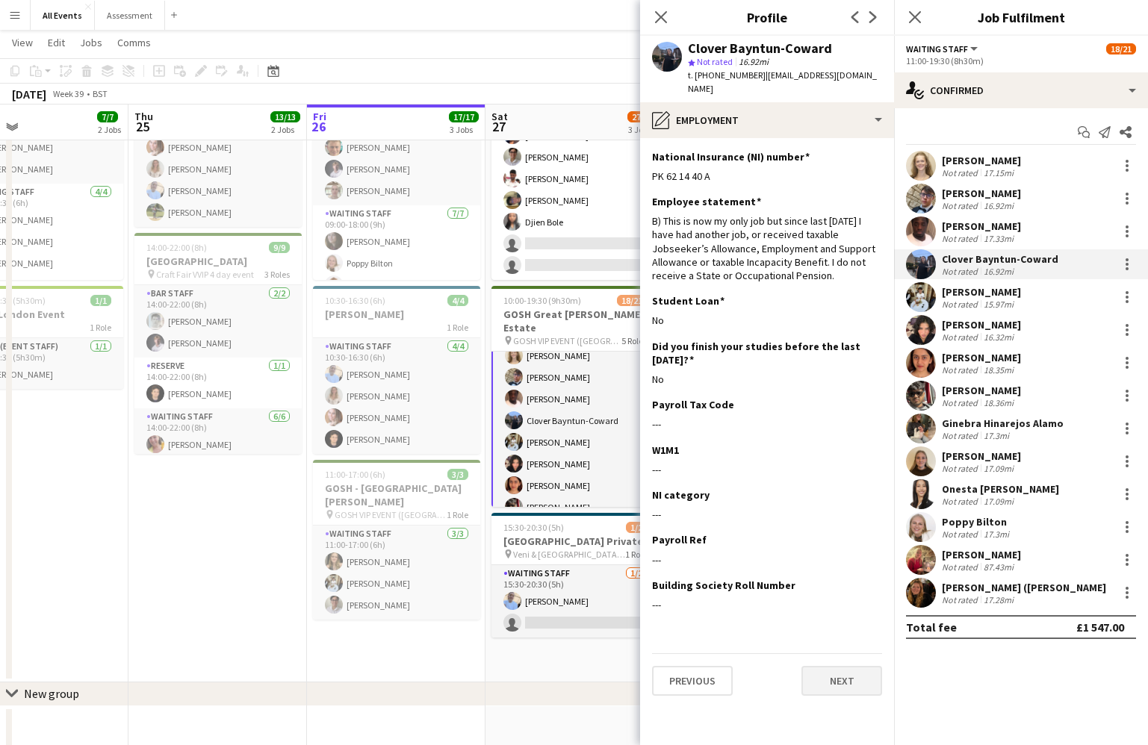
click at [835, 680] on button "Next" at bounding box center [841, 681] width 81 height 30
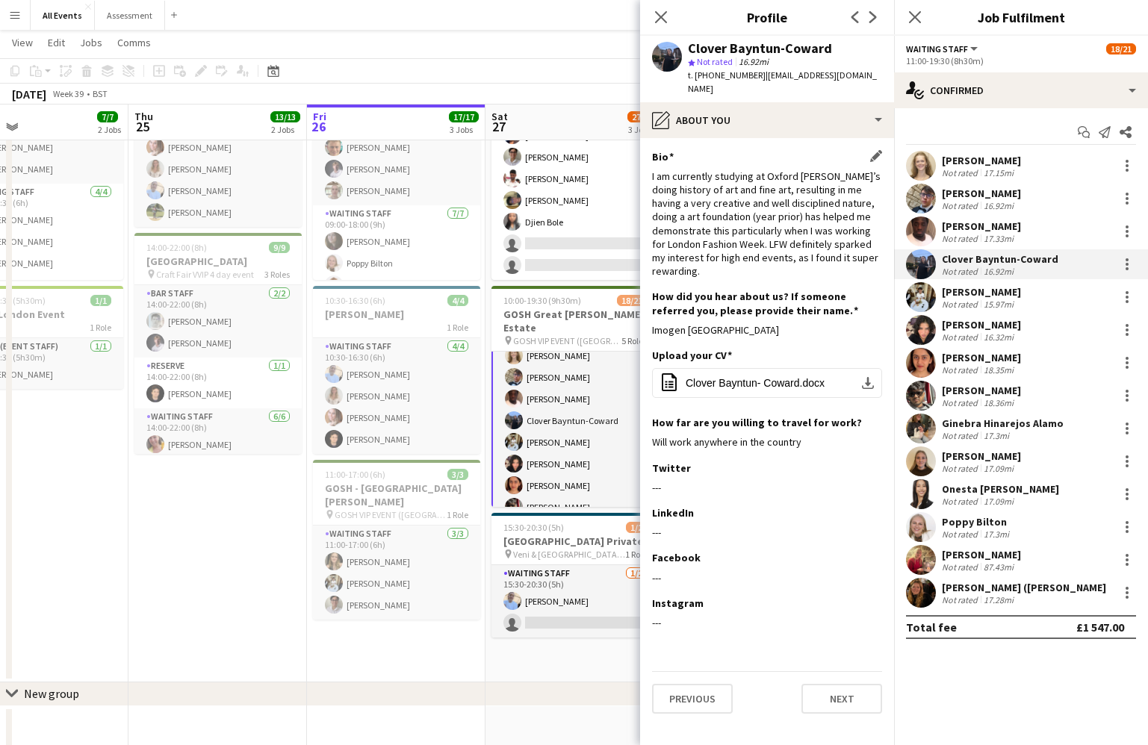
scroll to position [117, 0]
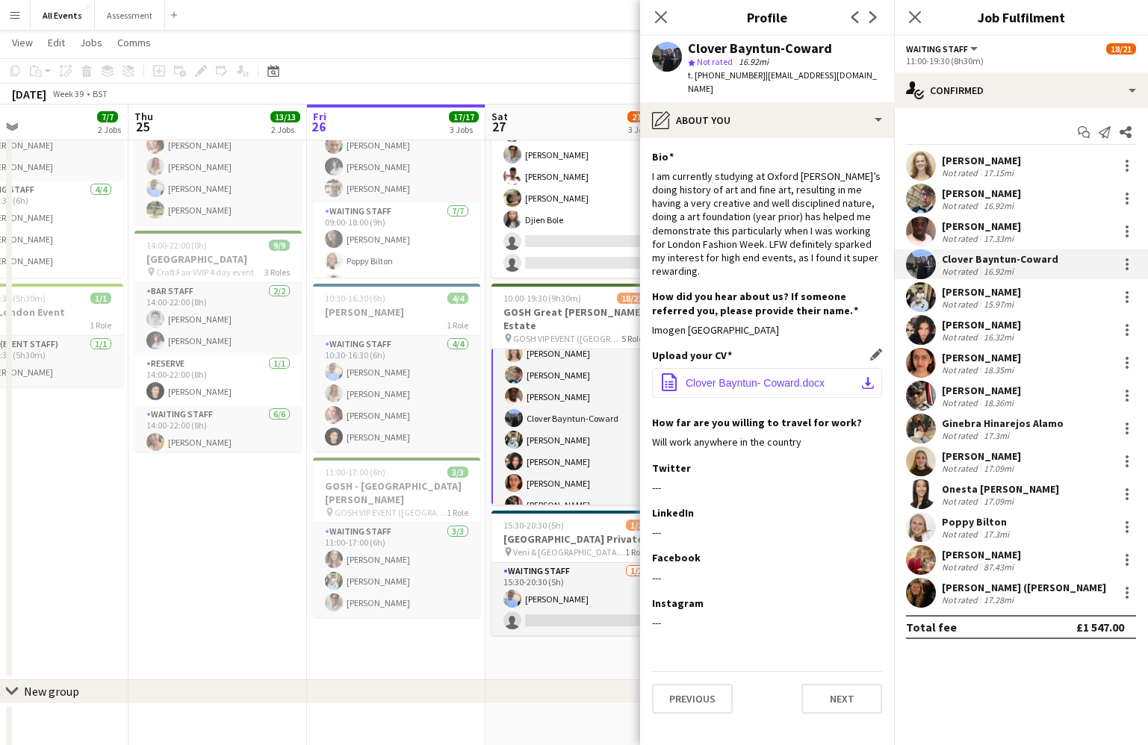
click at [789, 377] on span "Clover Bayntun- Coward.docx" at bounding box center [755, 383] width 139 height 12
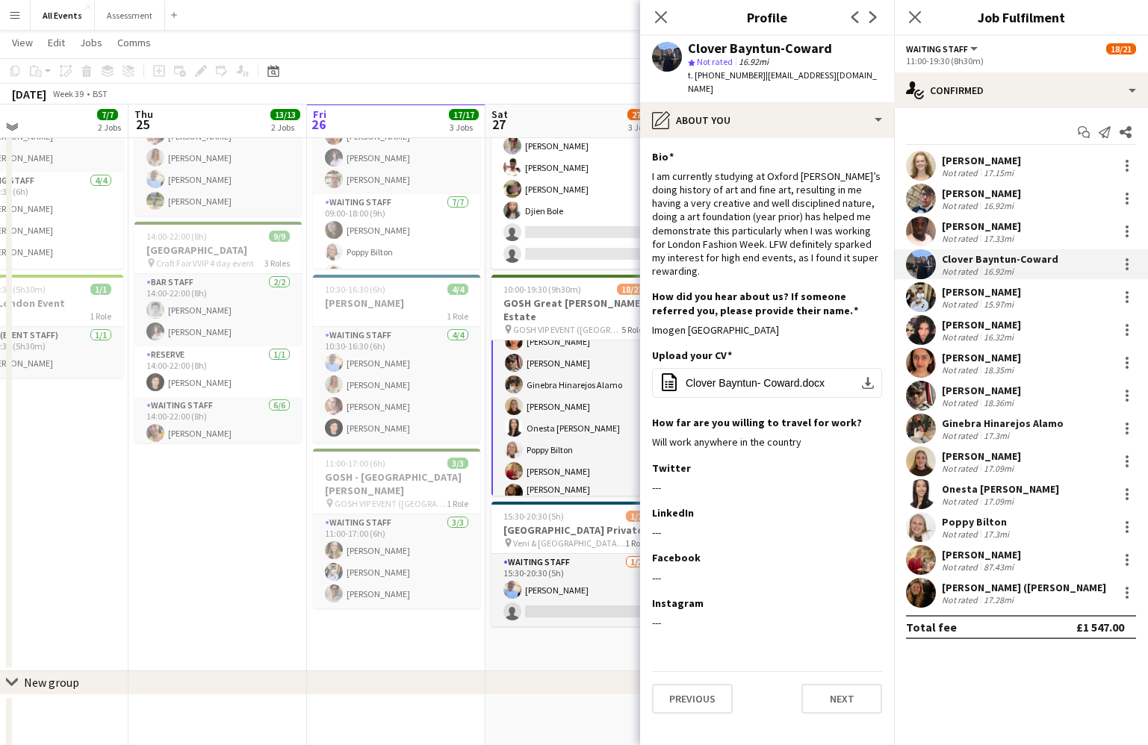
scroll to position [131, 0]
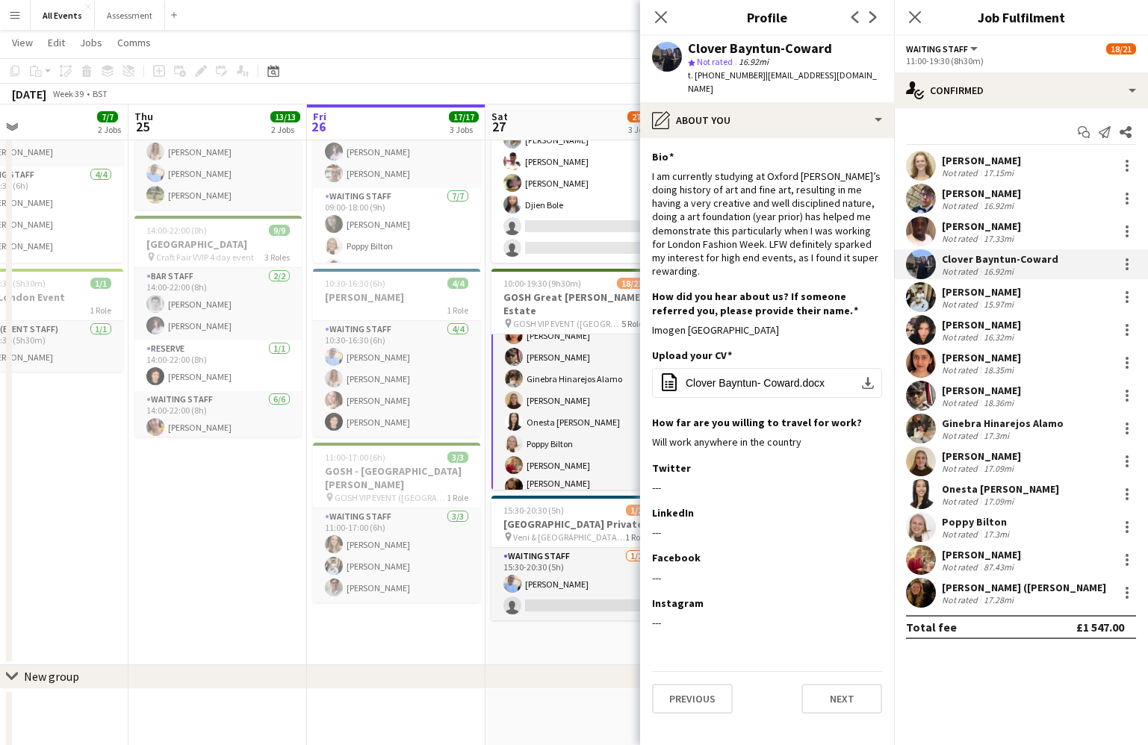
click at [556, 452] on app-card-role "Waiting Staff 14/14 11:00-19:30 (8h30m) [PERSON_NAME] [PERSON_NAME] [PERSON_NAM…" at bounding box center [574, 338] width 167 height 340
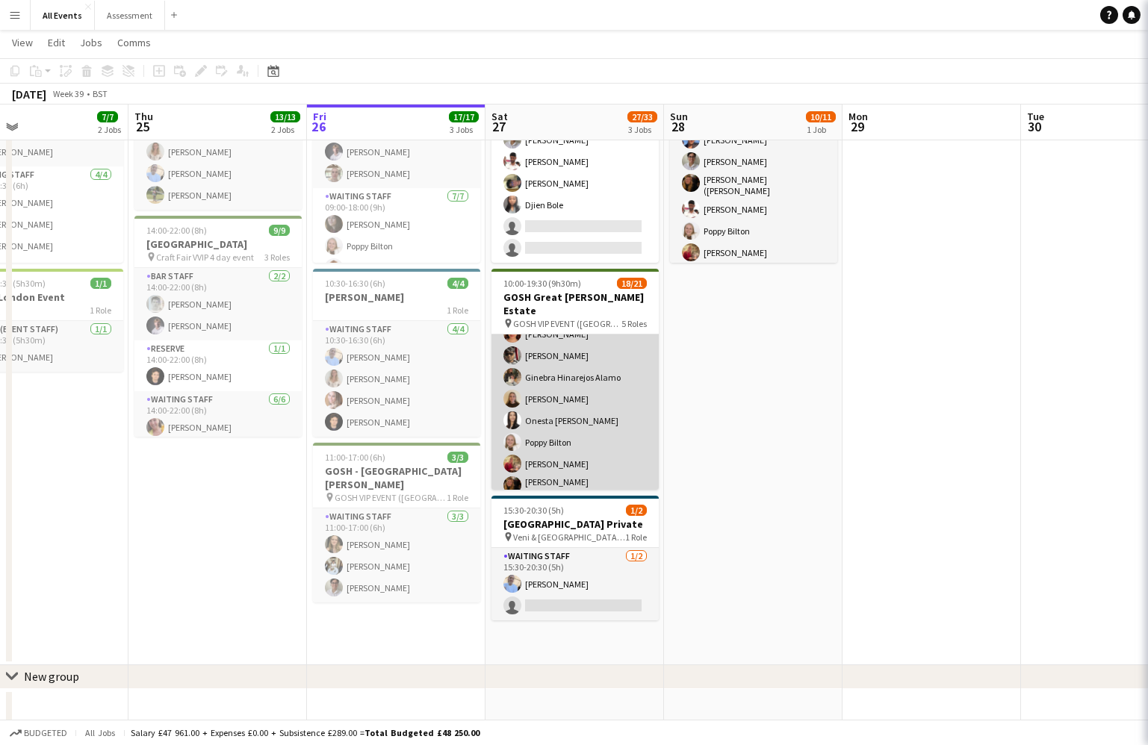
scroll to position [432, 0]
click at [561, 451] on app-card-role "Waiting Staff 14/14 11:00-19:30 (8h30m) [PERSON_NAME] [PERSON_NAME] [PERSON_NAM…" at bounding box center [574, 339] width 167 height 337
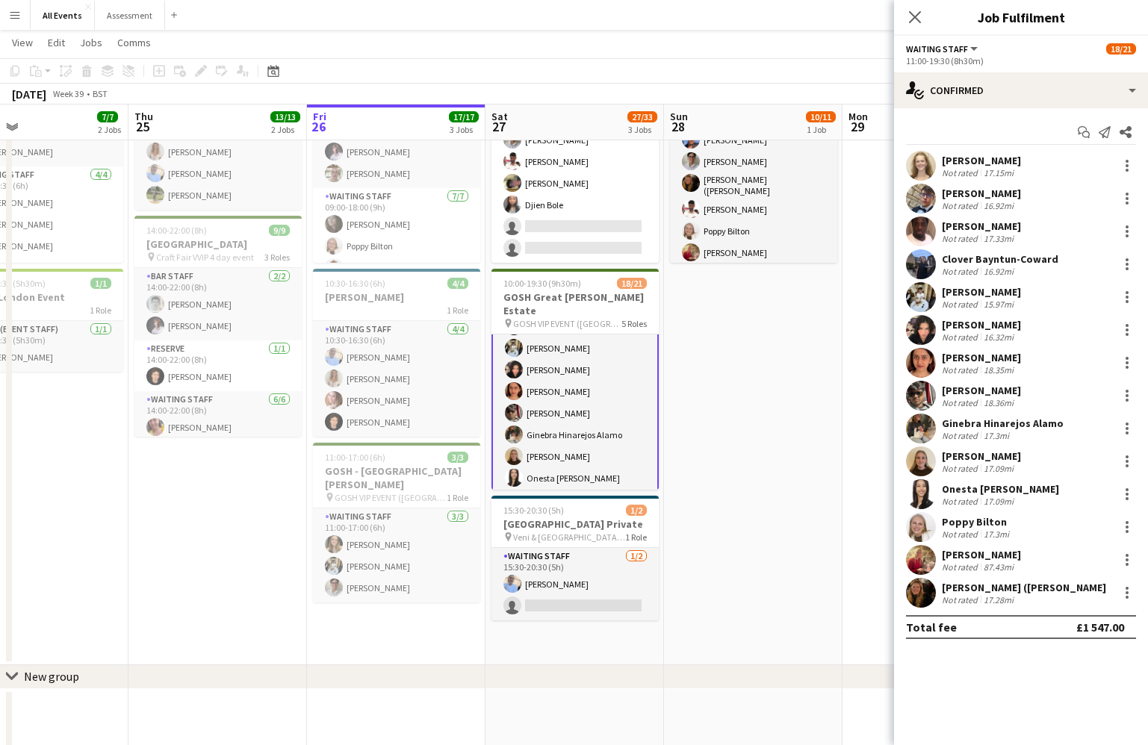
scroll to position [378, 0]
click at [591, 422] on app-card-role "Waiting Staff 14/14 11:00-19:30 (8h30m) [PERSON_NAME] [PERSON_NAME] [PERSON_NAM…" at bounding box center [574, 395] width 167 height 340
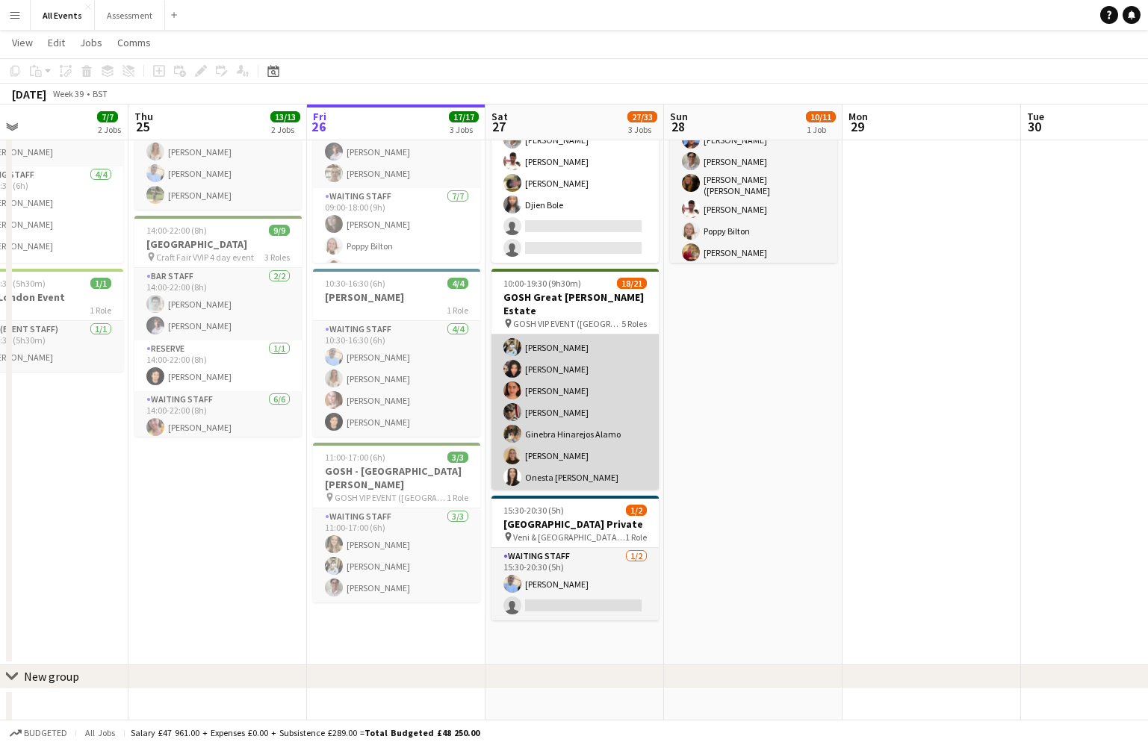
click at [578, 409] on app-card-role "Waiting Staff 14/14 11:00-19:30 (8h30m) [PERSON_NAME] [PERSON_NAME] [PERSON_NAM…" at bounding box center [574, 393] width 167 height 337
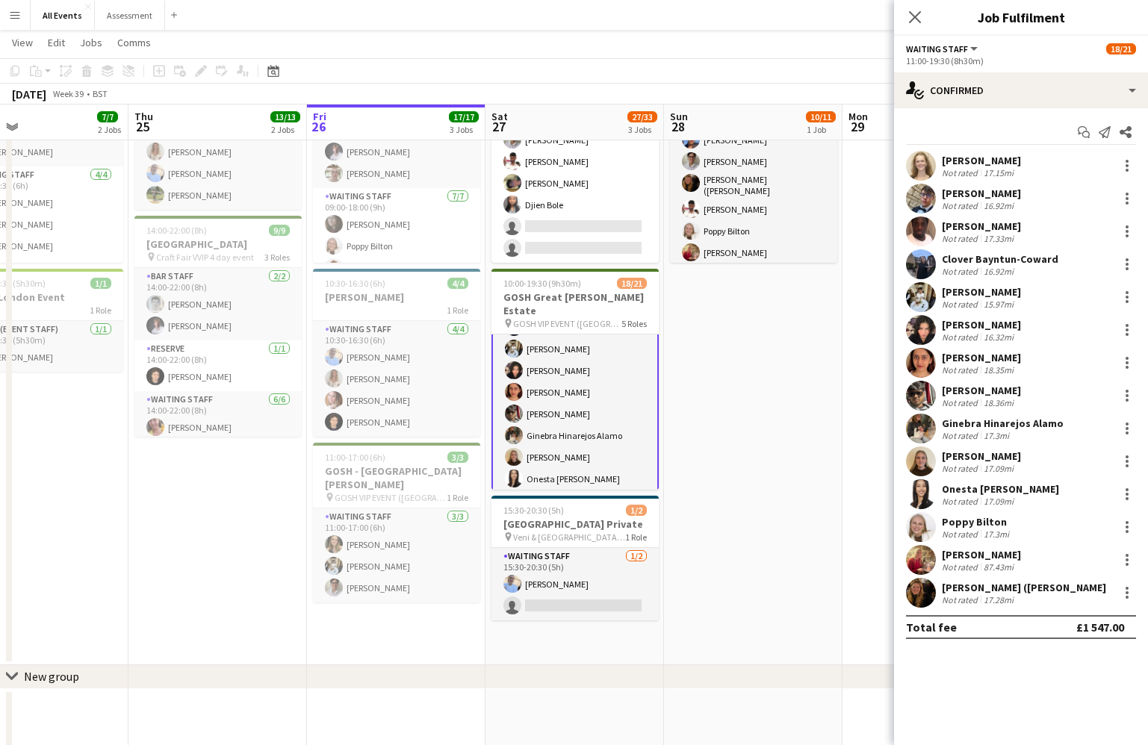
click at [1011, 422] on div "Ginebra Hinarejos Alamo" at bounding box center [1003, 423] width 122 height 13
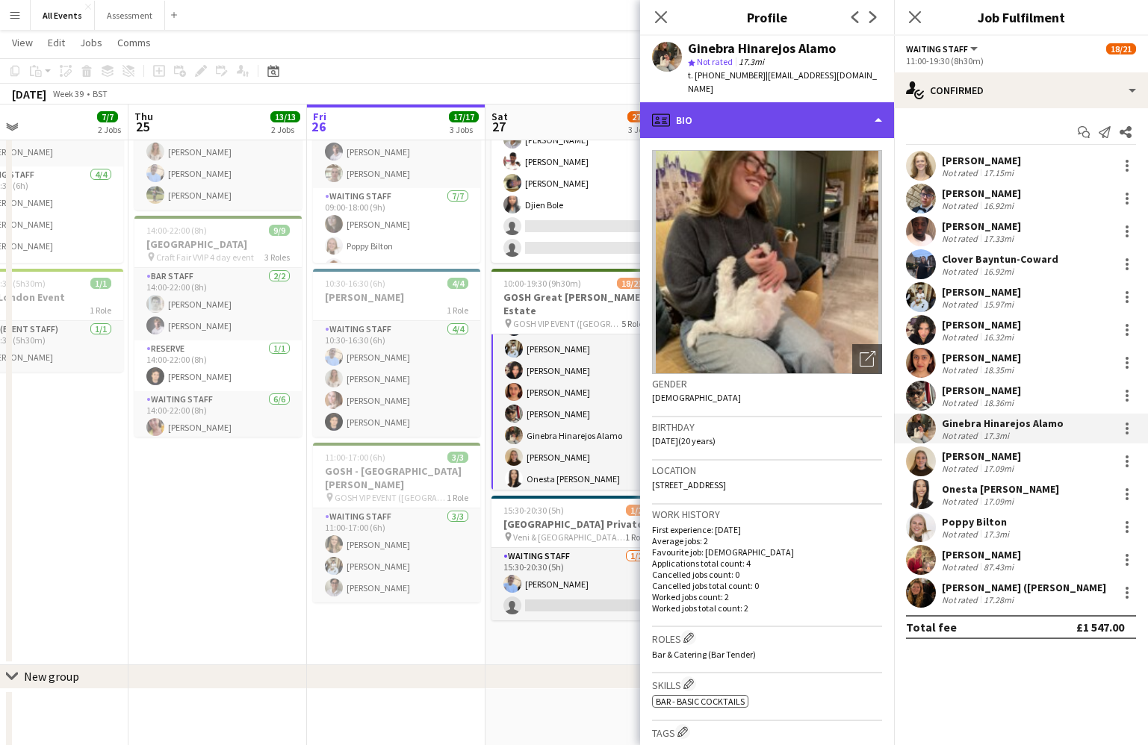
click at [782, 113] on div "profile Bio" at bounding box center [767, 120] width 254 height 36
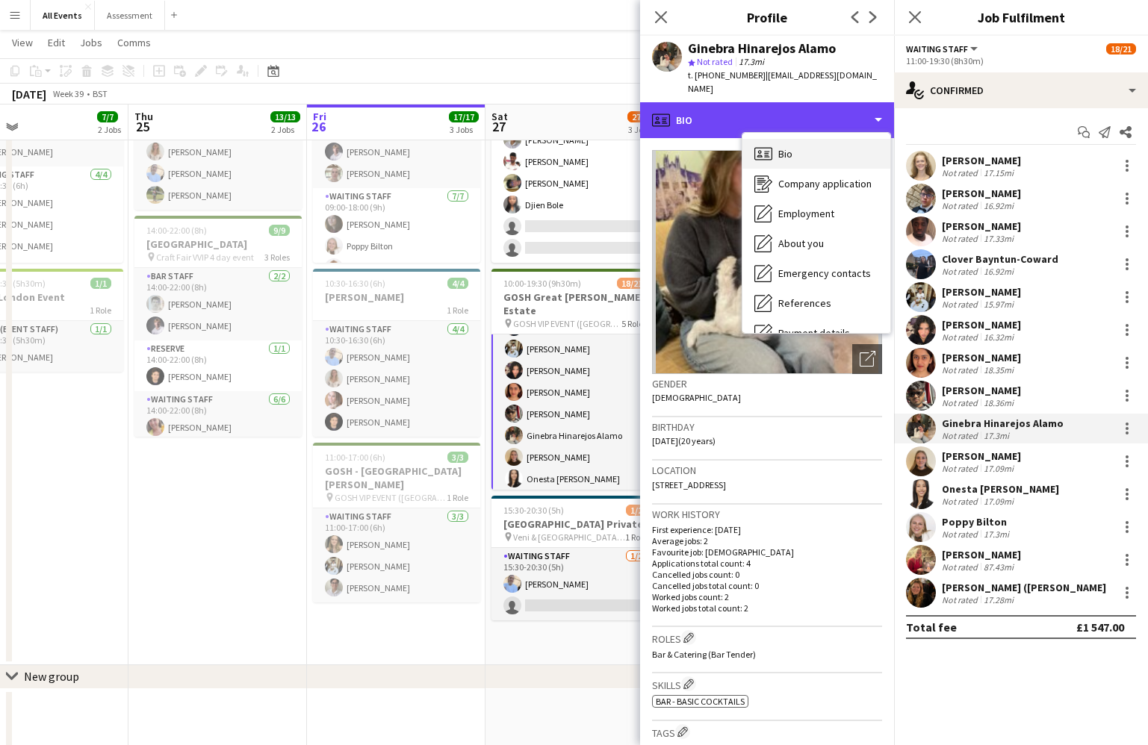
scroll to position [0, 0]
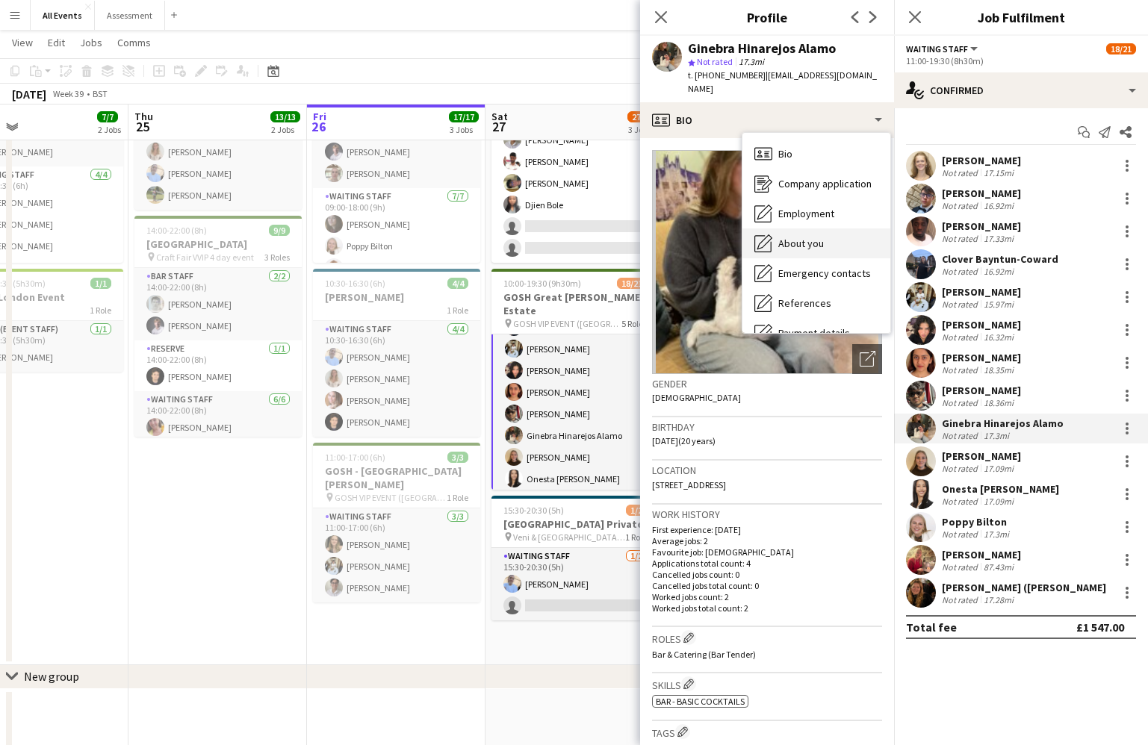
click at [815, 229] on div "About you About you" at bounding box center [816, 244] width 148 height 30
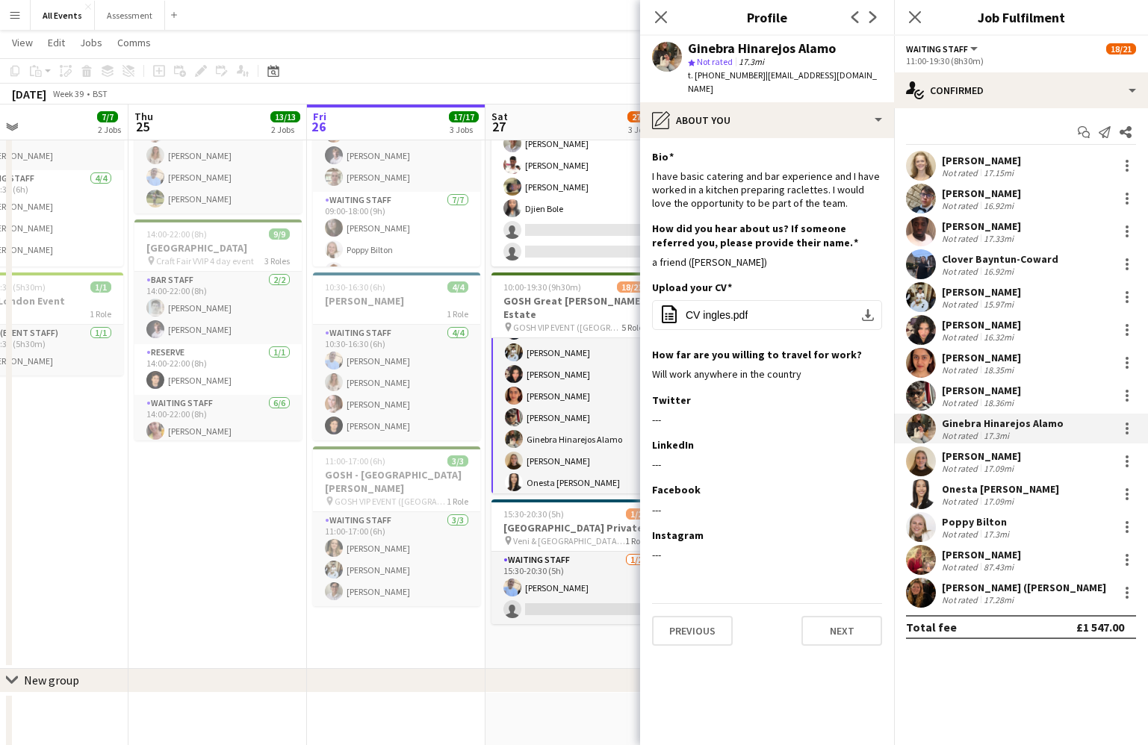
scroll to position [123, 0]
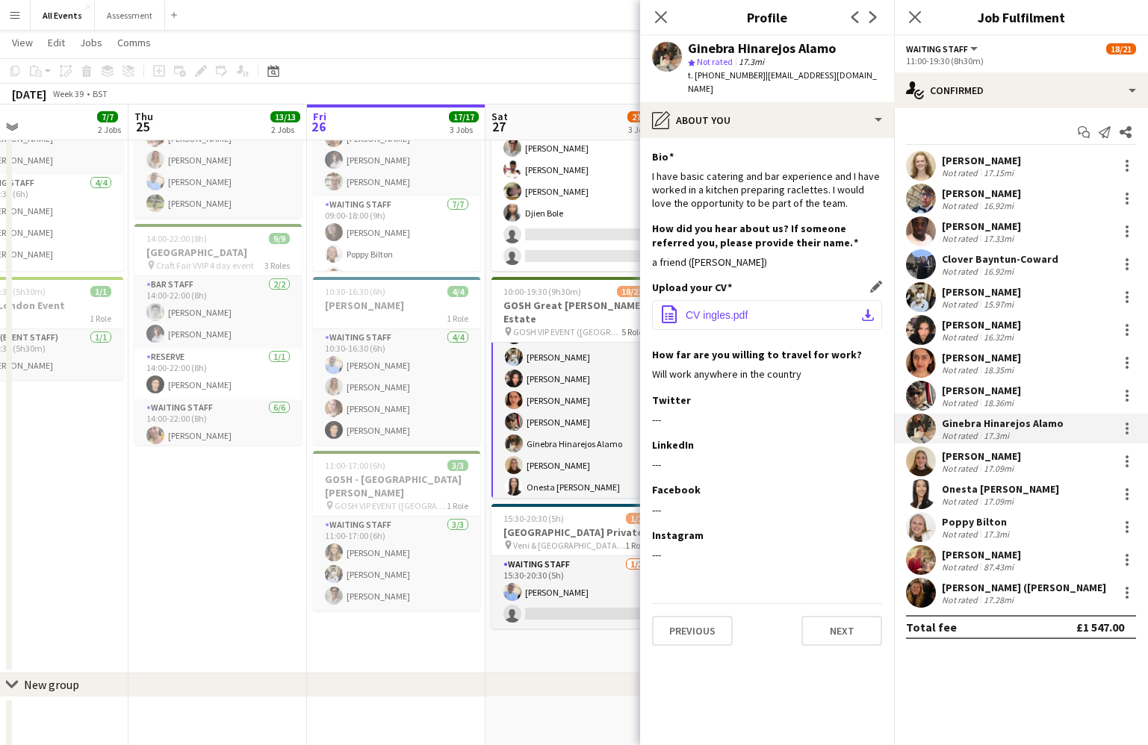
click at [707, 309] on span "CV ingles.pdf" at bounding box center [717, 315] width 62 height 12
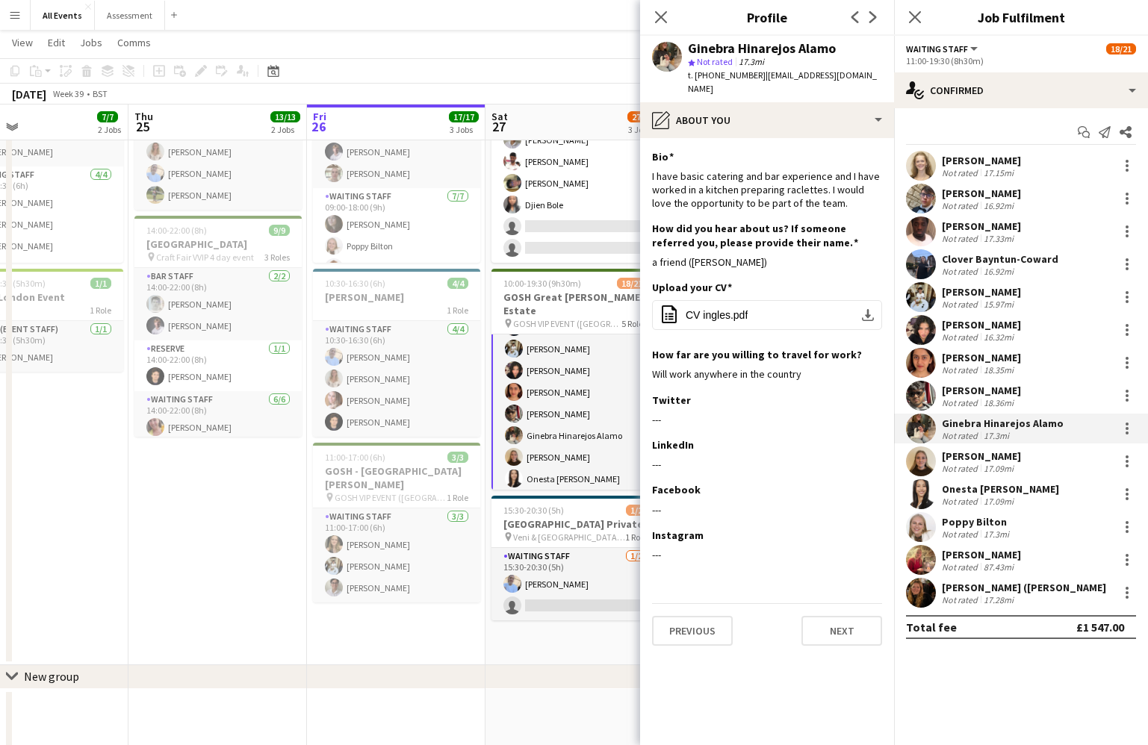
scroll to position [132, 0]
drag, startPoint x: 600, startPoint y: 687, endPoint x: 853, endPoint y: 473, distance: 331.7
click at [602, 686] on div "chevron-right New group" at bounding box center [574, 677] width 1148 height 24
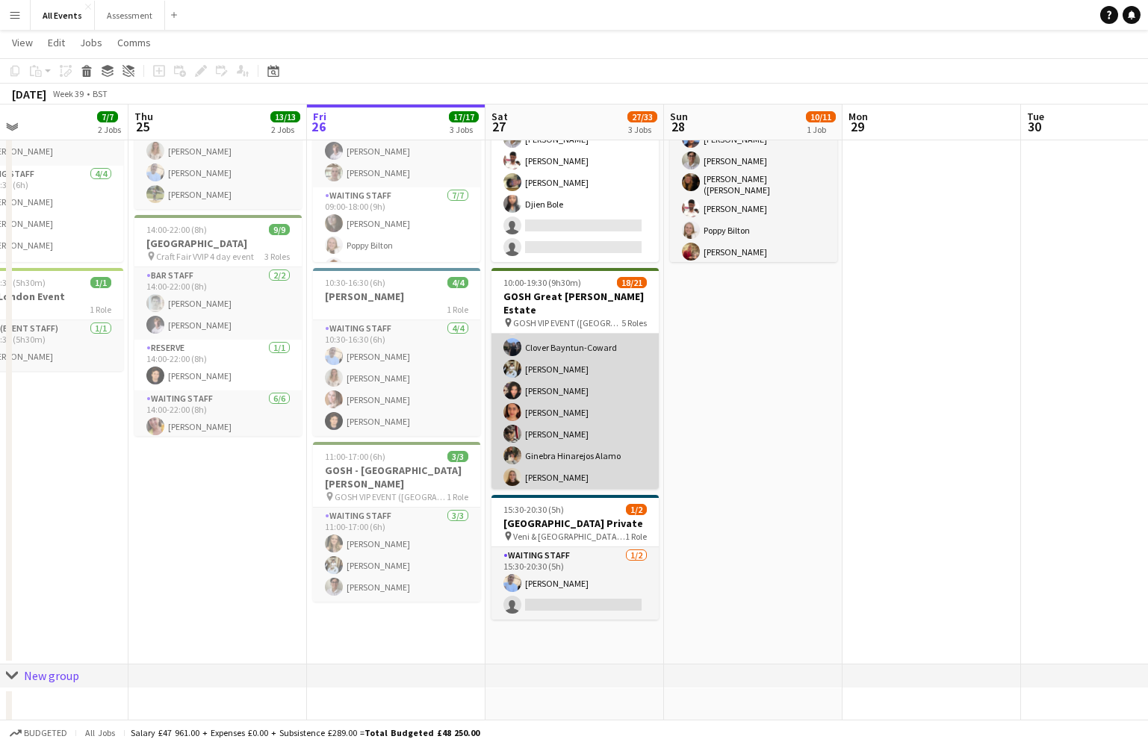
scroll to position [355, 0]
click at [596, 364] on app-card-role "Waiting Staff 14/14 11:00-19:30 (8h30m) [PERSON_NAME] [PERSON_NAME] [PERSON_NAM…" at bounding box center [574, 415] width 167 height 337
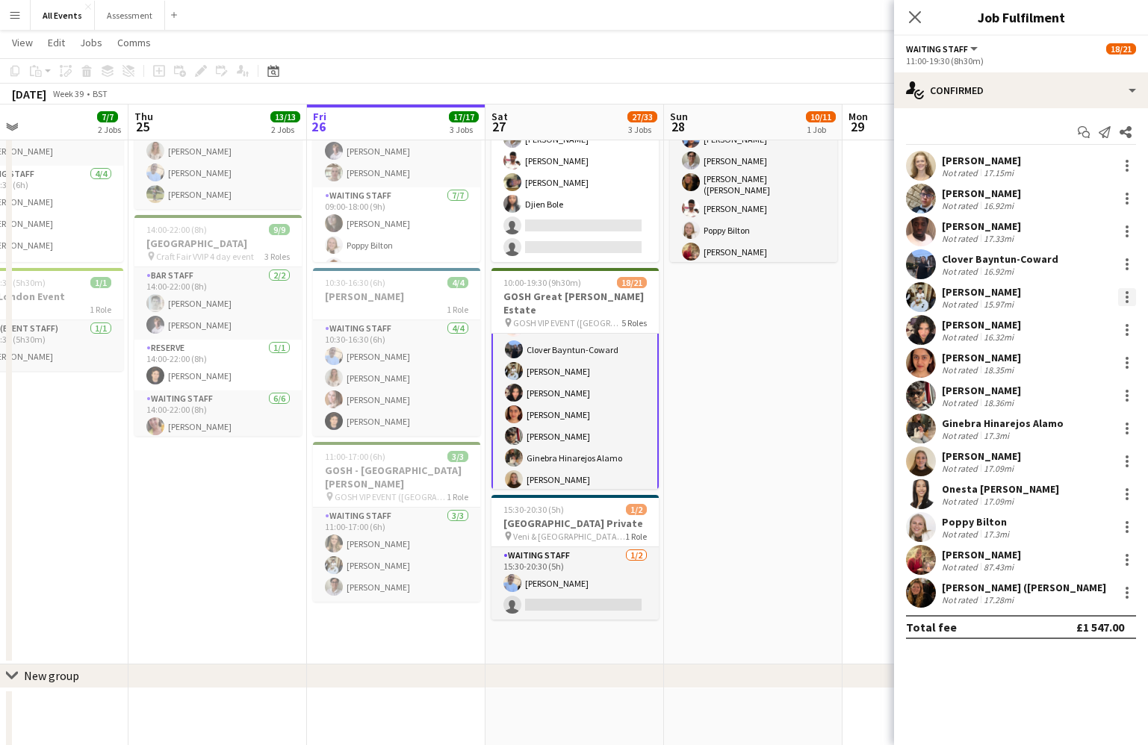
click at [1089, 299] on div at bounding box center [1127, 297] width 18 height 18
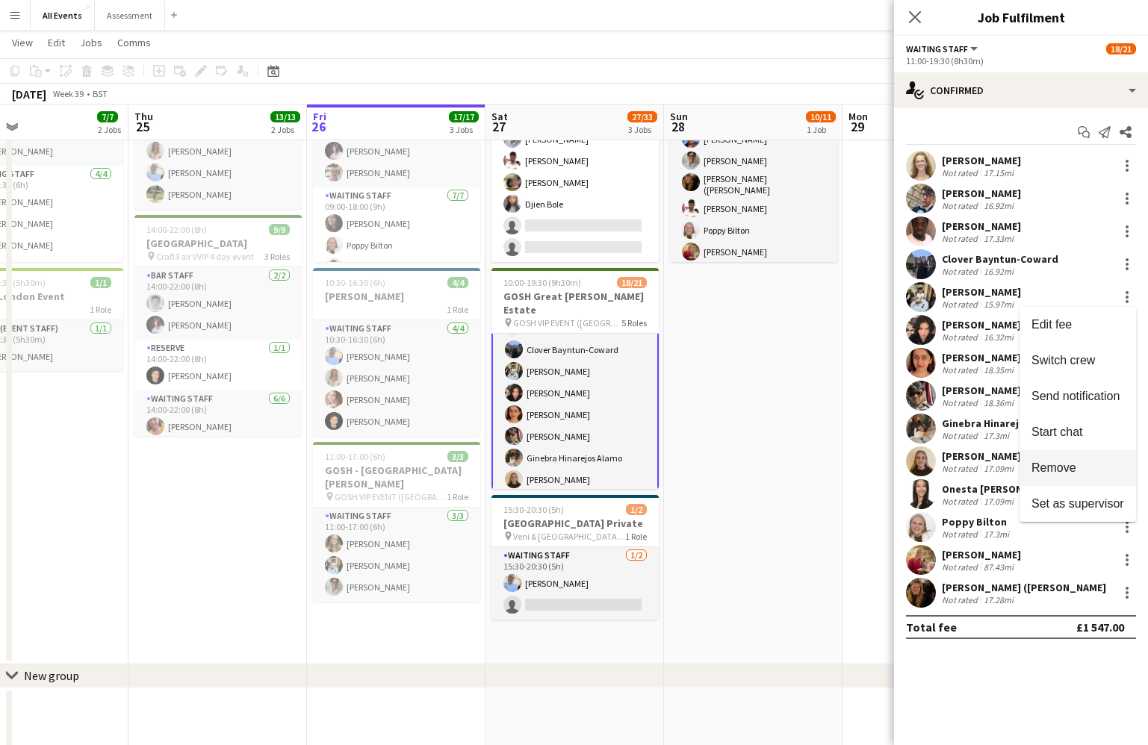
click at [1084, 462] on span "Remove" at bounding box center [1077, 468] width 93 height 13
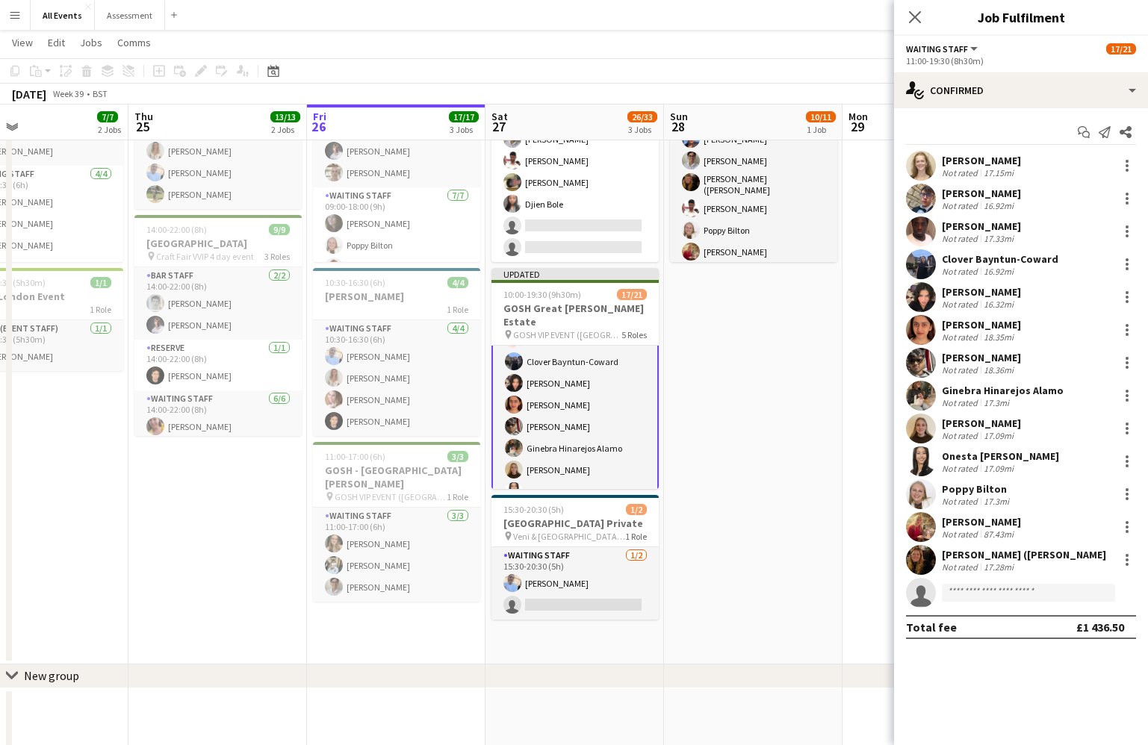
drag, startPoint x: 764, startPoint y: 462, endPoint x: 752, endPoint y: 459, distance: 12.2
click at [763, 462] on app-date-cell "09:00-18:00 (9h) 10/11 Heritage House pin Craft Fair VVIP 4 day event 3 Roles B…" at bounding box center [753, 350] width 179 height 630
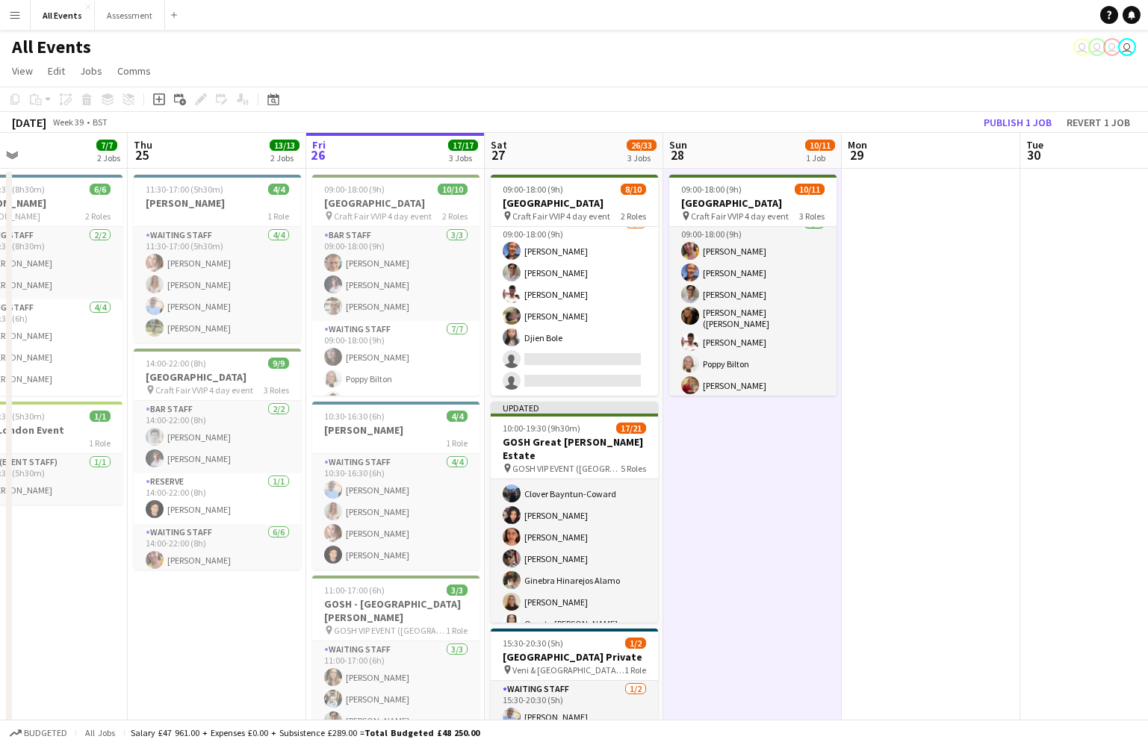
scroll to position [0, 0]
click at [999, 124] on button "Publish 1 job" at bounding box center [1018, 122] width 80 height 19
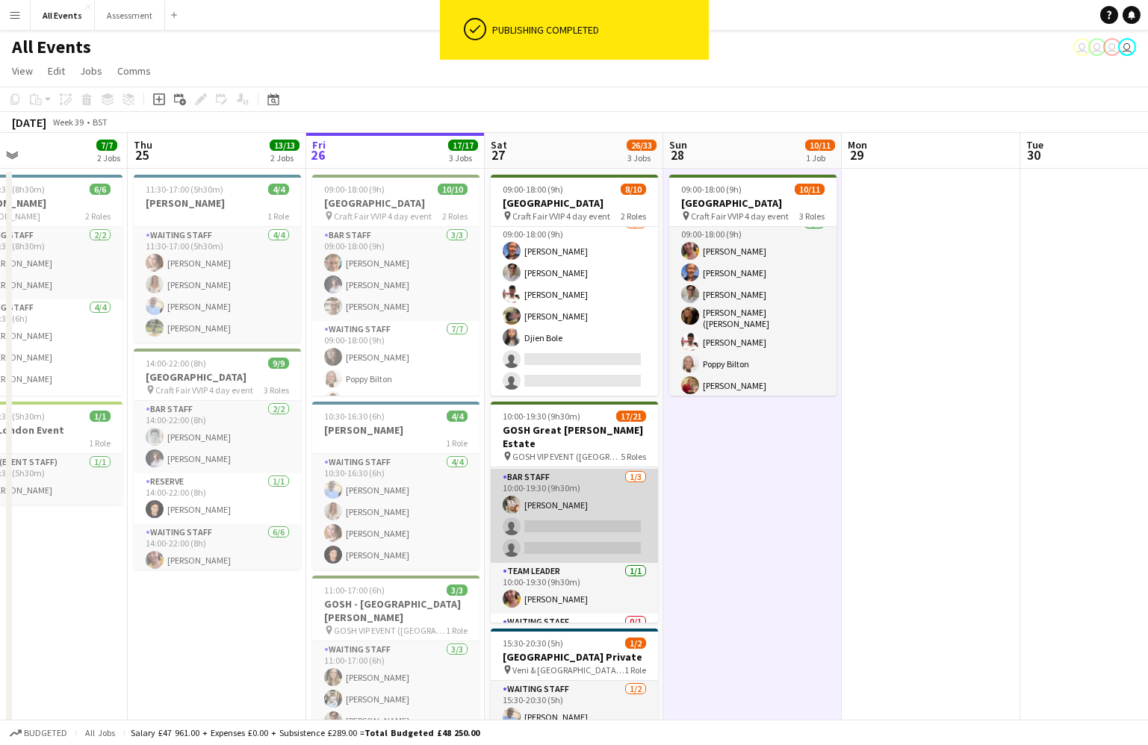
scroll to position [99, 0]
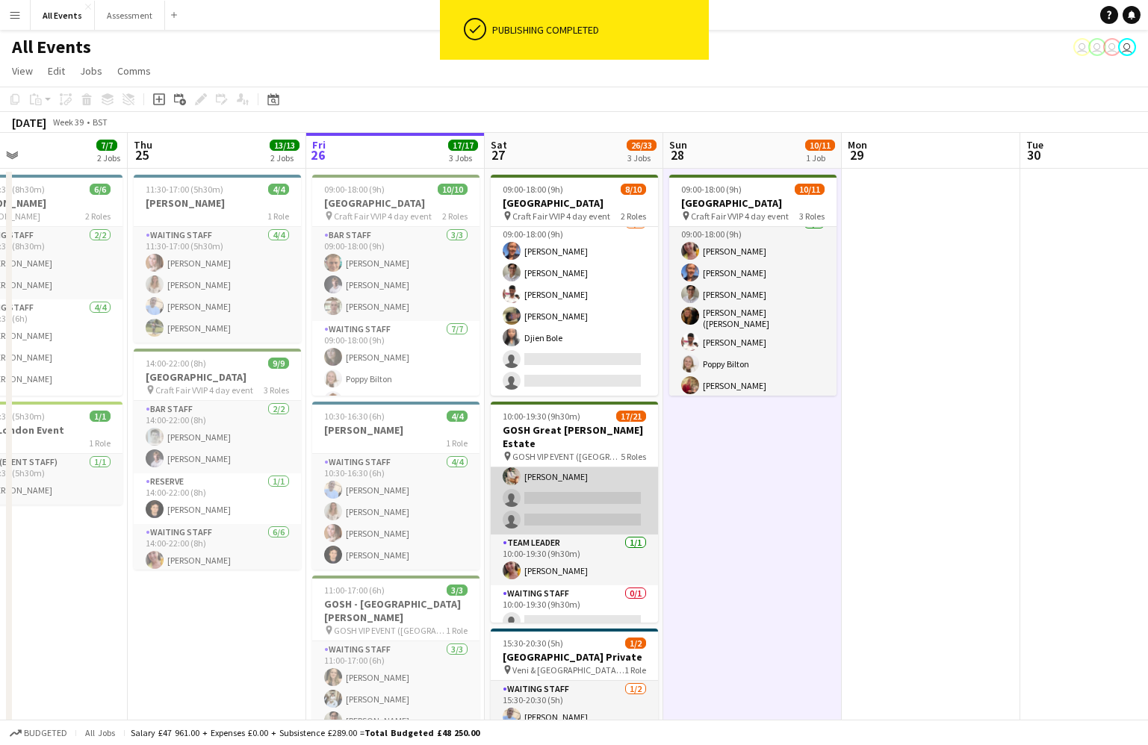
click at [612, 499] on app-card-role "Bar Staff [DATE] 10:00-19:30 (9h30m) [PERSON_NAME] single-neutral-actions singl…" at bounding box center [574, 488] width 167 height 94
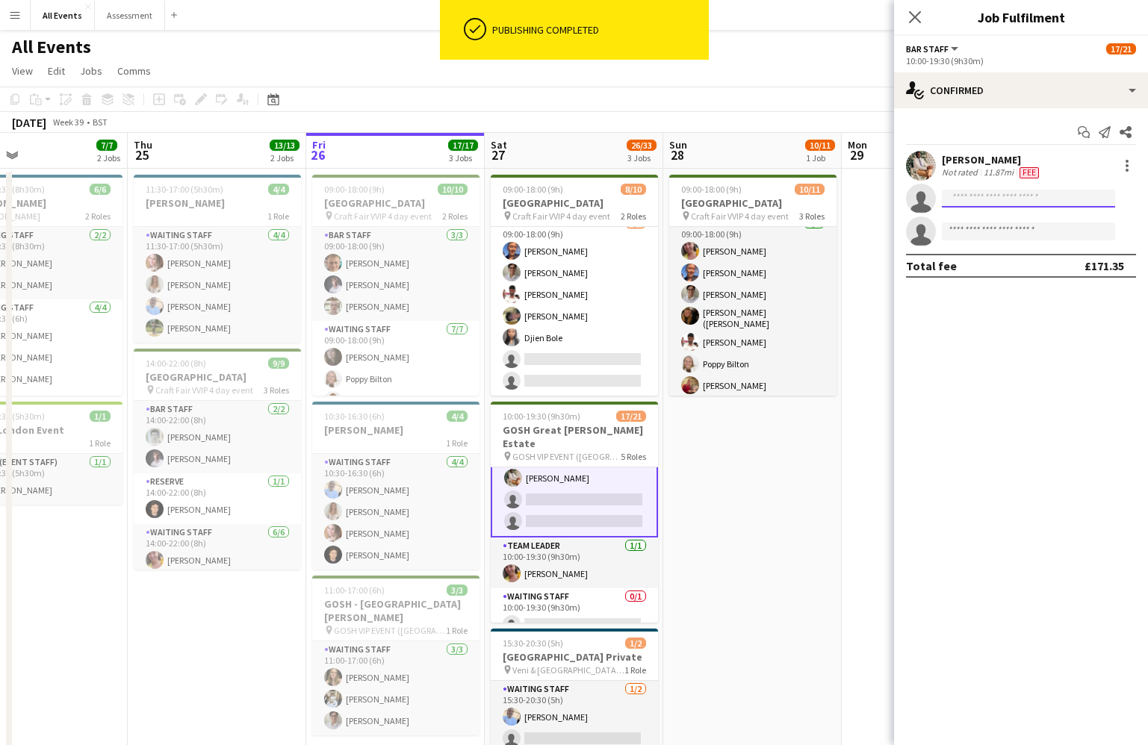
click at [981, 205] on input at bounding box center [1028, 199] width 173 height 18
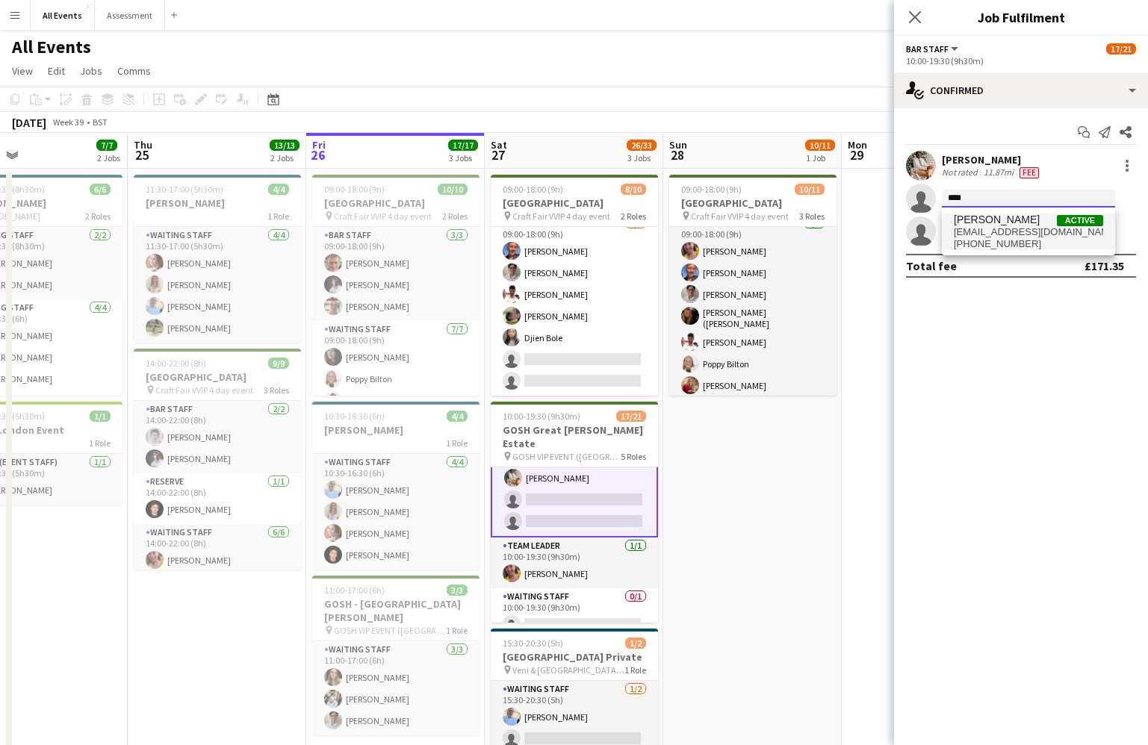
type input "****"
drag, startPoint x: 975, startPoint y: 226, endPoint x: 1008, endPoint y: 242, distance: 37.1
click at [1008, 242] on span "[PHONE_NUMBER]" at bounding box center [1028, 244] width 149 height 12
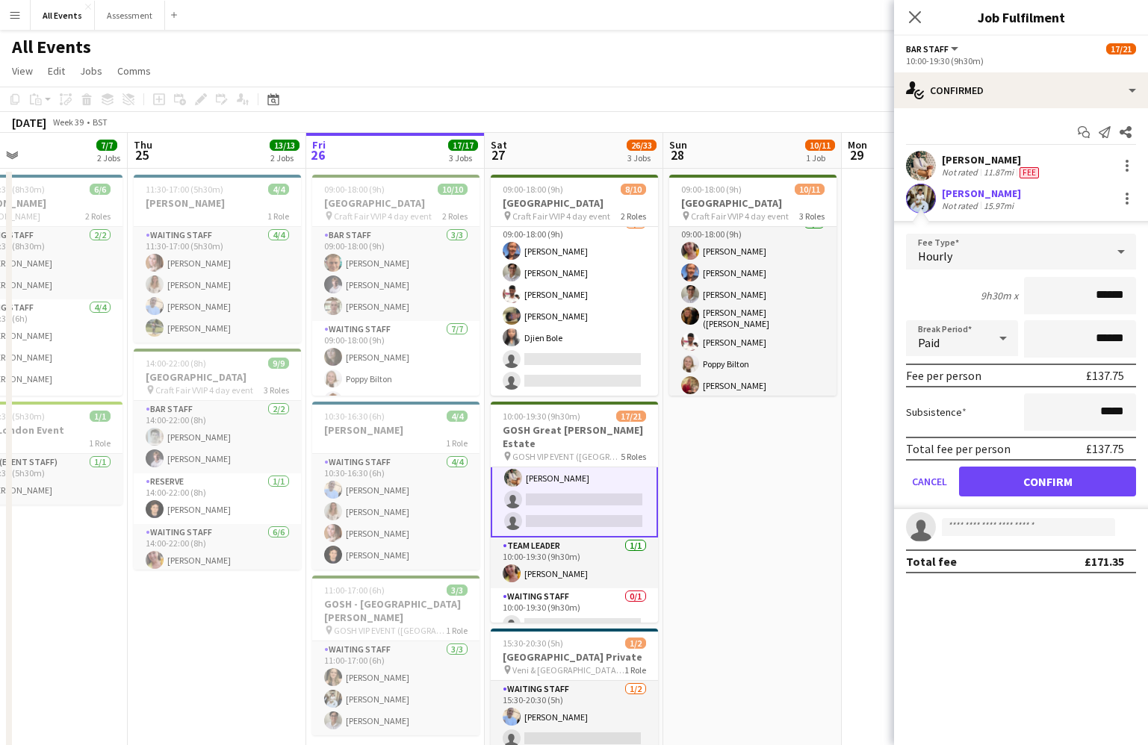
drag, startPoint x: 1105, startPoint y: 294, endPoint x: 1143, endPoint y: 296, distance: 38.9
click at [1089, 296] on form "Fee Type Hourly 9h30m x ****** Break Period Paid ****** Fee per person £137.75 …" at bounding box center [1021, 372] width 254 height 276
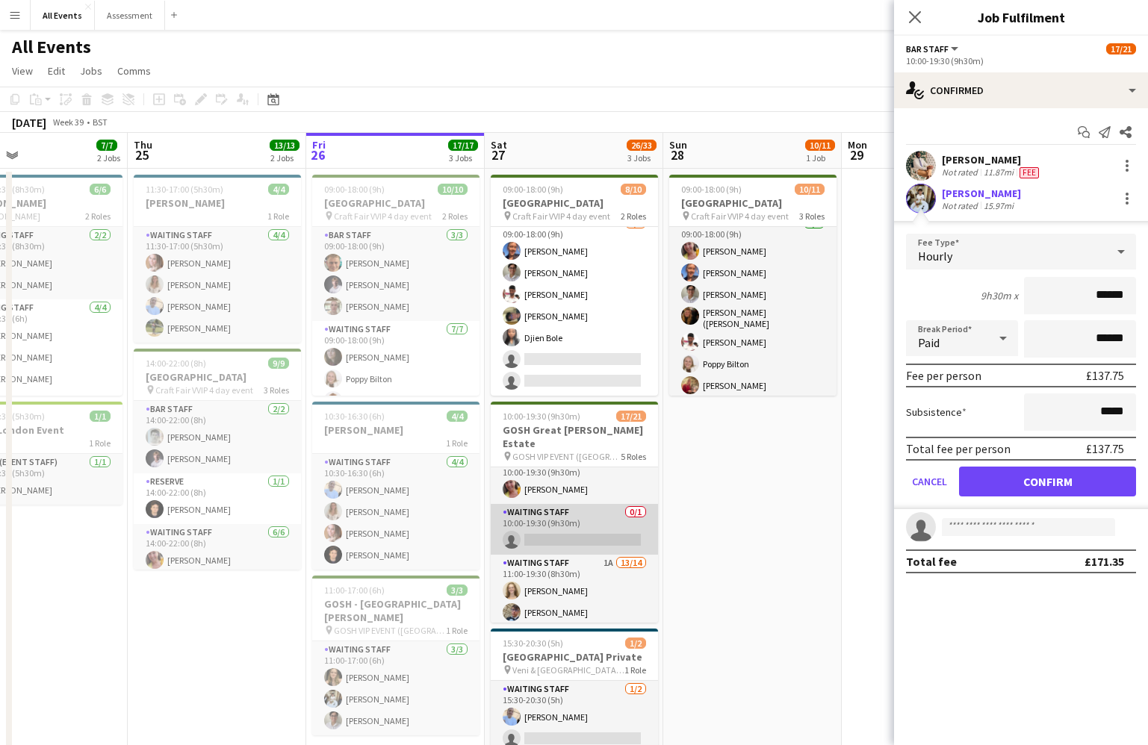
scroll to position [184, 0]
click at [1015, 484] on button "Confirm" at bounding box center [1047, 482] width 177 height 30
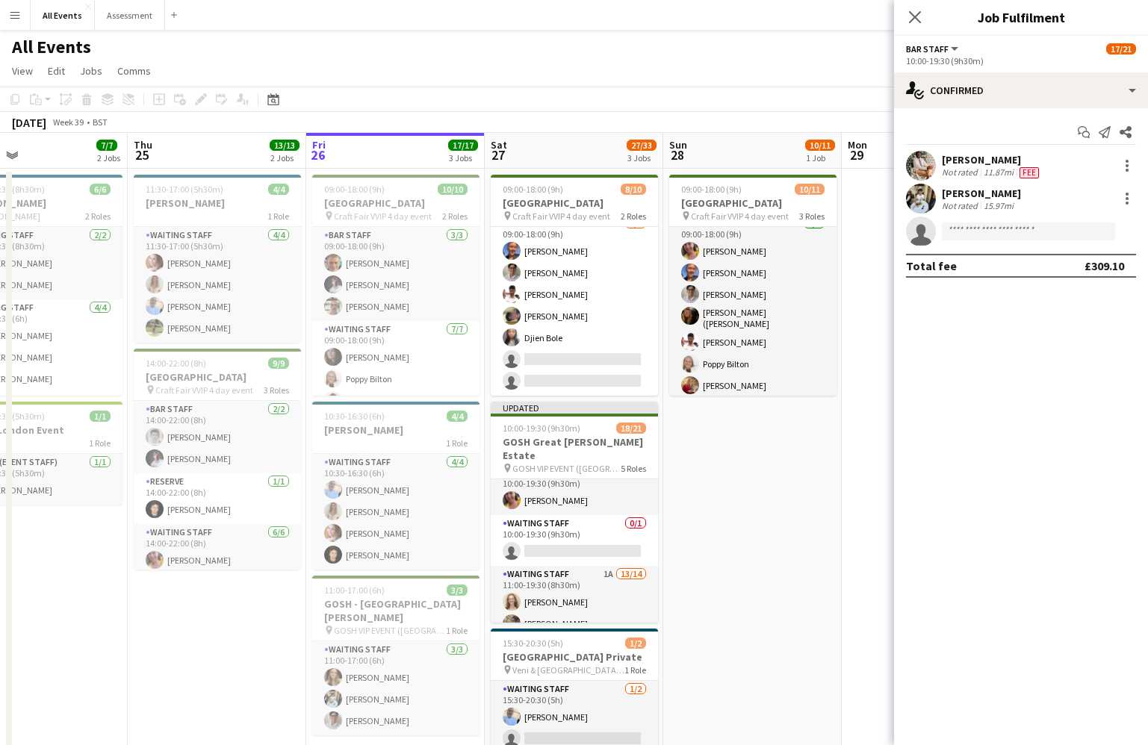
click at [819, 536] on app-date-cell "09:00-18:00 (9h) 10/11 Heritage House pin Craft Fair VVIP 4 day event 3 Roles B…" at bounding box center [752, 484] width 179 height 630
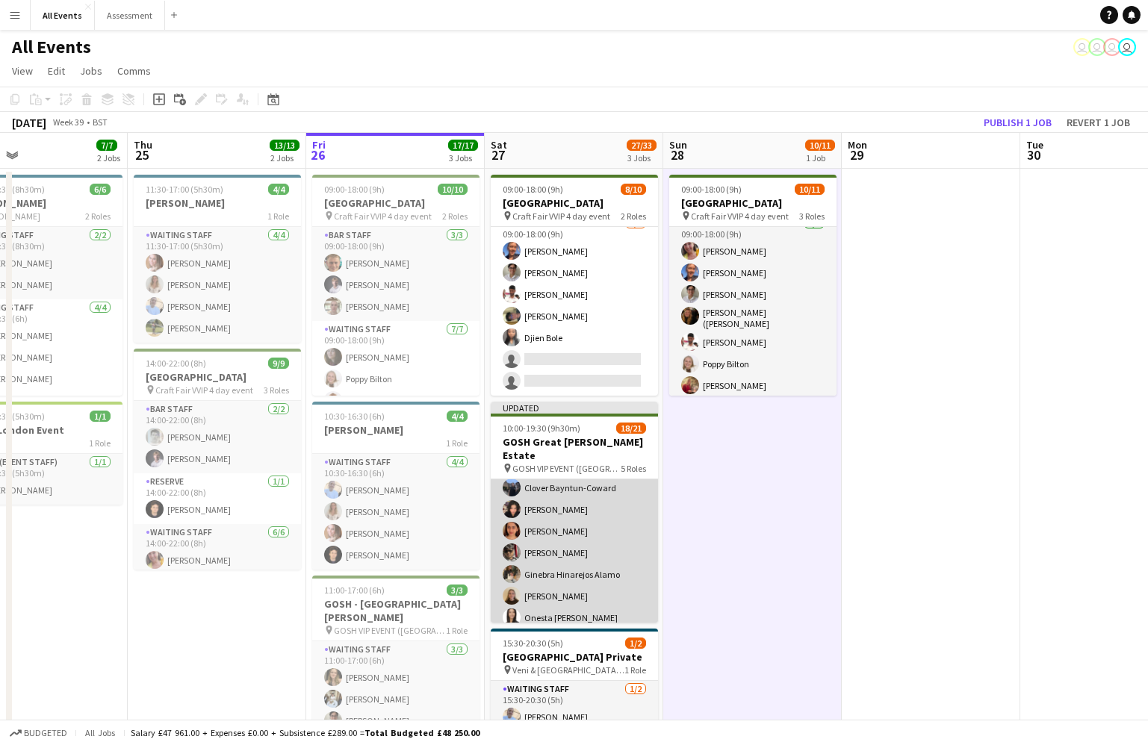
scroll to position [407, 0]
click at [609, 544] on app-card-role "Waiting Staff 1A 13/14 11:00-19:30 (8h30m) [PERSON_NAME] [PERSON_NAME] [PERSON_…" at bounding box center [574, 509] width 167 height 337
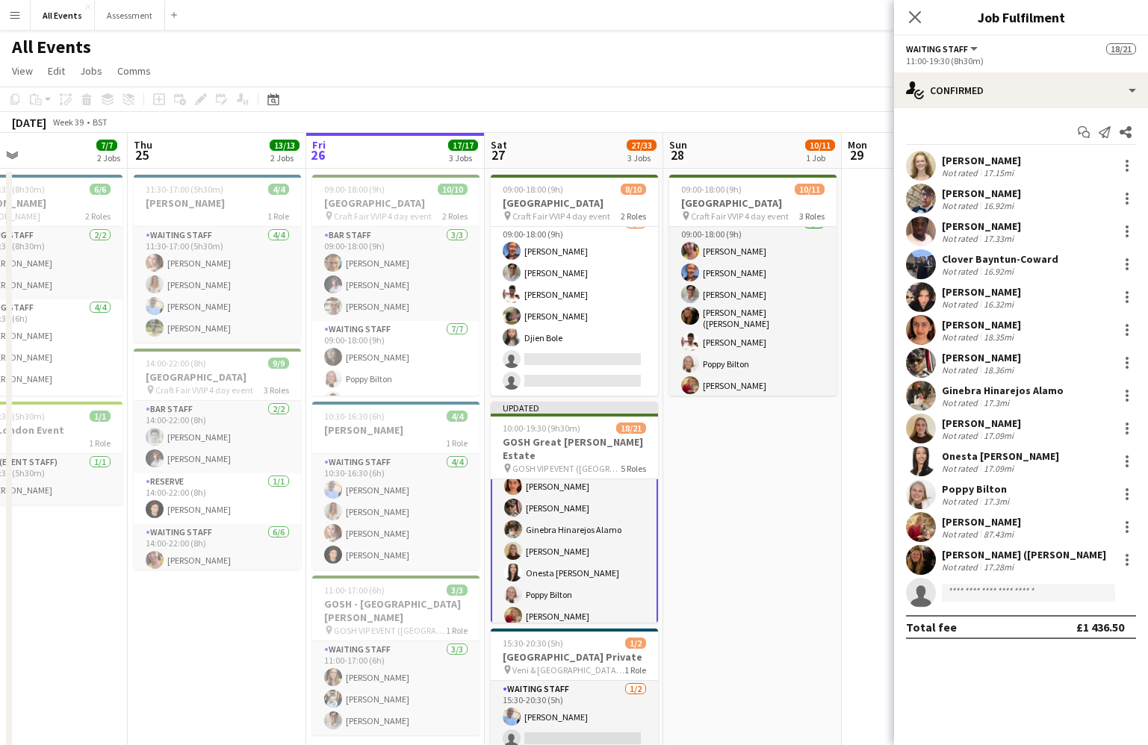
click at [1029, 589] on app-invite-slot "single-neutral-actions" at bounding box center [1021, 593] width 254 height 30
click at [1028, 589] on input at bounding box center [1028, 593] width 173 height 18
type input "****"
click at [1024, 617] on span "[PERSON_NAME]" at bounding box center [997, 614] width 86 height 13
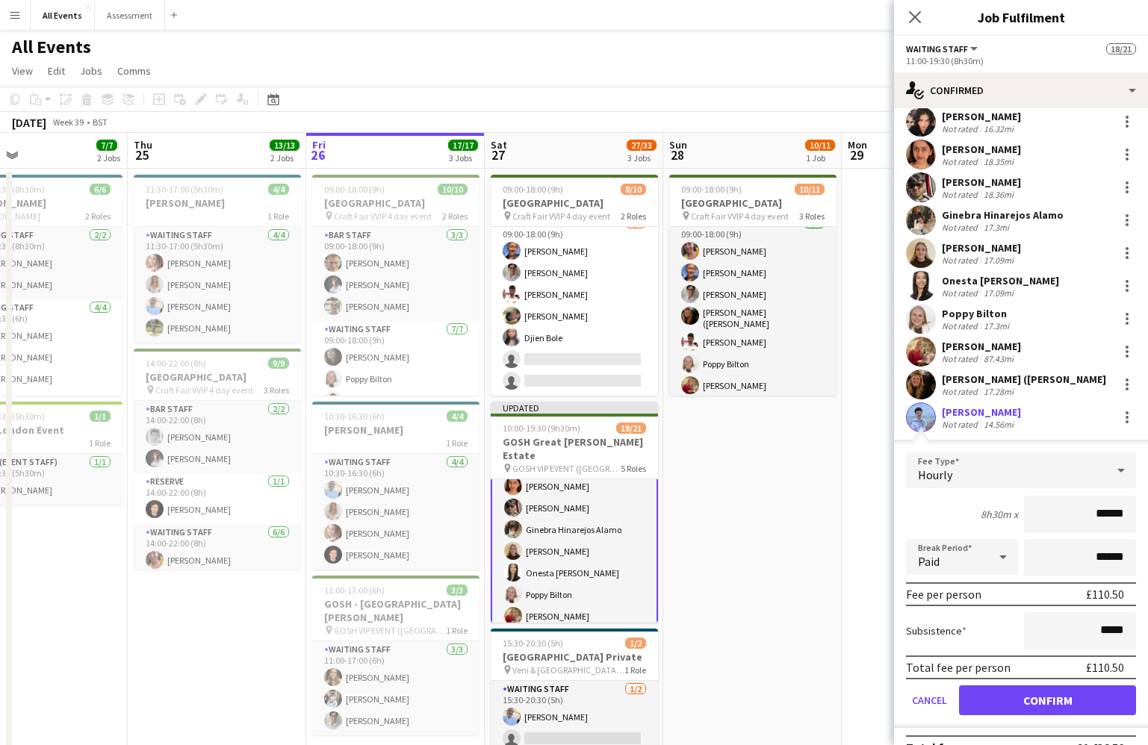
scroll to position [195, 0]
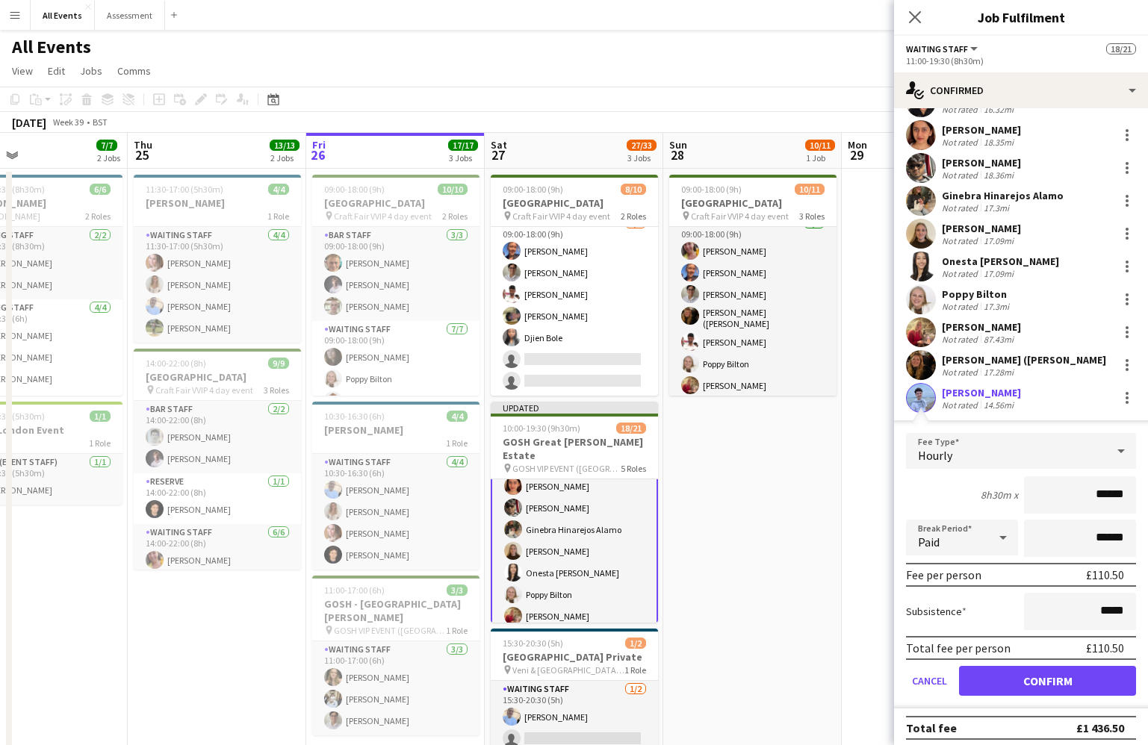
click at [1065, 693] on button "Confirm" at bounding box center [1047, 681] width 177 height 30
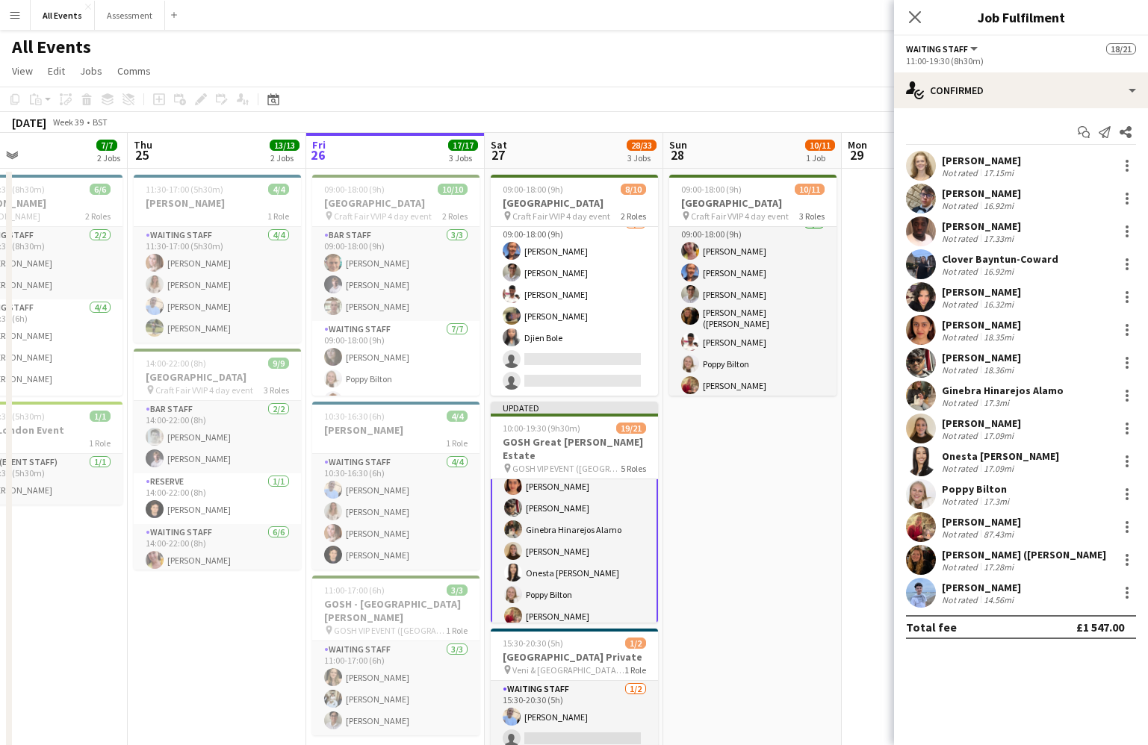
click at [857, 654] on app-date-cell at bounding box center [931, 484] width 179 height 630
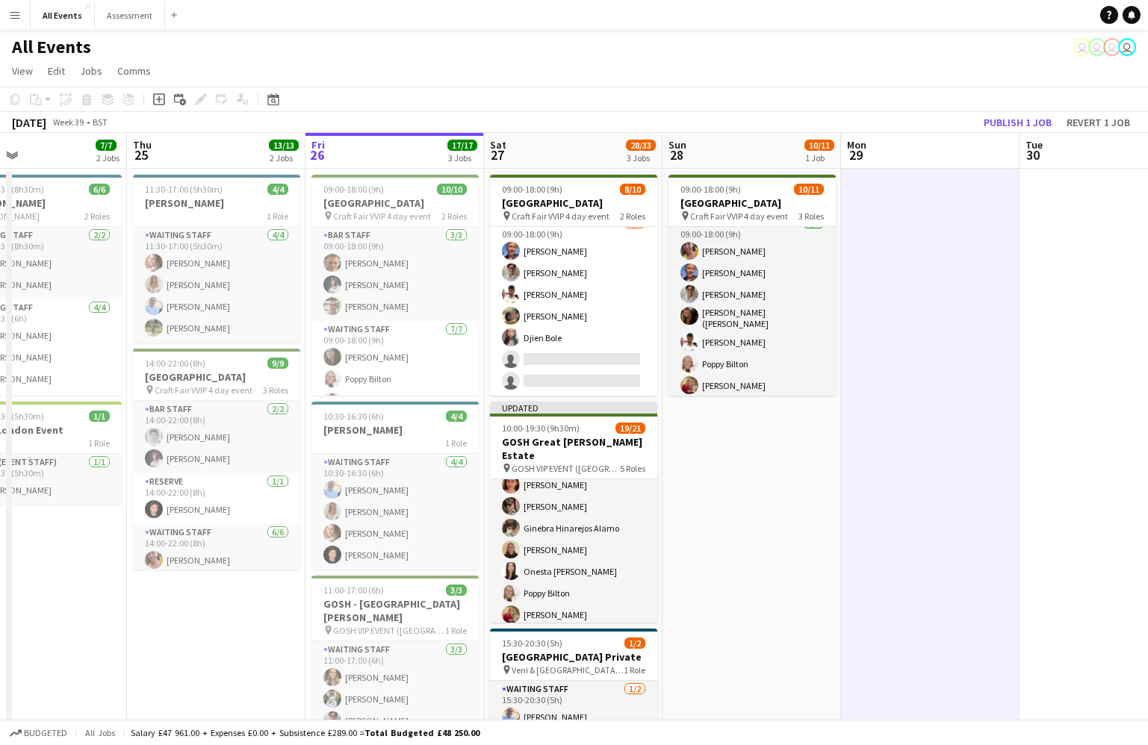
scroll to position [-1, 0]
click at [1015, 125] on button "Publish 1 job" at bounding box center [1018, 122] width 80 height 19
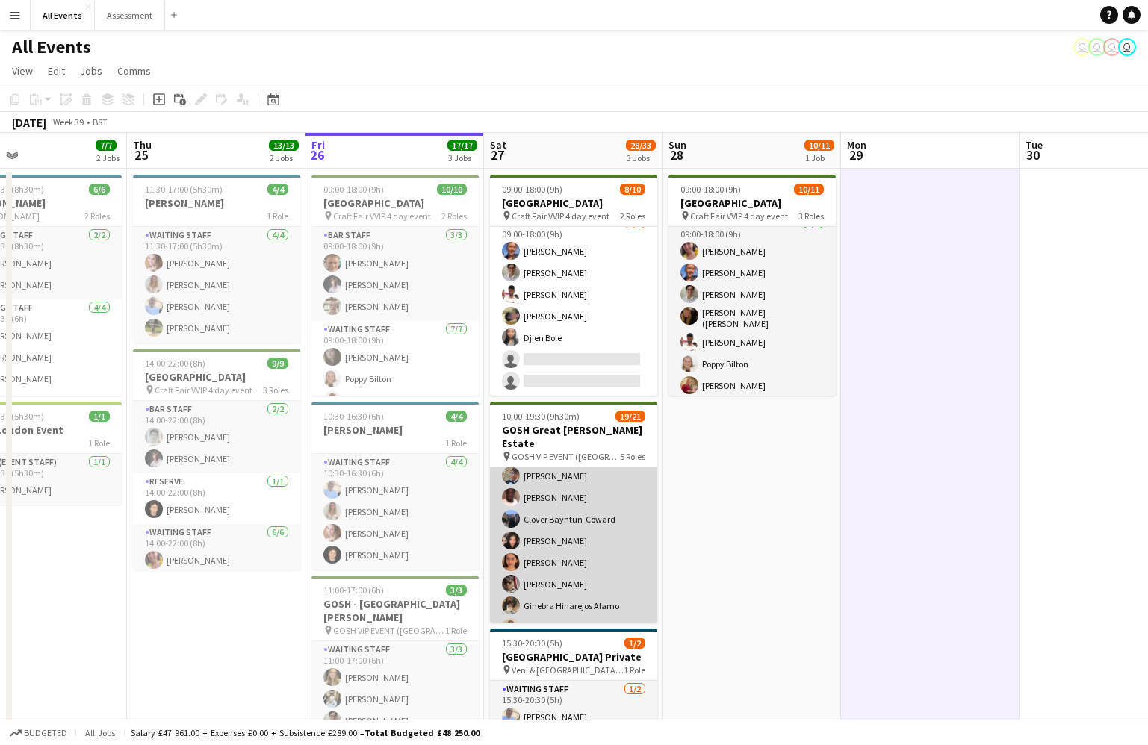
scroll to position [319, 0]
click at [614, 553] on app-card-role "Waiting Staff 14/14 11:00-19:30 (8h30m) [PERSON_NAME] [PERSON_NAME] [PERSON_NAM…" at bounding box center [573, 585] width 167 height 337
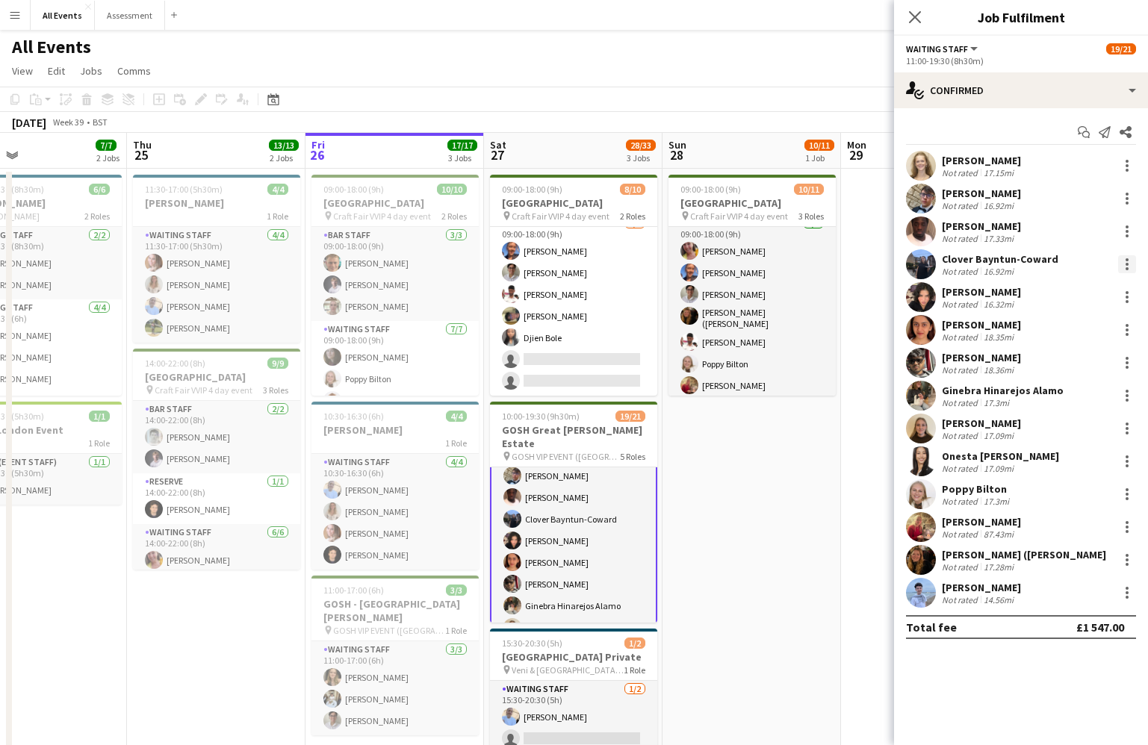
click at [1089, 267] on div at bounding box center [1127, 264] width 18 height 18
click at [1072, 432] on span "Remove" at bounding box center [1053, 435] width 45 height 13
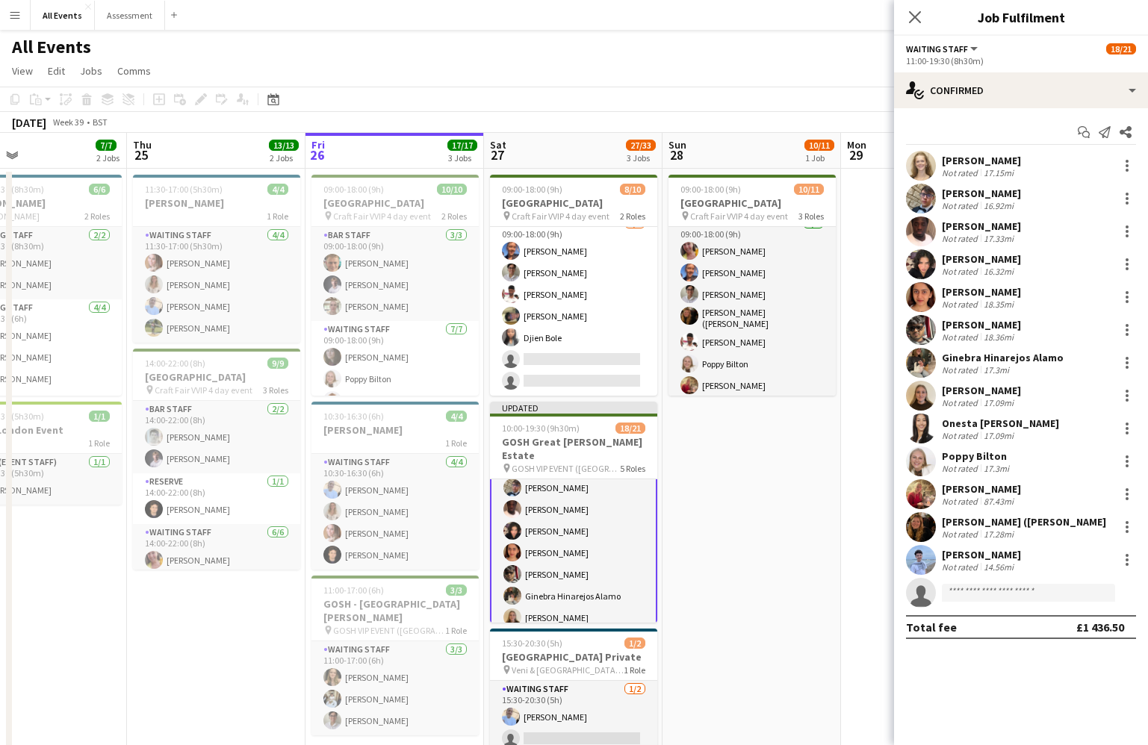
click at [796, 459] on app-date-cell "09:00-18:00 (9h) 10/11 Heritage House pin Craft Fair VVIP 4 day event 3 Roles B…" at bounding box center [751, 484] width 179 height 630
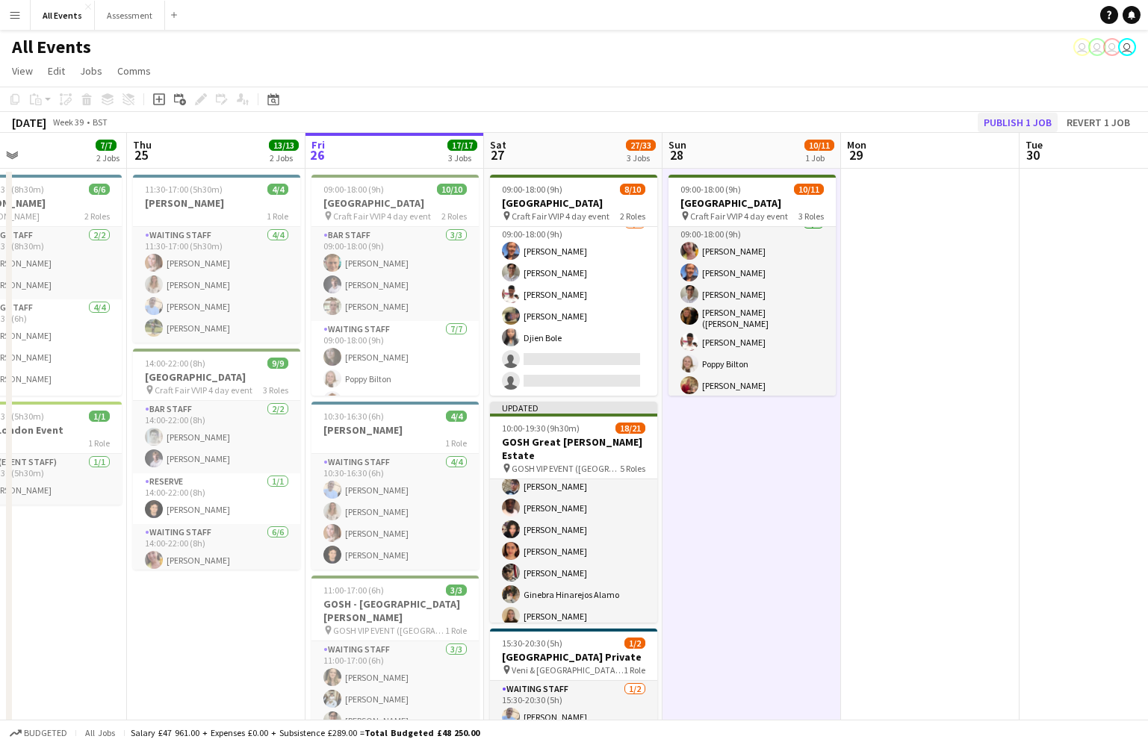
click at [1020, 122] on button "Publish 1 job" at bounding box center [1018, 122] width 80 height 19
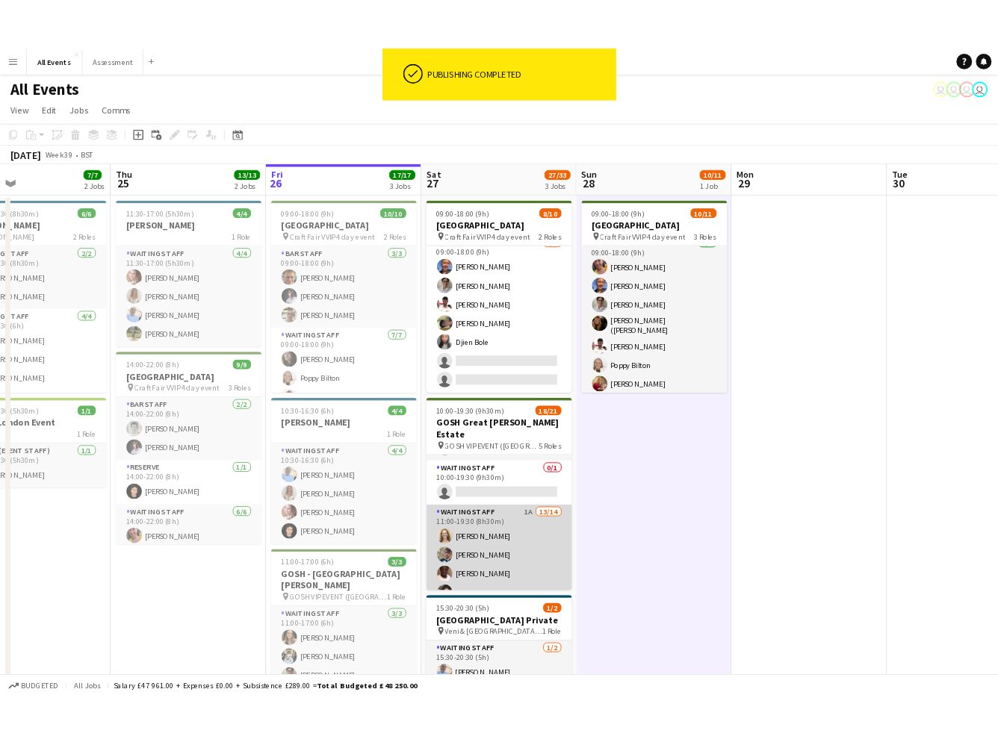
scroll to position [170, 0]
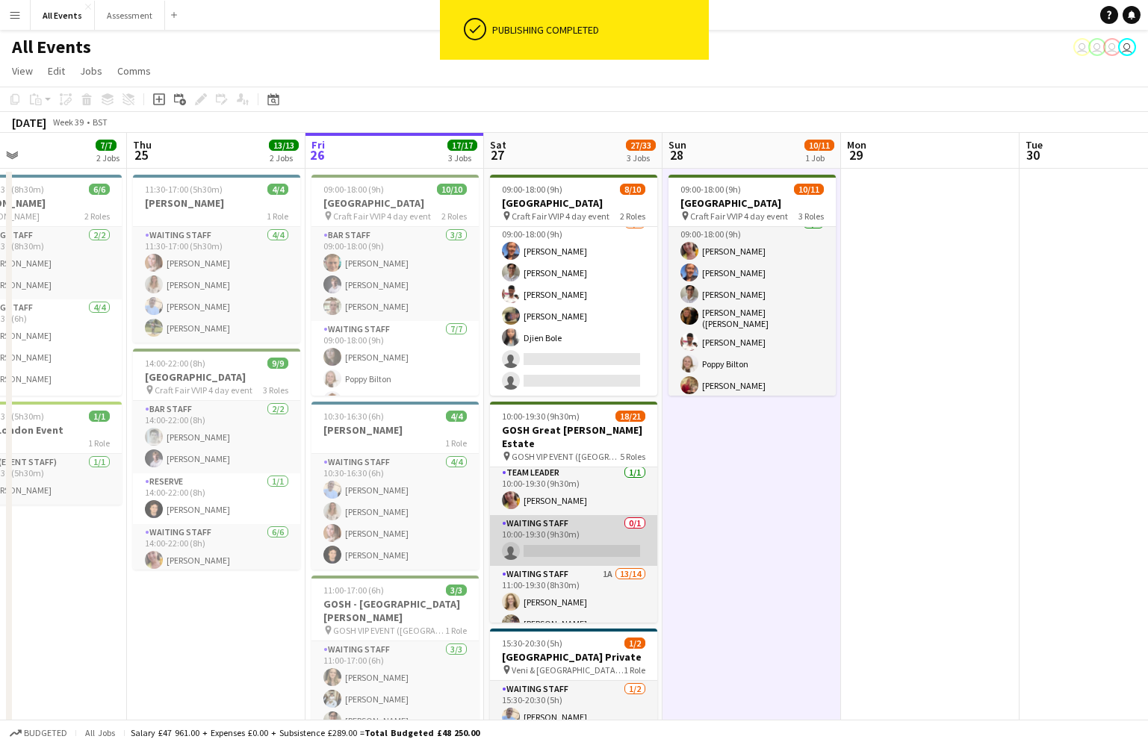
click at [584, 530] on app-card-role "Waiting Staff 0/1 10:00-19:30 (9h30m) single-neutral-actions" at bounding box center [573, 540] width 167 height 51
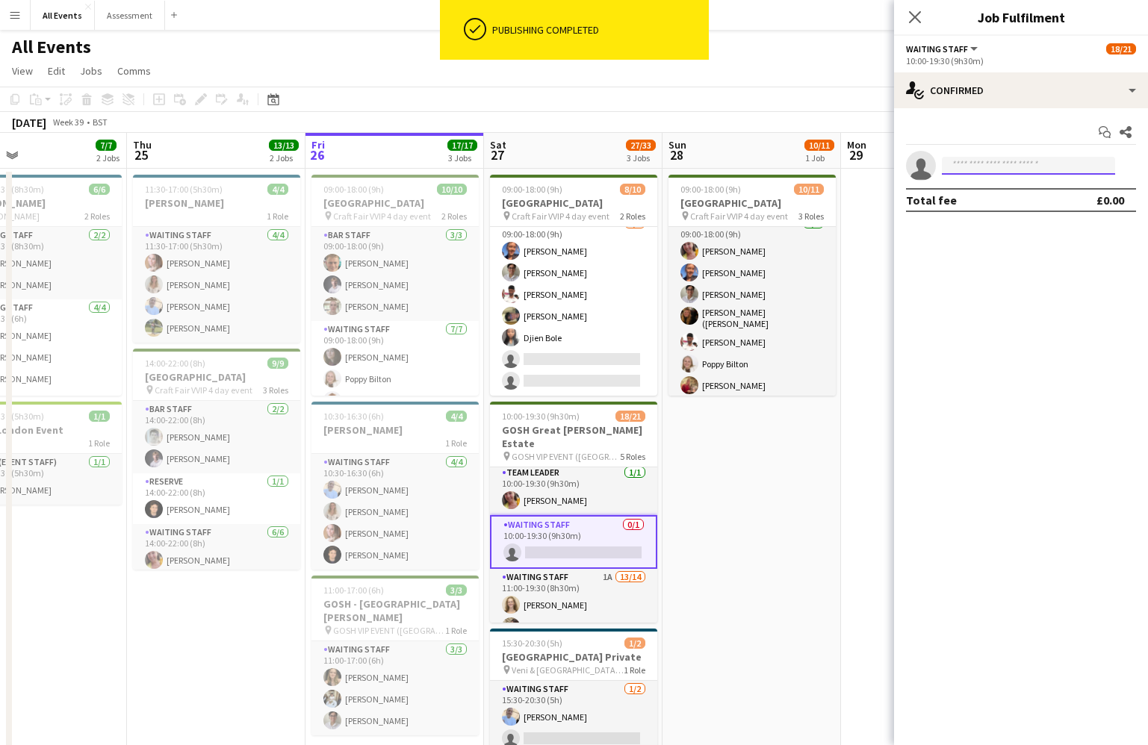
click at [1003, 164] on input at bounding box center [1028, 166] width 173 height 18
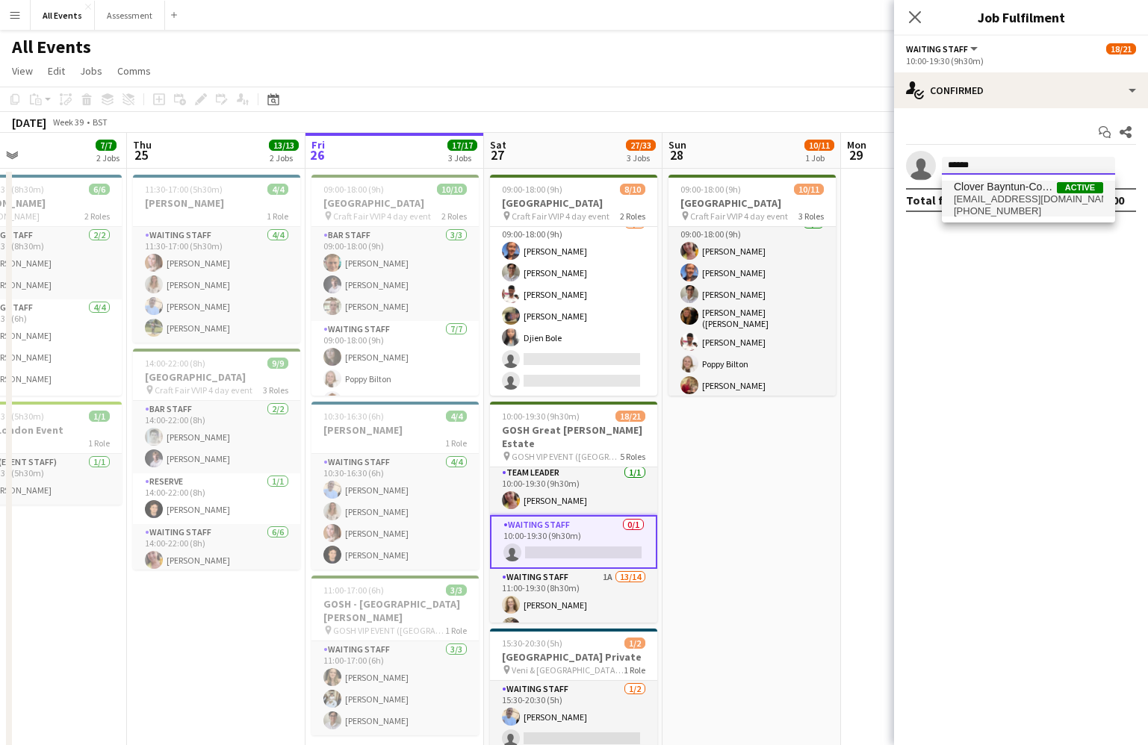
type input "******"
click at [1028, 205] on span "[PHONE_NUMBER]" at bounding box center [1028, 211] width 149 height 12
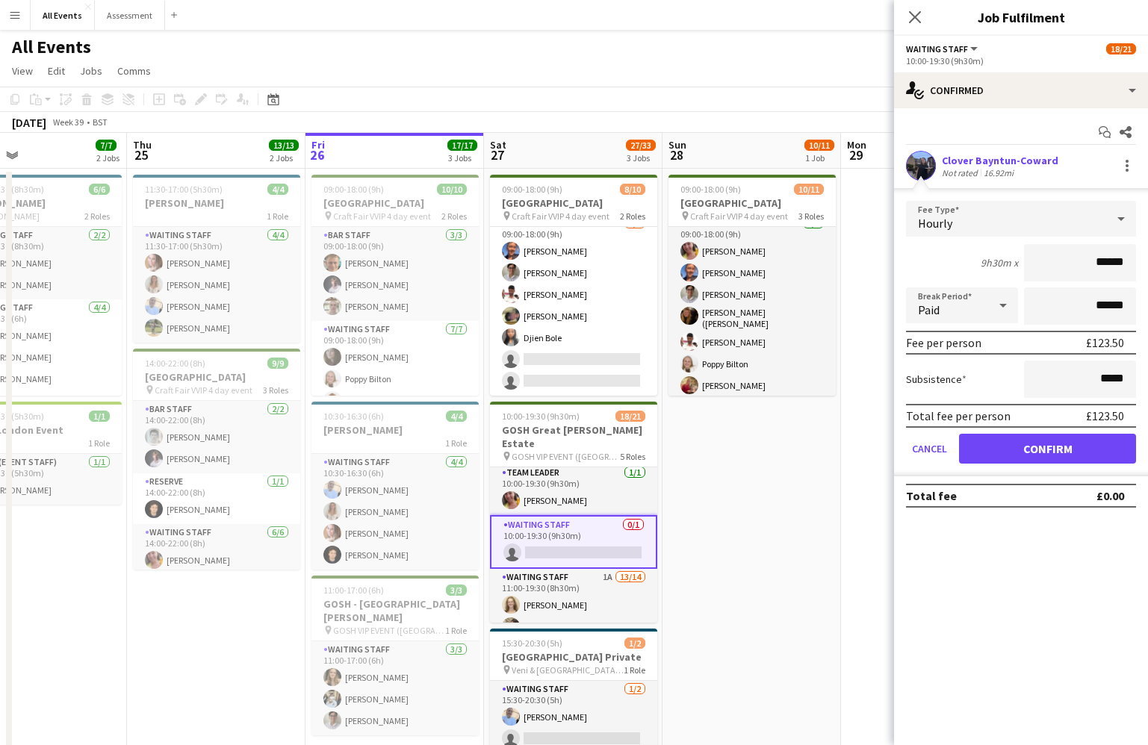
click at [1064, 454] on button "Confirm" at bounding box center [1047, 449] width 177 height 30
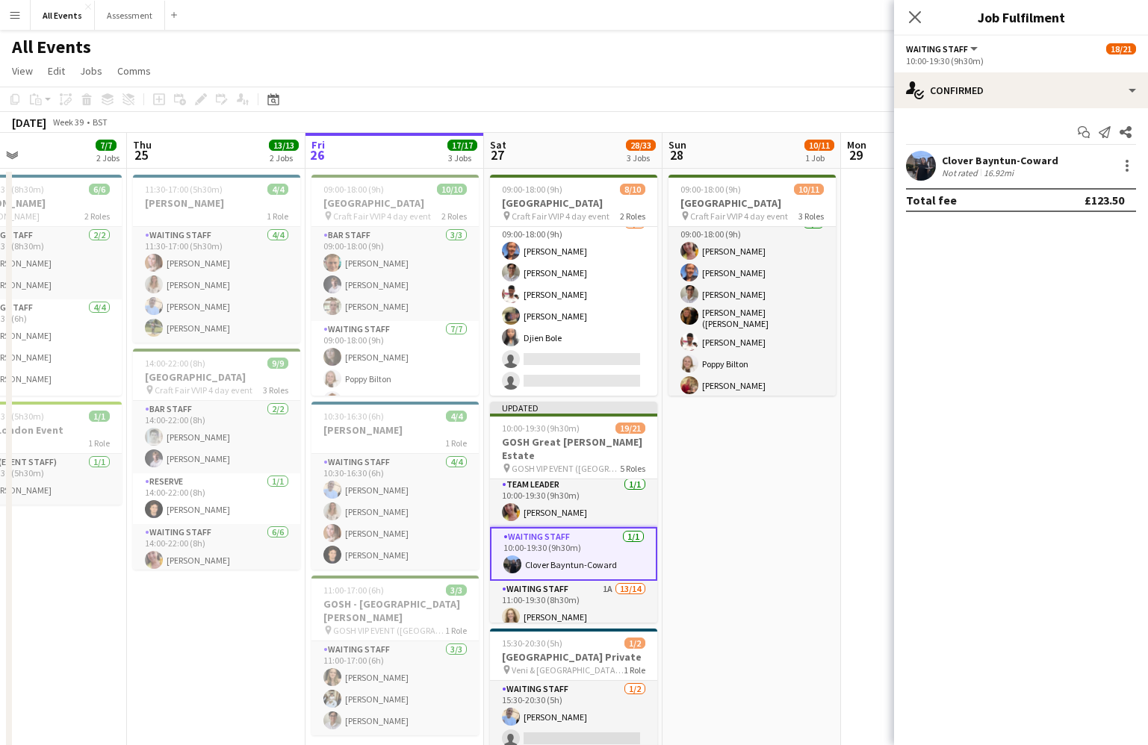
drag, startPoint x: 867, startPoint y: 471, endPoint x: 872, endPoint y: 462, distance: 9.4
click at [867, 471] on app-date-cell at bounding box center [930, 484] width 179 height 630
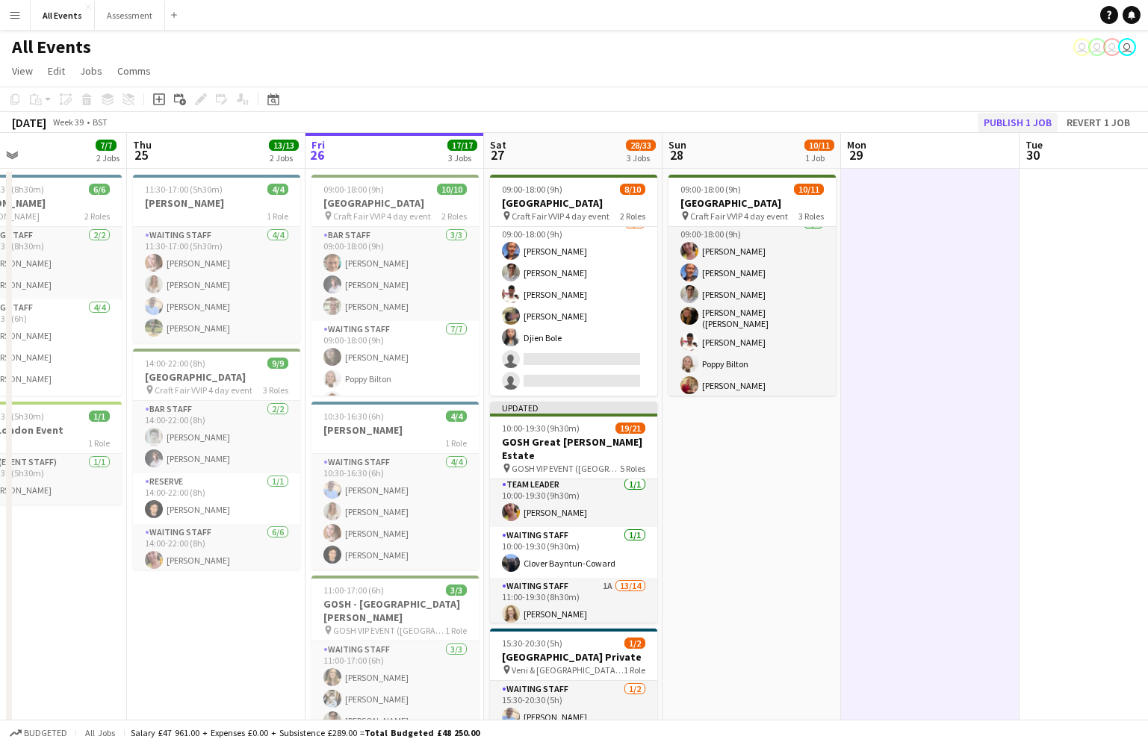
click at [1015, 115] on button "Publish 1 job" at bounding box center [1018, 122] width 80 height 19
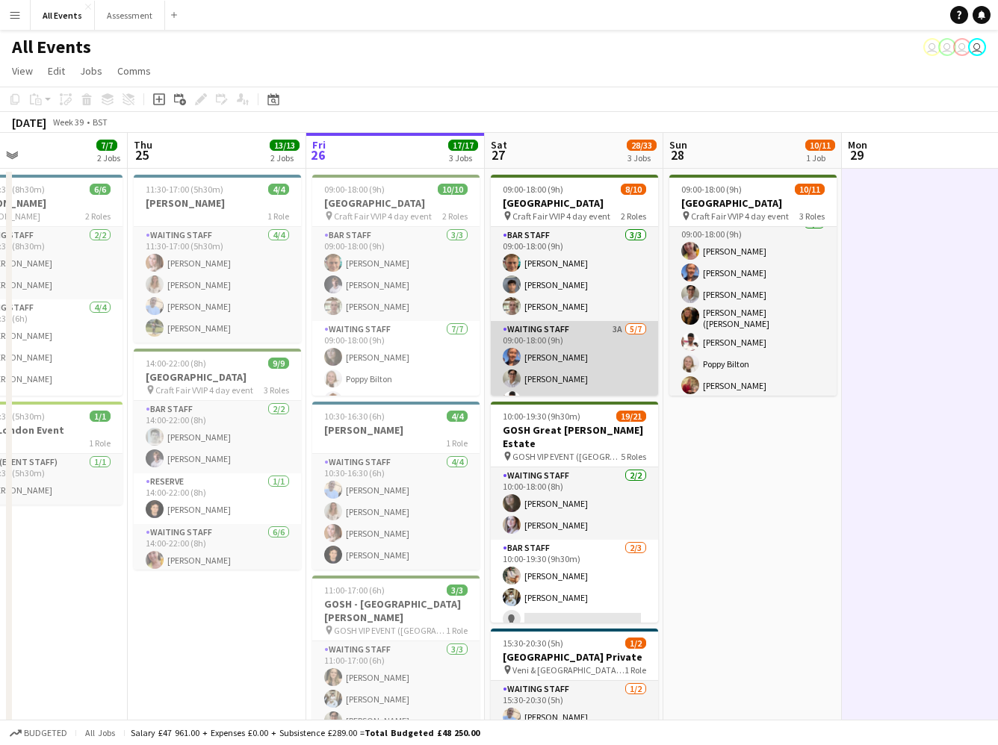
scroll to position [0, 441]
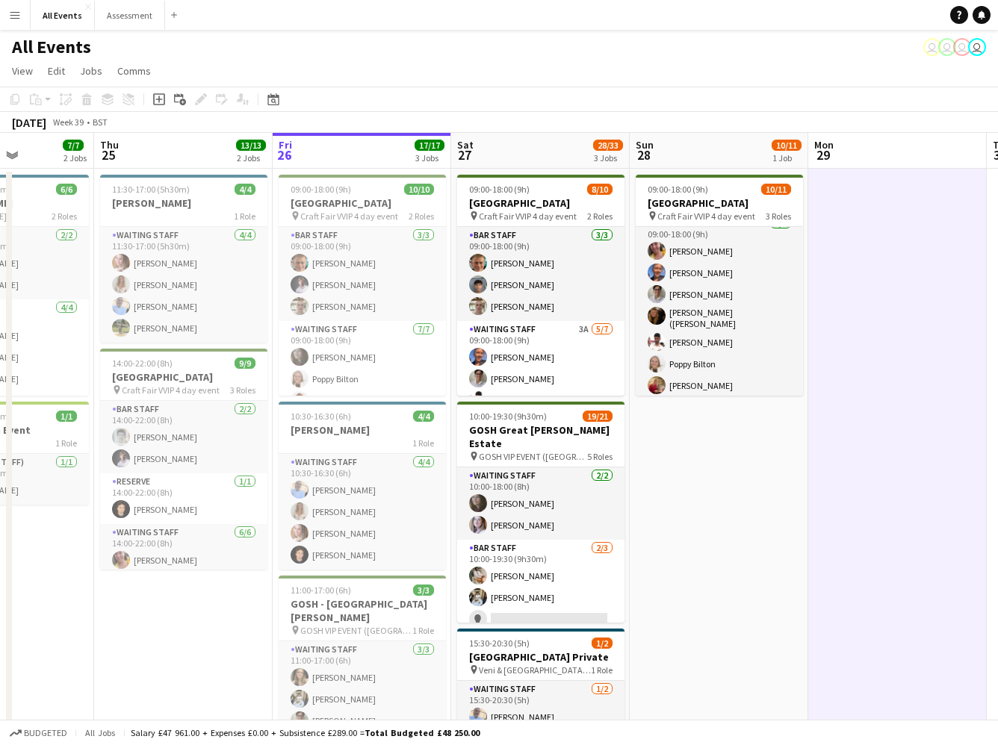
click at [13, 20] on app-icon "Menu" at bounding box center [15, 15] width 12 height 12
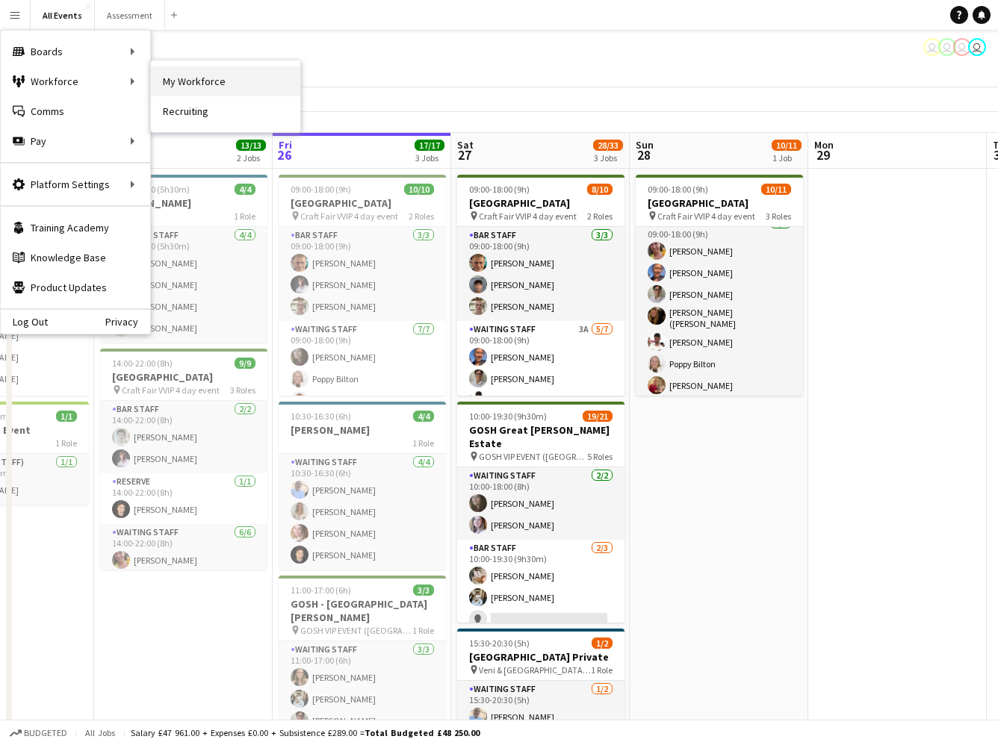
click at [208, 77] on link "My Workforce" at bounding box center [225, 81] width 149 height 30
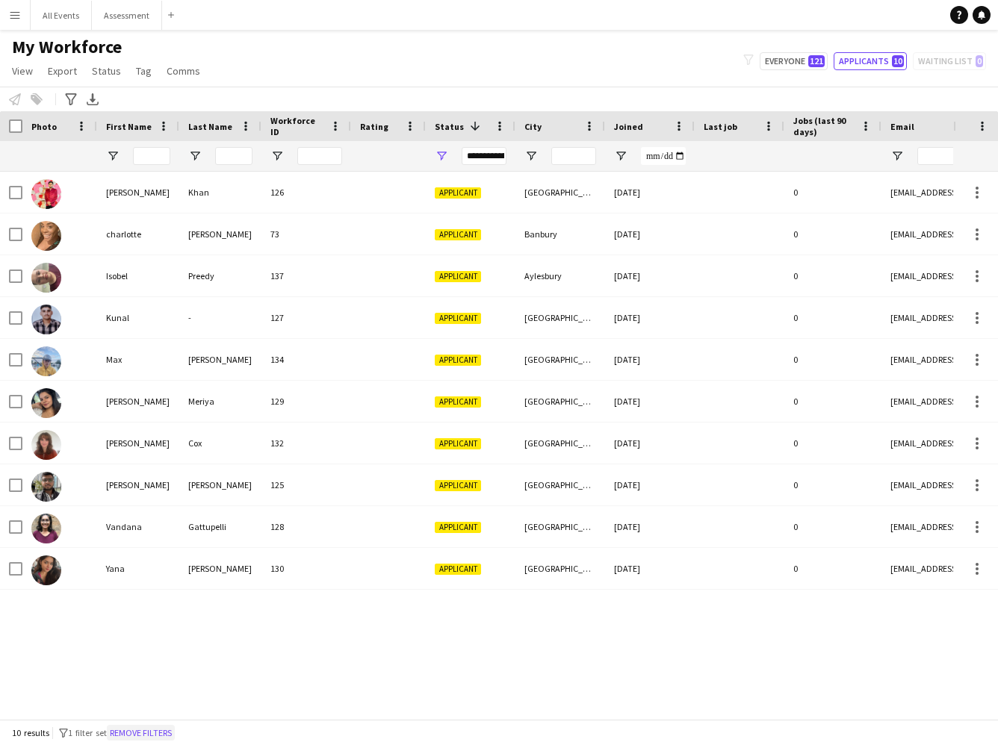
click at [143, 728] on button "Remove filters" at bounding box center [141, 733] width 68 height 16
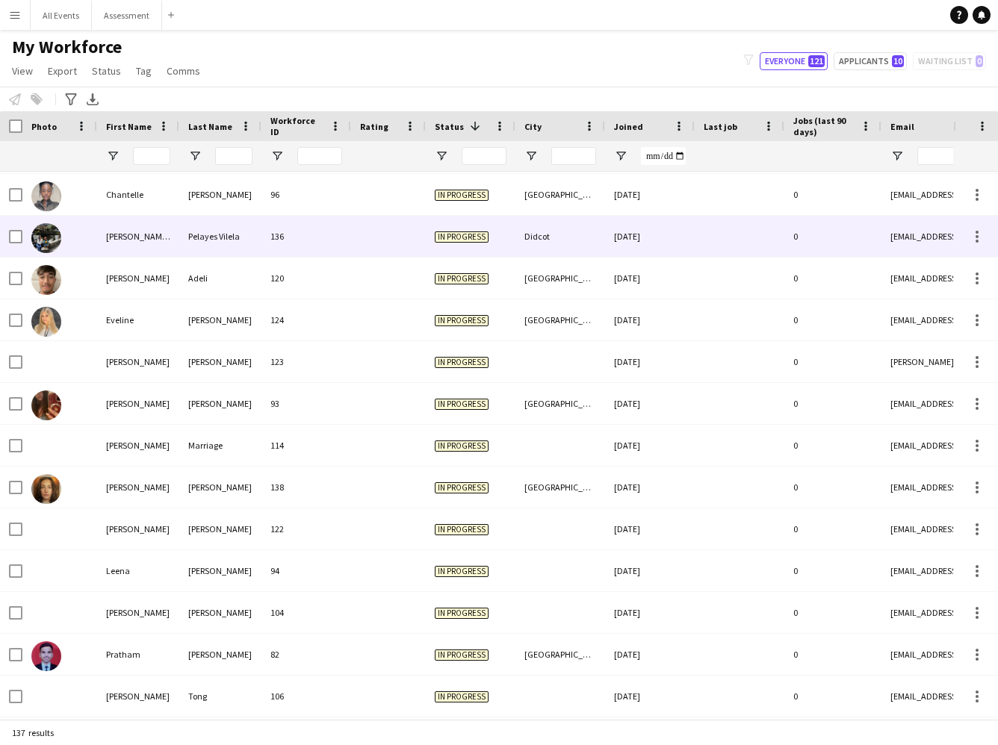
scroll to position [959, 0]
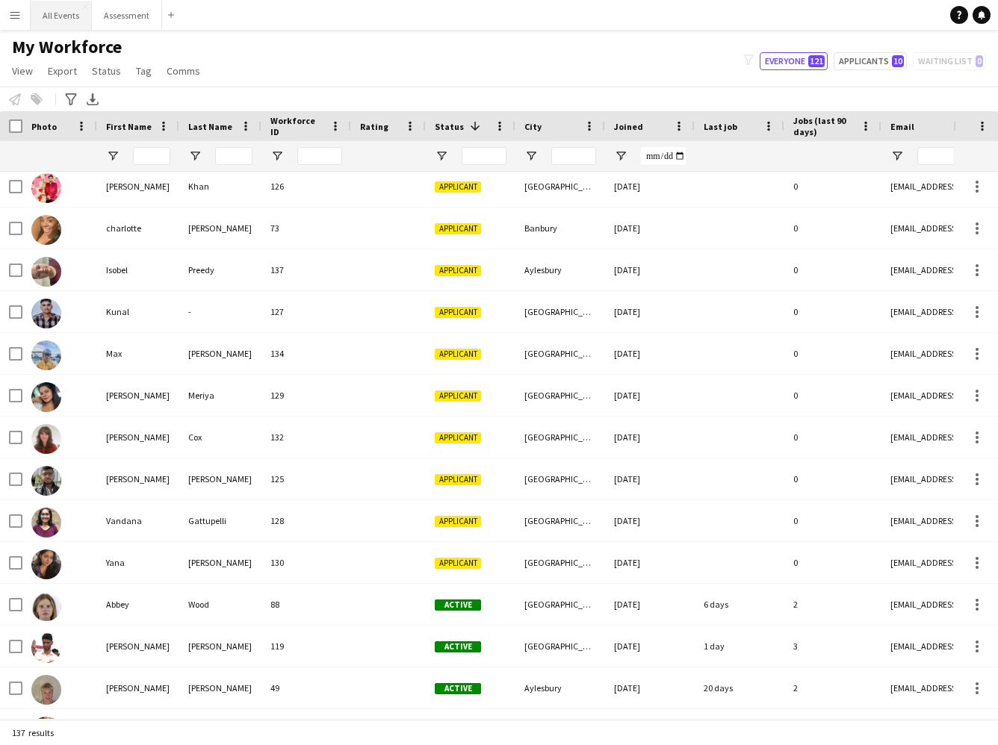
click at [69, 13] on button "All Events Close" at bounding box center [61, 15] width 61 height 29
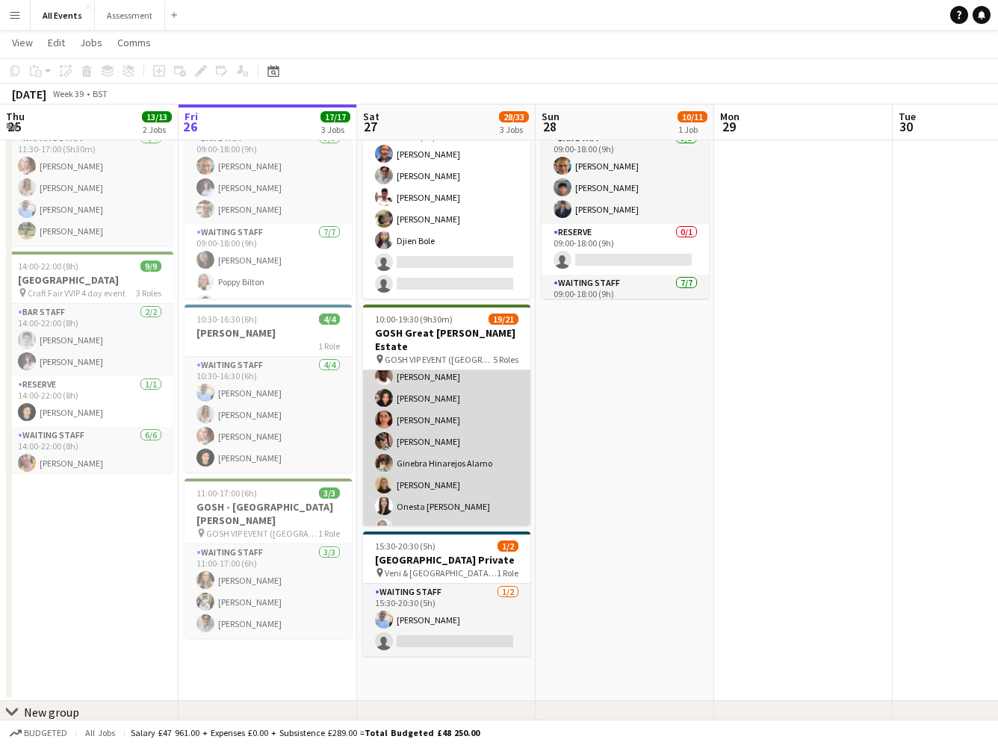
scroll to position [379, 0]
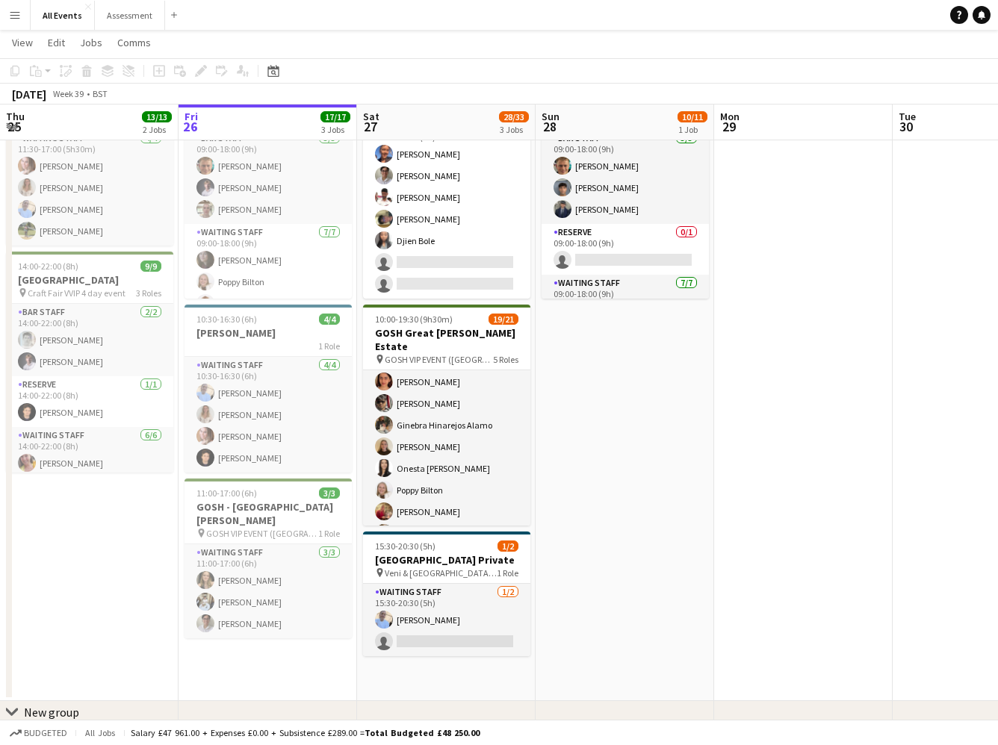
click at [22, 19] on button "Menu" at bounding box center [15, 15] width 30 height 30
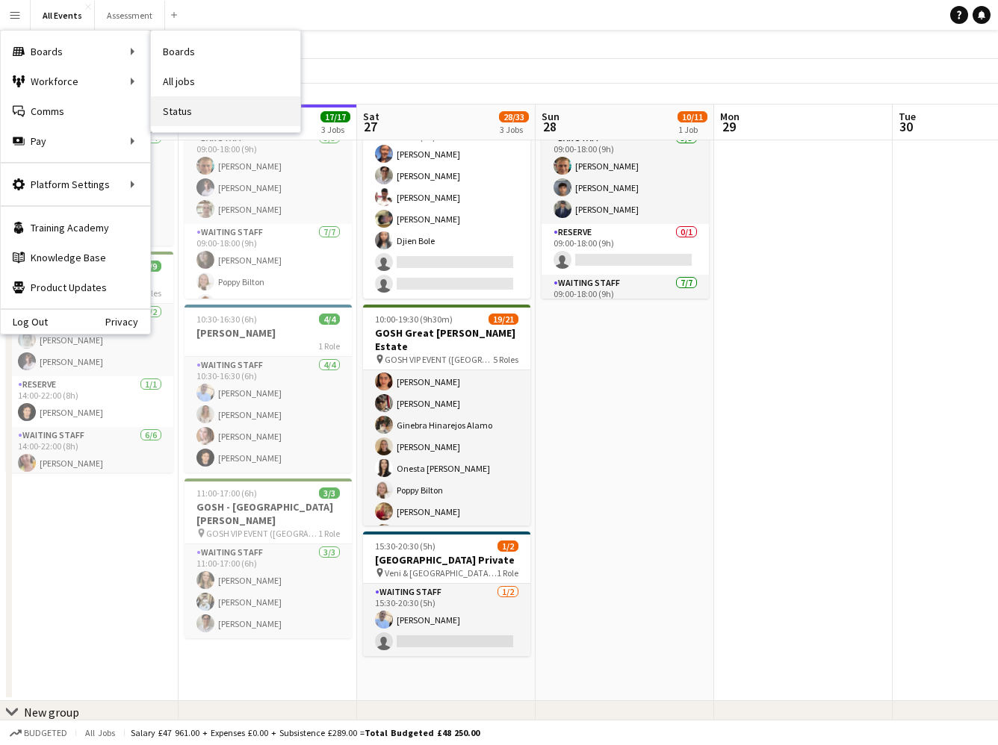
click at [169, 114] on link "Status" at bounding box center [225, 111] width 149 height 30
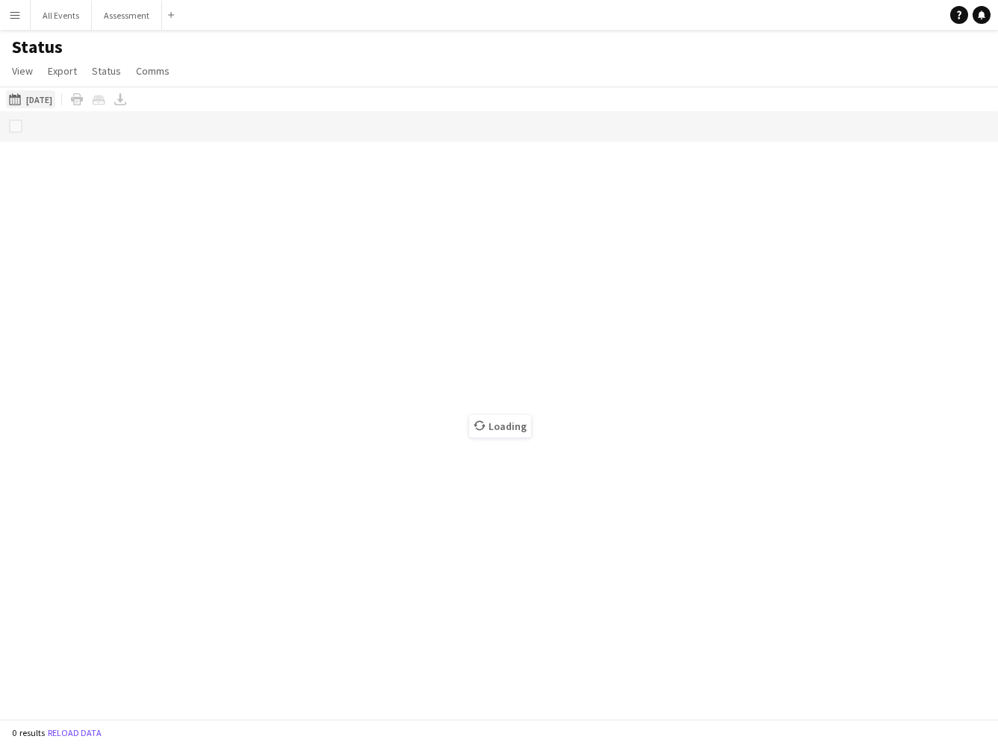
click at [40, 103] on button "[DATE] to [DATE] [DATE]" at bounding box center [30, 99] width 49 height 18
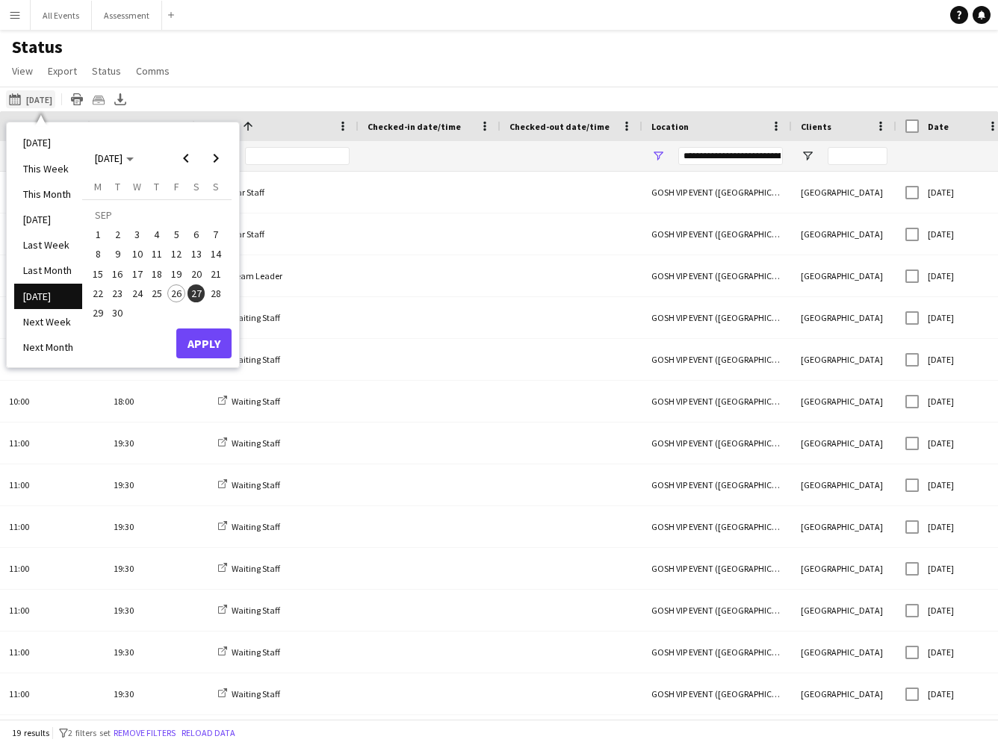
click at [39, 102] on button "[DATE] to [DATE] [DATE]" at bounding box center [30, 99] width 49 height 18
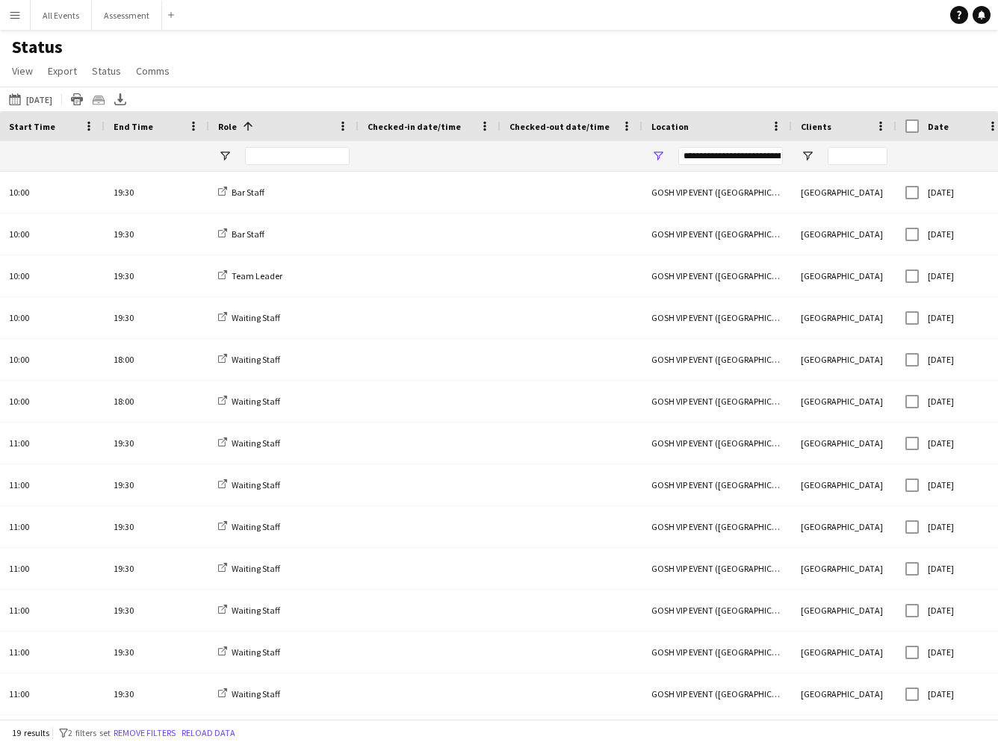
click at [452, 93] on div "[DATE] to [DATE] [DATE] [DATE] This Week This Month [DATE] Last Week Last Month…" at bounding box center [499, 99] width 998 height 25
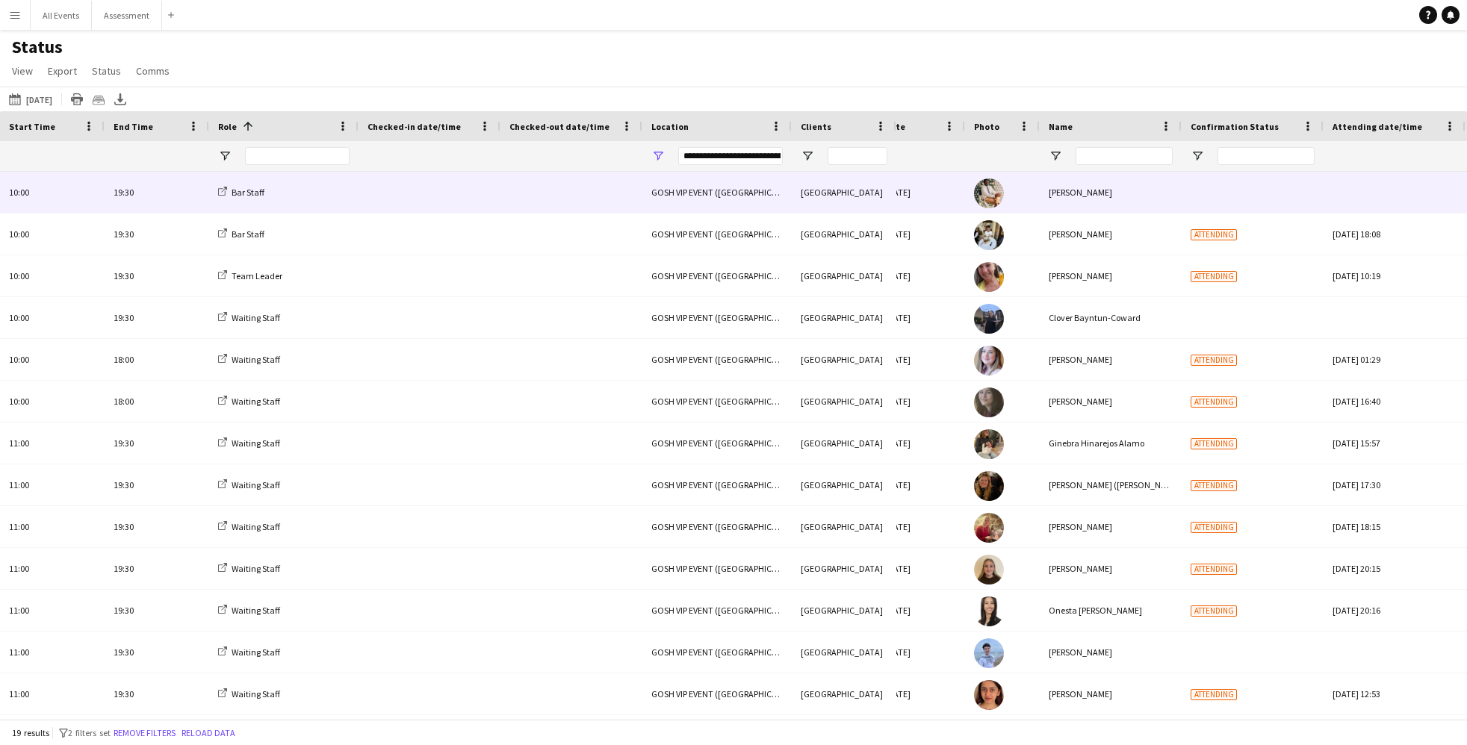
scroll to position [0, 119]
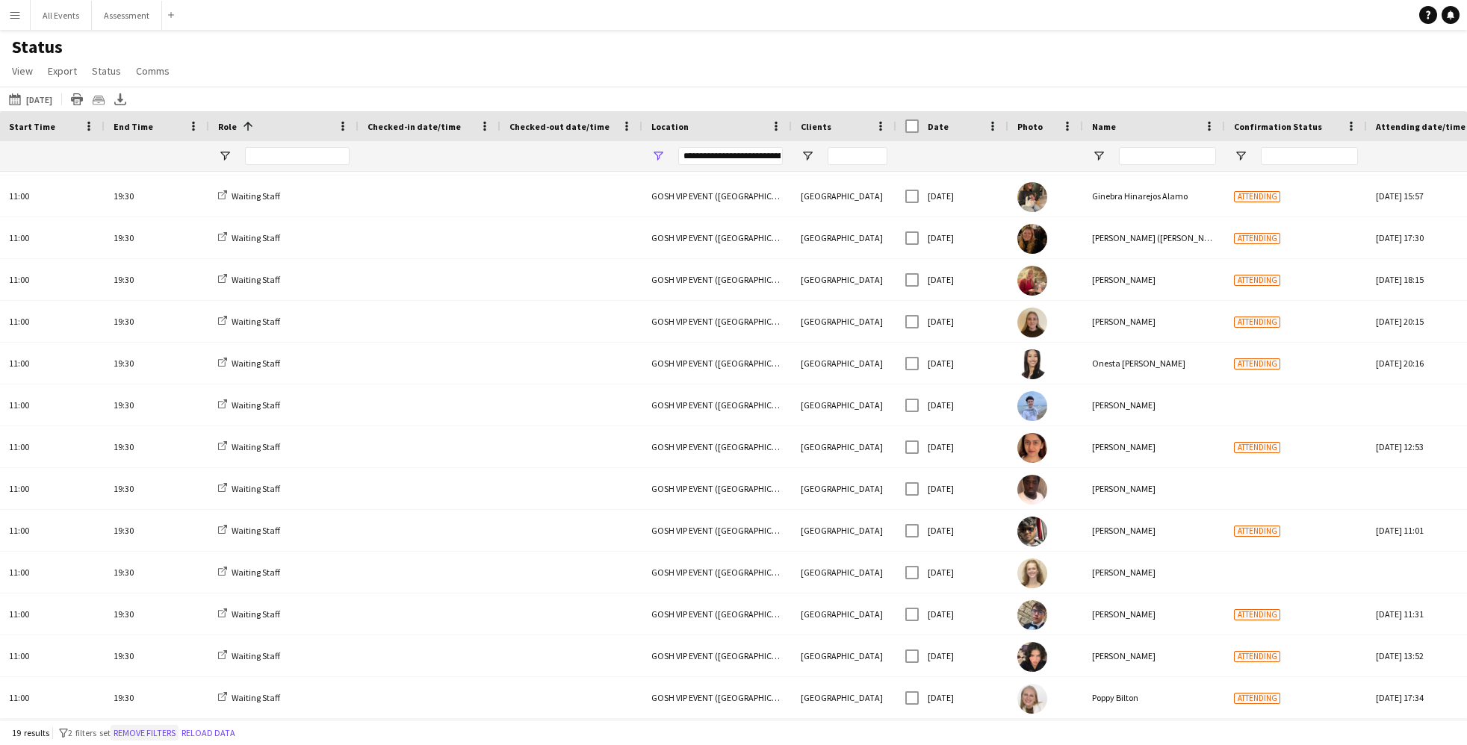
click at [169, 737] on button "Remove filters" at bounding box center [145, 733] width 68 height 16
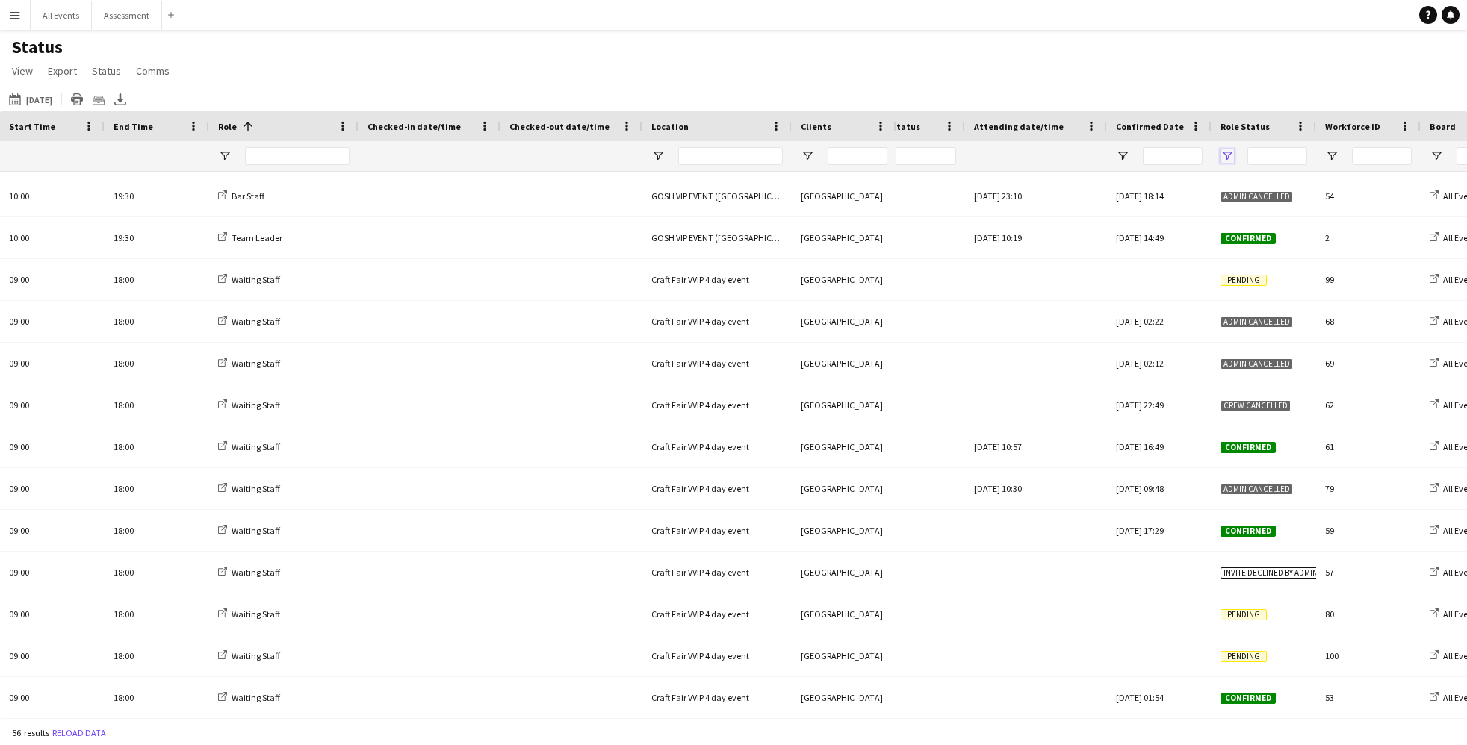
click at [1089, 154] on span "Open Filter Menu" at bounding box center [1226, 155] width 13 height 13
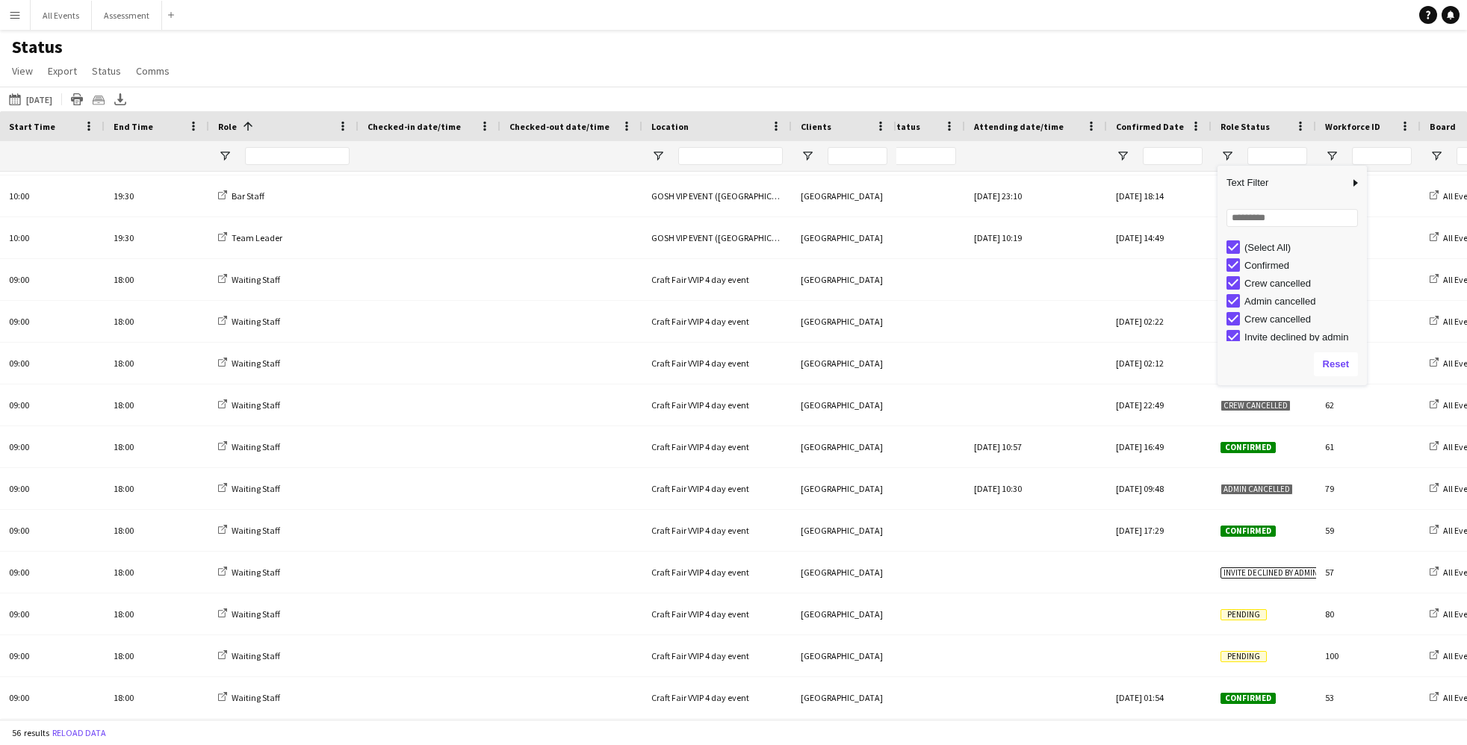
drag, startPoint x: 1267, startPoint y: 241, endPoint x: 1263, endPoint y: 264, distance: 22.7
click at [1089, 242] on div "(Select All)" at bounding box center [1303, 247] width 118 height 11
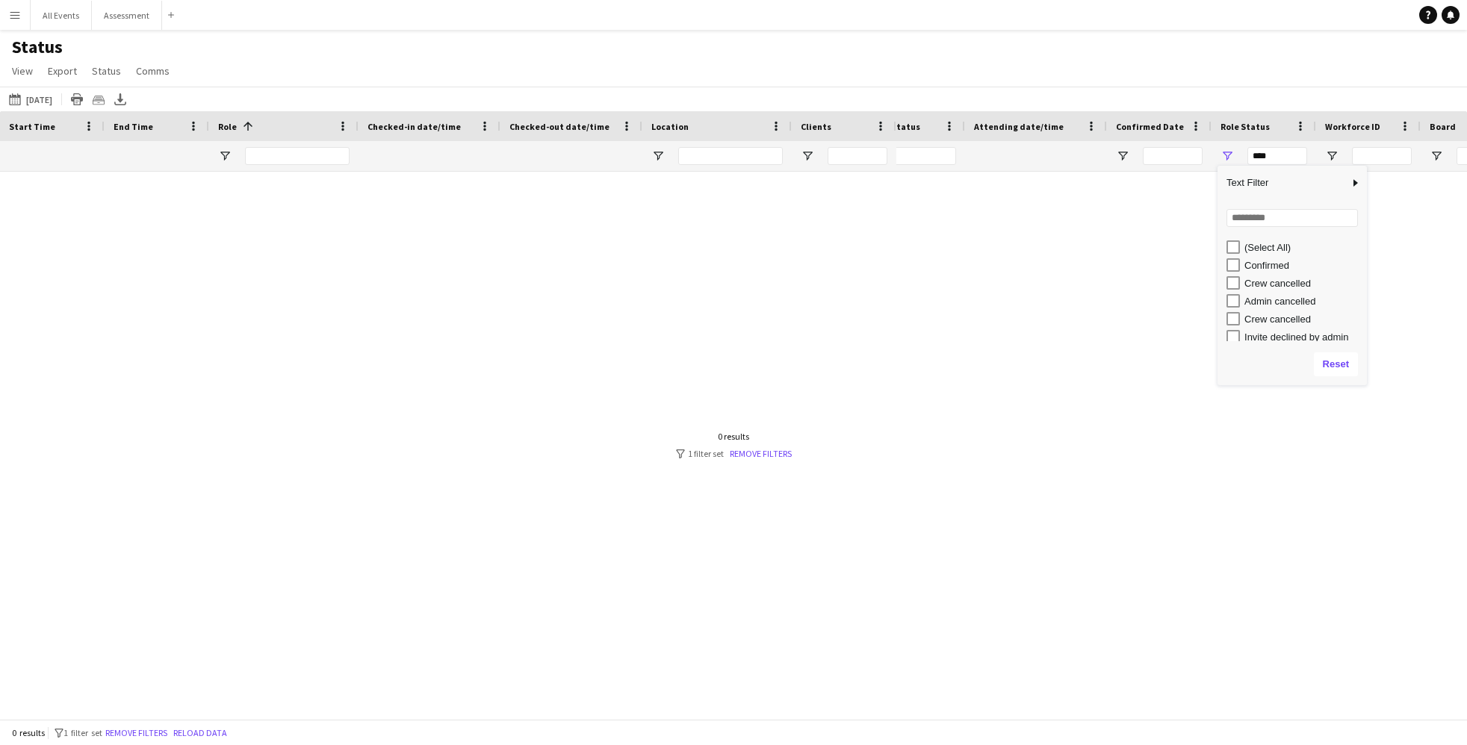
click at [1089, 267] on div "Confirmed" at bounding box center [1303, 265] width 118 height 11
type input "**********"
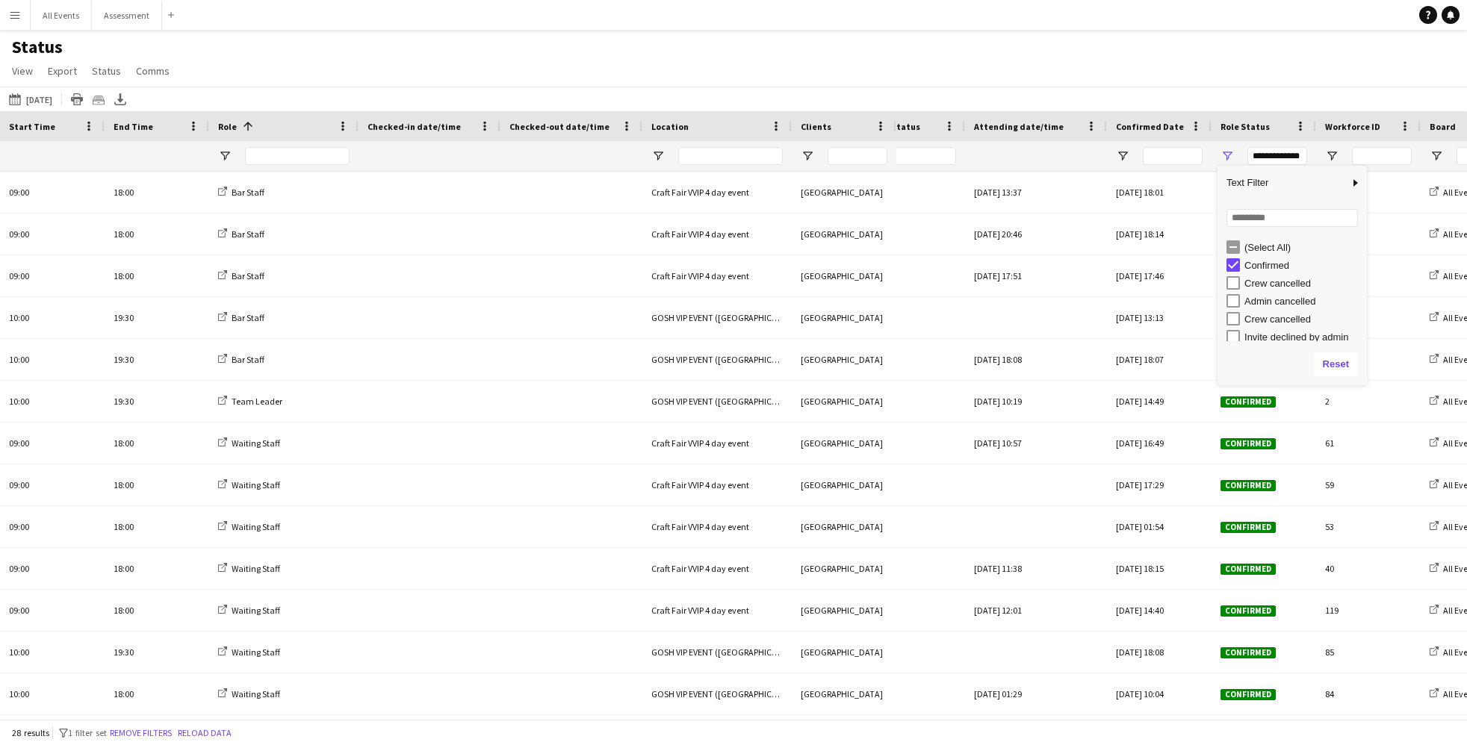
click at [1089, 35] on main "Status View Views Default view New view Update view Delete view Edit name Custo…" at bounding box center [733, 377] width 1467 height 695
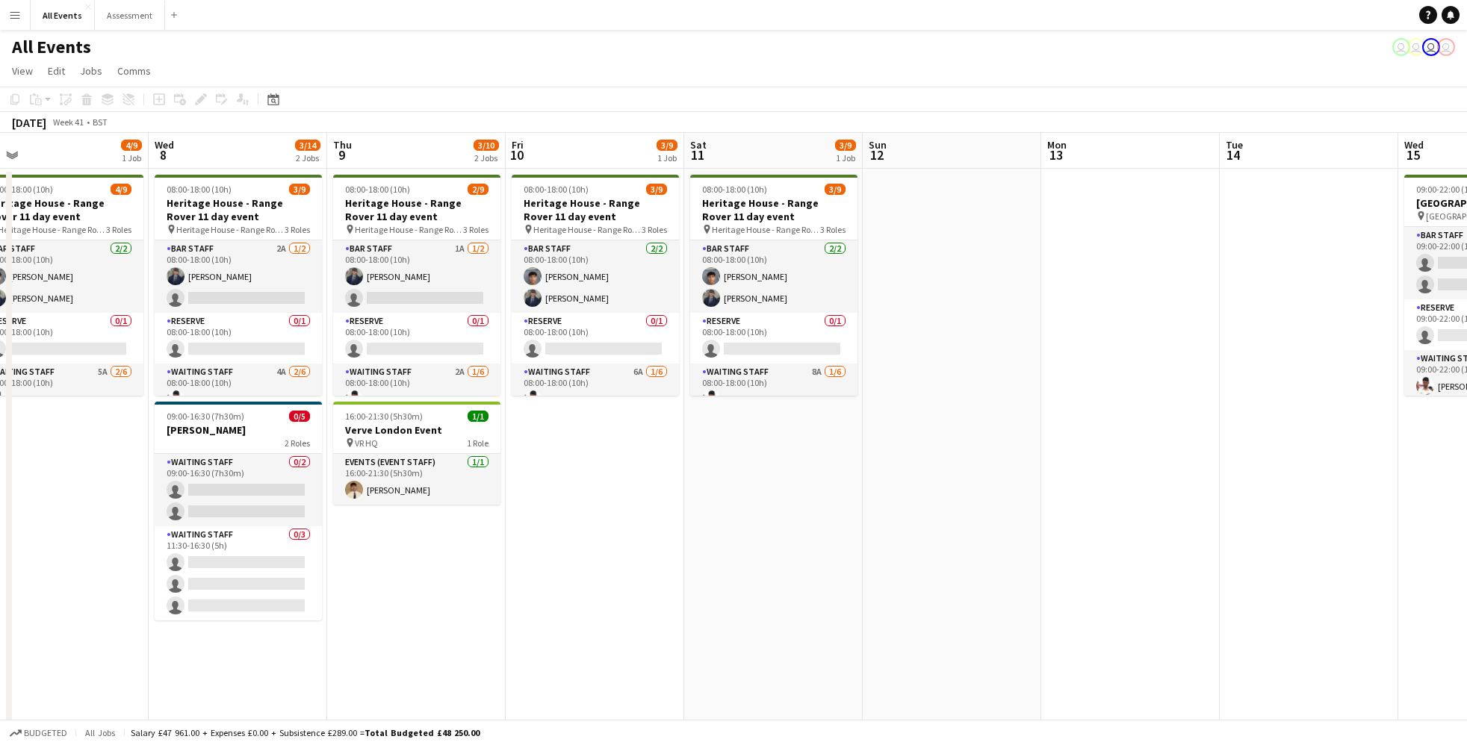
click at [20, 19] on app-icon "Menu" at bounding box center [15, 15] width 12 height 12
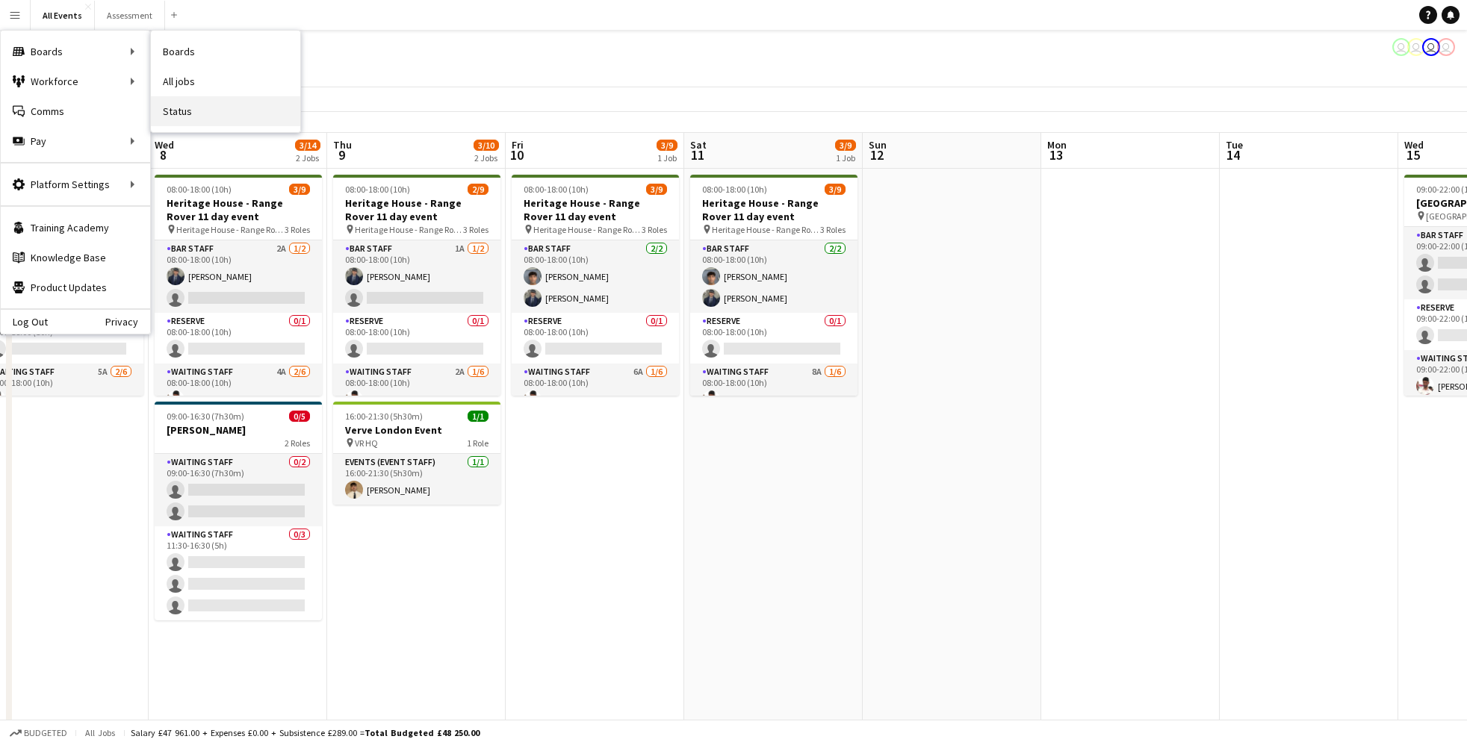
click at [232, 120] on link "Status" at bounding box center [225, 111] width 149 height 30
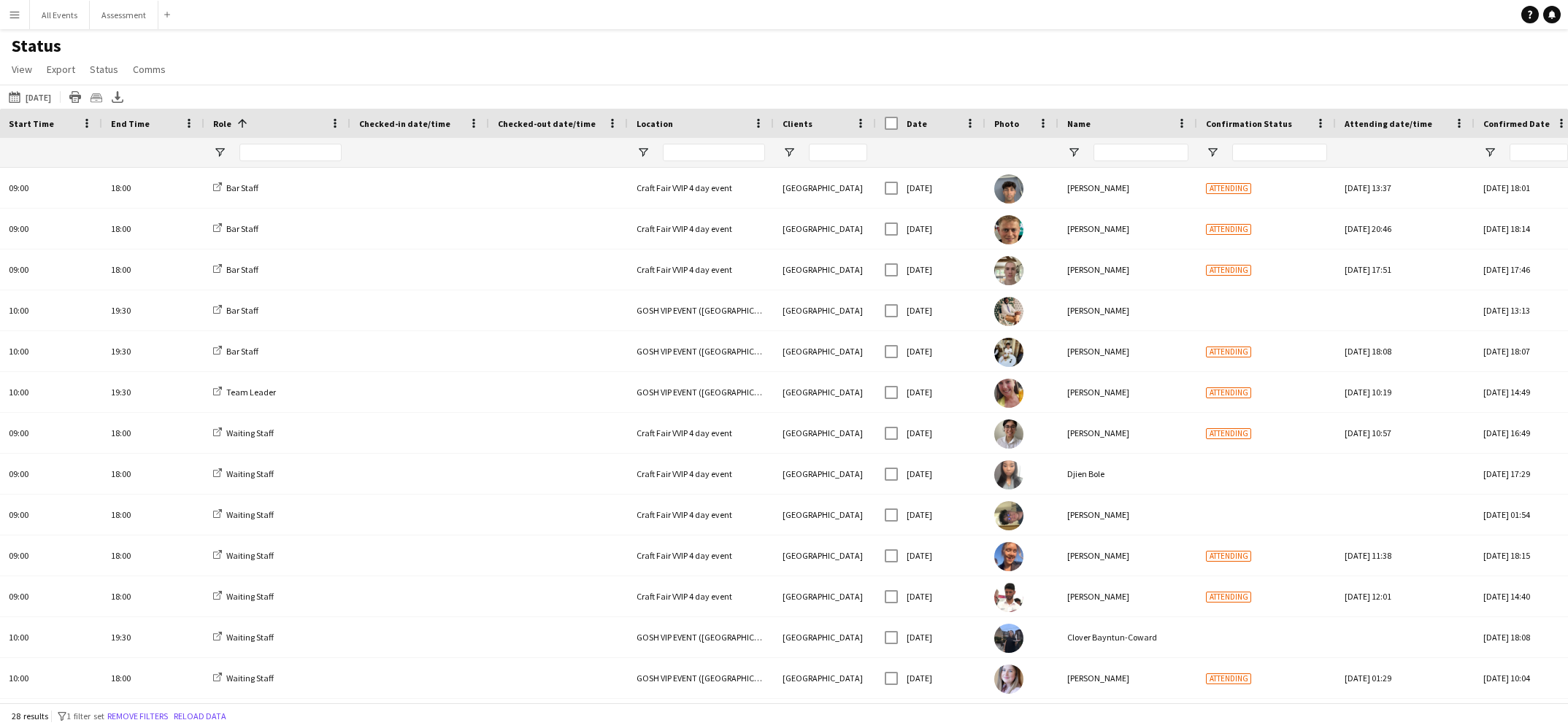
click at [217, 83] on div "Status View Views Default view New view Update view Delete view Edit name Custo…" at bounding box center [784, 60] width 1568 height 50
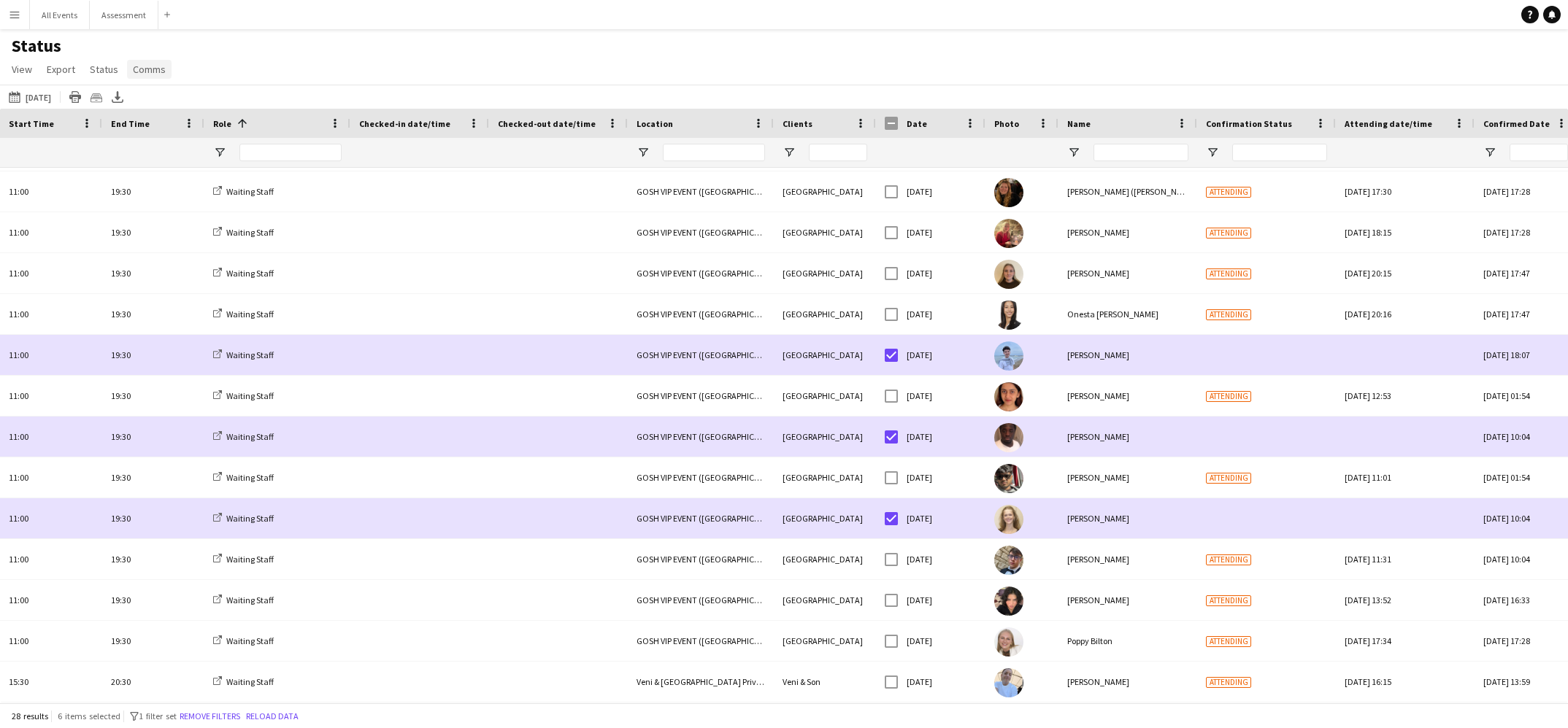
click at [152, 75] on span "Comms" at bounding box center [150, 68] width 33 height 13
click at [179, 127] on link "Chat" at bounding box center [176, 131] width 103 height 30
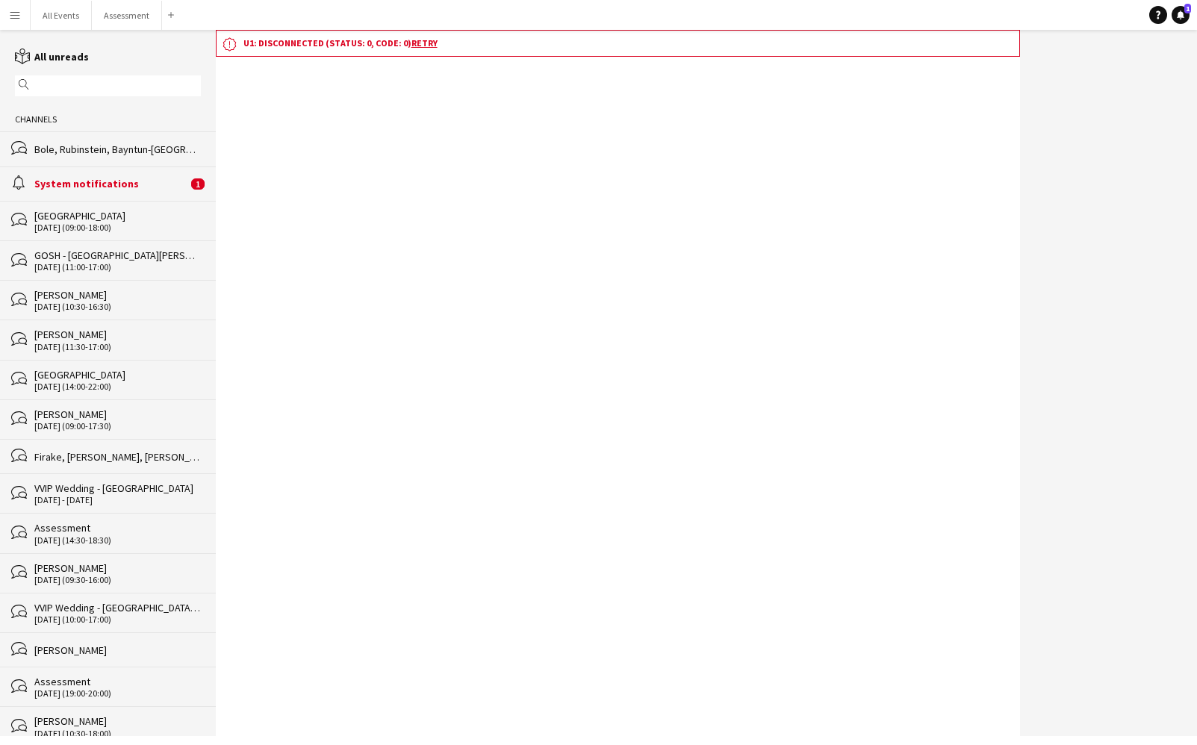
click at [87, 181] on div "System notifications" at bounding box center [110, 183] width 153 height 13
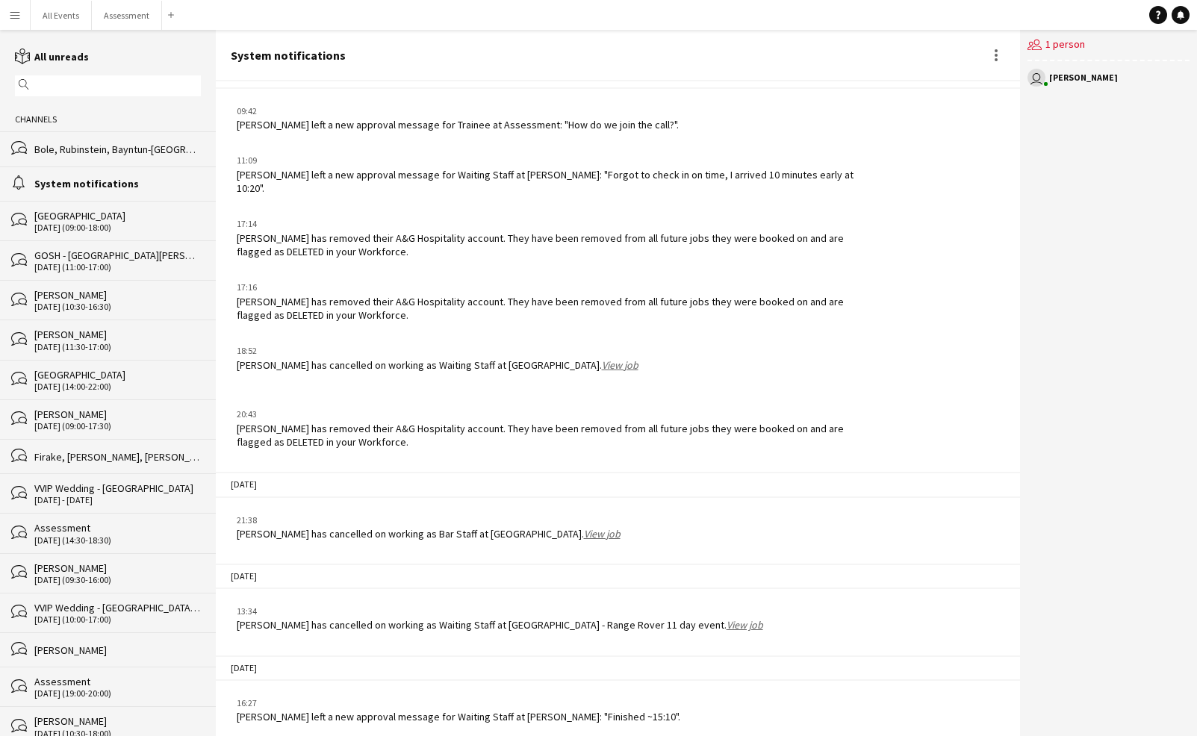
click at [601, 713] on div "[PERSON_NAME] left a new approval message for Waiting Staff at [PERSON_NAME]: "…" at bounding box center [459, 716] width 444 height 13
click at [130, 149] on div "Bole, Rubinstein, Bayntun-[GEOGRAPHIC_DATA], [GEOGRAPHIC_DATA], [PERSON_NAME], …" at bounding box center [117, 149] width 167 height 13
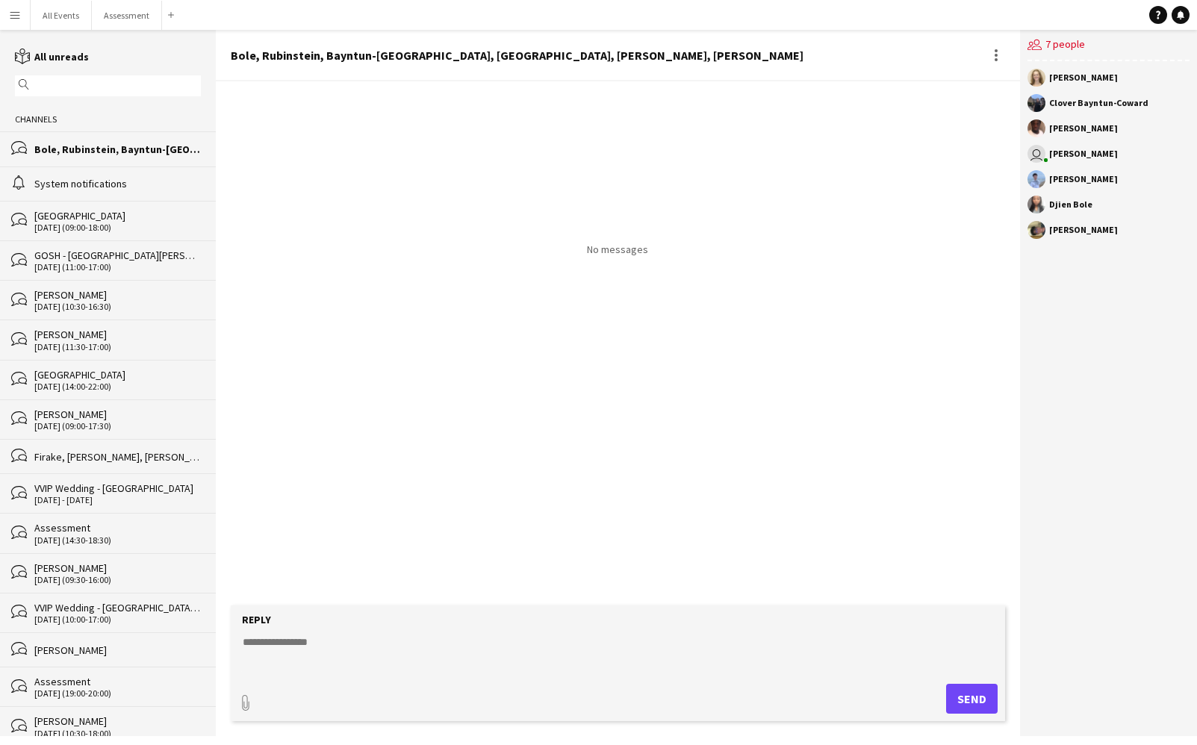
click at [560, 652] on textarea at bounding box center [621, 654] width 760 height 39
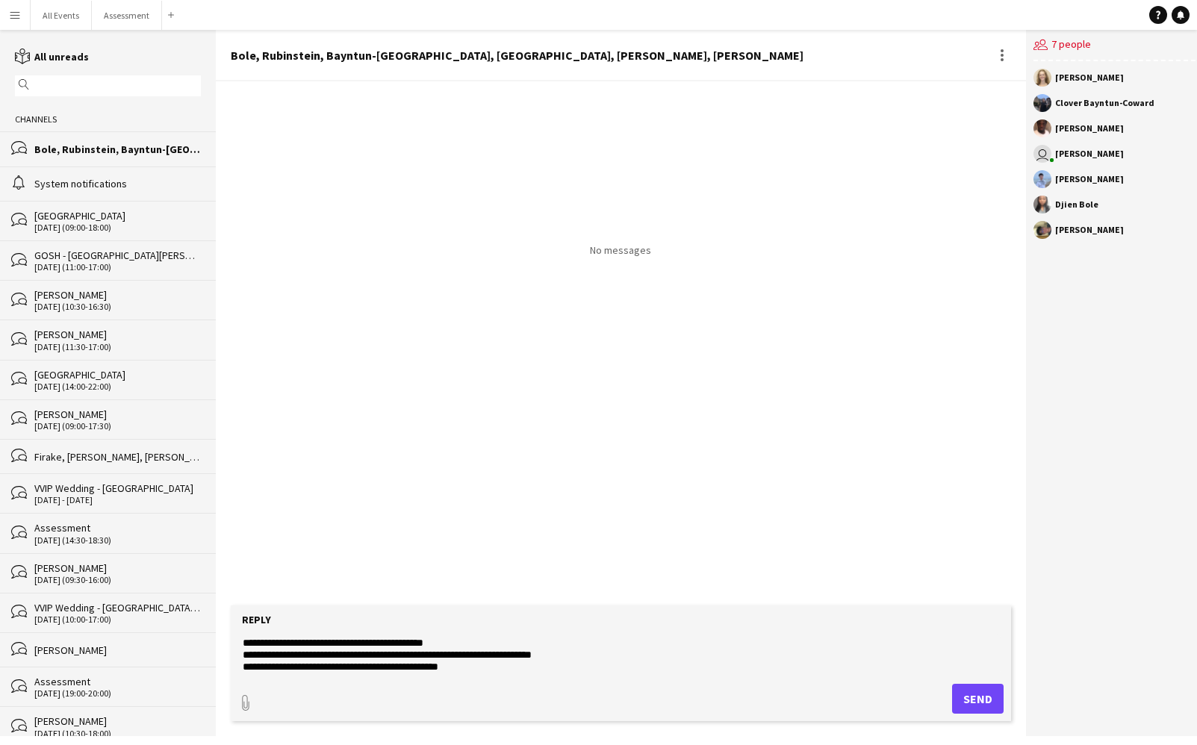
scroll to position [23, 0]
click at [327, 668] on textarea "**********" at bounding box center [621, 654] width 760 height 39
type textarea "**********"
click at [959, 701] on button "Send" at bounding box center [978, 699] width 52 height 30
